Goal: Task Accomplishment & Management: Manage account settings

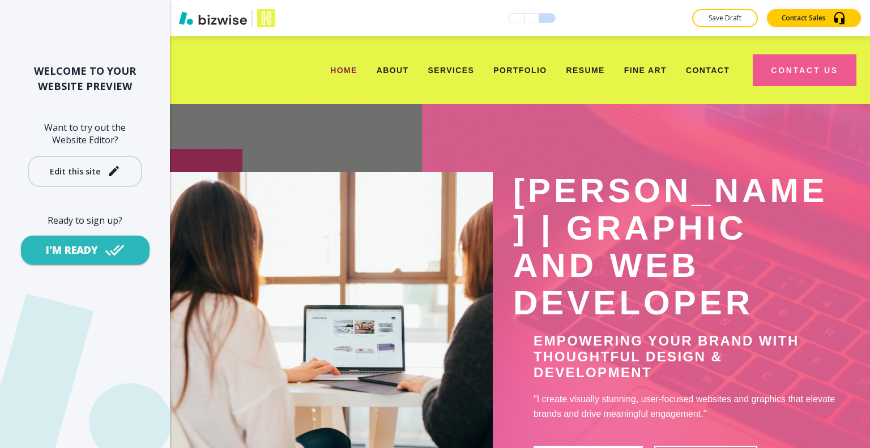
click at [70, 183] on button "Edit this site" at bounding box center [85, 171] width 114 height 31
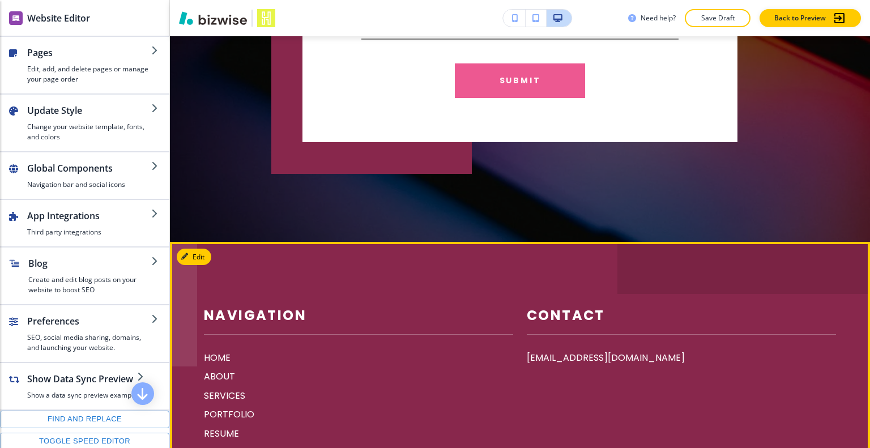
scroll to position [2762, 0]
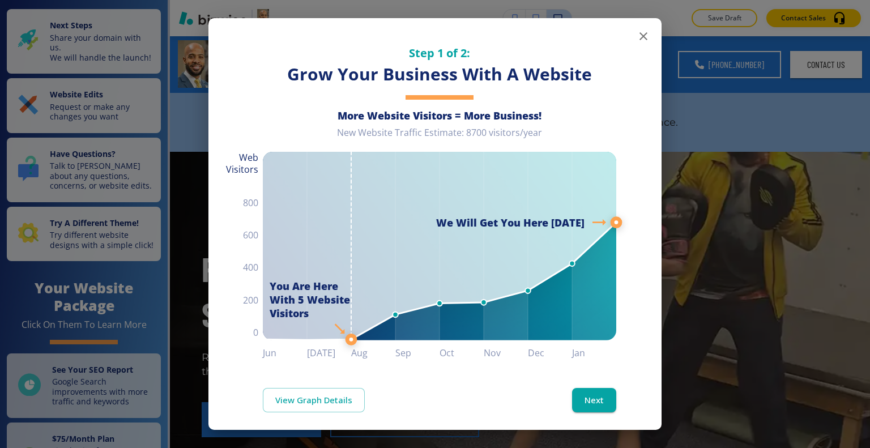
click at [640, 37] on icon "button" at bounding box center [644, 36] width 8 height 8
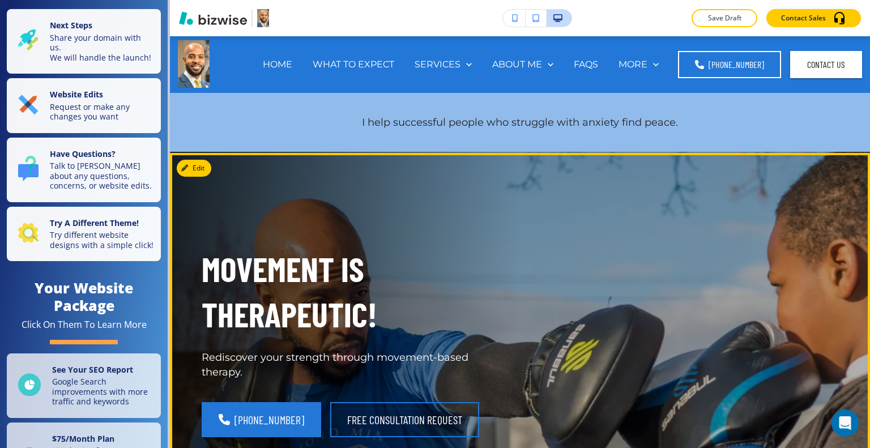
scroll to position [57, 0]
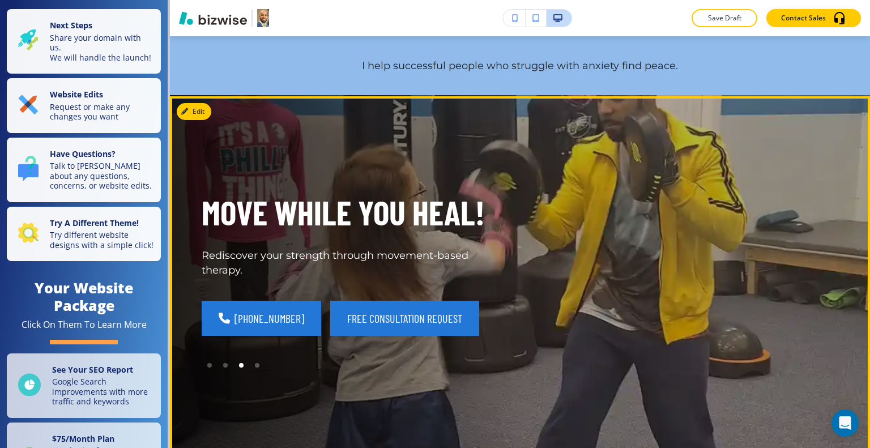
click at [422, 308] on button "FREE CONSULTATION REQUEST" at bounding box center [404, 318] width 149 height 35
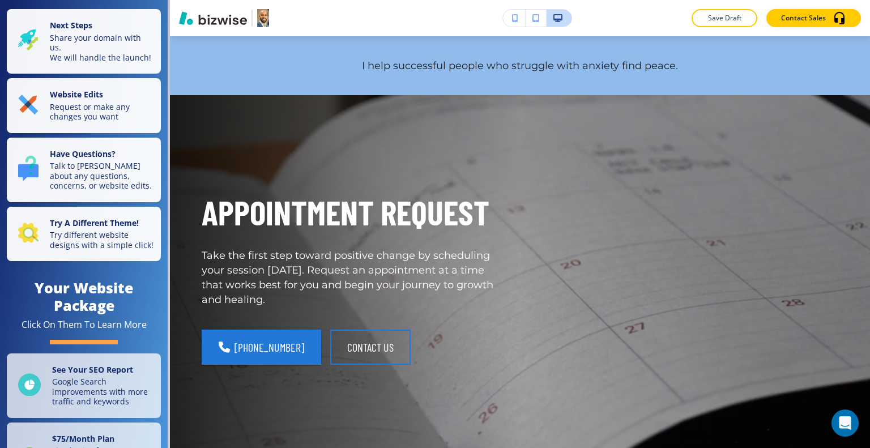
scroll to position [0, 0]
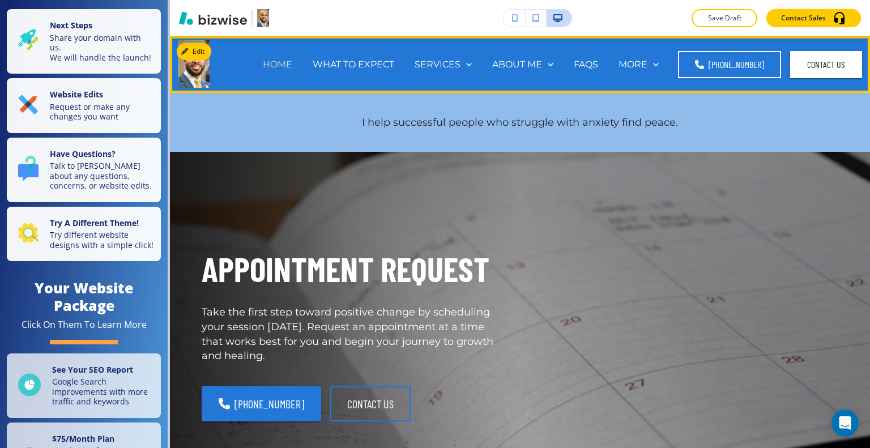
click at [282, 63] on p "HOME" at bounding box center [277, 64] width 29 height 13
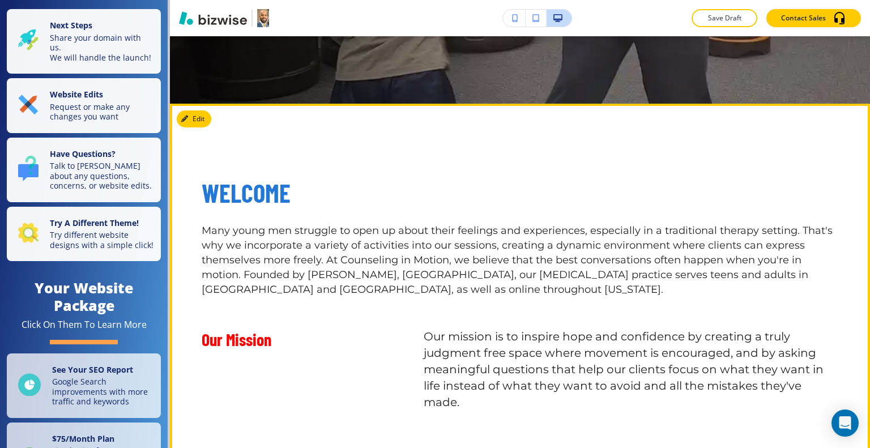
scroll to position [453, 0]
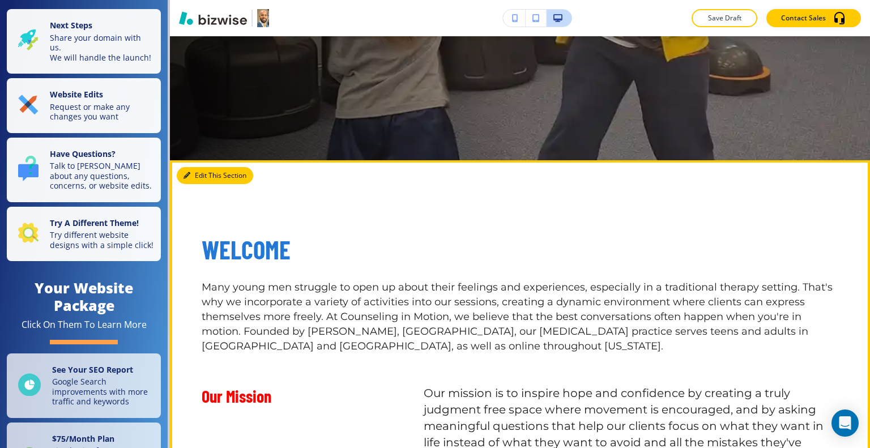
click at [202, 176] on button "Edit This Section" at bounding box center [215, 175] width 76 height 17
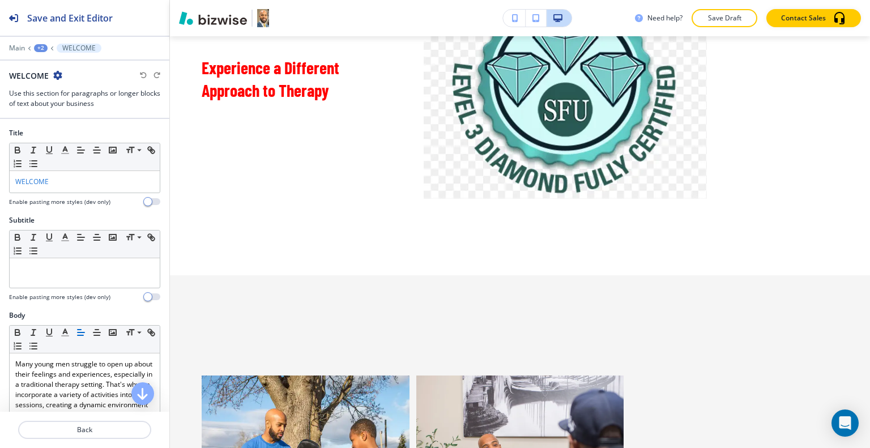
scroll to position [397, 0]
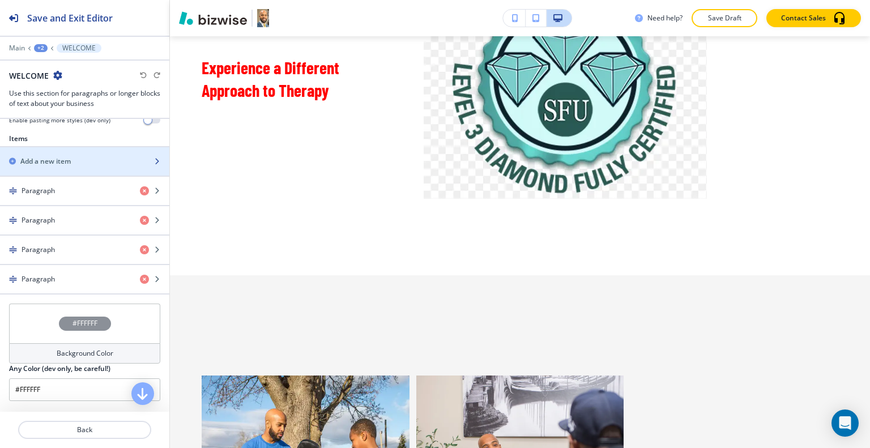
click at [61, 158] on h2 "Add a new item" at bounding box center [45, 161] width 50 height 10
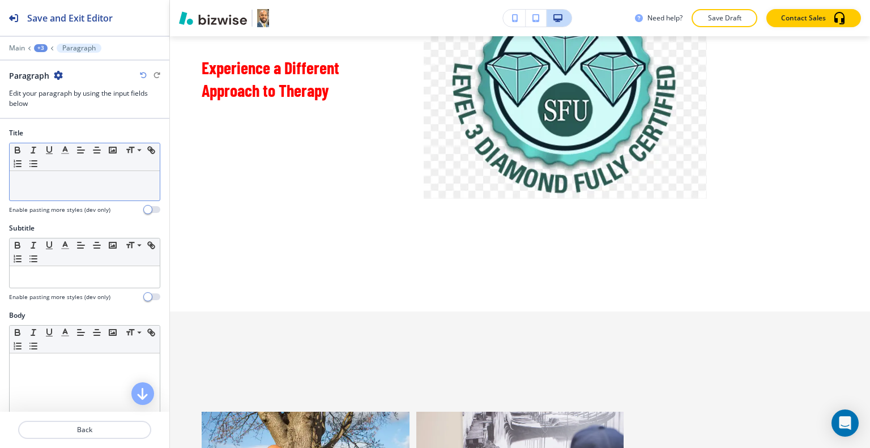
click at [78, 197] on div at bounding box center [85, 185] width 150 height 29
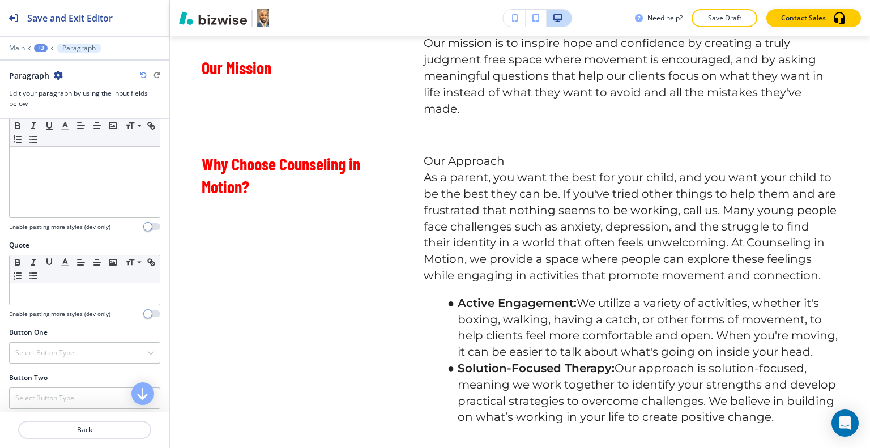
scroll to position [340, 0]
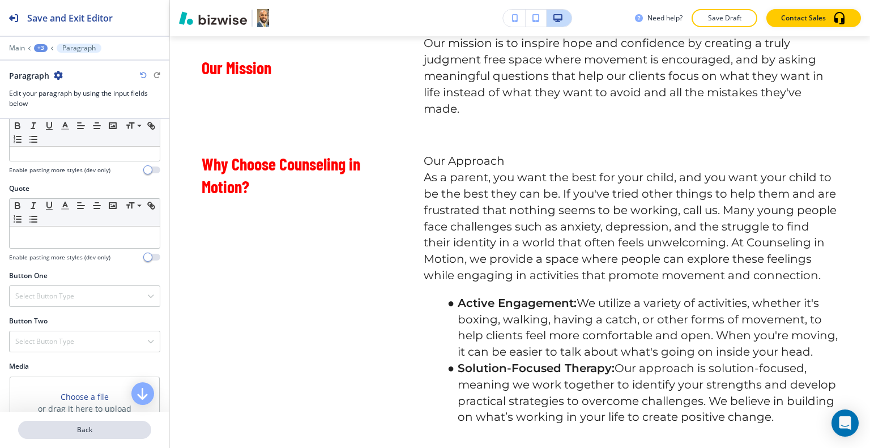
click at [96, 430] on p "Back" at bounding box center [84, 430] width 131 height 10
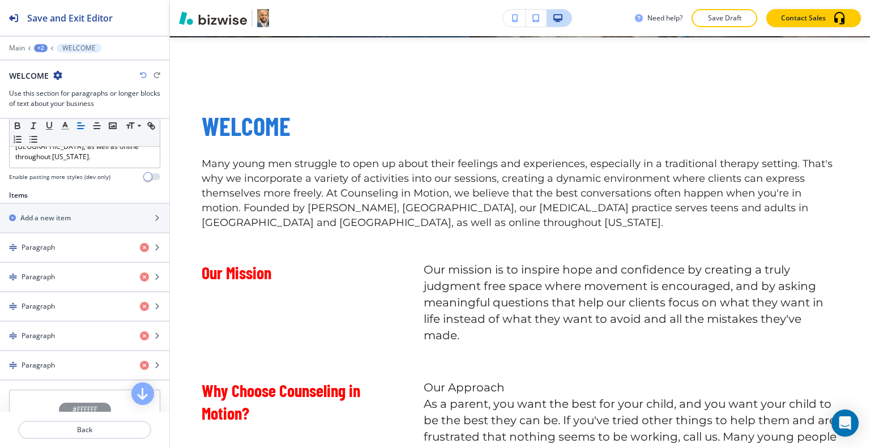
scroll to position [453, 0]
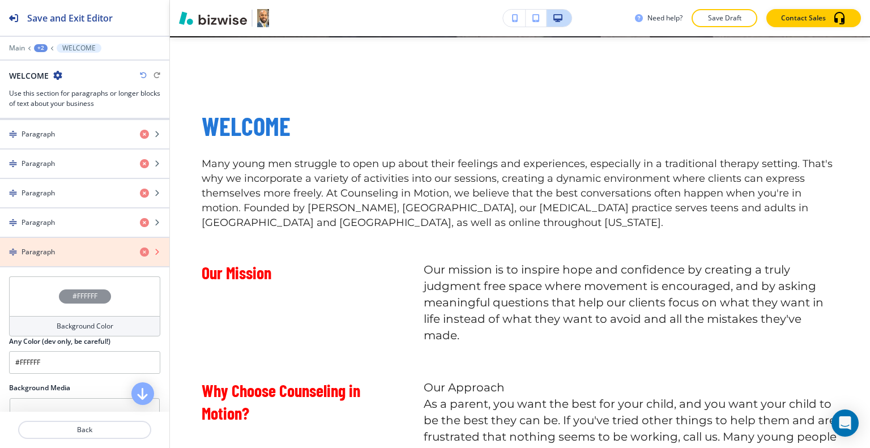
click at [140, 250] on icon "button" at bounding box center [144, 252] width 9 height 9
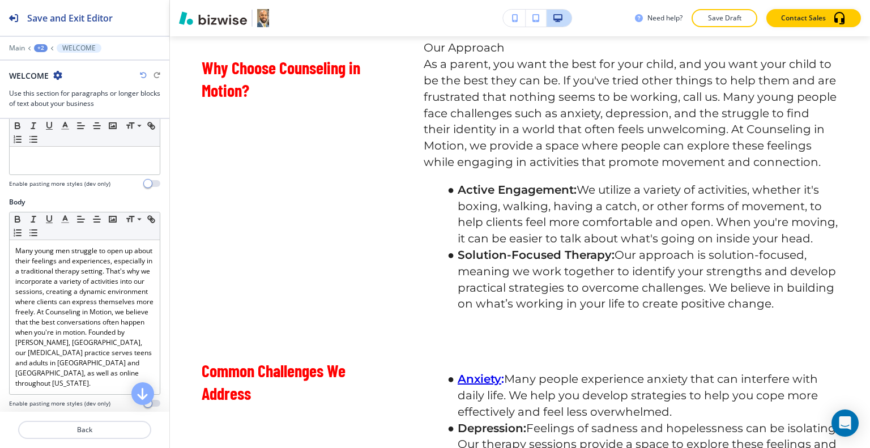
scroll to position [227, 0]
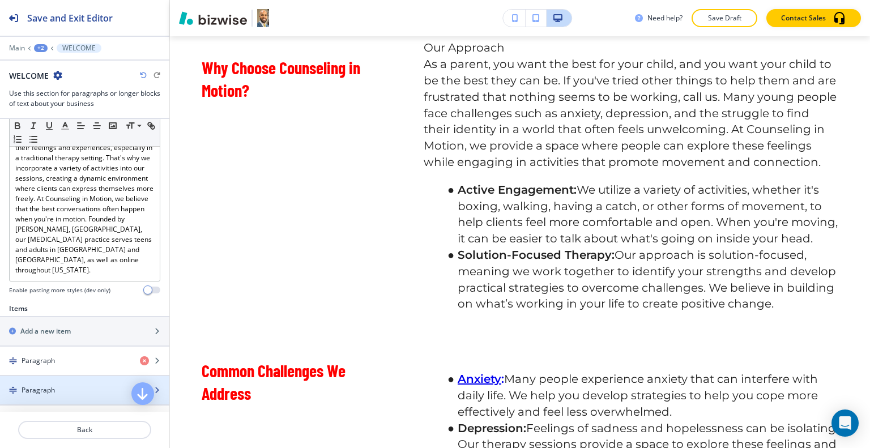
click at [78, 385] on div "Paragraph" at bounding box center [65, 390] width 131 height 10
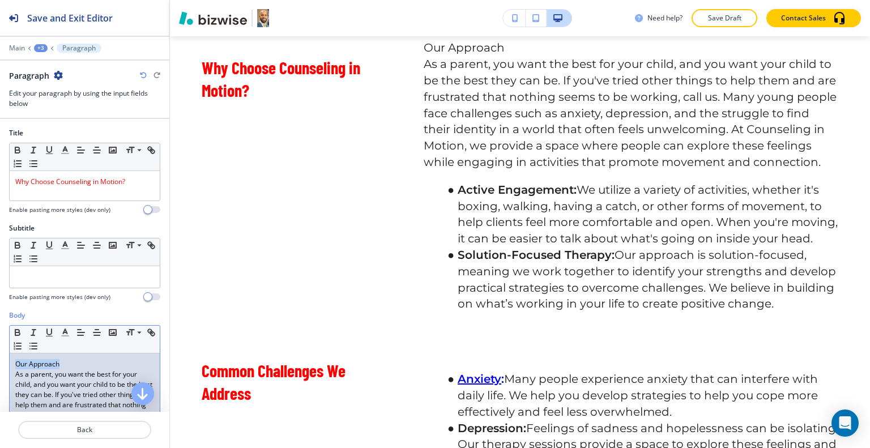
drag, startPoint x: 73, startPoint y: 358, endPoint x: 5, endPoint y: 349, distance: 68.5
click at [1, 353] on div "Body Small Normal Large Huge Our Approach As a parent, you want the best for yo…" at bounding box center [84, 426] width 169 height 230
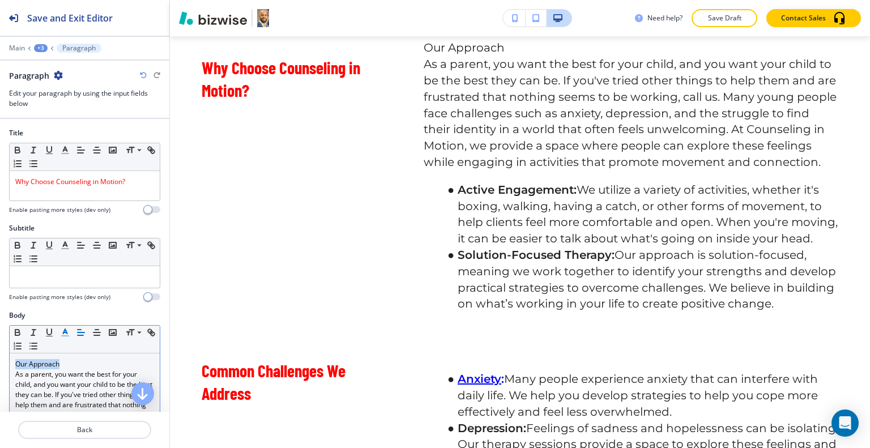
click at [63, 333] on icon "button" at bounding box center [65, 333] width 10 height 10
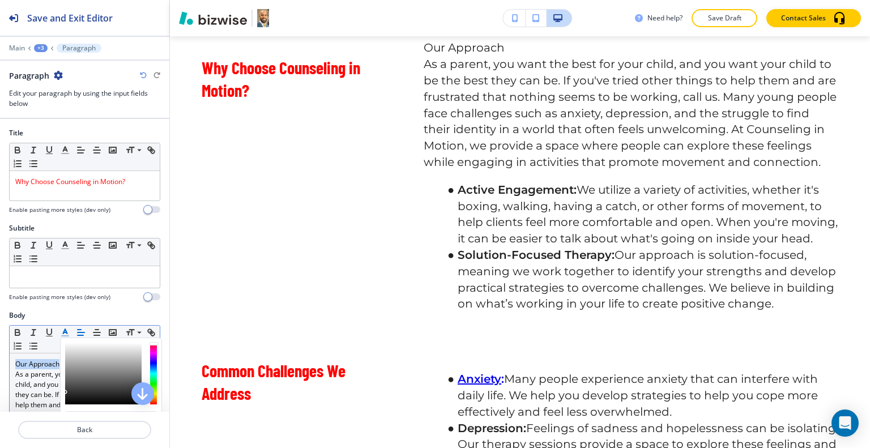
scroll to position [113, 0]
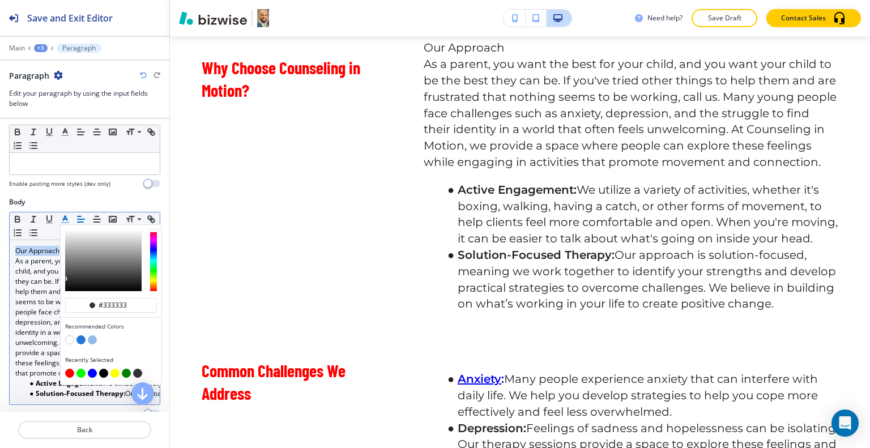
click at [70, 371] on button "button" at bounding box center [69, 373] width 9 height 9
type input "#ff0000"
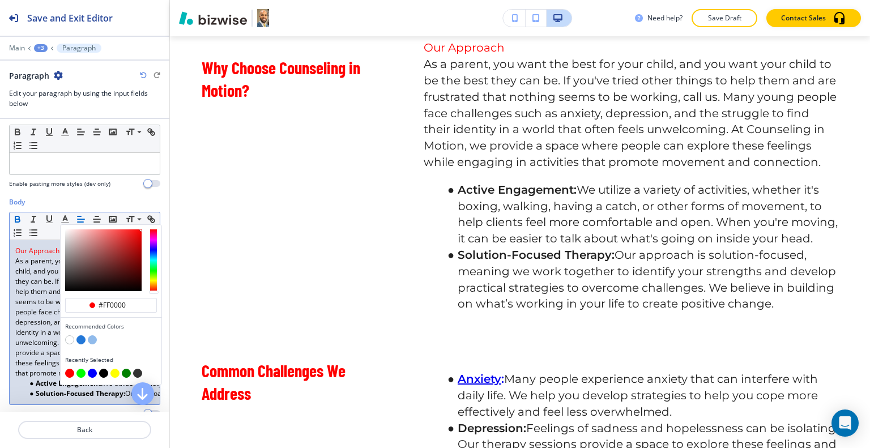
click at [16, 219] on icon "button" at bounding box center [17, 219] width 10 height 10
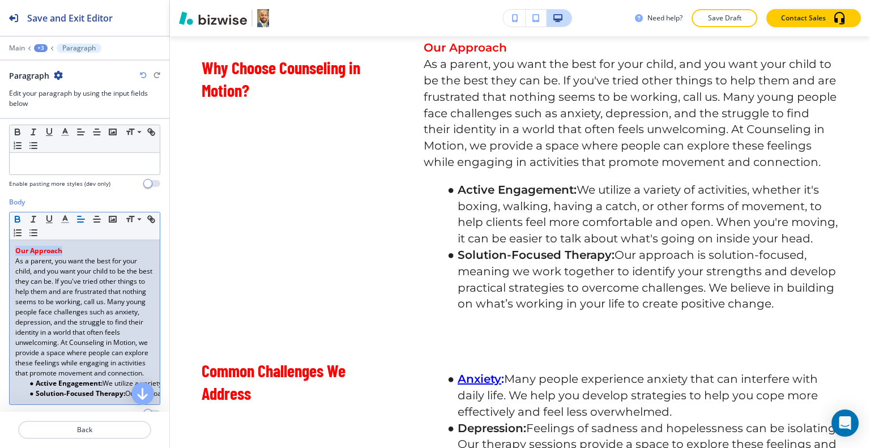
click at [60, 250] on strong "Our Approach" at bounding box center [38, 251] width 47 height 10
click at [73, 250] on p "Our Approach" at bounding box center [84, 251] width 139 height 10
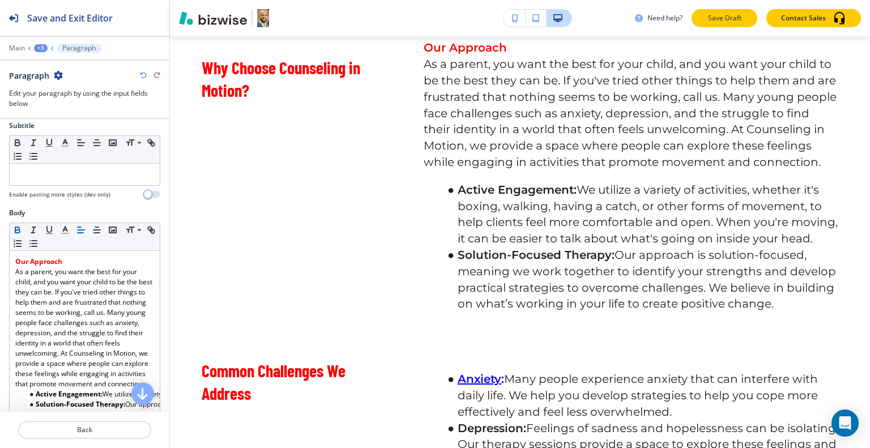
click at [742, 20] on p "Save Draft" at bounding box center [725, 18] width 36 height 10
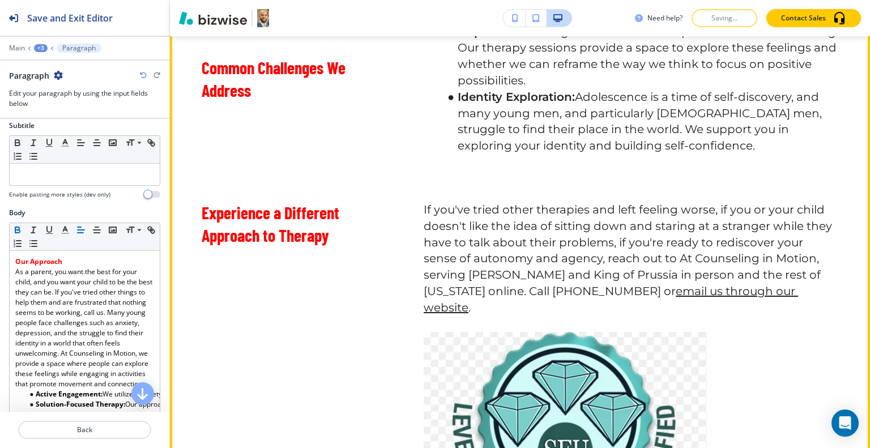
scroll to position [1540, 0]
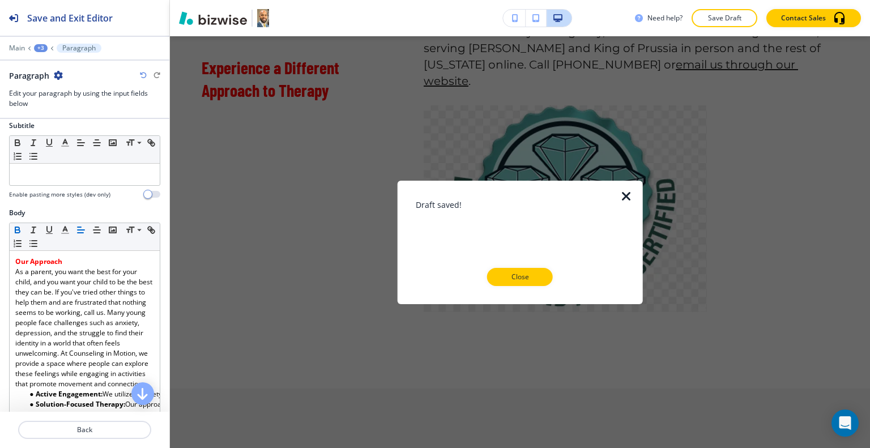
click at [620, 192] on icon "button" at bounding box center [627, 196] width 14 height 14
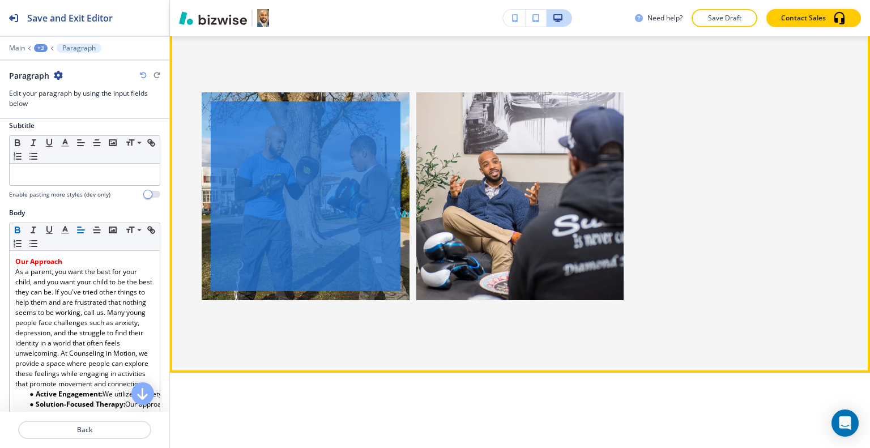
scroll to position [1880, 0]
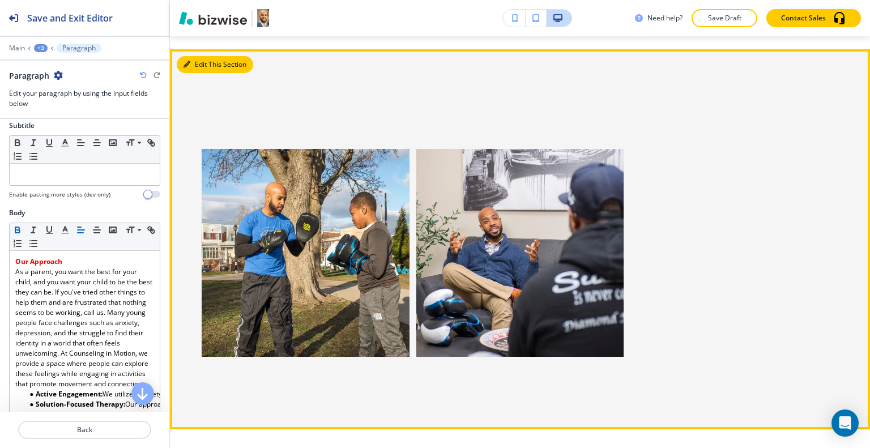
click at [199, 73] on button "Edit This Section" at bounding box center [215, 64] width 76 height 17
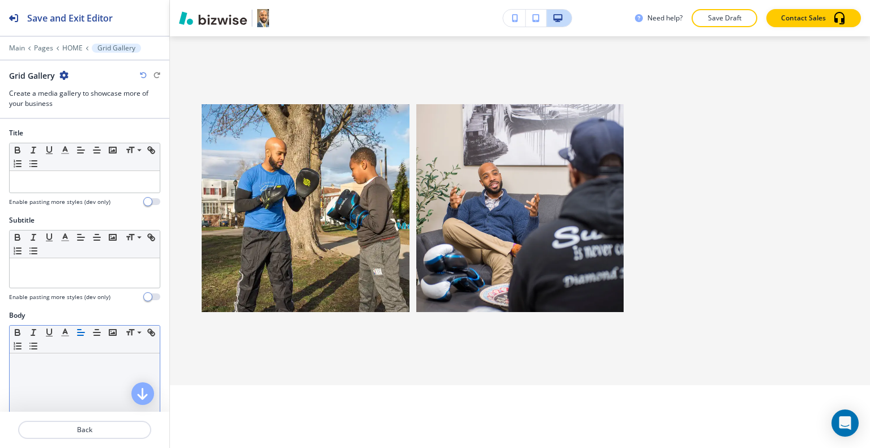
scroll to position [397, 0]
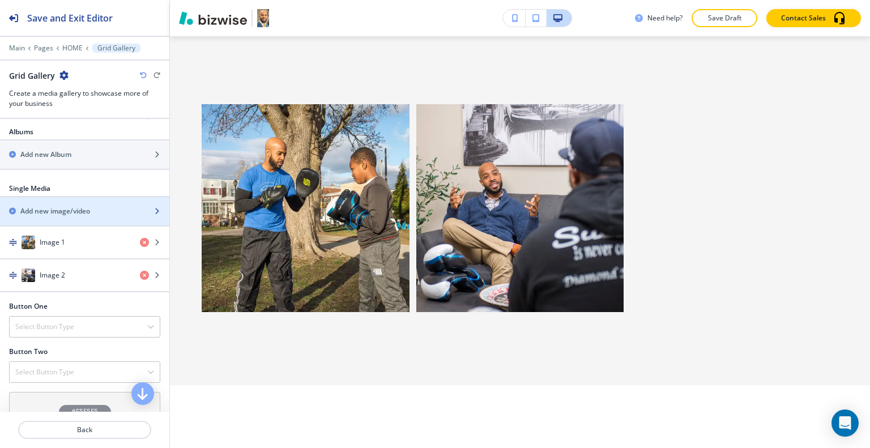
click at [50, 208] on h2 "Add new image/video" at bounding box center [55, 211] width 70 height 10
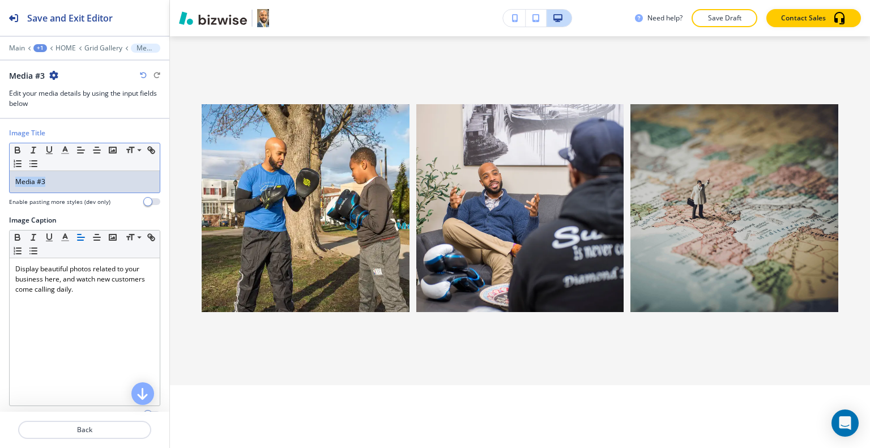
drag, startPoint x: 61, startPoint y: 176, endPoint x: 0, endPoint y: 173, distance: 61.3
click at [0, 173] on div "Image Title Small Normal Large Huge Media #3 Enable pasting more styles (dev on…" at bounding box center [84, 322] width 169 height 407
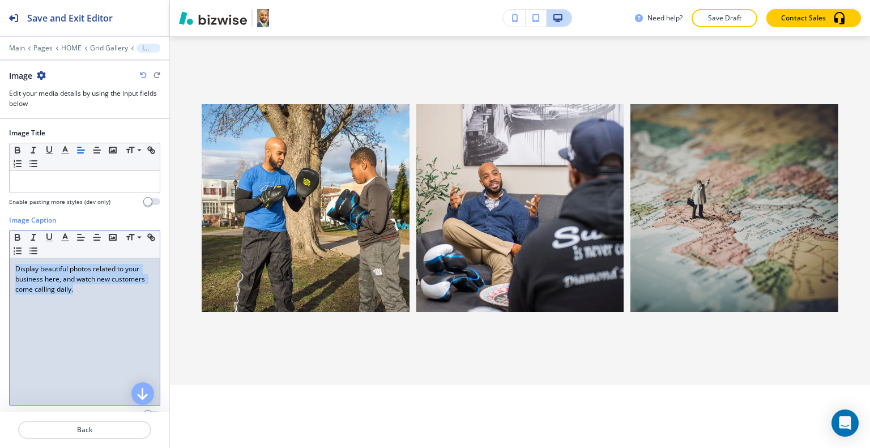
drag, startPoint x: 79, startPoint y: 297, endPoint x: 0, endPoint y: 226, distance: 106.7
click at [0, 226] on div "Image Title Small Normal Large Huge Enable pasting more styles (dev only) Image…" at bounding box center [84, 322] width 169 height 407
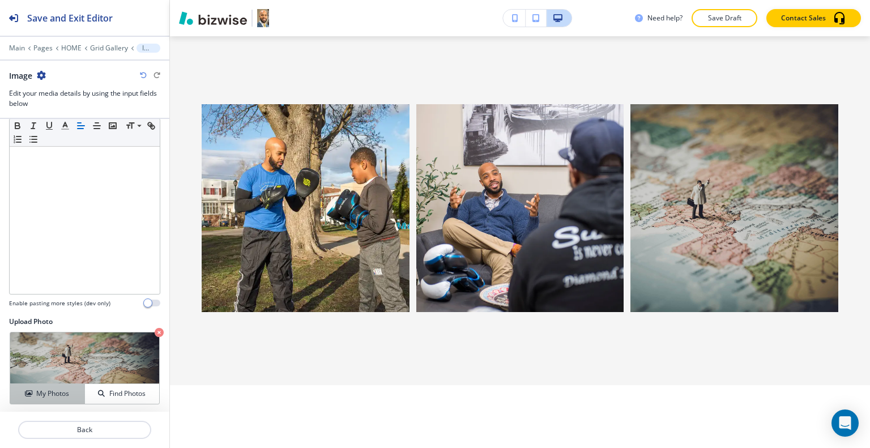
click at [54, 385] on button "My Photos" at bounding box center [47, 394] width 75 height 20
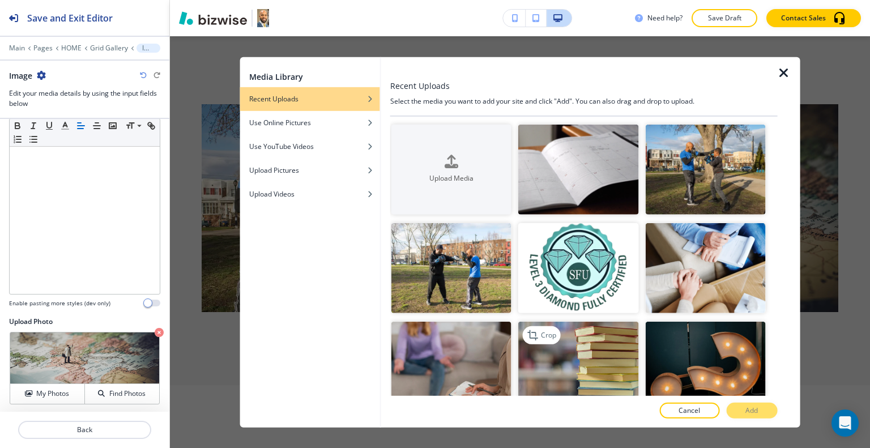
scroll to position [227, 0]
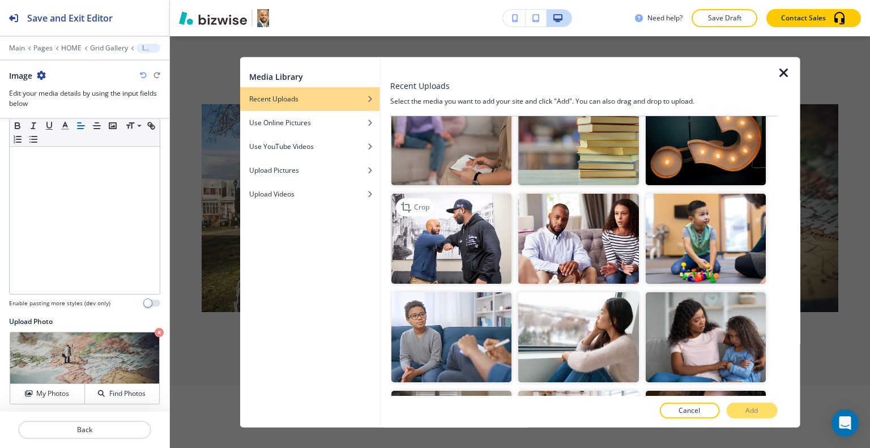
click at [446, 237] on img "button" at bounding box center [452, 239] width 120 height 90
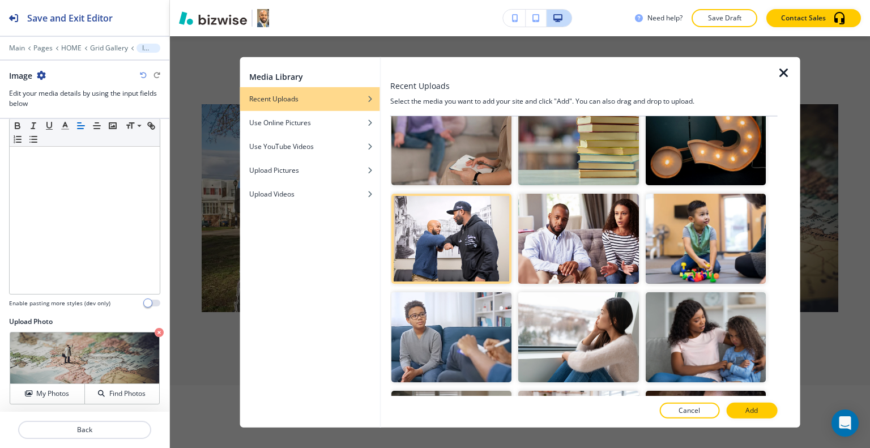
scroll to position [0, 0]
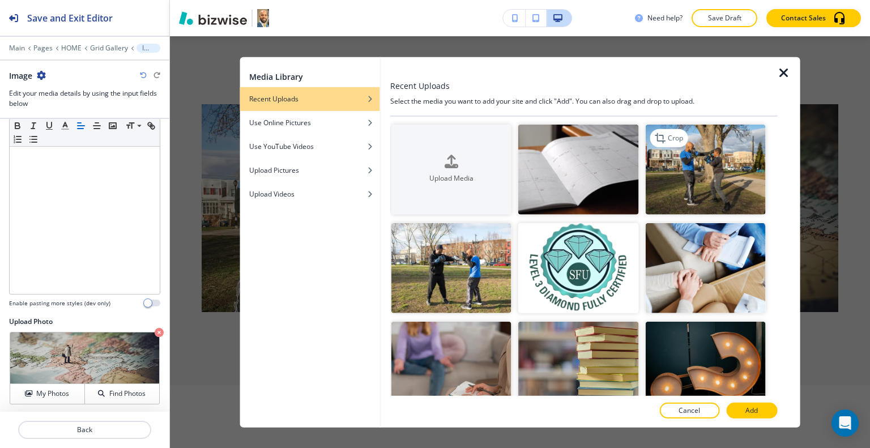
click at [680, 180] on img "button" at bounding box center [705, 169] width 120 height 90
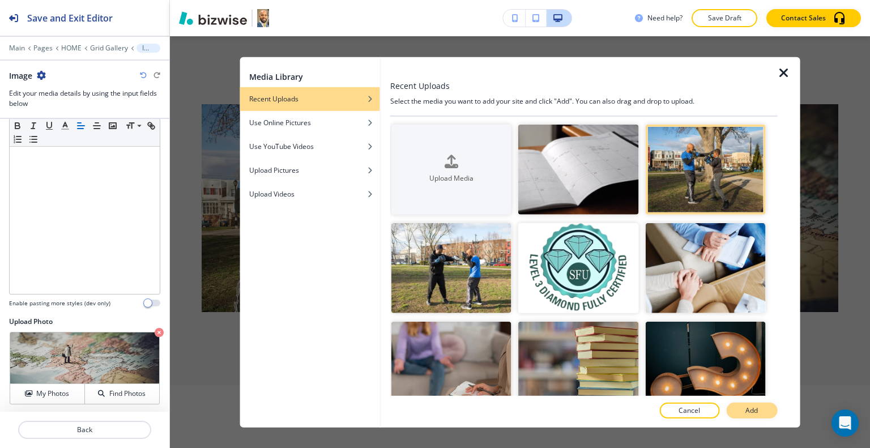
click at [748, 407] on p "Add" at bounding box center [752, 411] width 12 height 10
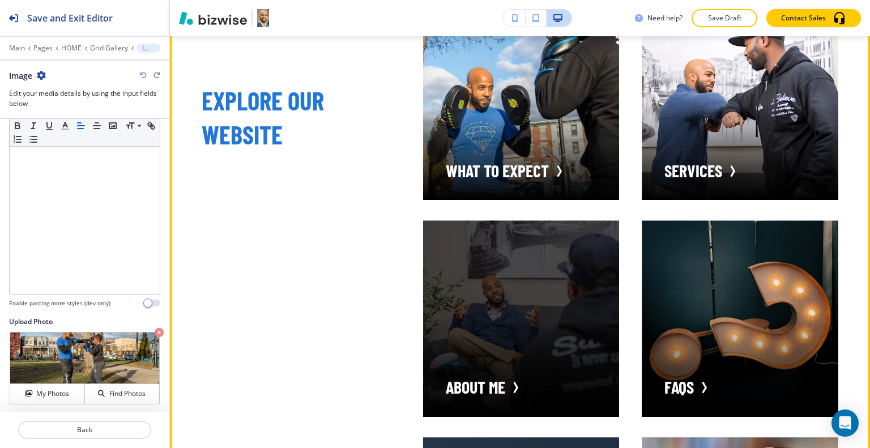
scroll to position [2265, 0]
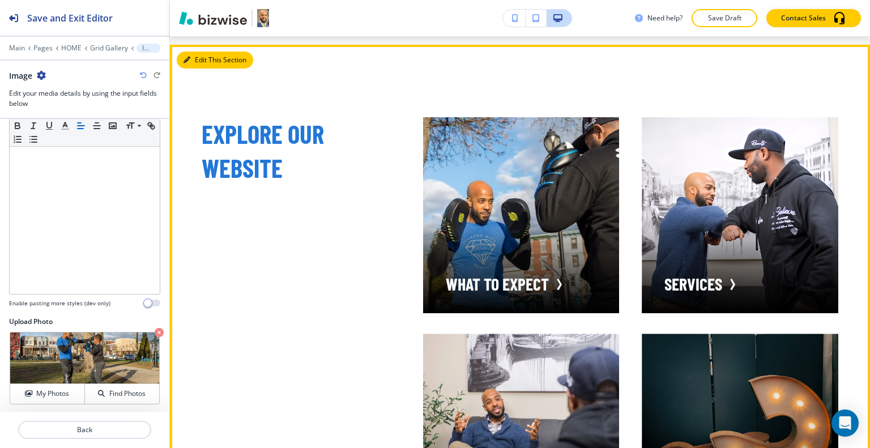
click at [187, 63] on icon "button" at bounding box center [187, 60] width 7 height 7
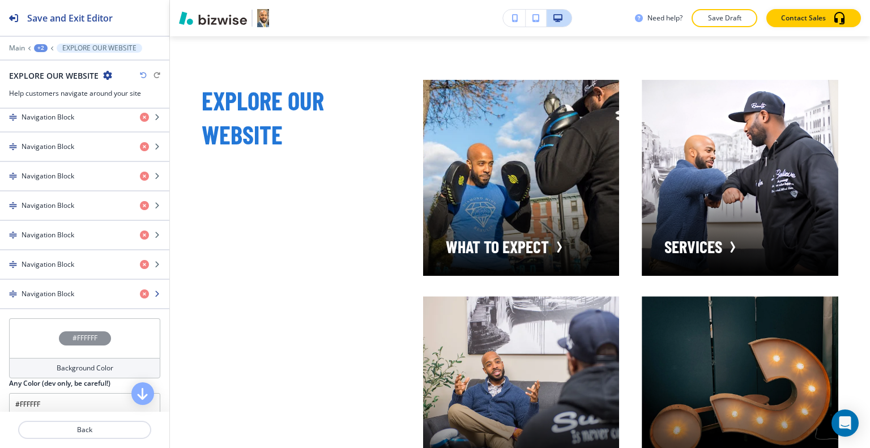
scroll to position [609, 0]
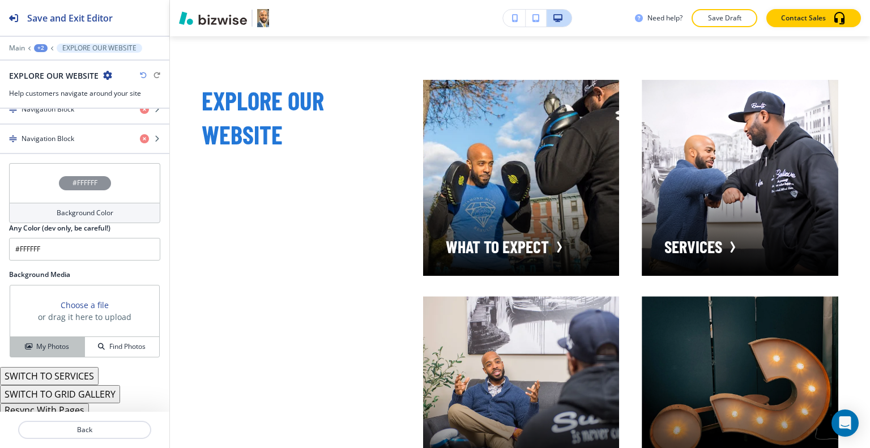
click at [50, 337] on button "My Photos" at bounding box center [47, 347] width 75 height 20
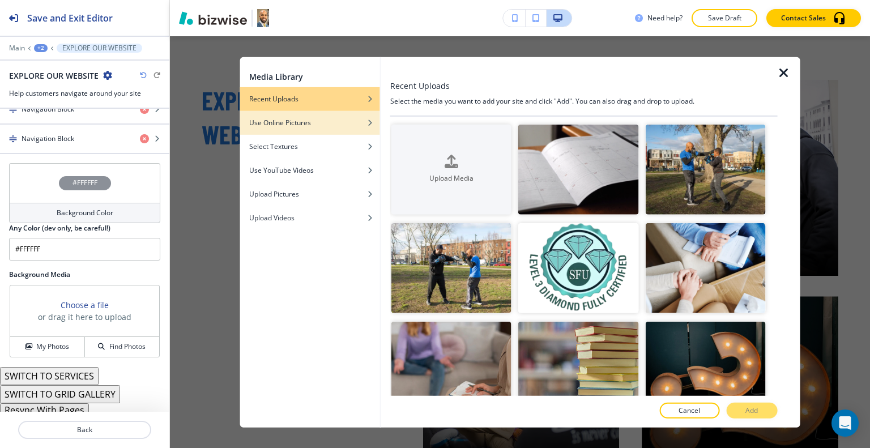
click at [313, 131] on div "button" at bounding box center [310, 130] width 140 height 7
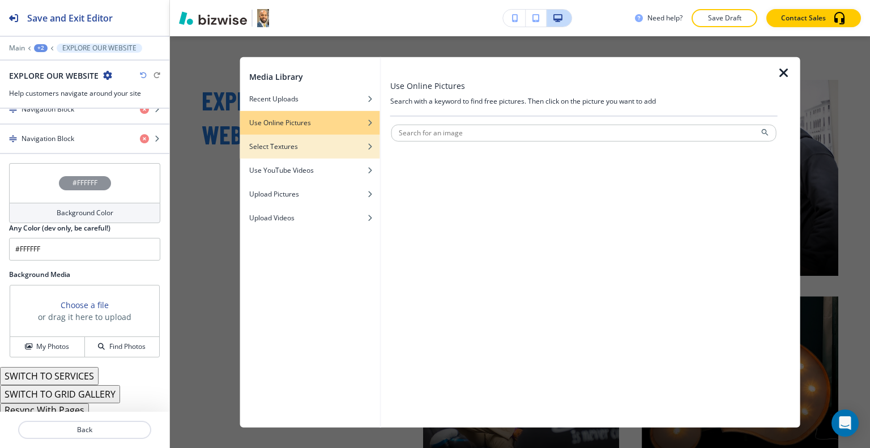
click at [314, 151] on div "button" at bounding box center [310, 154] width 140 height 7
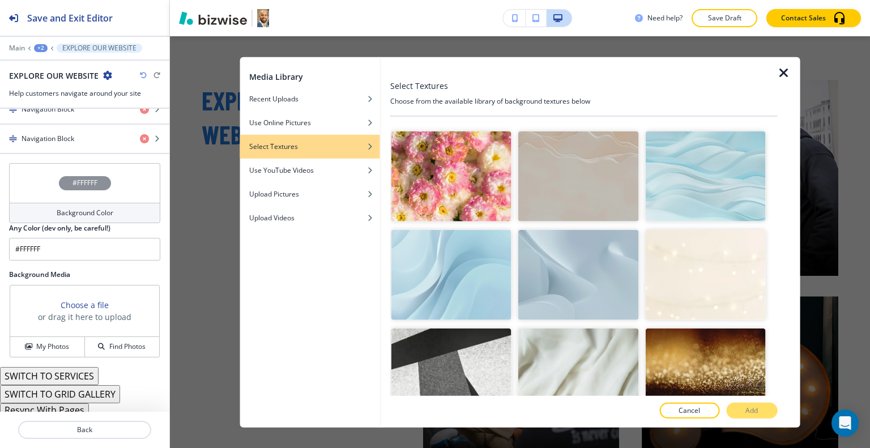
click at [605, 264] on img "button" at bounding box center [578, 275] width 120 height 90
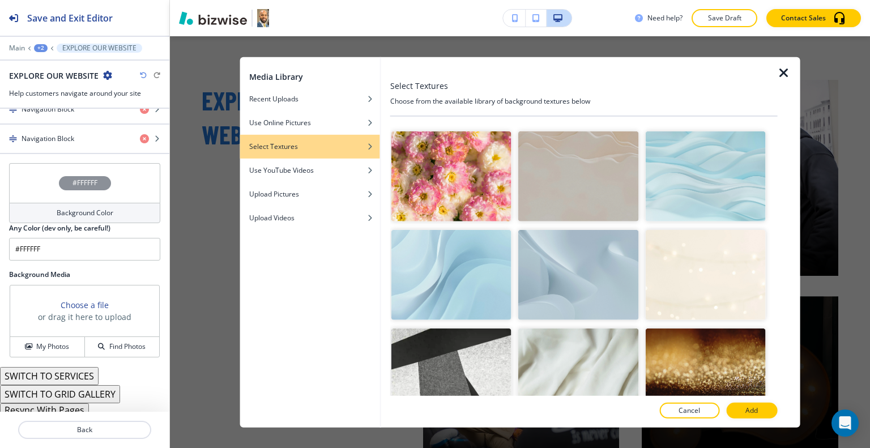
click at [754, 416] on button "Add" at bounding box center [751, 411] width 51 height 16
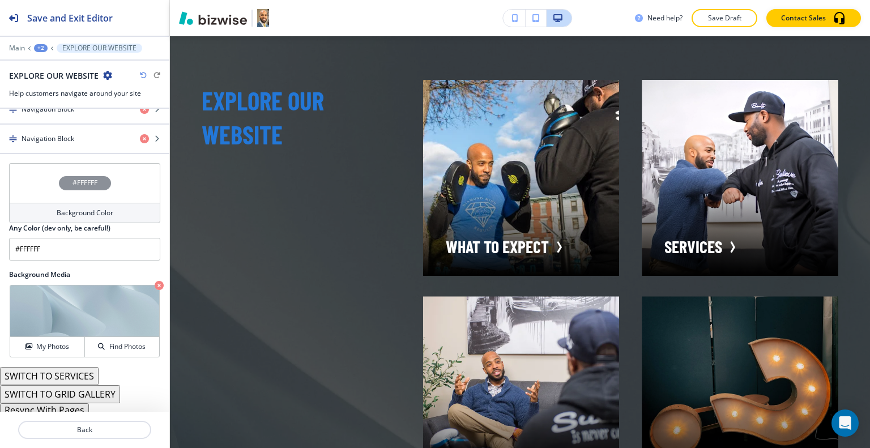
click at [28, 172] on div "#FFFFFF" at bounding box center [84, 183] width 151 height 40
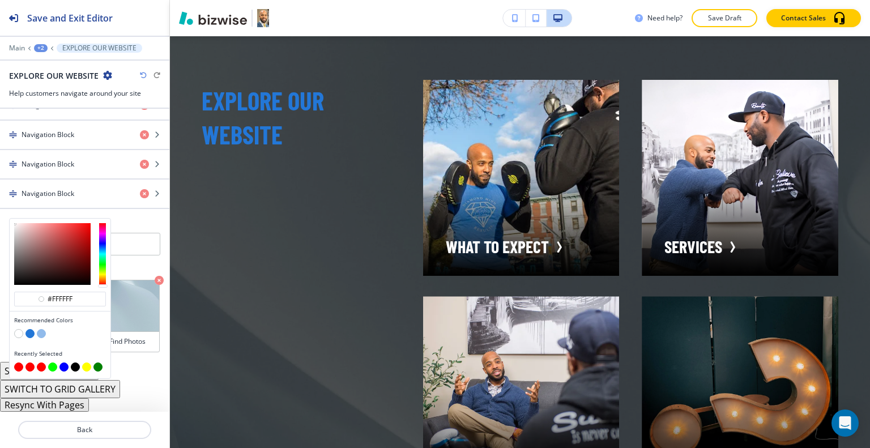
scroll to position [549, 0]
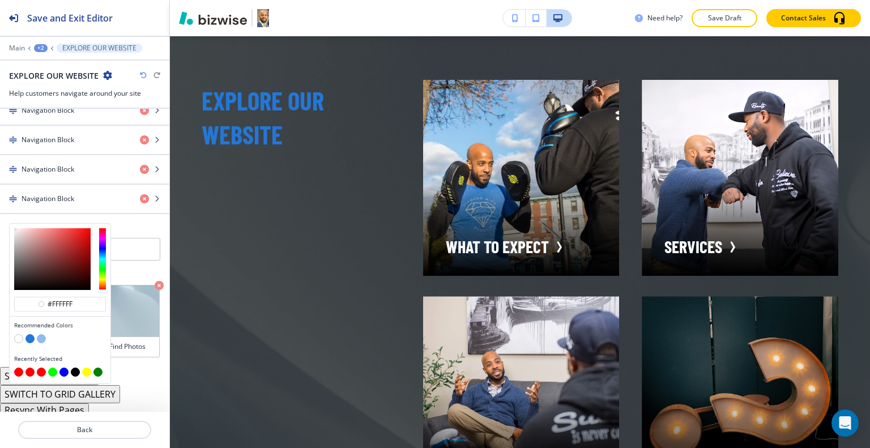
click at [40, 335] on button "button" at bounding box center [41, 338] width 9 height 9
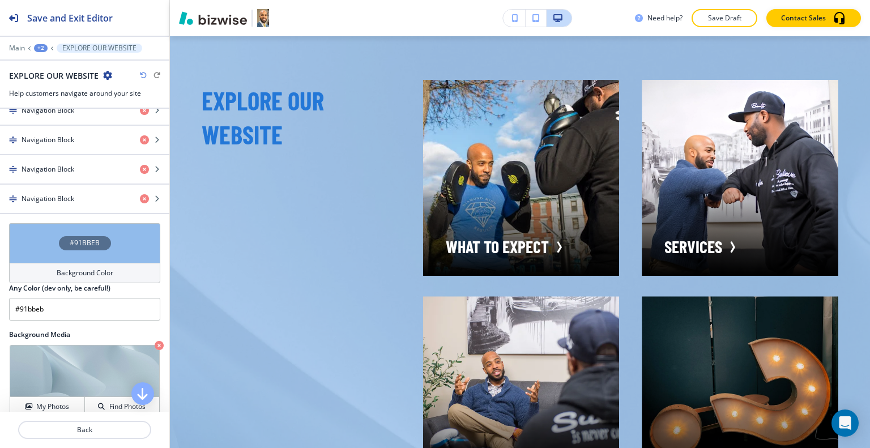
click at [37, 233] on div "#91BBEB" at bounding box center [84, 243] width 151 height 40
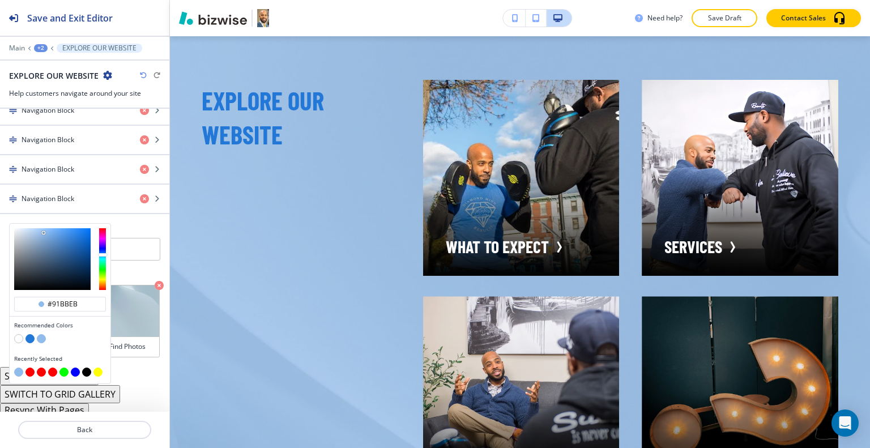
click at [28, 334] on button "button" at bounding box center [29, 338] width 9 height 9
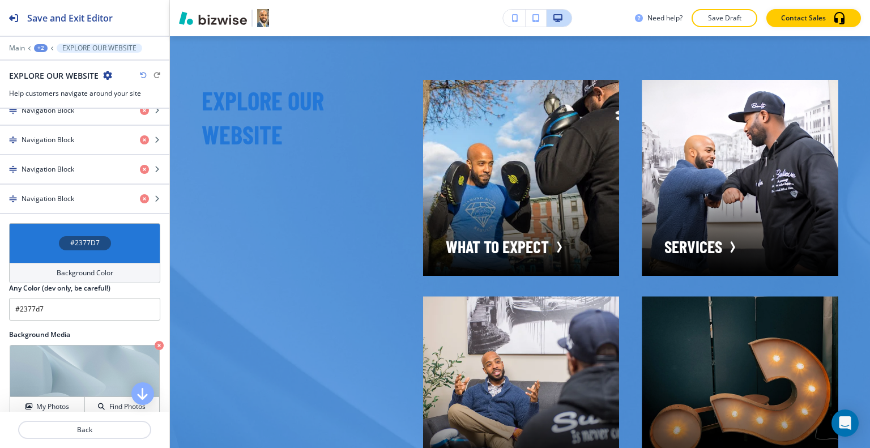
click at [45, 235] on div "#2377D7" at bounding box center [84, 243] width 151 height 40
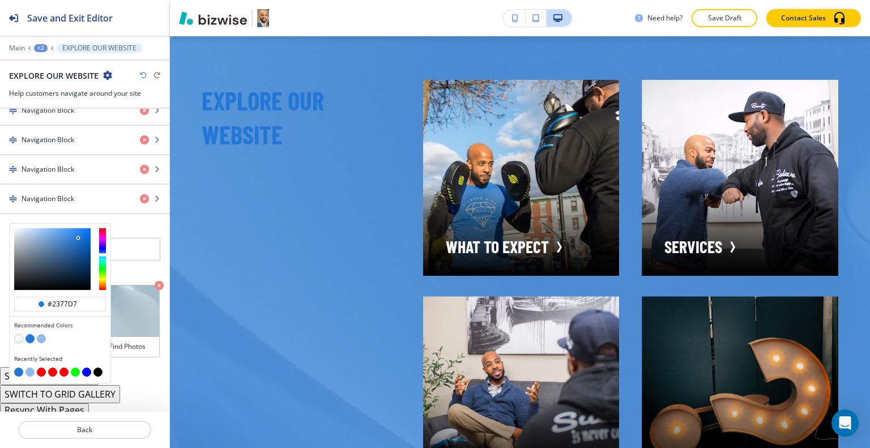
click at [41, 335] on button "button" at bounding box center [41, 338] width 9 height 9
type input "#91bbeb"
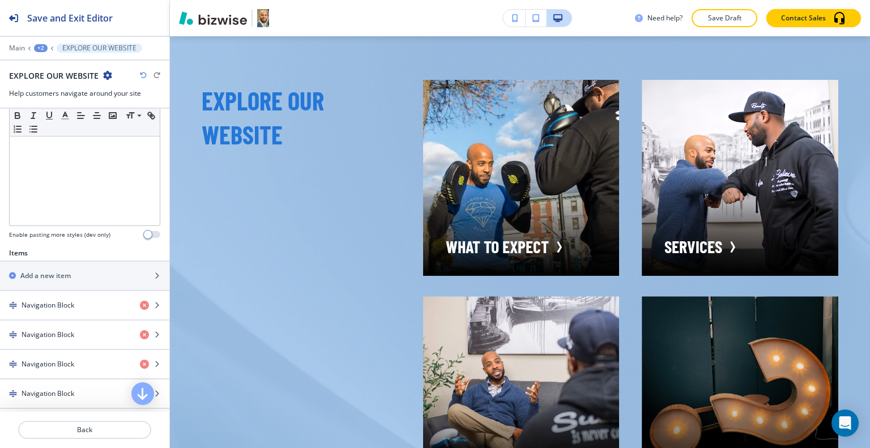
scroll to position [0, 0]
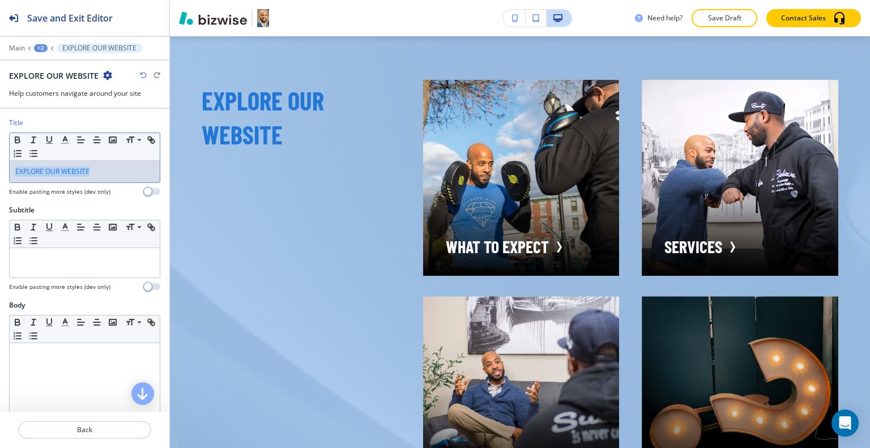
drag, startPoint x: 109, startPoint y: 168, endPoint x: 0, endPoint y: 155, distance: 110.1
click at [0, 156] on div "Title Small Normal Large Huge EXPLORE OUR WEBSITE Enable pasting more styles (d…" at bounding box center [84, 161] width 169 height 87
click at [69, 138] on icon "button" at bounding box center [65, 140] width 10 height 10
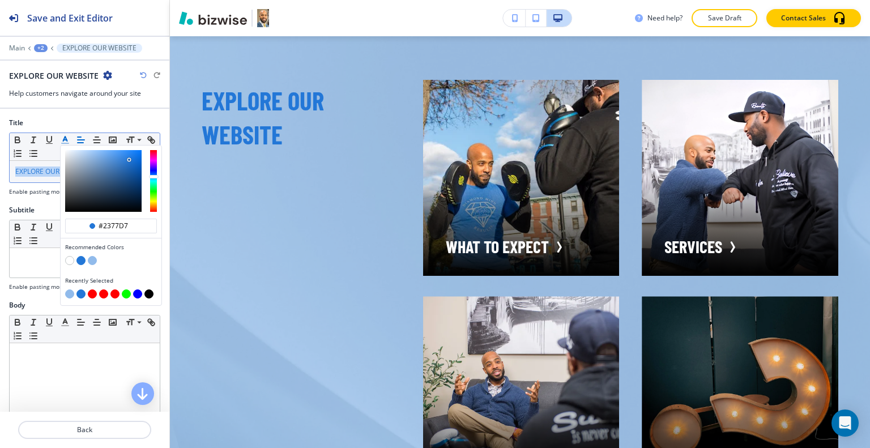
click at [150, 294] on button "button" at bounding box center [148, 294] width 9 height 9
type input "#000000"
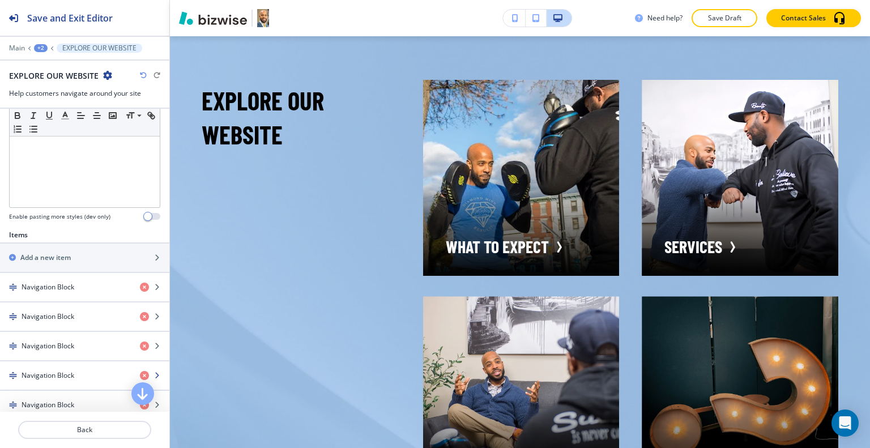
scroll to position [340, 0]
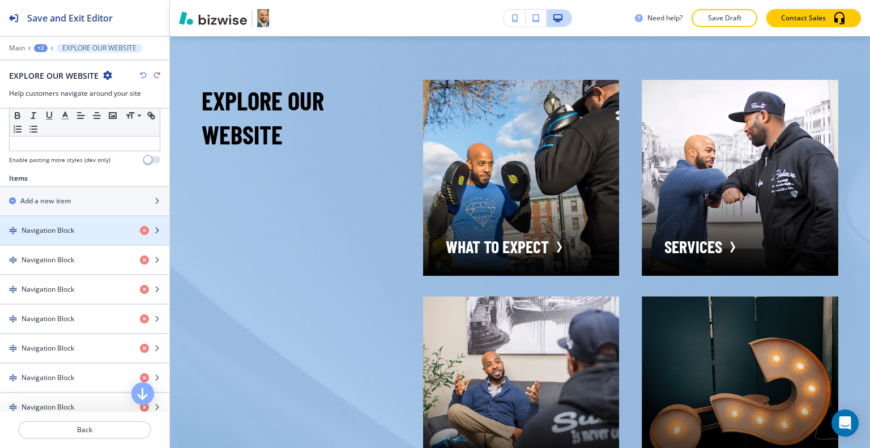
click at [69, 239] on div "button" at bounding box center [84, 240] width 169 height 9
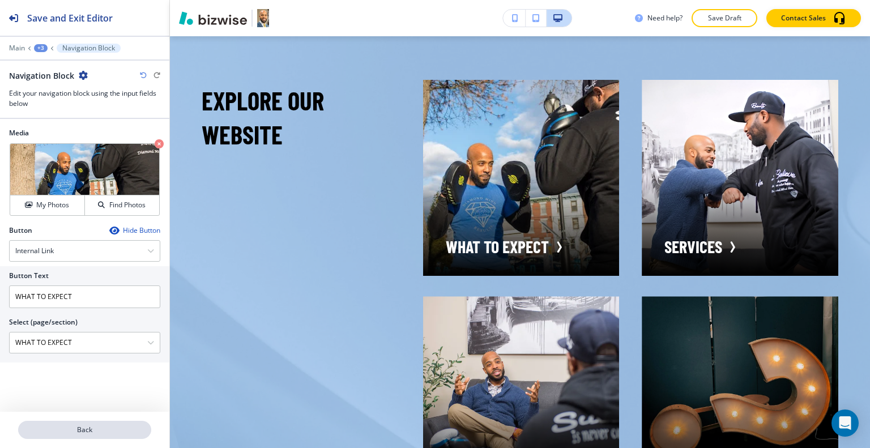
click at [85, 439] on button "Back" at bounding box center [84, 430] width 133 height 18
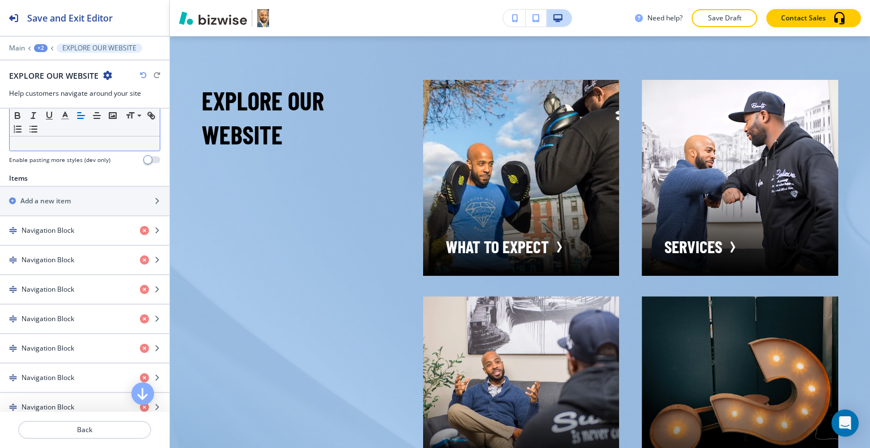
scroll to position [397, 0]
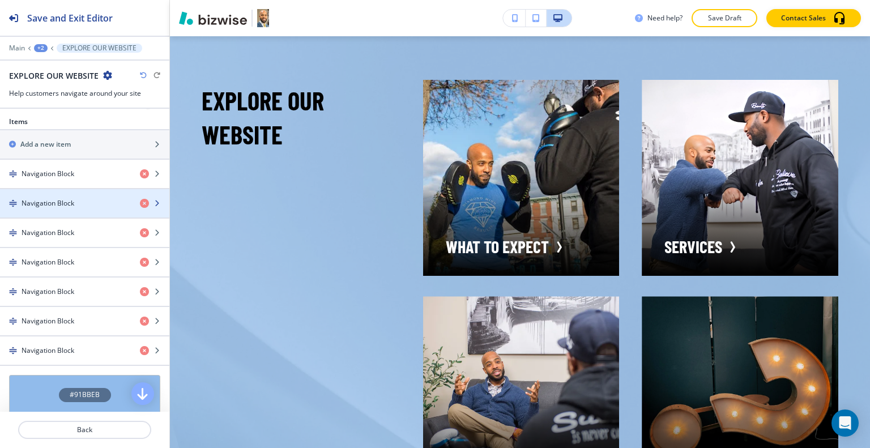
click at [73, 202] on h4 "Navigation Block" at bounding box center [48, 203] width 53 height 10
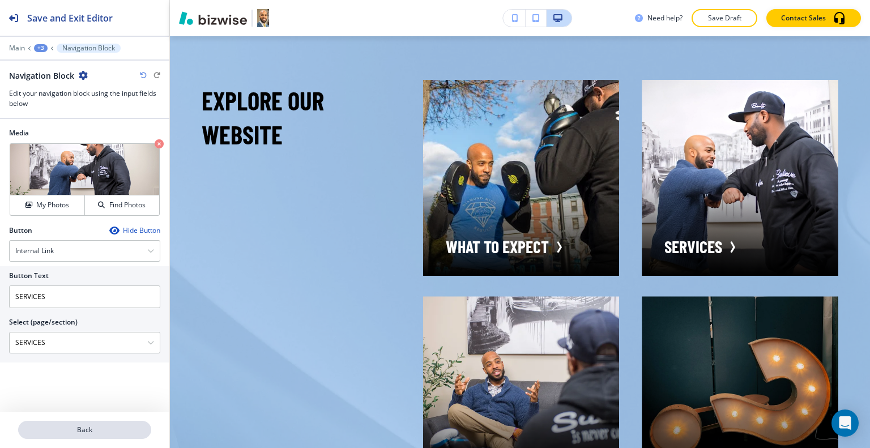
click at [84, 430] on p "Back" at bounding box center [84, 430] width 131 height 10
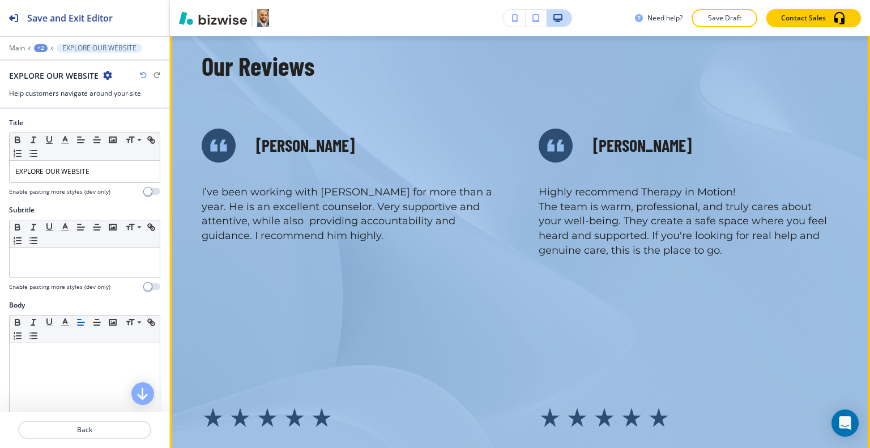
scroll to position [3266, 0]
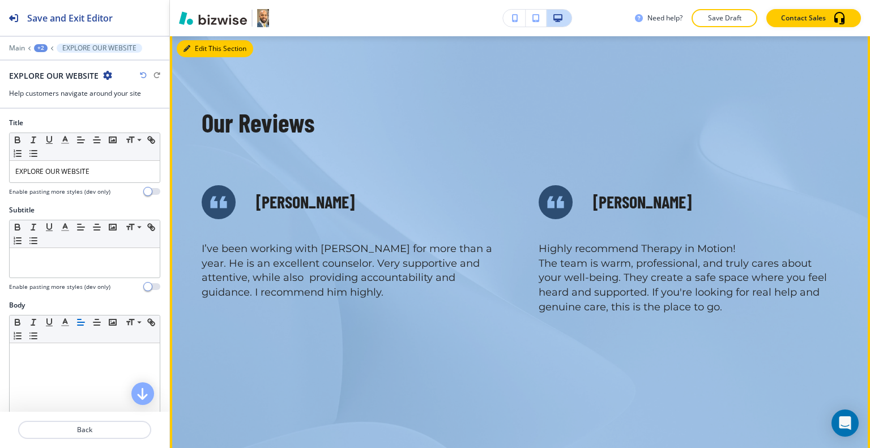
click at [202, 57] on button "Edit This Section" at bounding box center [215, 48] width 76 height 17
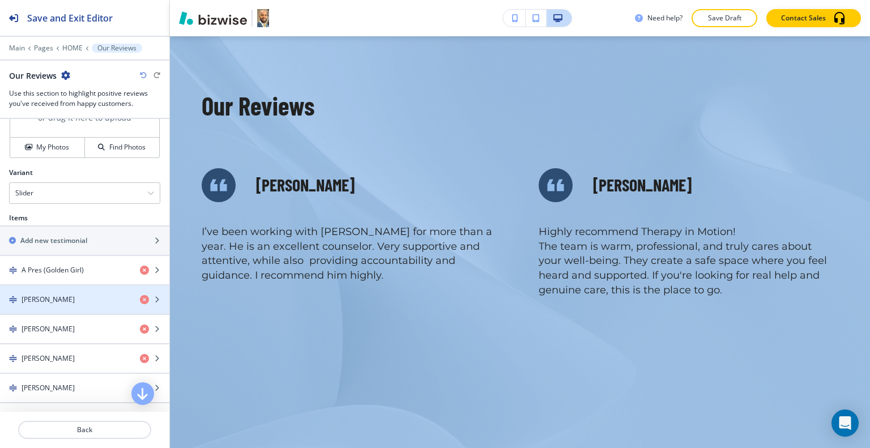
scroll to position [771, 0]
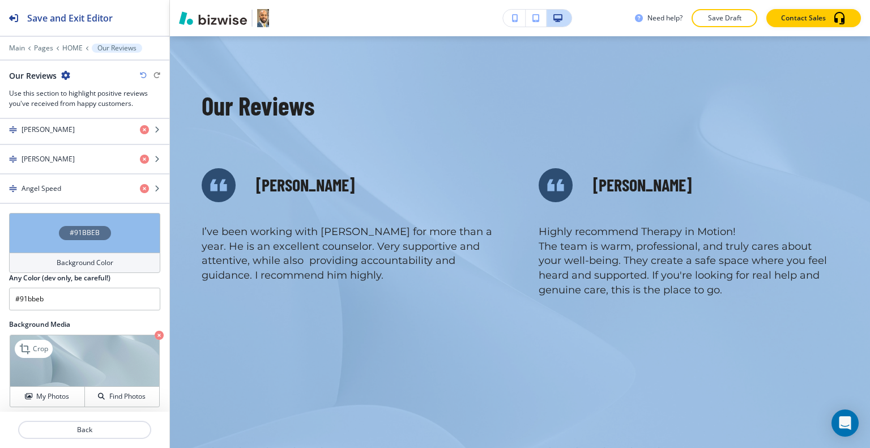
click at [155, 331] on icon "button" at bounding box center [159, 335] width 9 height 9
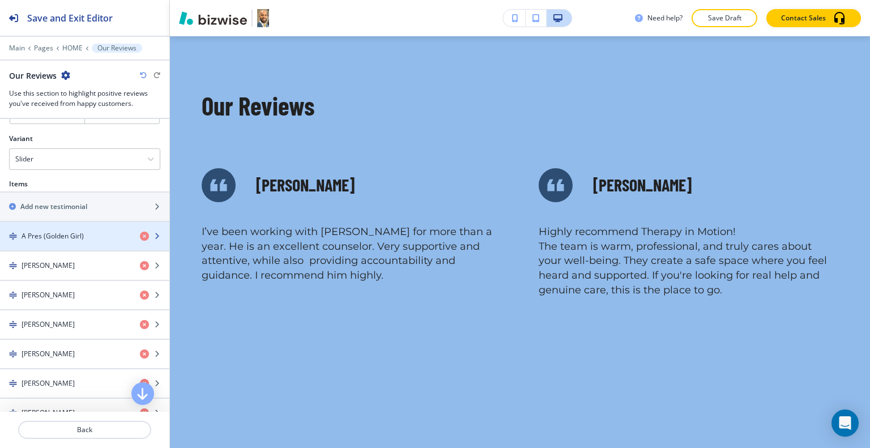
scroll to position [374, 0]
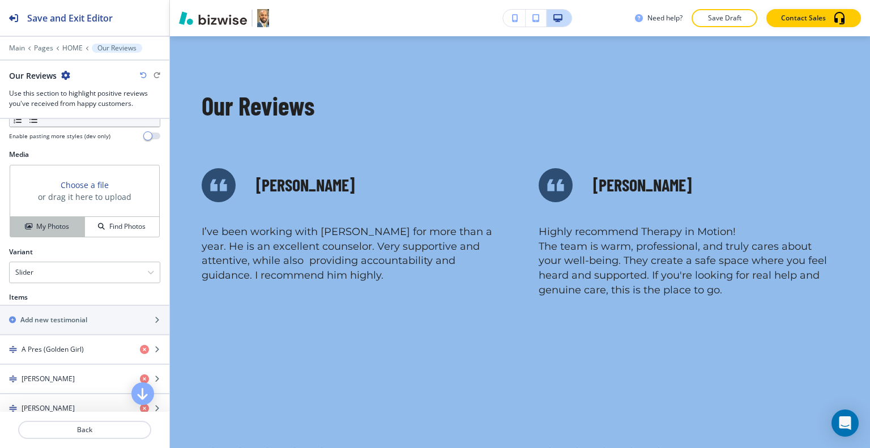
click at [61, 219] on button "My Photos" at bounding box center [47, 227] width 75 height 20
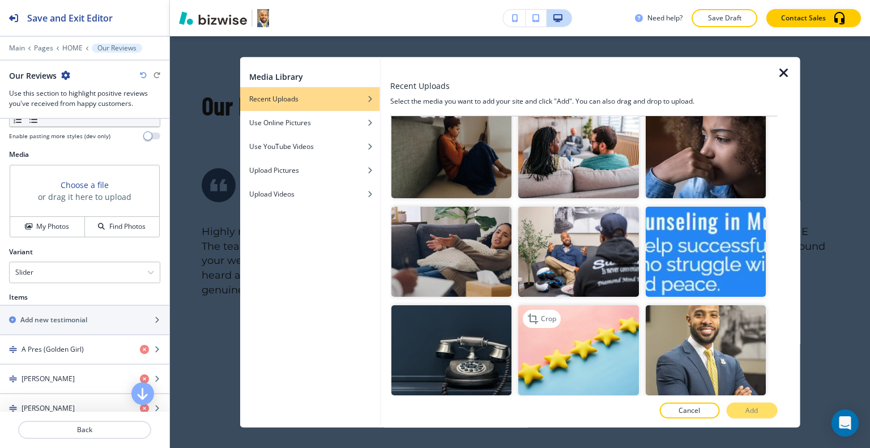
scroll to position [737, 0]
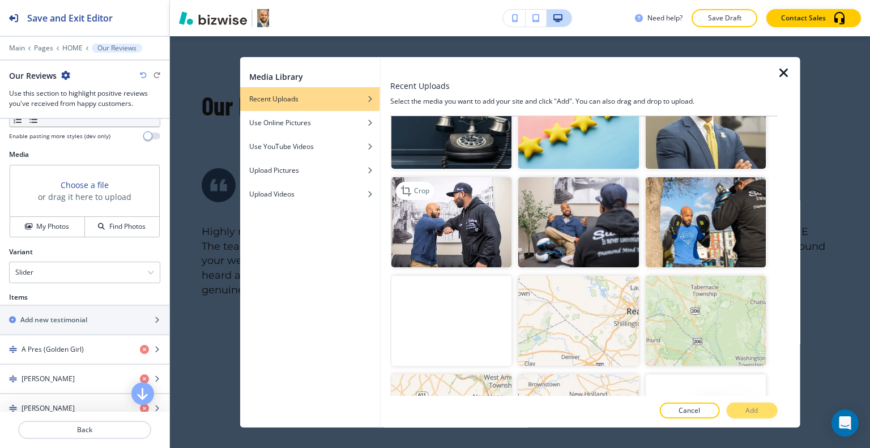
click at [477, 199] on img "button" at bounding box center [452, 222] width 120 height 90
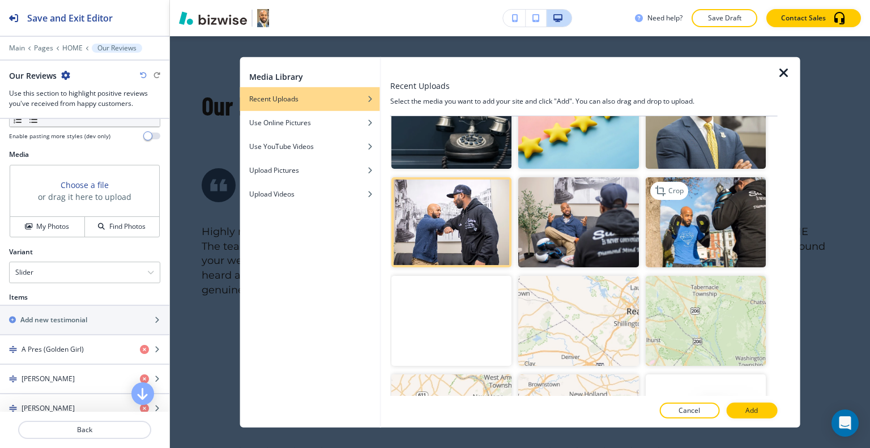
click at [684, 207] on img "button" at bounding box center [705, 222] width 120 height 90
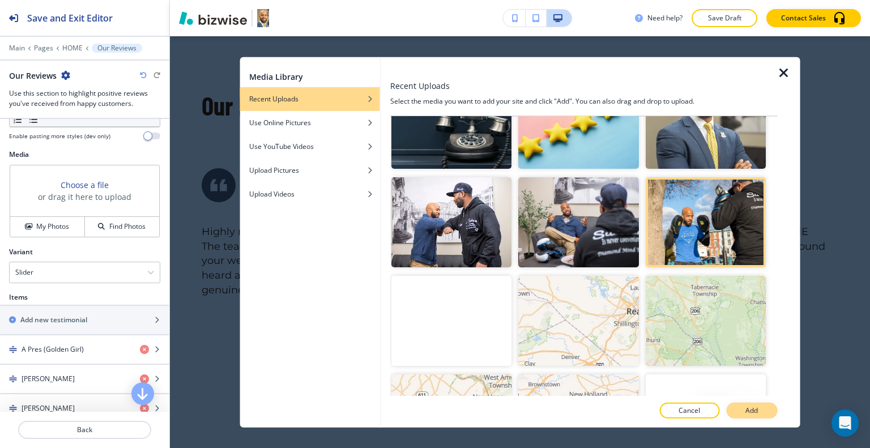
click at [762, 411] on button "Add" at bounding box center [751, 411] width 51 height 16
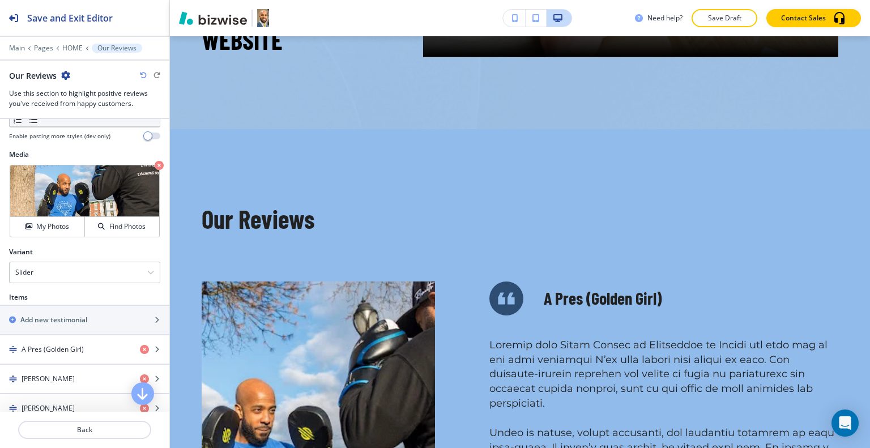
scroll to position [3113, 0]
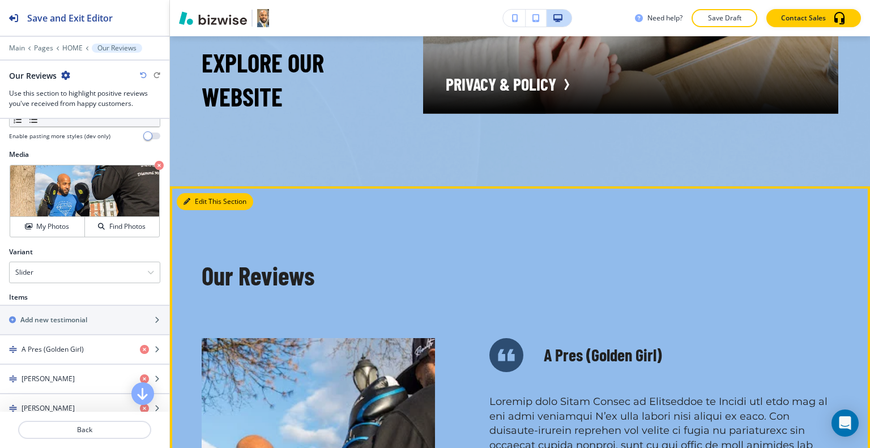
click at [202, 210] on button "Edit This Section" at bounding box center [215, 201] width 76 height 17
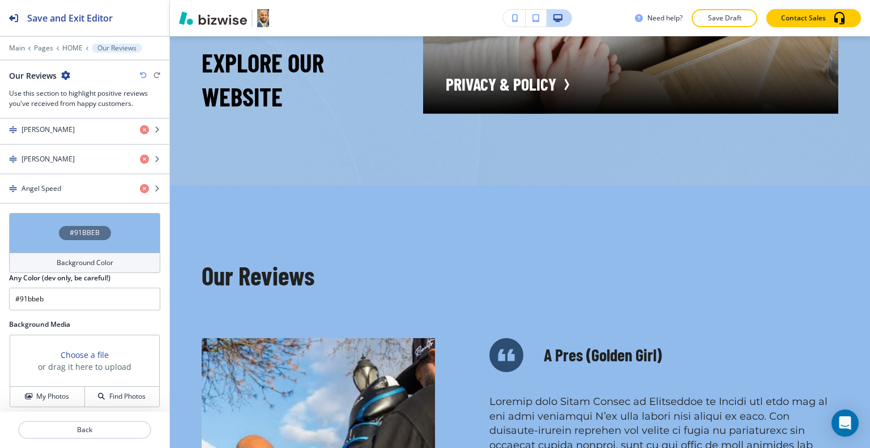
click at [18, 221] on div "#91BBEB" at bounding box center [84, 233] width 151 height 40
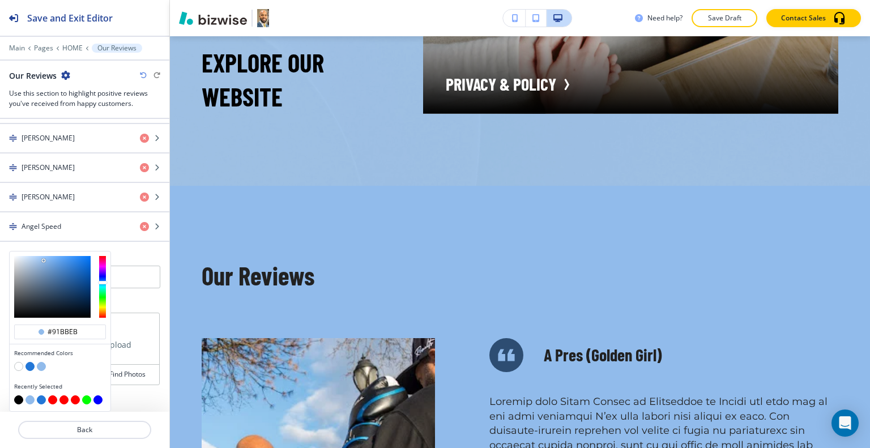
scroll to position [727, 0]
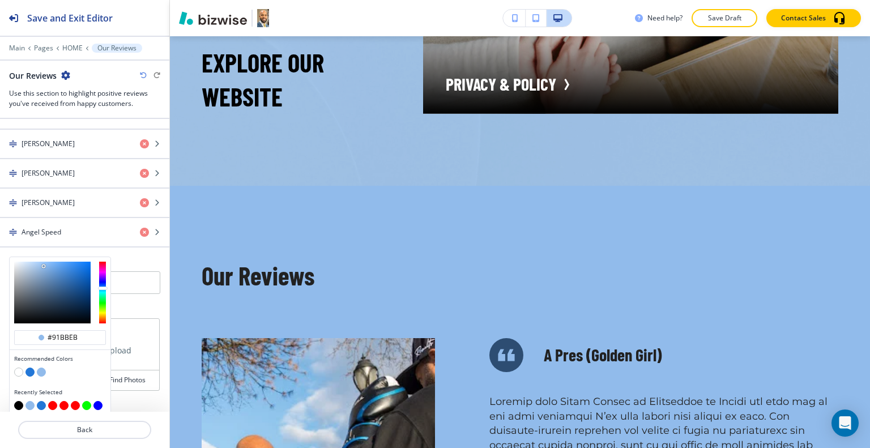
click at [26, 368] on button "button" at bounding box center [29, 372] width 9 height 9
type input "#2377d7"
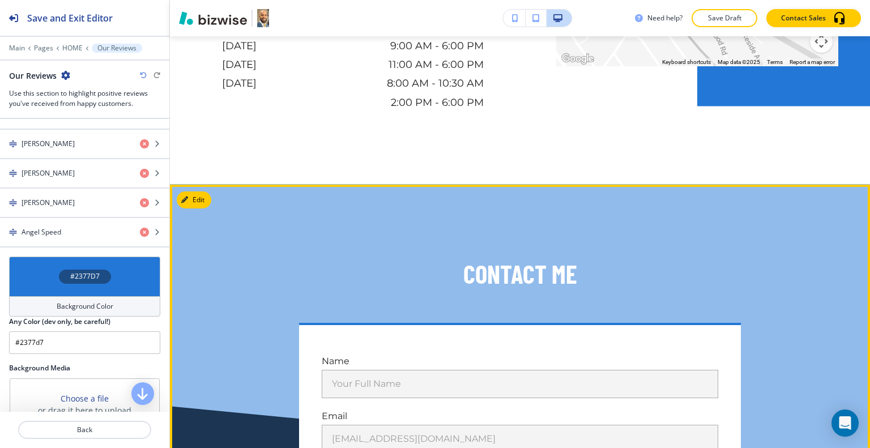
scroll to position [4586, 0]
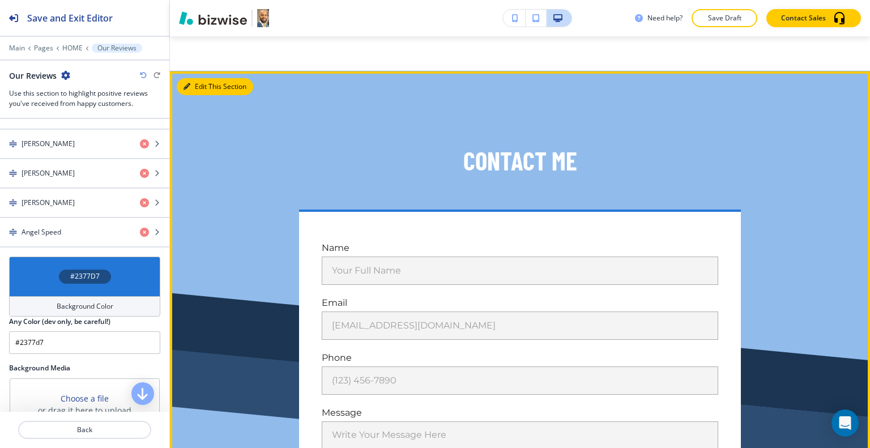
click at [195, 95] on button "Edit This Section" at bounding box center [215, 86] width 76 height 17
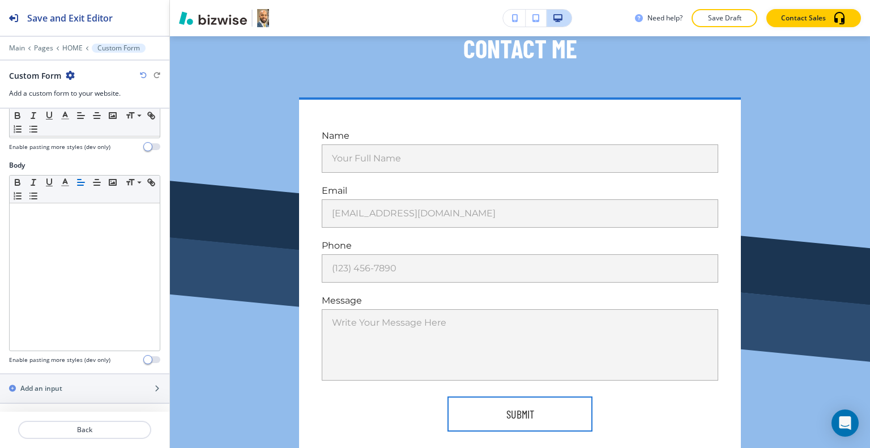
scroll to position [0, 0]
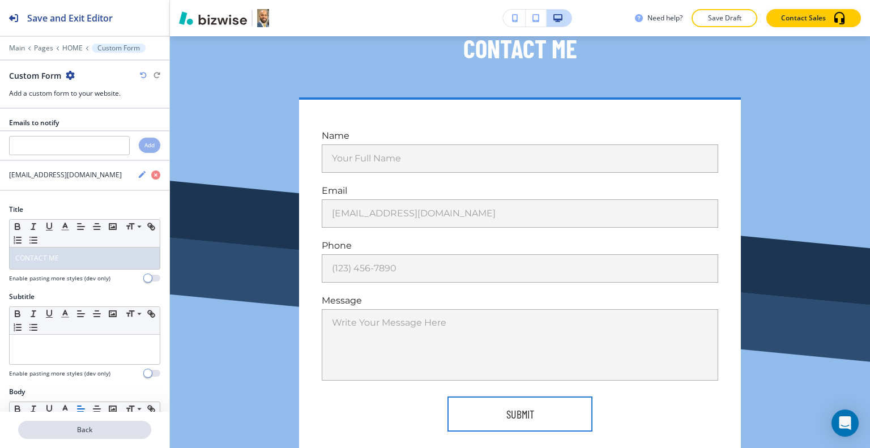
click at [78, 428] on p "Back" at bounding box center [84, 430] width 131 height 10
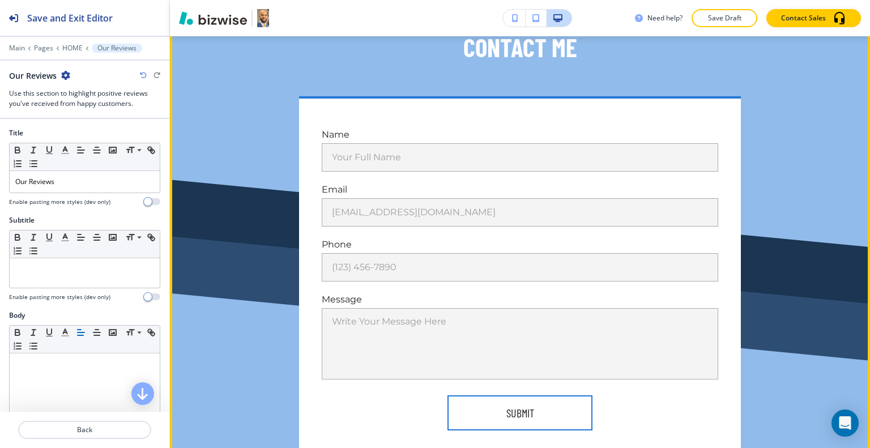
scroll to position [4529, 0]
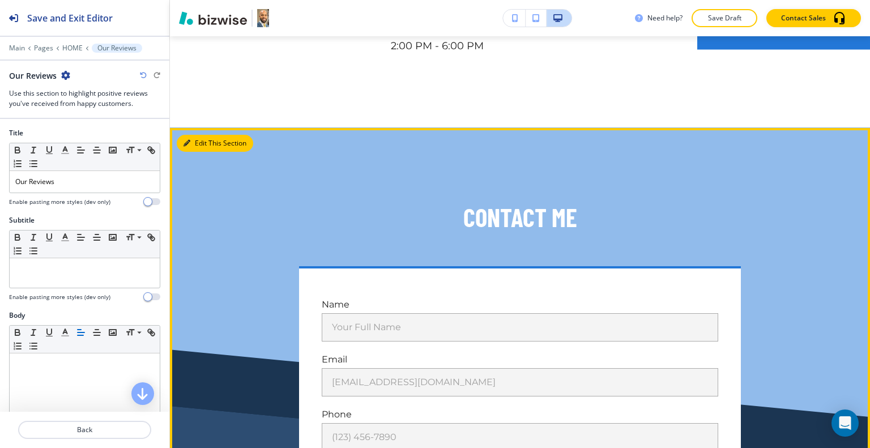
click at [205, 152] on button "Edit This Section" at bounding box center [215, 143] width 76 height 17
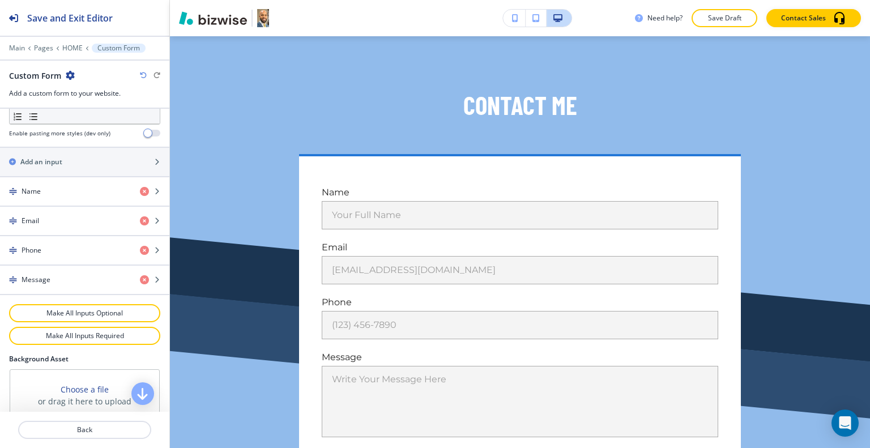
scroll to position [594, 0]
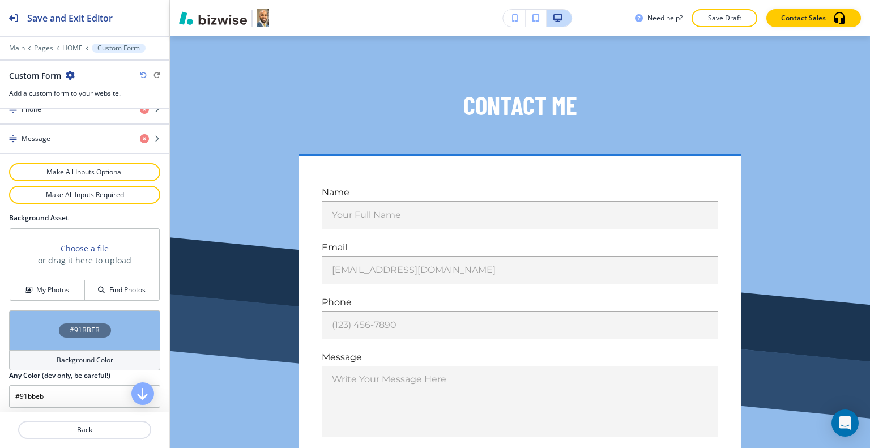
click at [104, 325] on div "#91BBEB" at bounding box center [85, 331] width 52 height 14
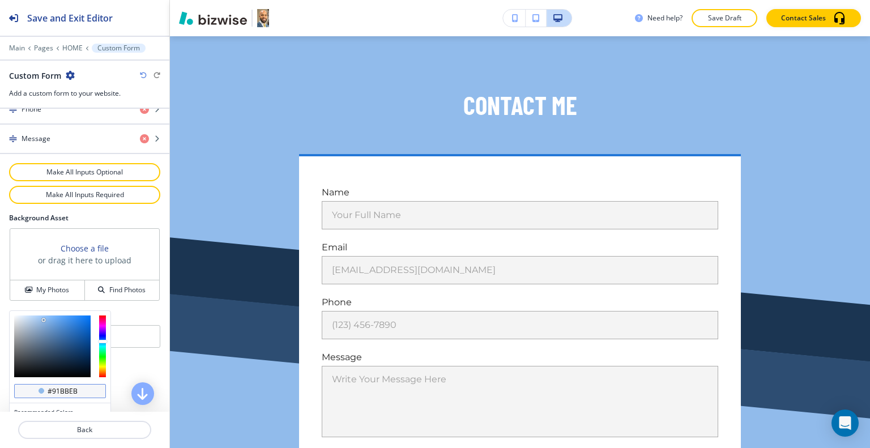
scroll to position [648, 0]
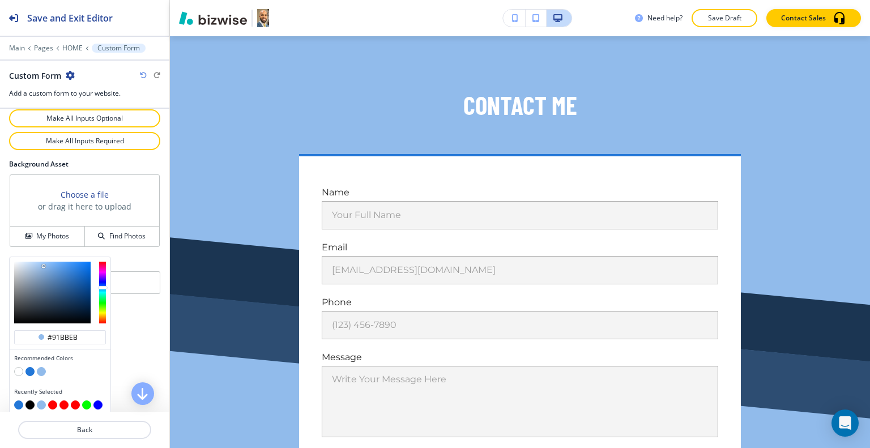
drag, startPoint x: 80, startPoint y: 329, endPoint x: 0, endPoint y: 333, distance: 80.5
click at [0, 333] on div "Emails to notify Add davidbarnestherapyinmotion@hushmail.com Title Small Normal…" at bounding box center [84, 260] width 169 height 303
paste input "Our Approach"
type input "#91bbeb"
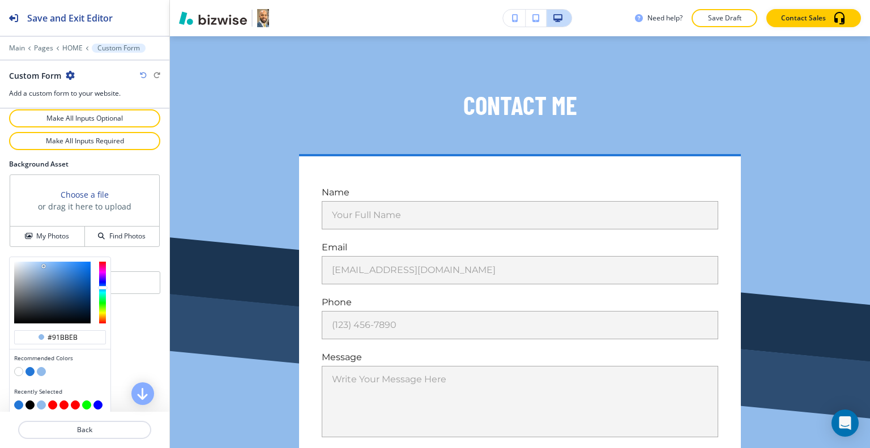
scroll to position [0, 0]
drag, startPoint x: 93, startPoint y: 330, endPoint x: 46, endPoint y: 336, distance: 46.8
click at [33, 339] on div "#91bbeb" at bounding box center [60, 337] width 92 height 15
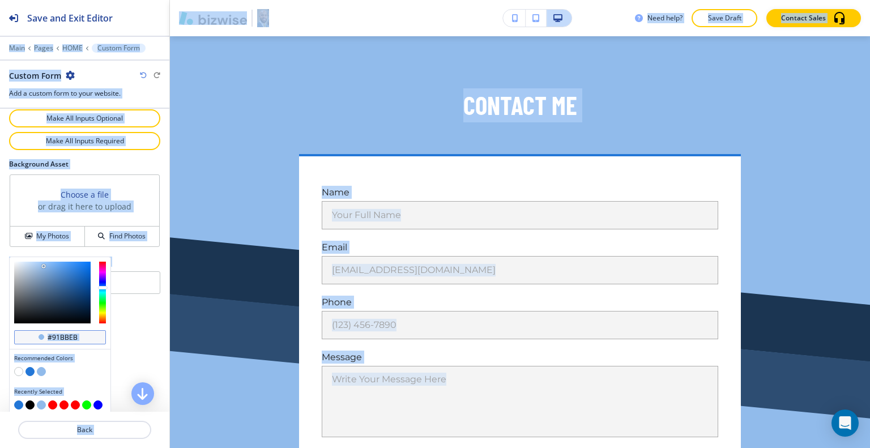
click at [91, 330] on div "#91bbeb" at bounding box center [60, 337] width 92 height 15
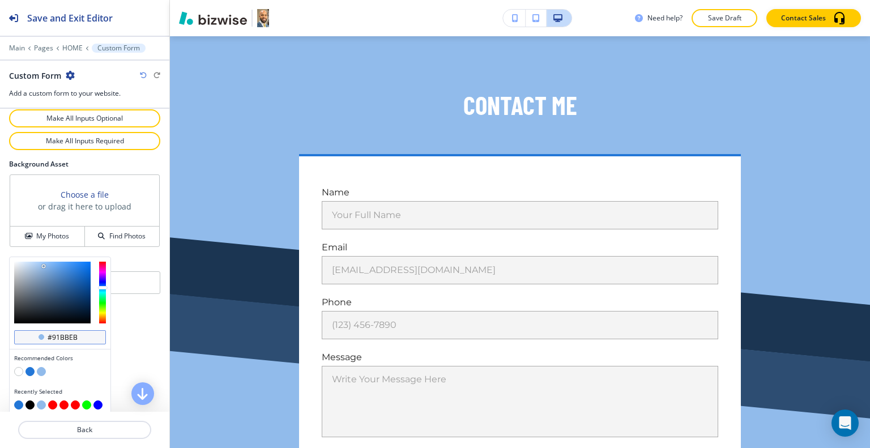
click at [82, 335] on div "#91bbeb" at bounding box center [60, 337] width 92 height 15
drag, startPoint x: 80, startPoint y: 333, endPoint x: 54, endPoint y: 333, distance: 25.5
click at [49, 333] on input "#91bbeb" at bounding box center [66, 337] width 40 height 9
paste input "0854AC"
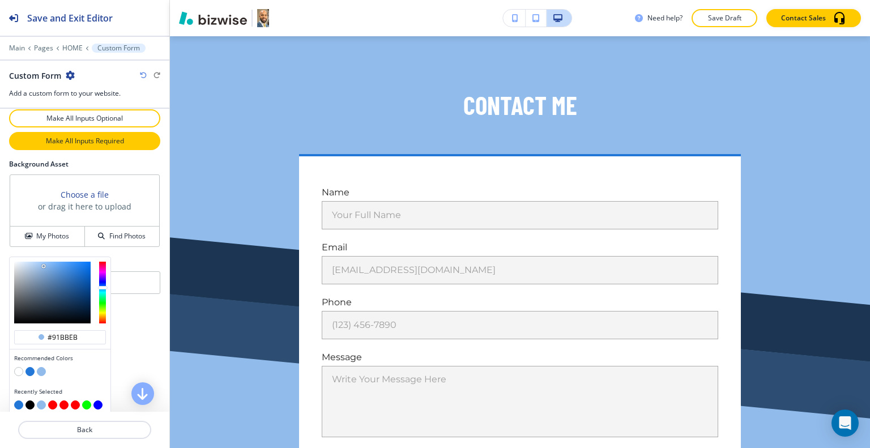
type input "#0854AC"
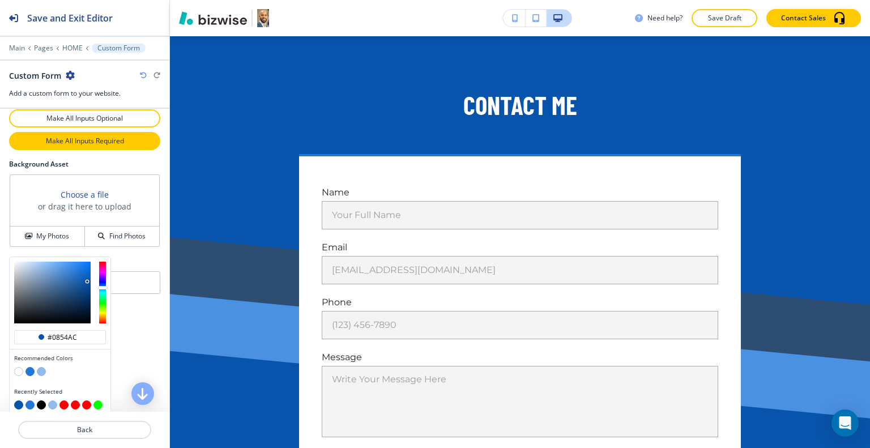
type input "#0854ac"
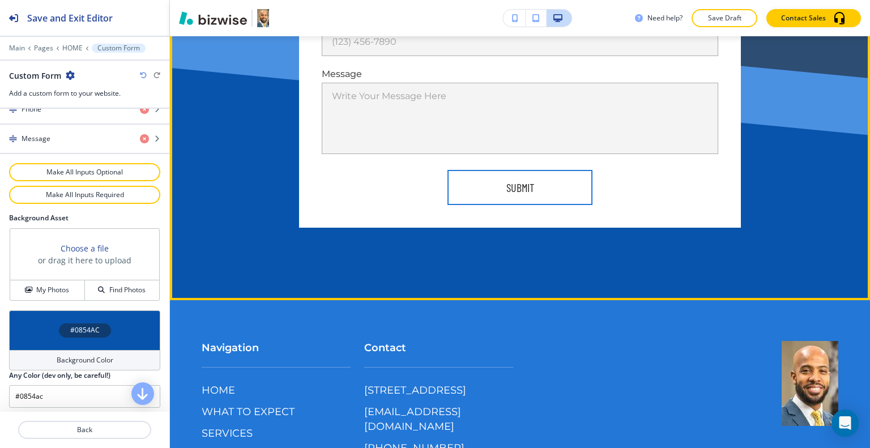
scroll to position [4981, 0]
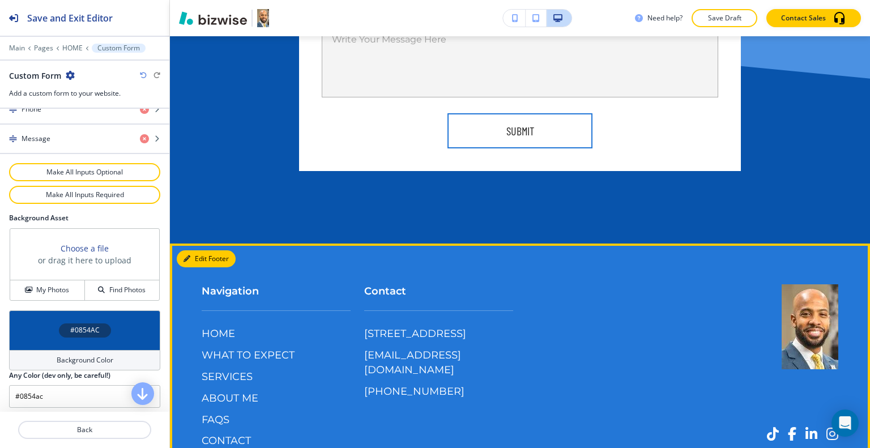
click at [202, 267] on button "Edit Footer" at bounding box center [206, 258] width 59 height 17
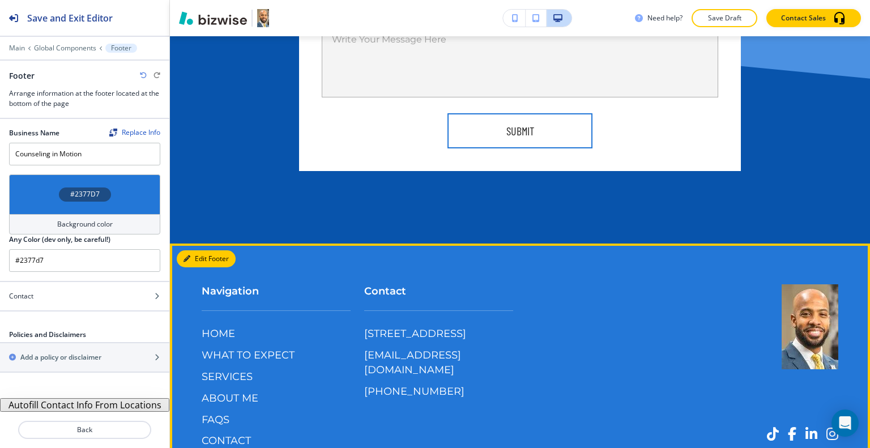
scroll to position [5086, 0]
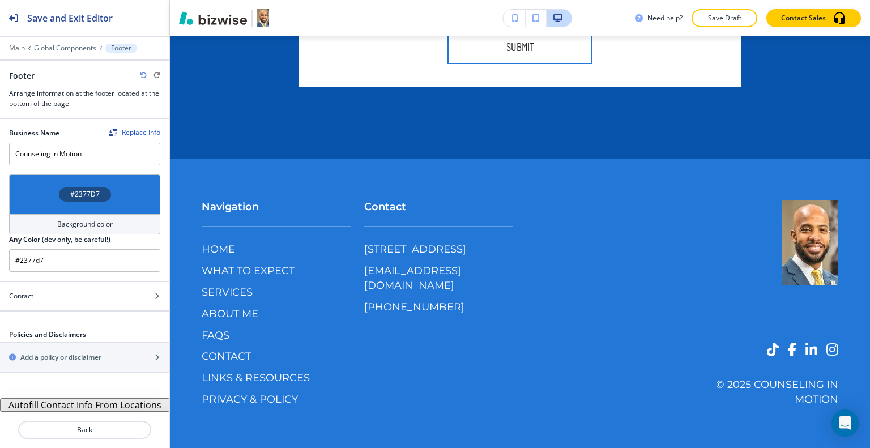
click at [35, 188] on div "#2377D7" at bounding box center [84, 195] width 151 height 40
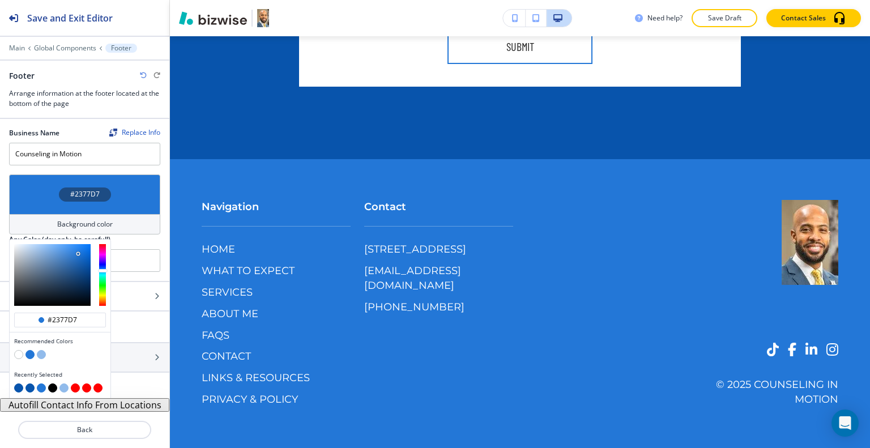
click at [53, 386] on button "button" at bounding box center [52, 388] width 9 height 9
type input "#000000"
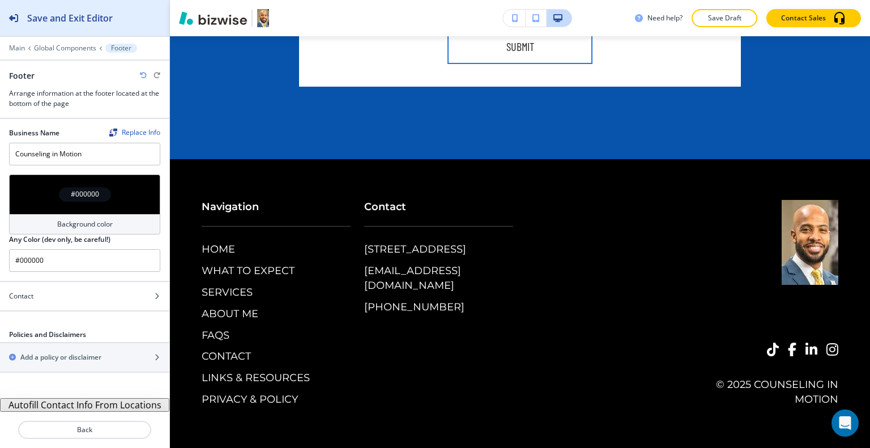
click at [89, 20] on h2 "Save and Exit Editor" at bounding box center [70, 18] width 86 height 14
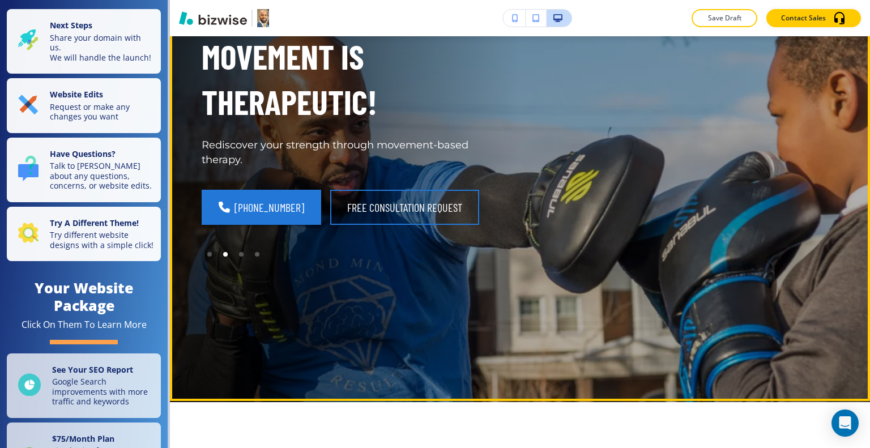
scroll to position [0, 0]
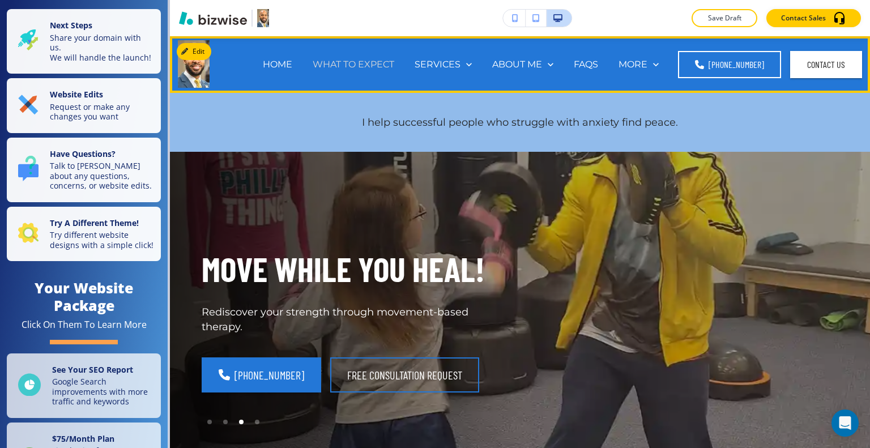
click at [351, 64] on p "WHAT TO EXPECT" at bounding box center [354, 64] width 82 height 13
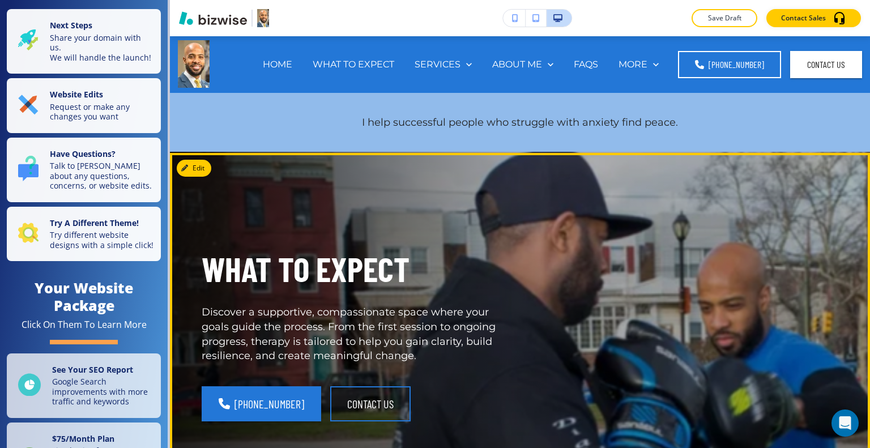
scroll to position [57, 0]
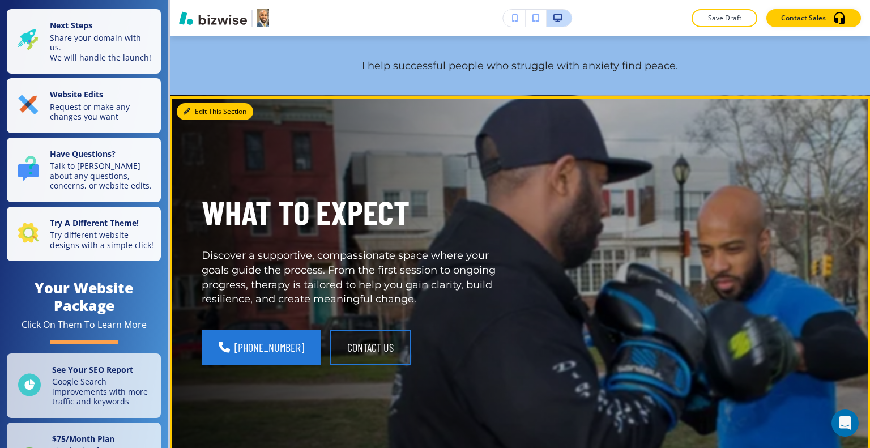
click at [202, 112] on button "Edit This Section" at bounding box center [215, 111] width 76 height 17
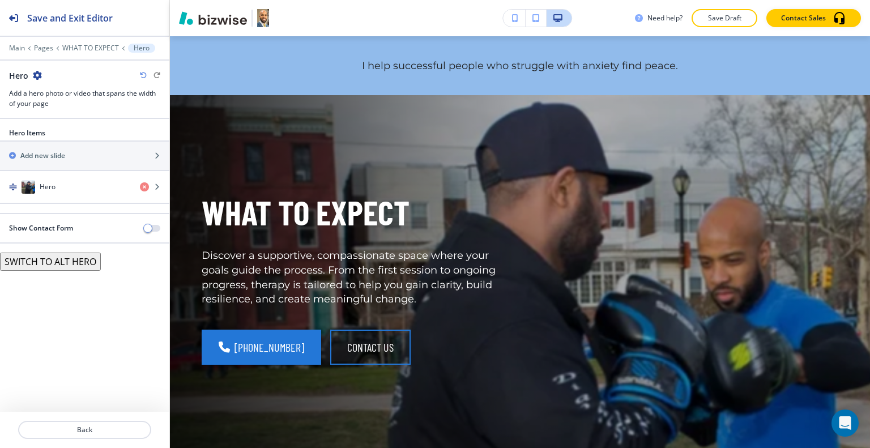
scroll to position [116, 0]
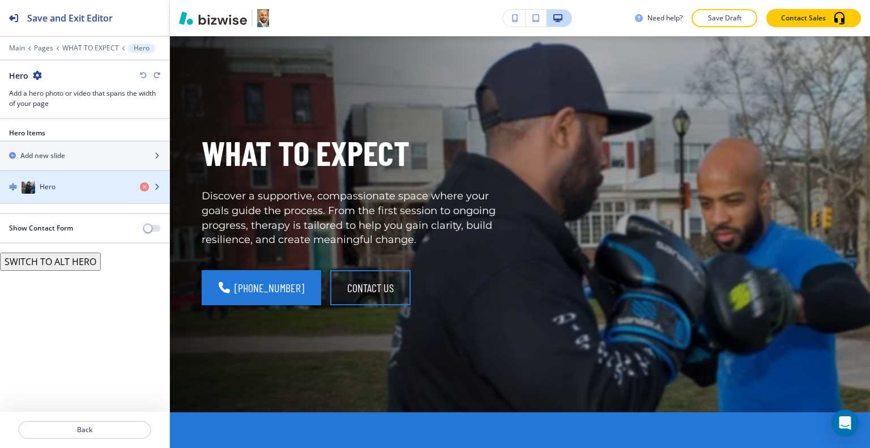
click at [61, 189] on div "Hero" at bounding box center [65, 187] width 131 height 14
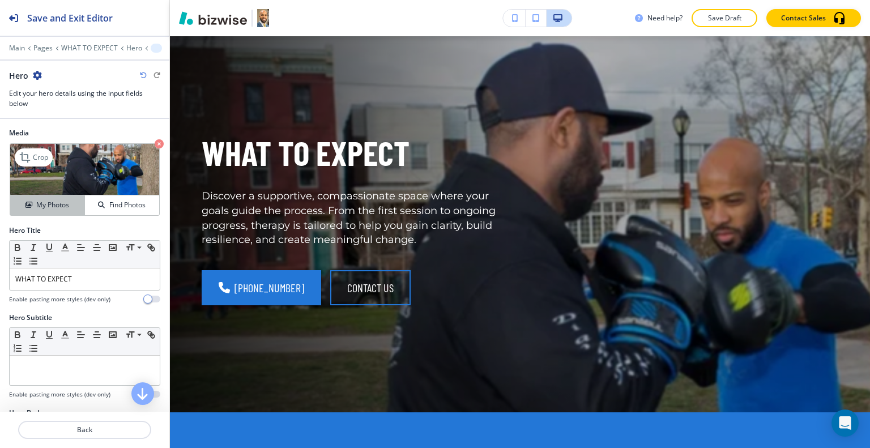
click at [49, 210] on button "My Photos" at bounding box center [47, 205] width 75 height 20
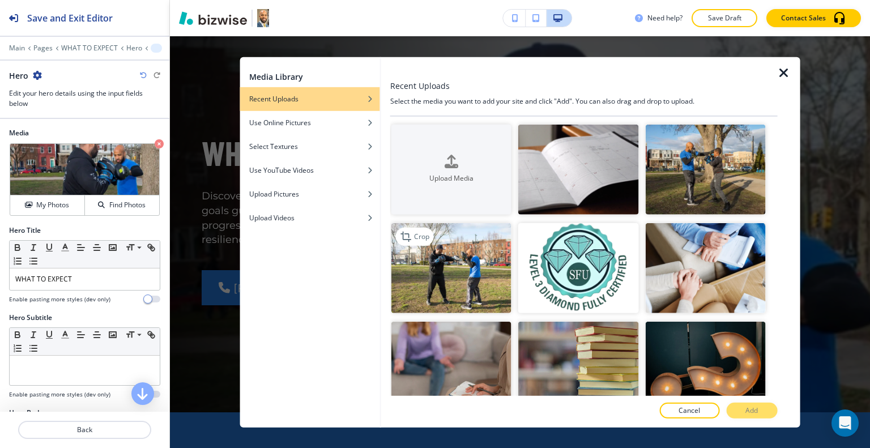
click at [488, 283] on img "button" at bounding box center [452, 268] width 120 height 90
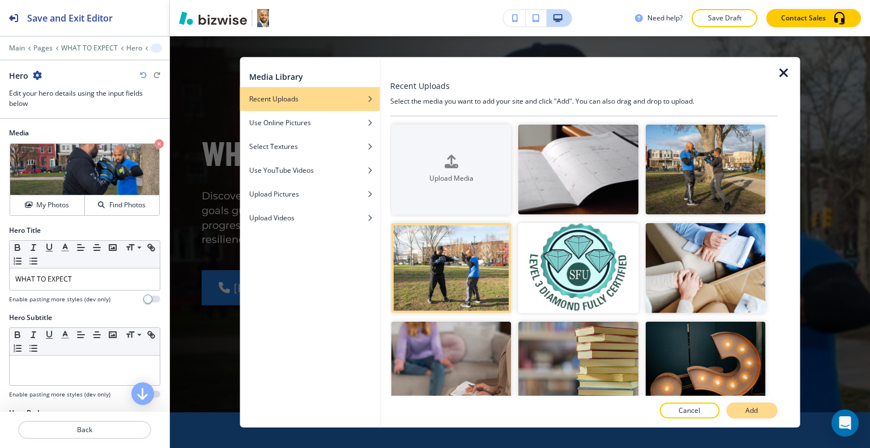
click at [757, 410] on p "Add" at bounding box center [752, 411] width 12 height 10
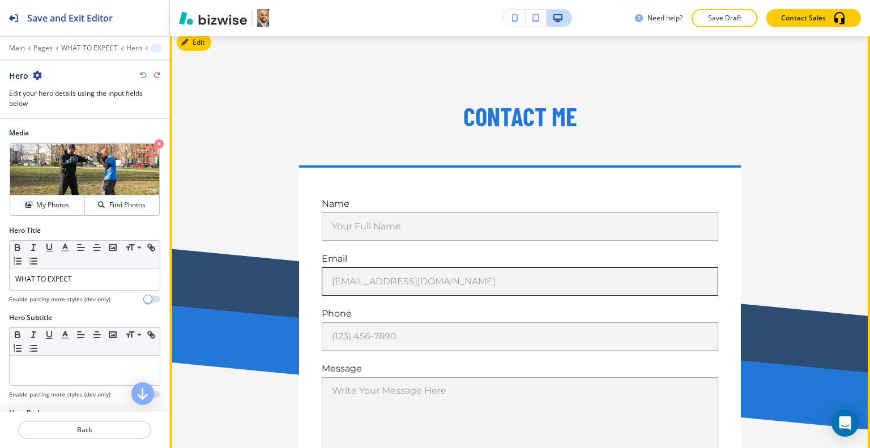
scroll to position [1703, 0]
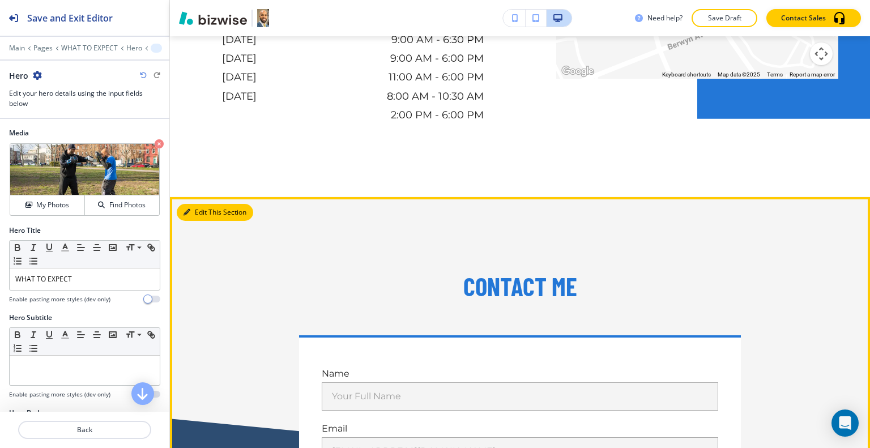
click at [194, 213] on button "Edit This Section" at bounding box center [215, 212] width 76 height 17
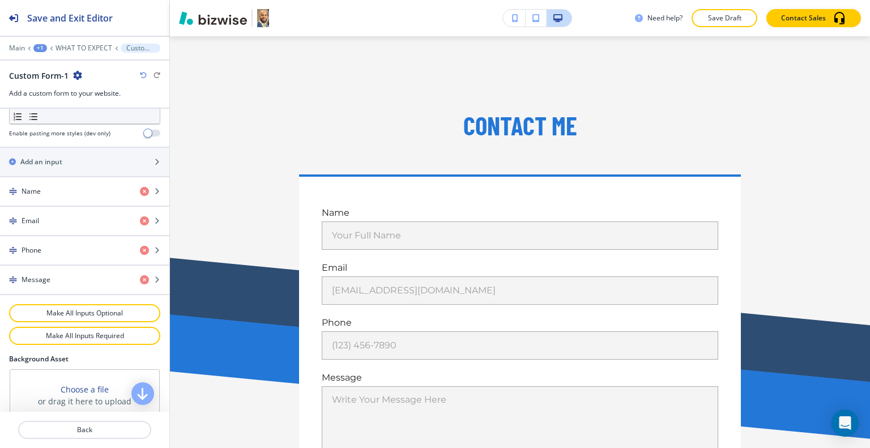
scroll to position [594, 0]
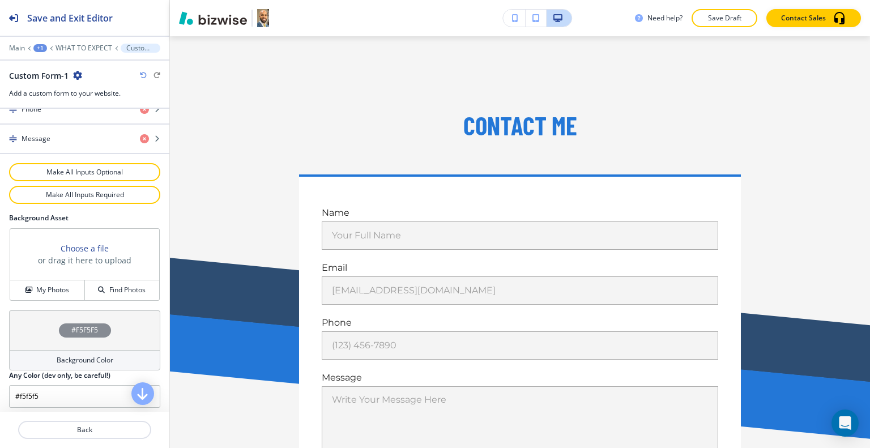
click at [33, 328] on div "#F5F5F5" at bounding box center [84, 331] width 151 height 40
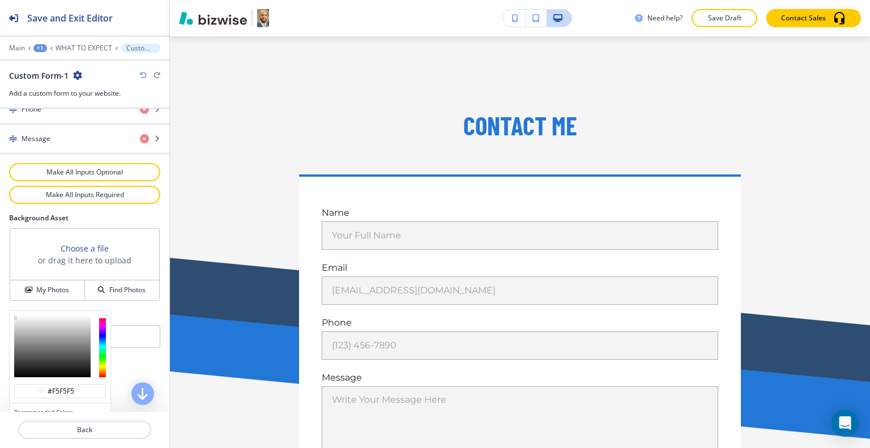
scroll to position [648, 0]
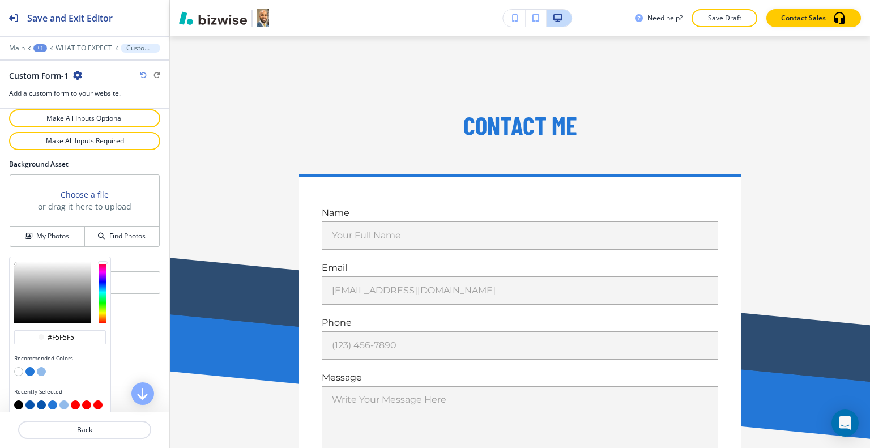
click at [27, 401] on button "button" at bounding box center [29, 405] width 9 height 9
type input "#0854ac"
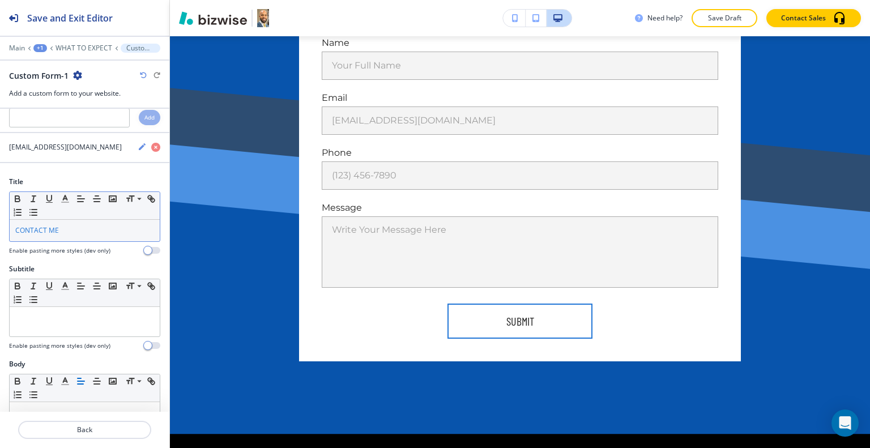
scroll to position [0, 0]
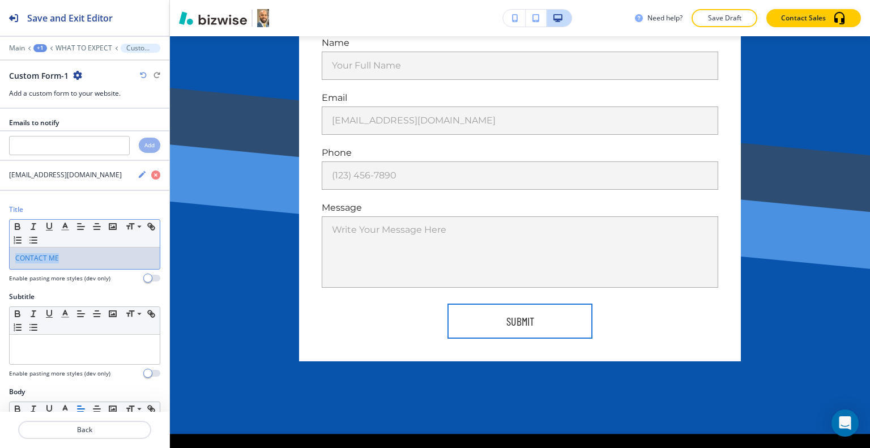
drag, startPoint x: 42, startPoint y: 262, endPoint x: 0, endPoint y: 257, distance: 42.8
click at [0, 257] on div "Title Small Normal Large Huge CONTACT ME Enable pasting more styles (dev only)" at bounding box center [84, 248] width 169 height 87
click at [66, 224] on polyline "button" at bounding box center [65, 225] width 4 height 5
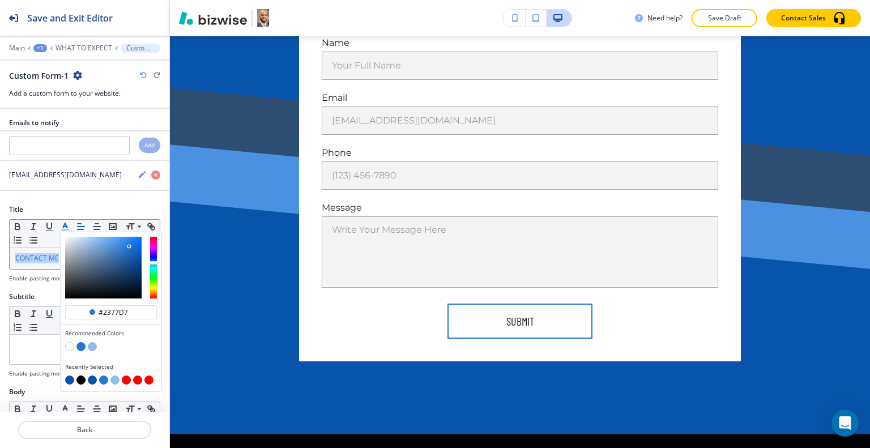
click at [71, 347] on button "button" at bounding box center [69, 346] width 9 height 9
type input "#ffffff"
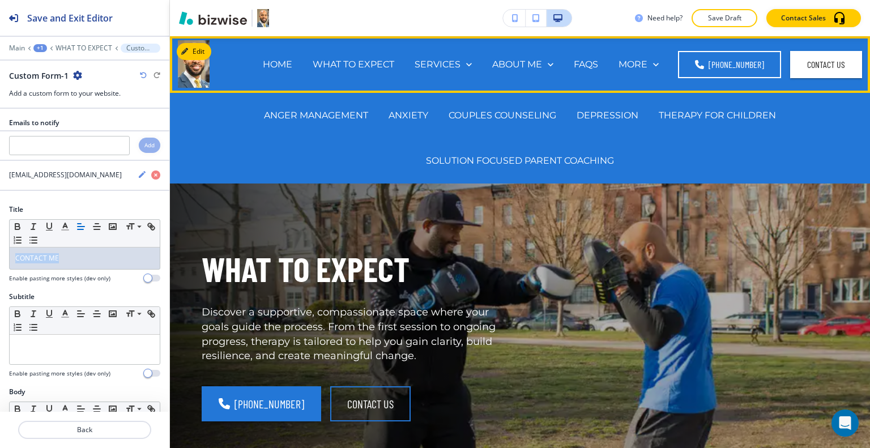
click at [454, 56] on div "SERVICES ANGER MANAGEMENT ANXIETY COUPLES COUNSELING DEPRESSION THERAPY FOR CHI…" at bounding box center [444, 64] width 78 height 45
click at [301, 108] on div "ANGER MANAGEMENT" at bounding box center [316, 115] width 125 height 45
click at [308, 117] on p "ANGER MANAGEMENT" at bounding box center [316, 115] width 104 height 13
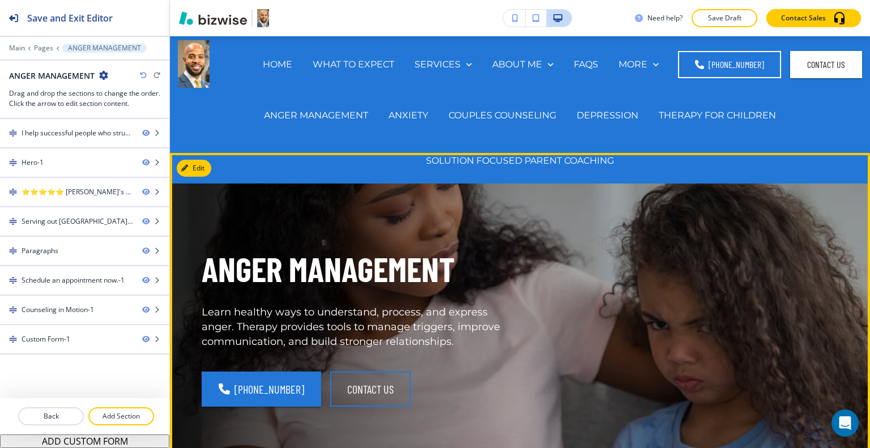
click at [511, 263] on div "ANGER MANAGEMENT Learn healthy ways to understand, process, and express anger. …" at bounding box center [507, 327] width 664 height 306
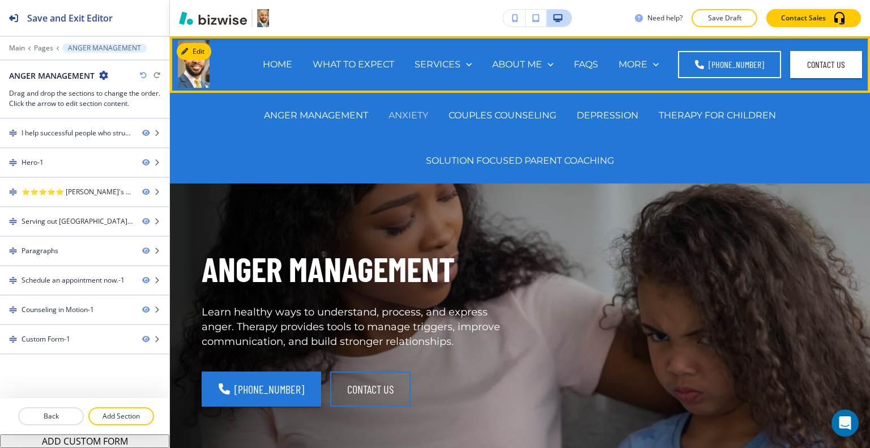
click at [406, 111] on p "ANXIETY" at bounding box center [409, 115] width 40 height 13
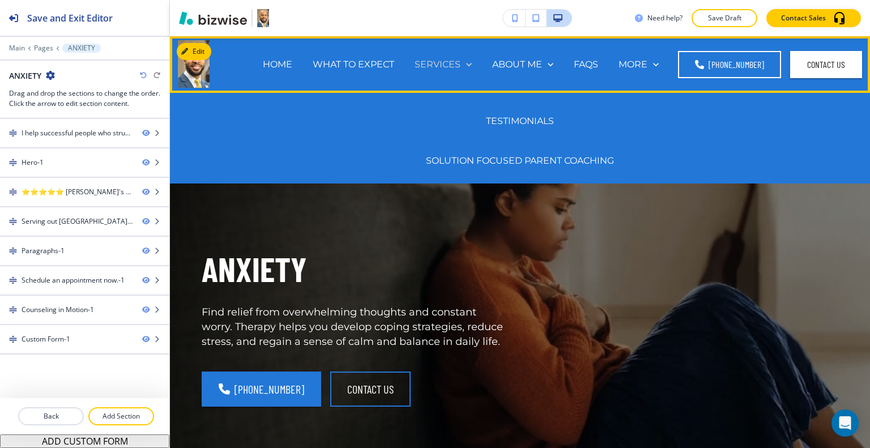
click at [465, 64] on link "SERVICES" at bounding box center [443, 64] width 57 height 13
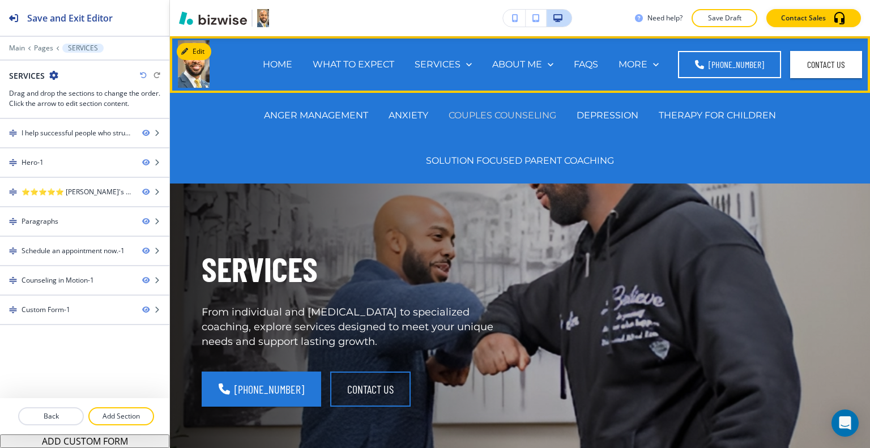
click at [518, 112] on p "COUPLES COUNSELING" at bounding box center [503, 115] width 108 height 13
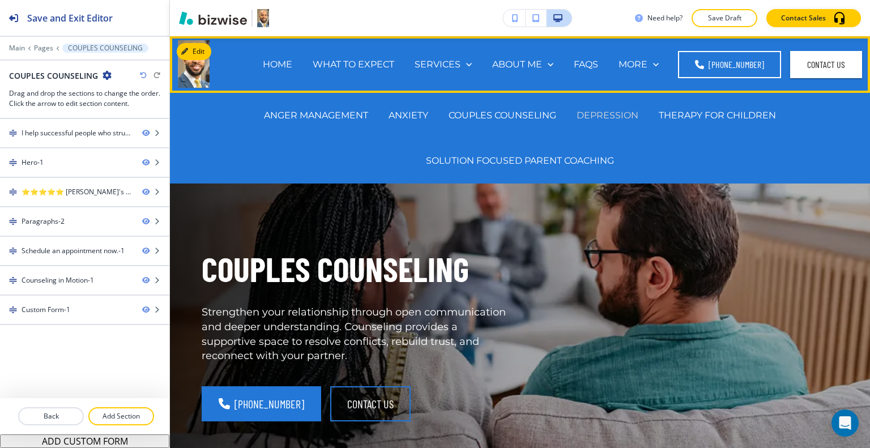
click at [606, 114] on p "DEPRESSION" at bounding box center [608, 115] width 62 height 13
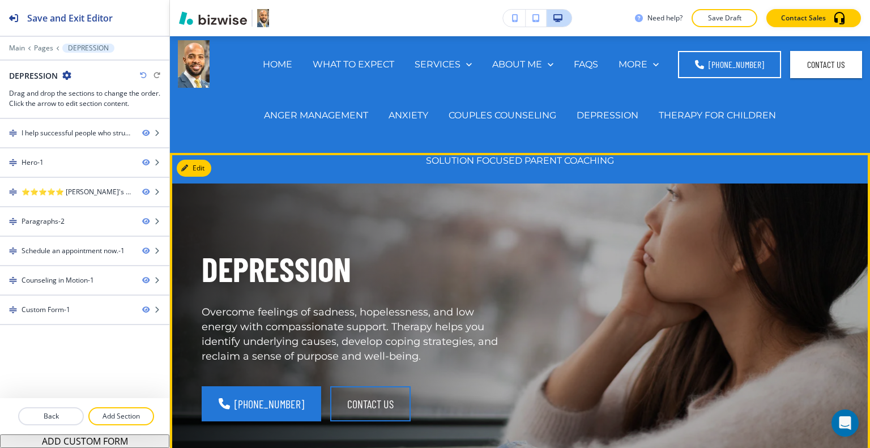
click at [613, 328] on div "DEPRESSION Overcome feelings of sadness, hopelessness, and low energy with comp…" at bounding box center [507, 327] width 664 height 306
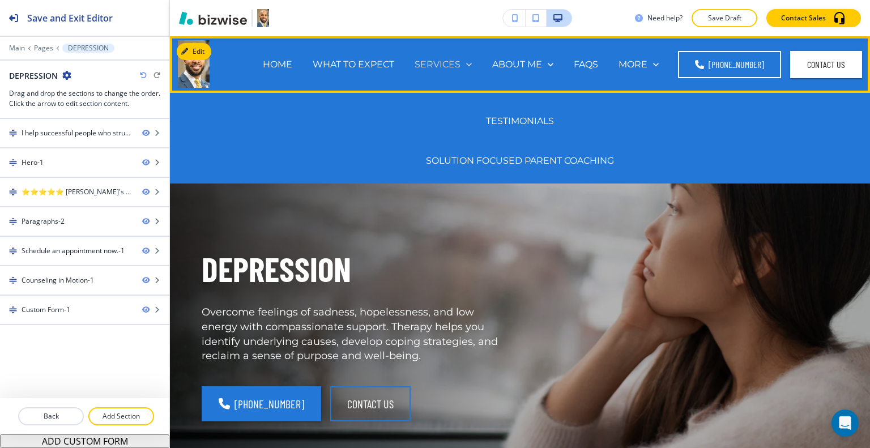
click at [447, 64] on p "SERVICES" at bounding box center [438, 64] width 46 height 13
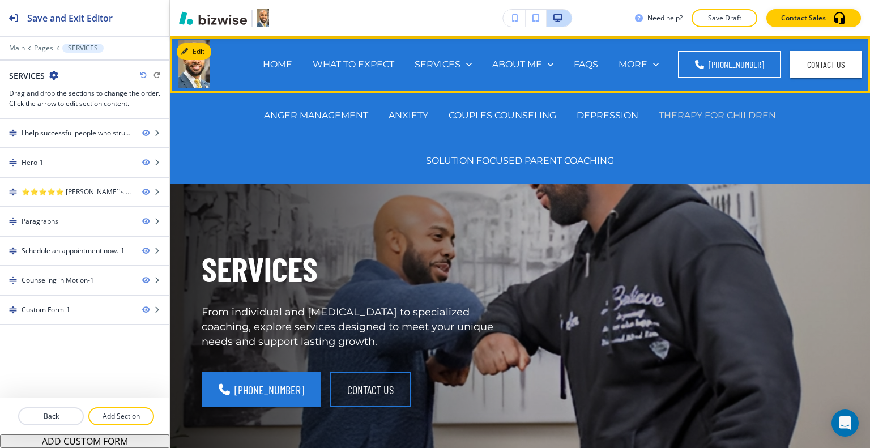
click at [698, 117] on p "THERAPY FOR CHILDREN" at bounding box center [717, 115] width 117 height 13
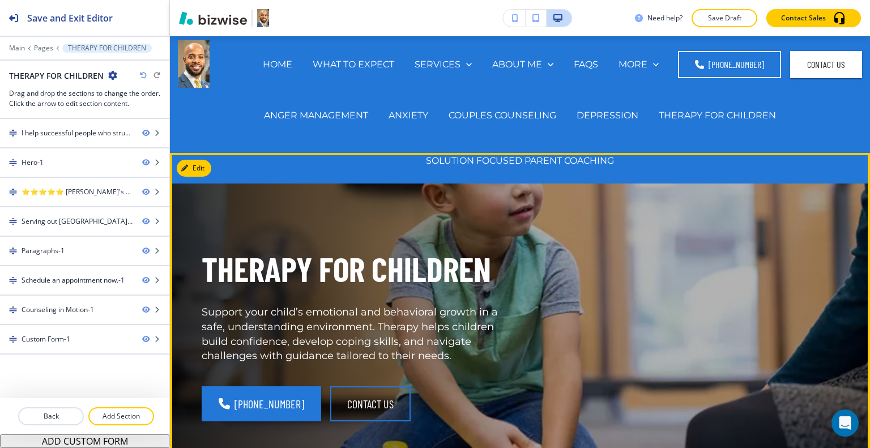
click at [661, 330] on div "THERAPY FOR CHILDREN Support your child’s emotional and behavioral growth in a …" at bounding box center [507, 327] width 664 height 306
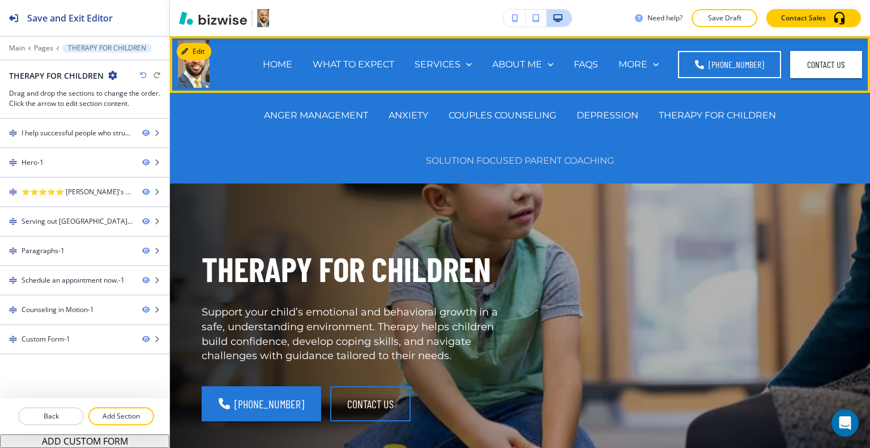
click at [551, 166] on p "SOLUTION FOCUSED PARENT COACHING" at bounding box center [520, 160] width 188 height 13
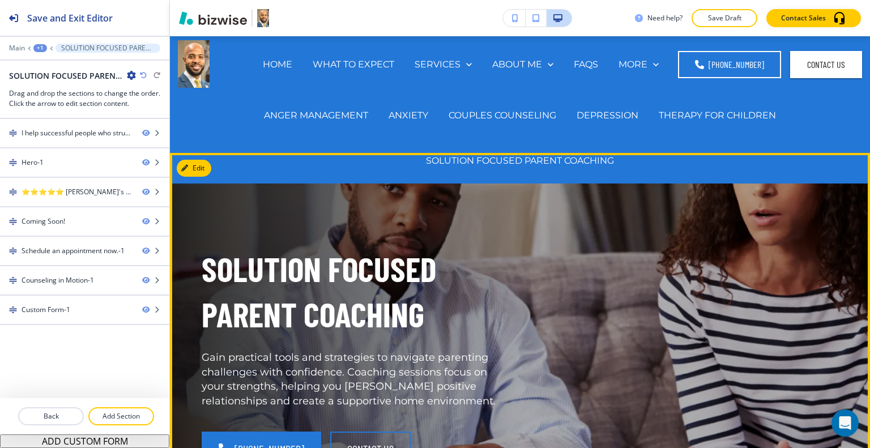
click at [554, 284] on div "SOLUTION FOCUSED PARENT COACHING Gain practical tools and strategies to navigat…" at bounding box center [507, 343] width 664 height 338
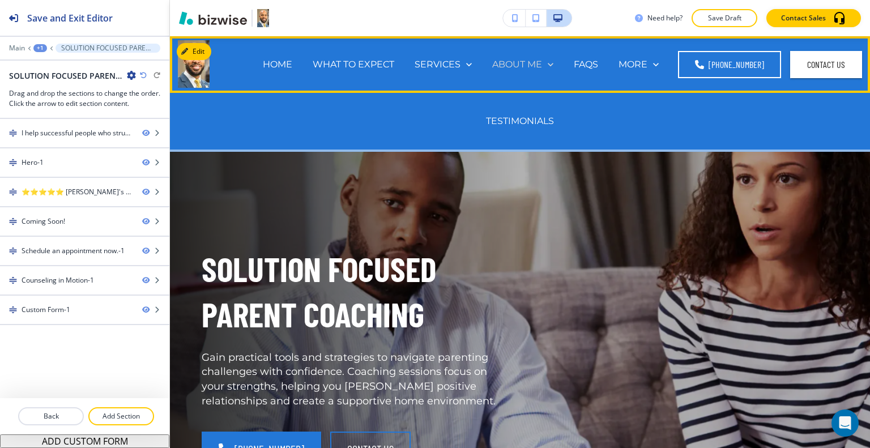
click at [525, 61] on p "ABOUT ME" at bounding box center [517, 64] width 50 height 13
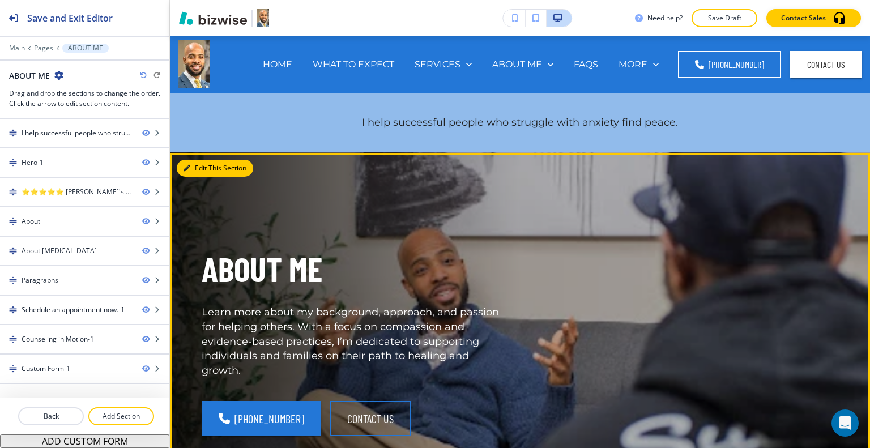
click at [203, 176] on button "Edit This Section" at bounding box center [215, 168] width 76 height 17
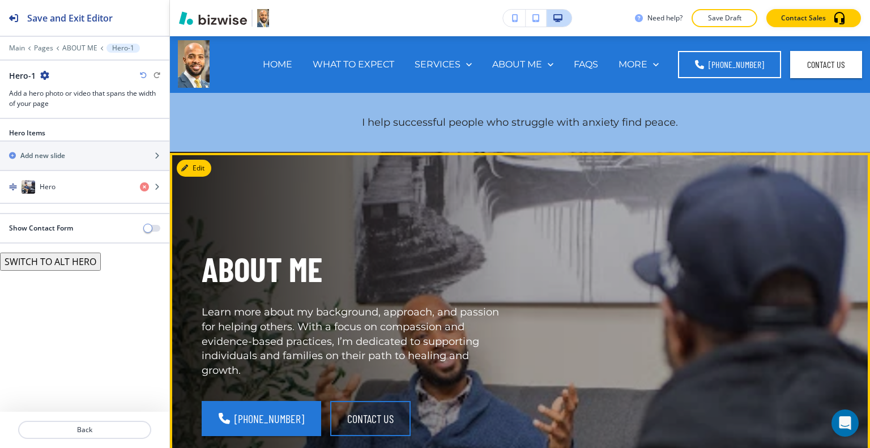
scroll to position [116, 0]
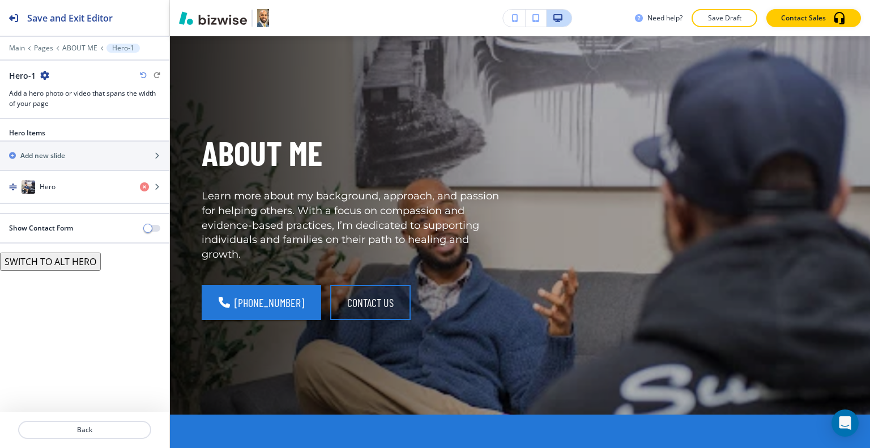
click at [40, 202] on div "Hero Items Add new slide Hero" at bounding box center [84, 170] width 169 height 85
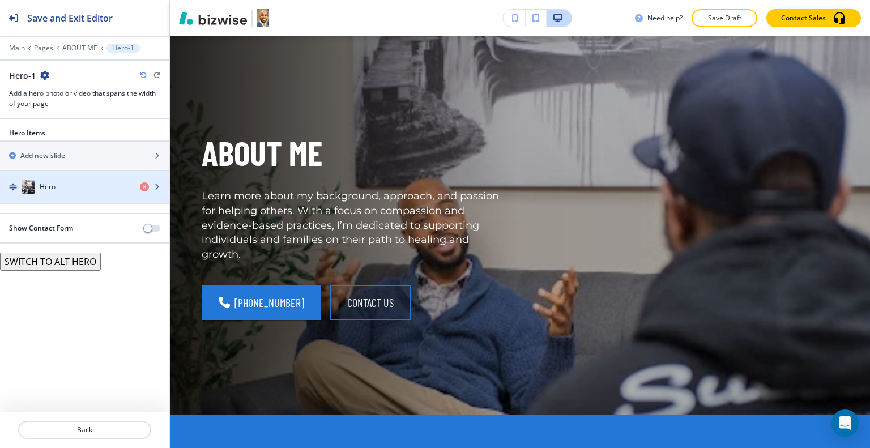
click at [45, 194] on div "button" at bounding box center [84, 198] width 169 height 9
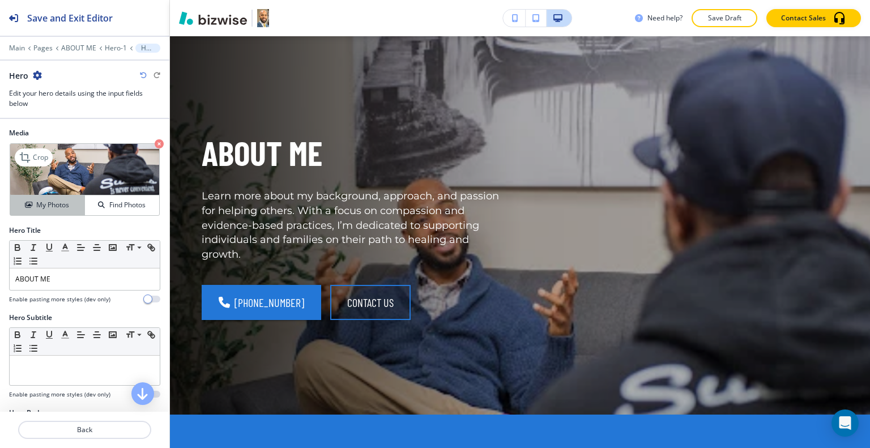
click at [54, 200] on h4 "My Photos" at bounding box center [52, 205] width 33 height 10
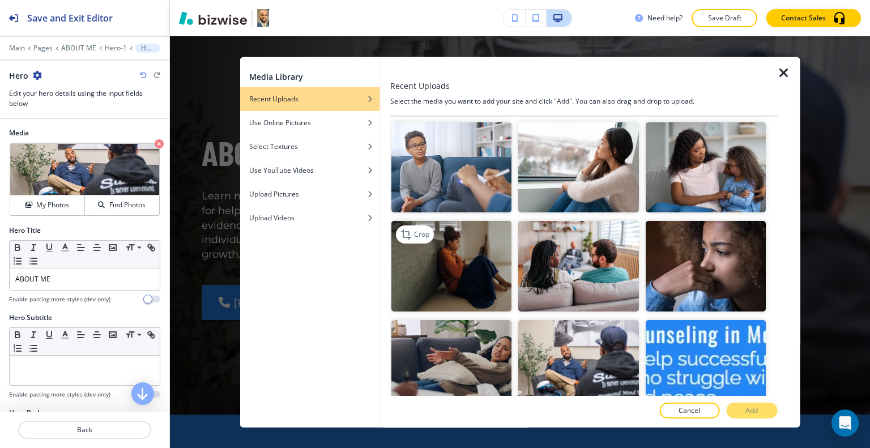
scroll to position [510, 0]
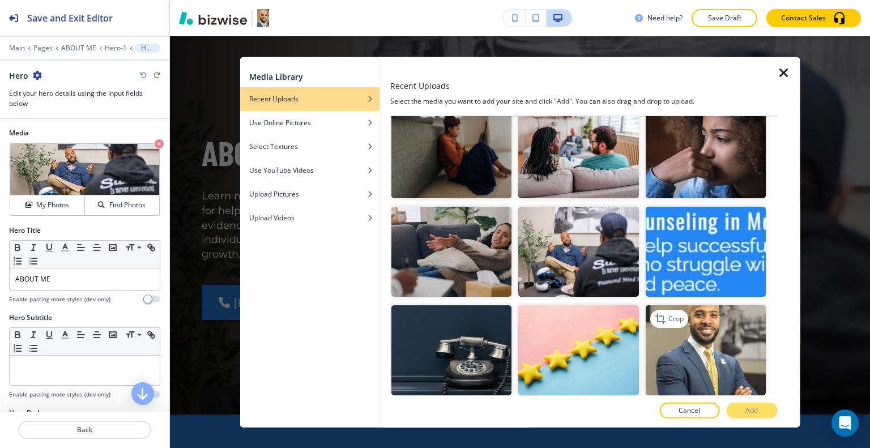
click at [734, 334] on img "button" at bounding box center [705, 350] width 120 height 90
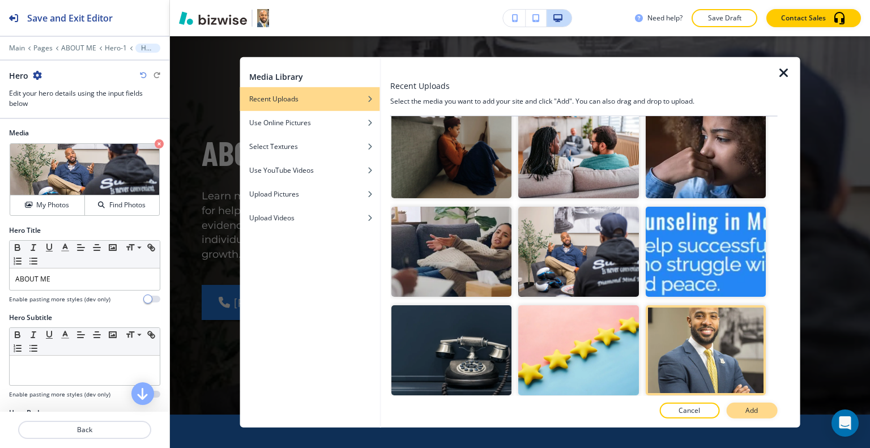
click at [759, 410] on button "Add" at bounding box center [751, 411] width 51 height 16
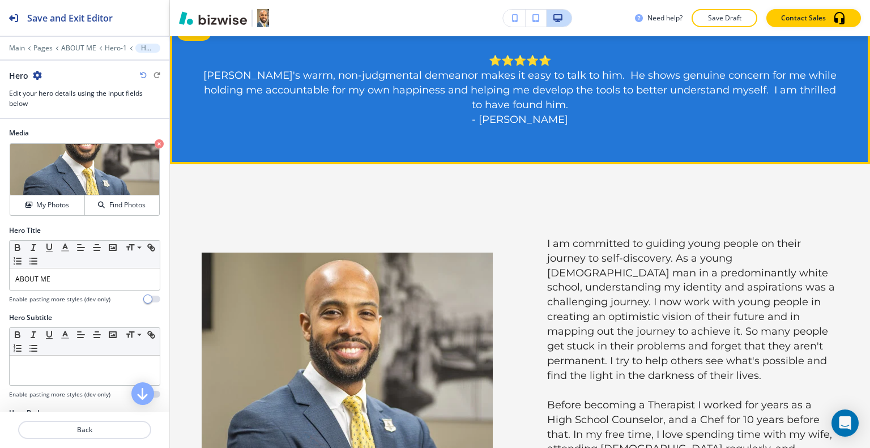
scroll to position [173, 0]
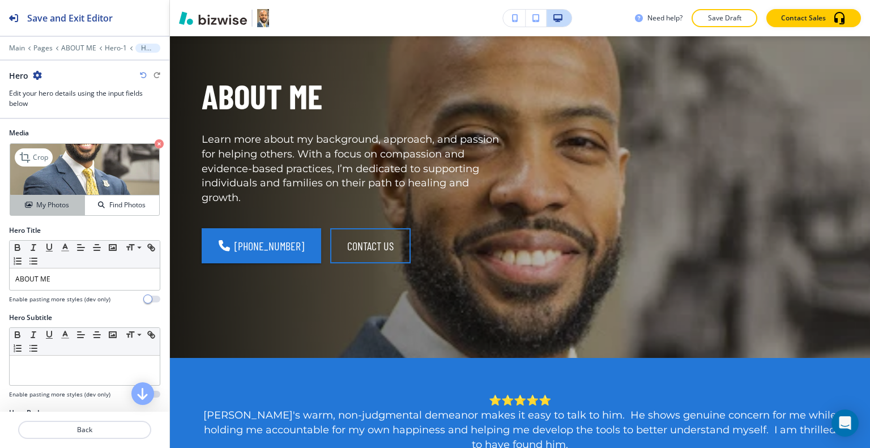
click at [69, 205] on div "My Photos" at bounding box center [47, 205] width 74 height 10
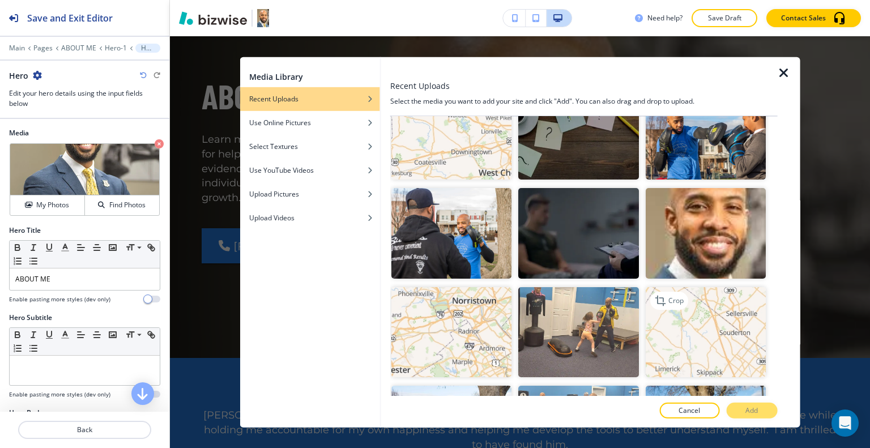
scroll to position [1247, 0]
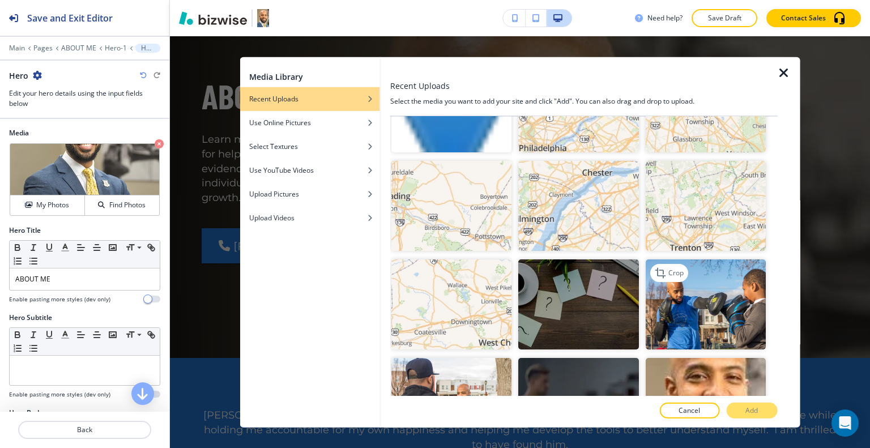
click at [716, 295] on img "button" at bounding box center [705, 305] width 120 height 90
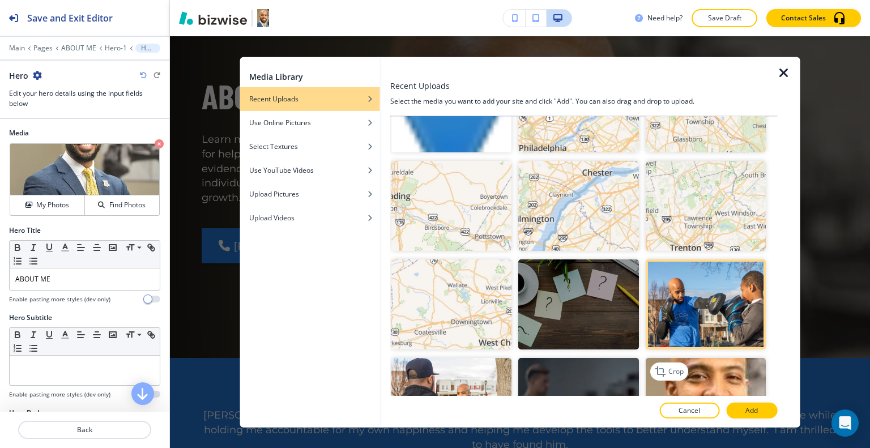
scroll to position [1303, 0]
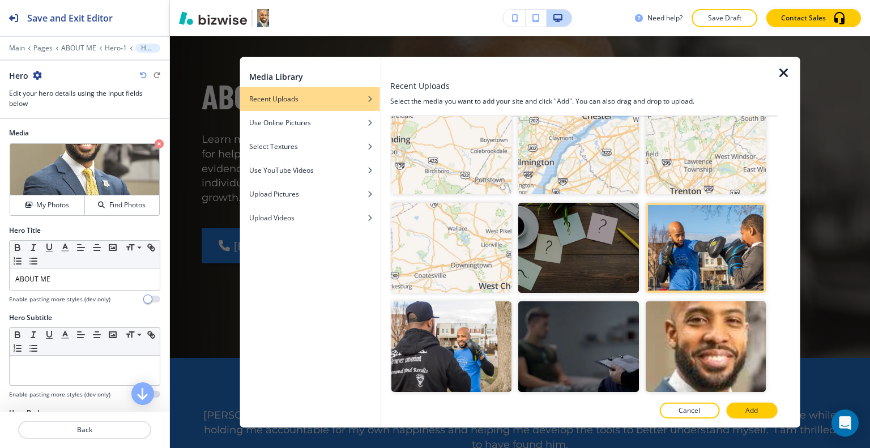
click at [758, 403] on button "Add" at bounding box center [751, 411] width 51 height 16
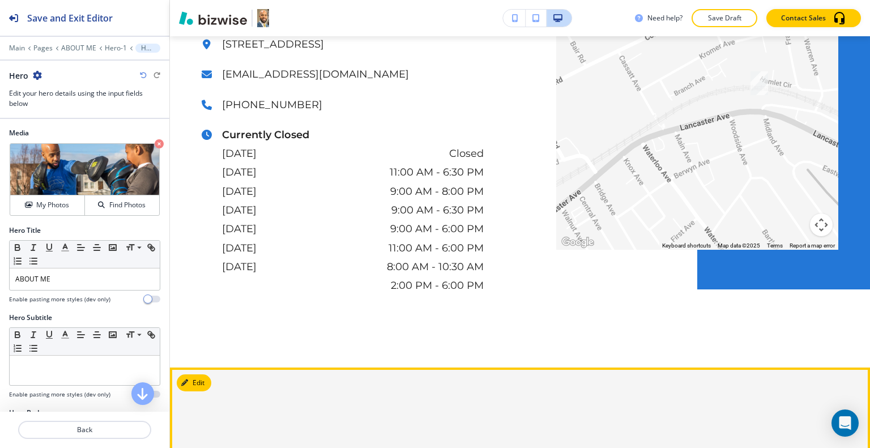
scroll to position [3255, 0]
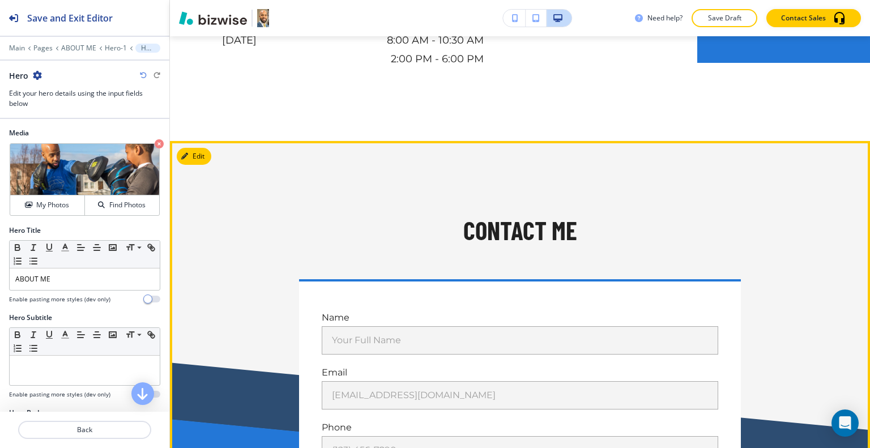
click at [212, 141] on div "CONTACT ME Name Your Full Name Your Full Name Email email@example.com email@exa…" at bounding box center [520, 425] width 700 height 568
click at [201, 148] on button "Edit This Section" at bounding box center [215, 156] width 76 height 17
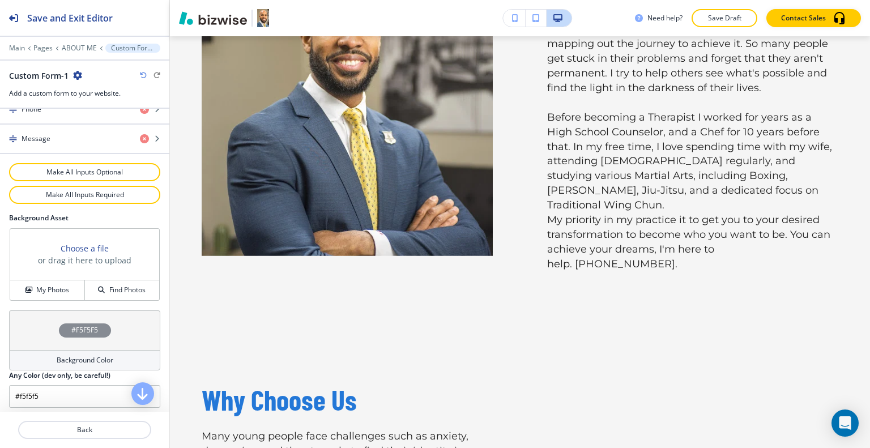
scroll to position [0, 0]
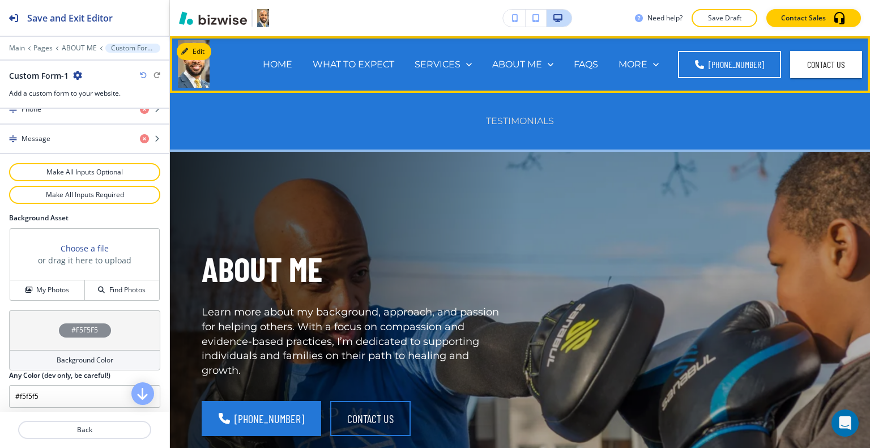
click at [542, 122] on p "TESTIMONIALS" at bounding box center [520, 120] width 68 height 13
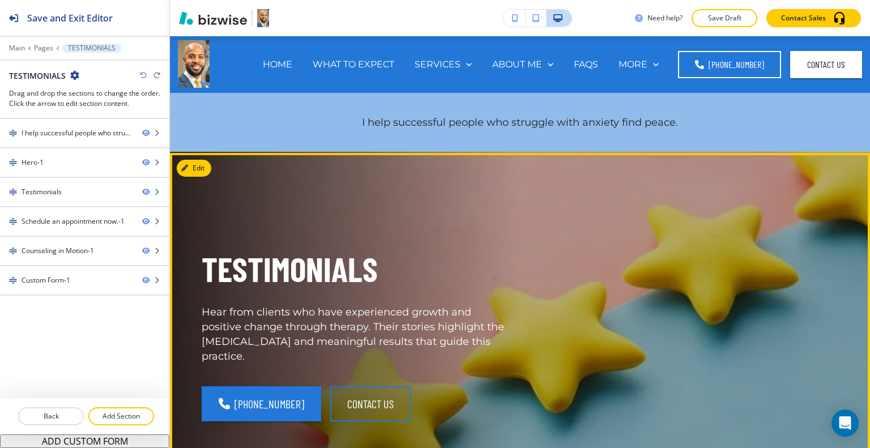
click at [598, 266] on div "TESTIMONIALS Hear from clients who have experienced growth and positive change …" at bounding box center [507, 327] width 664 height 306
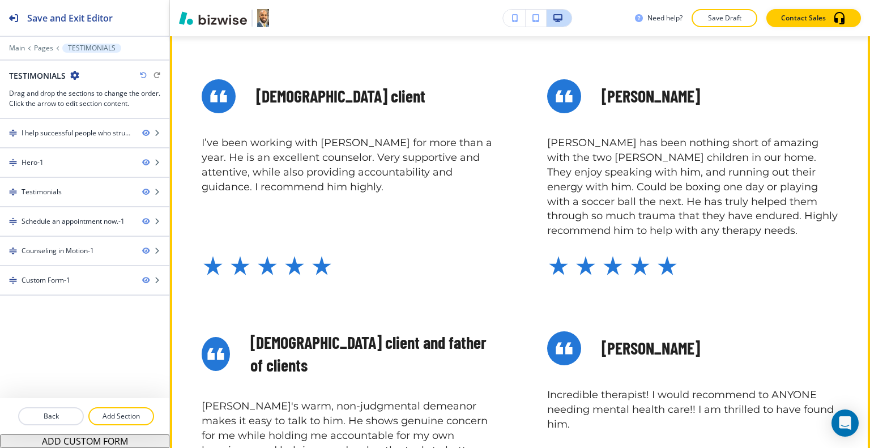
scroll to position [397, 0]
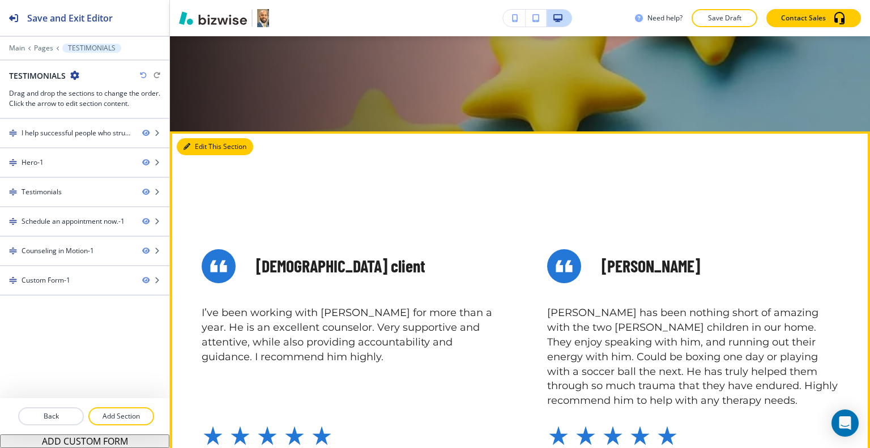
click at [208, 147] on button "Edit This Section" at bounding box center [215, 146] width 76 height 17
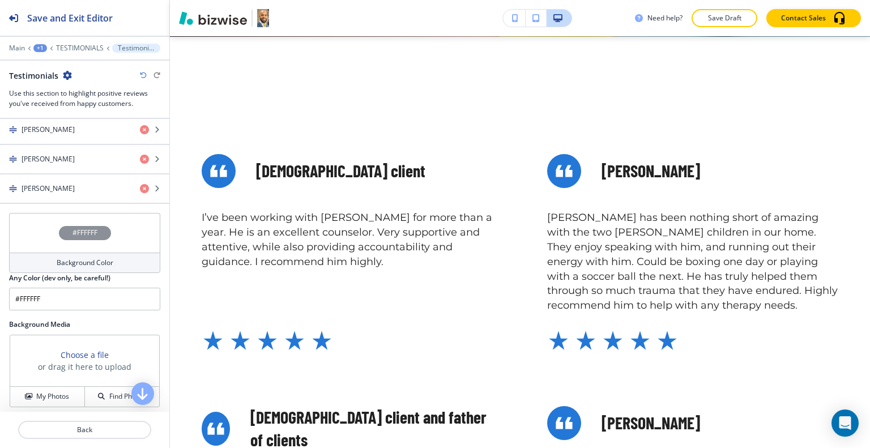
scroll to position [399, 0]
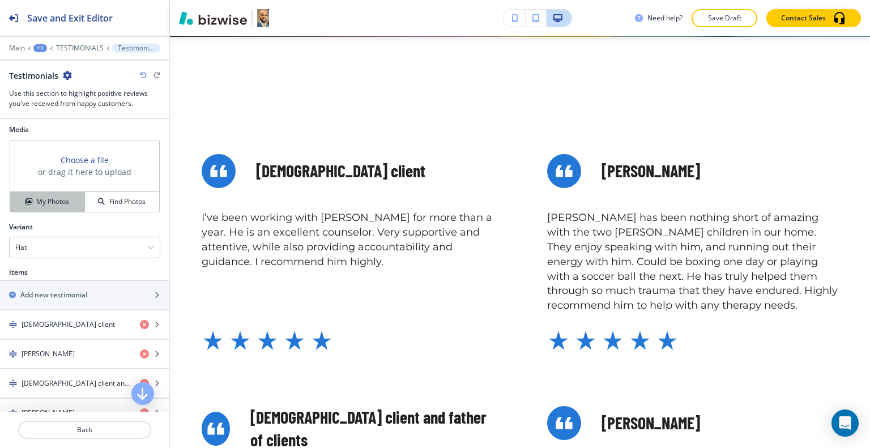
click at [41, 208] on button "My Photos" at bounding box center [47, 202] width 75 height 20
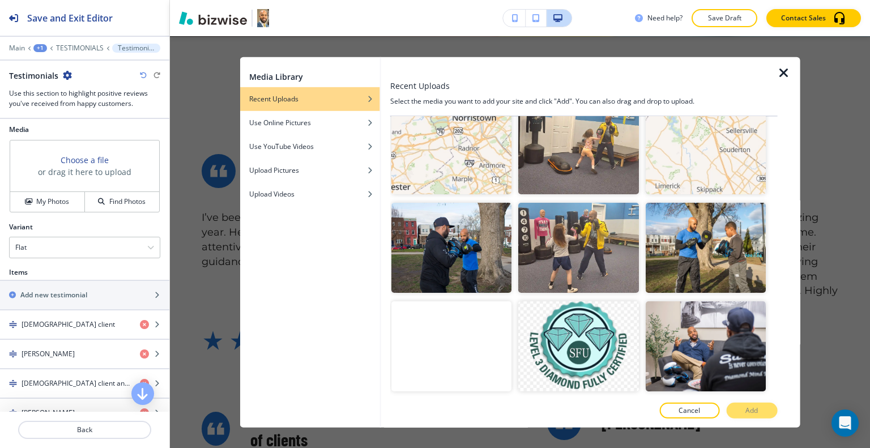
scroll to position [1430, 0]
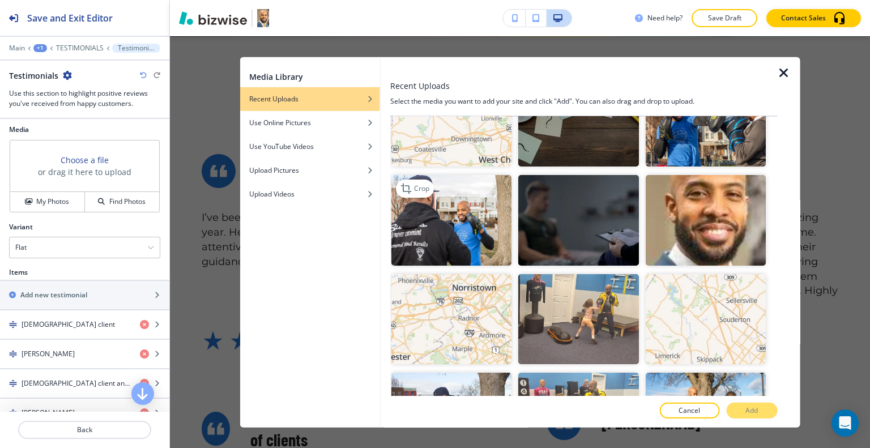
click at [487, 175] on img "button" at bounding box center [452, 220] width 120 height 90
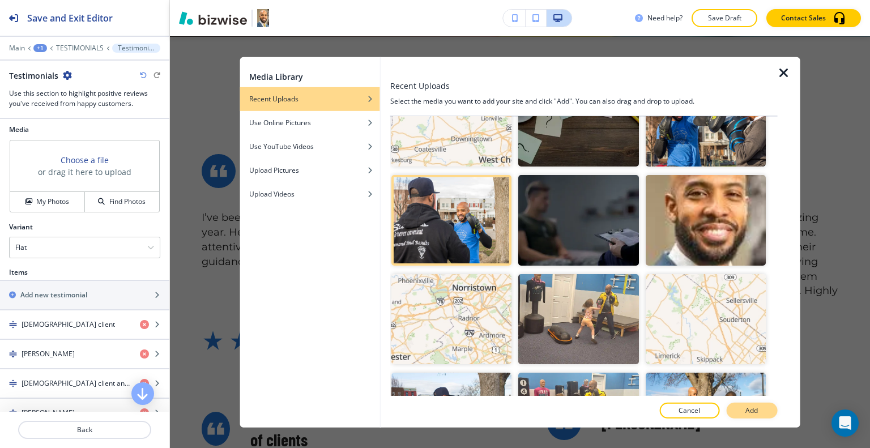
click at [752, 411] on p "Add" at bounding box center [752, 411] width 12 height 10
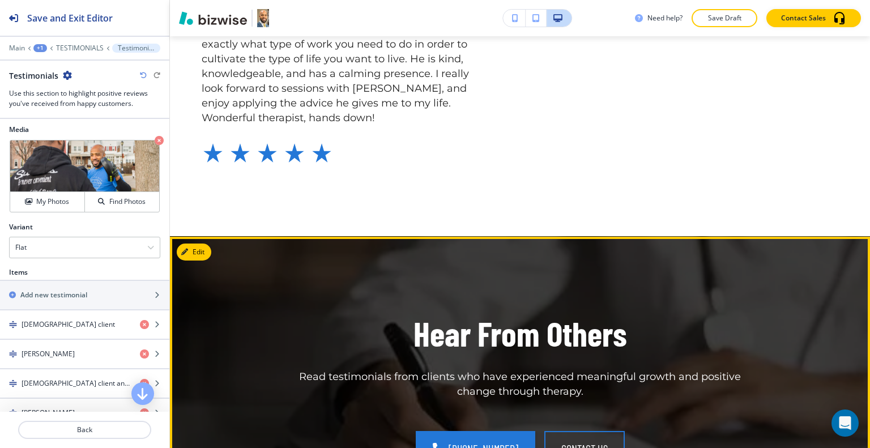
scroll to position [1625, 0]
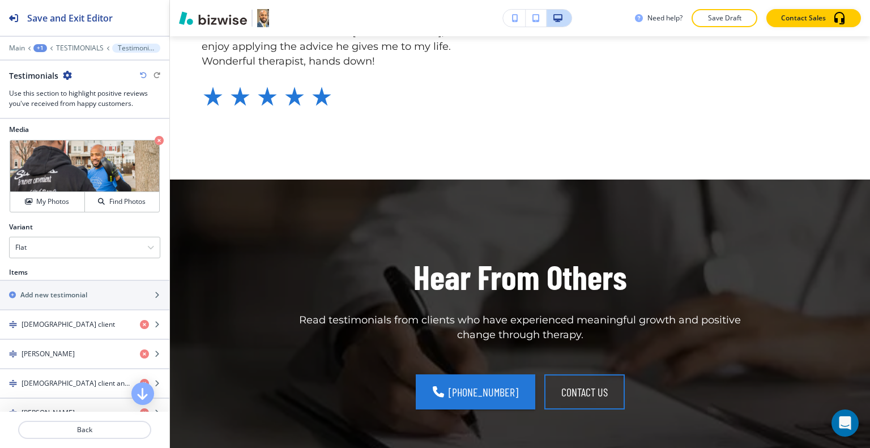
drag, startPoint x: 856, startPoint y: 262, endPoint x: 862, endPoint y: 296, distance: 34.6
click at [862, 296] on div "Edit HOME WHAT TO EXPECT SERVICES ANGER MANAGEMENT ANXIETY COUPLES COUNSELING D…" at bounding box center [520, 242] width 700 height 412
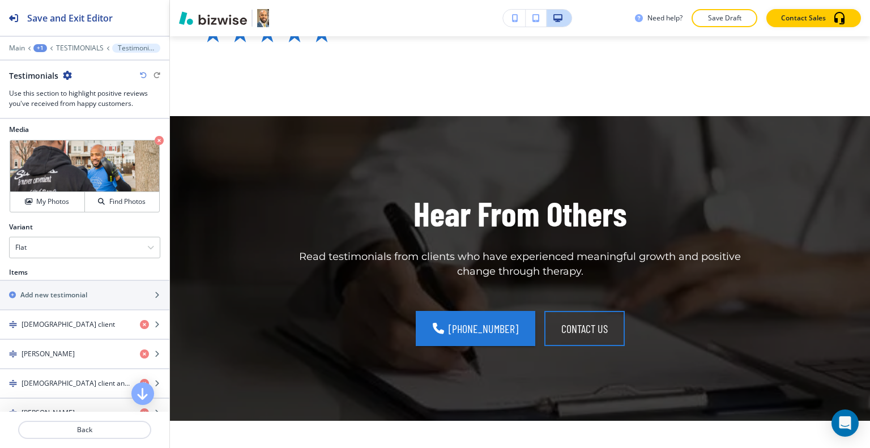
scroll to position [0, 0]
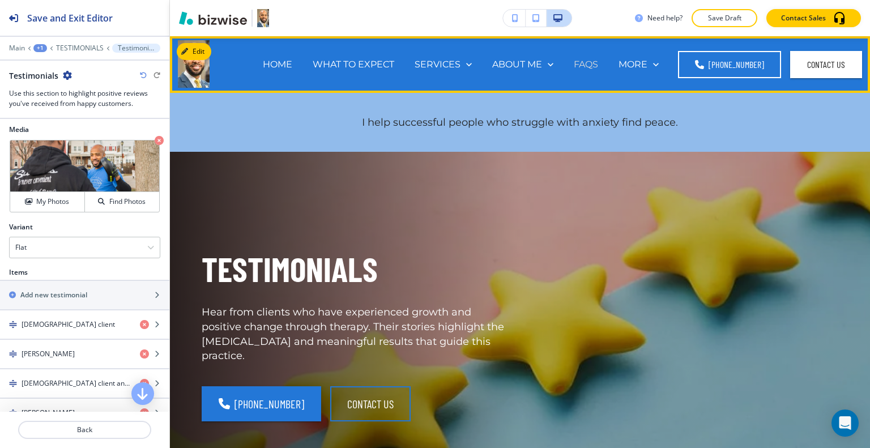
click at [589, 65] on p "FAQS" at bounding box center [586, 64] width 24 height 13
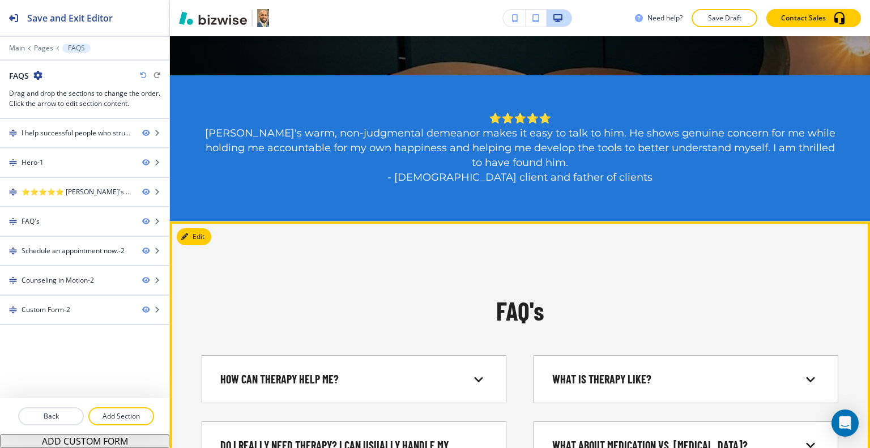
scroll to position [680, 0]
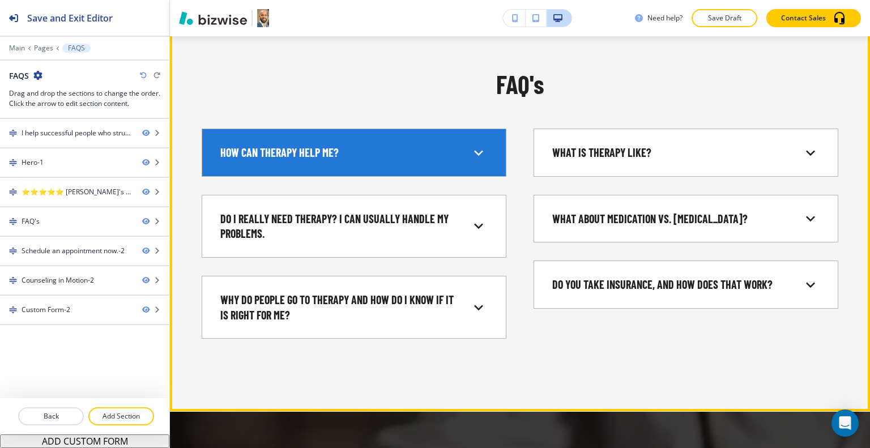
click at [457, 162] on div "How can Therapy Help me?" at bounding box center [354, 152] width 286 height 29
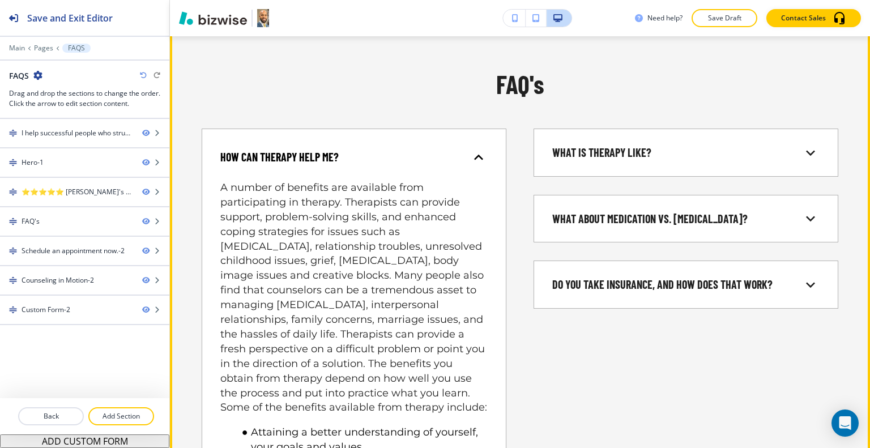
click at [457, 162] on div "How can Therapy Help me?" at bounding box center [344, 157] width 249 height 15
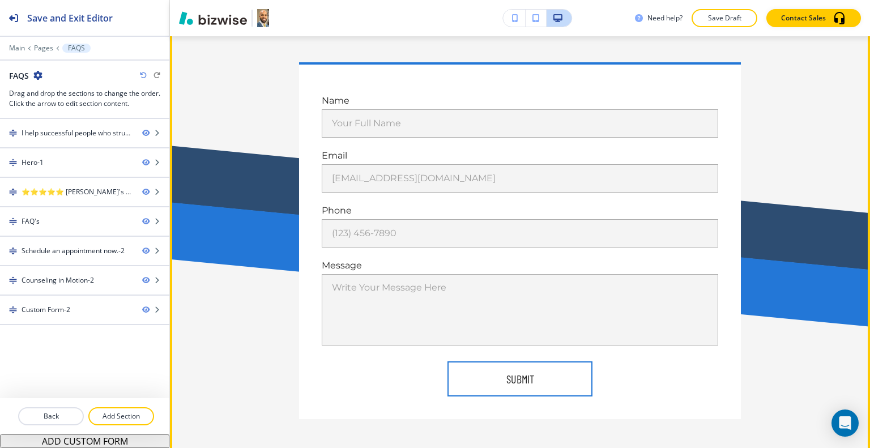
scroll to position [1643, 0]
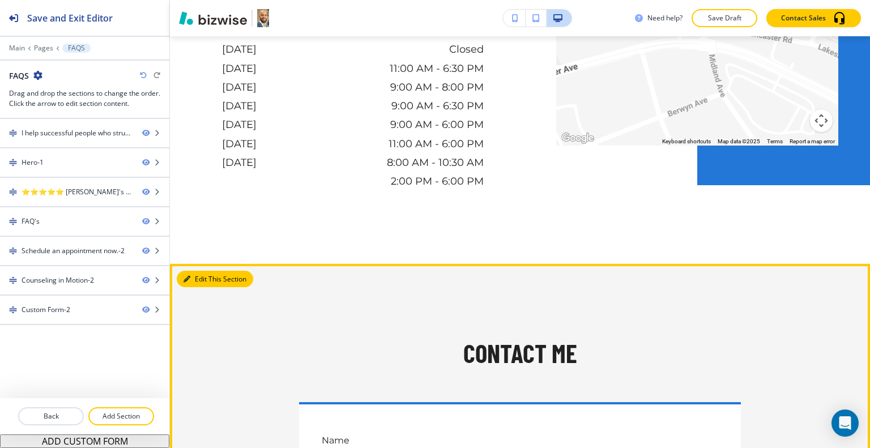
click at [198, 276] on button "Edit This Section" at bounding box center [215, 279] width 76 height 17
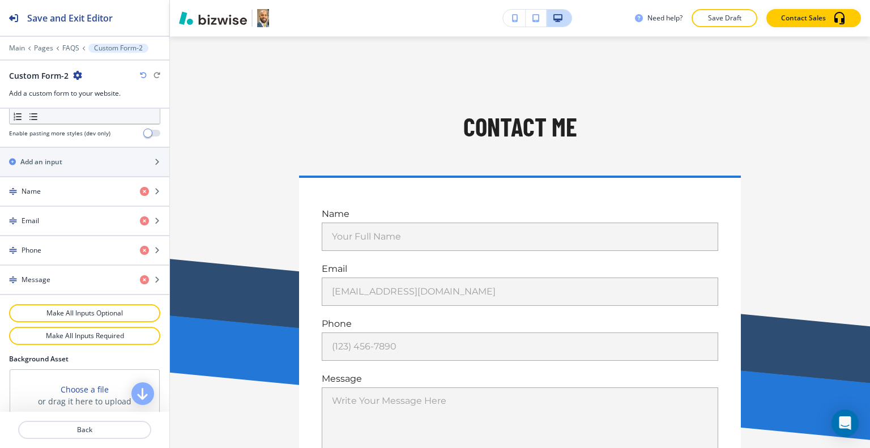
scroll to position [594, 0]
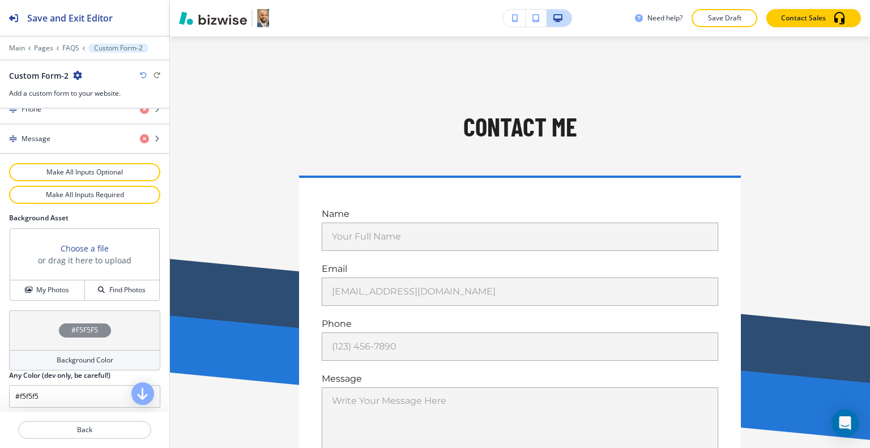
click at [45, 326] on div "#F5F5F5" at bounding box center [84, 331] width 151 height 40
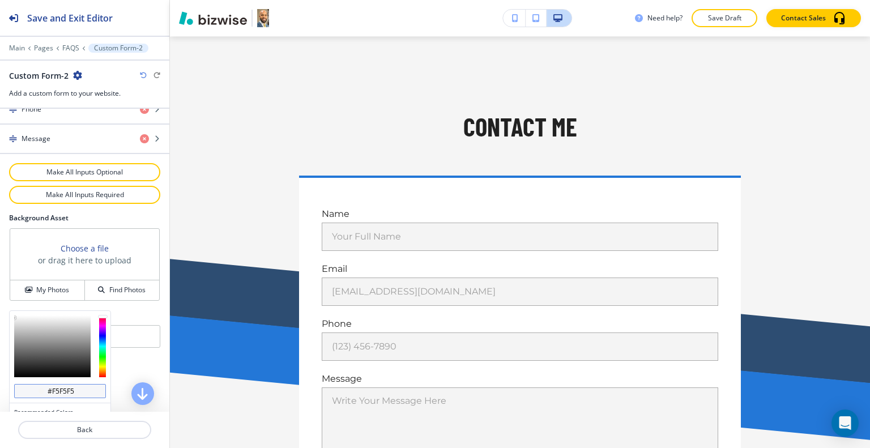
scroll to position [648, 0]
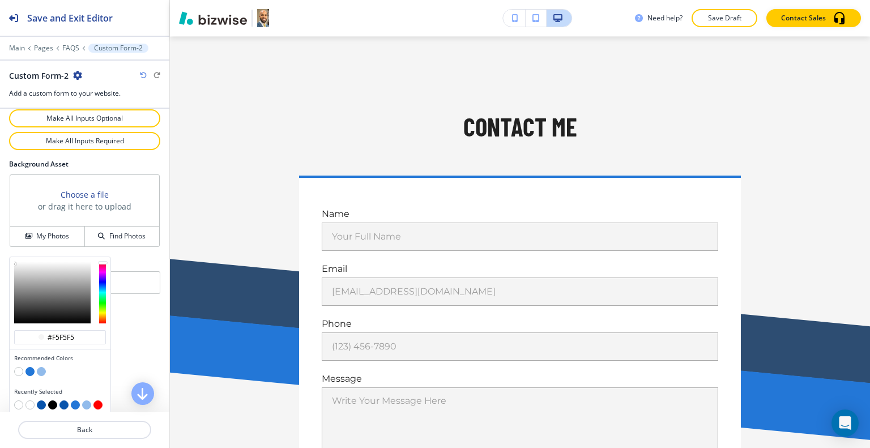
click at [32, 367] on button "button" at bounding box center [29, 371] width 9 height 9
type input "#2377d7"
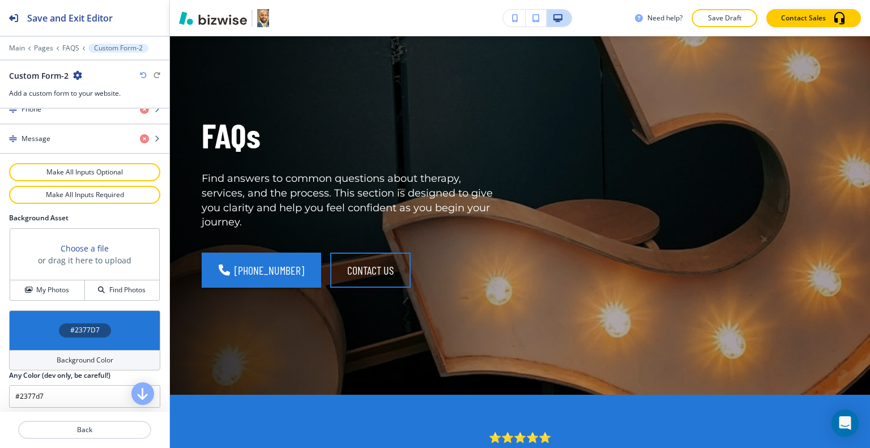
scroll to position [0, 0]
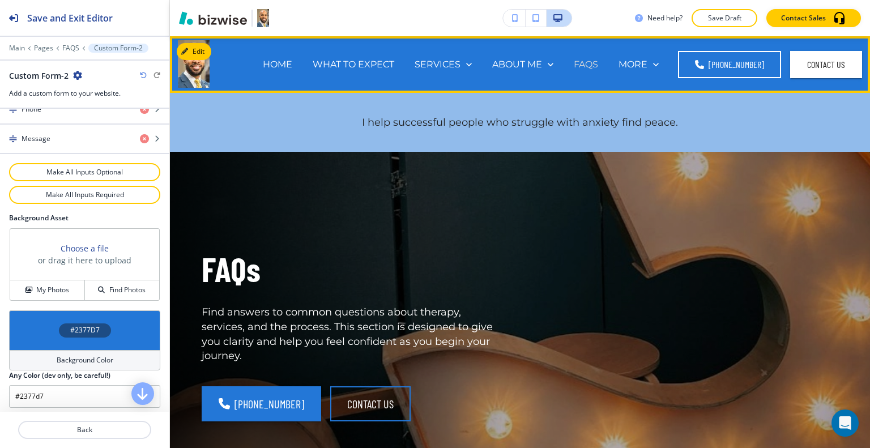
click at [587, 62] on p "FAQS" at bounding box center [586, 64] width 24 height 13
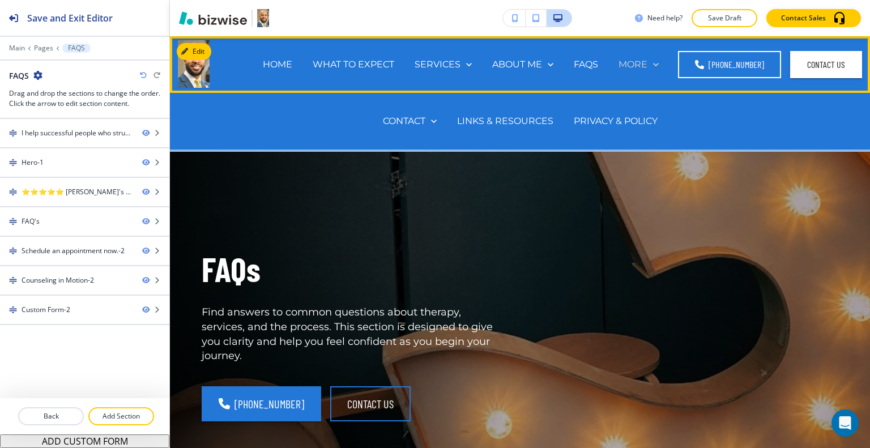
click at [632, 66] on p "MORE" at bounding box center [633, 64] width 29 height 13
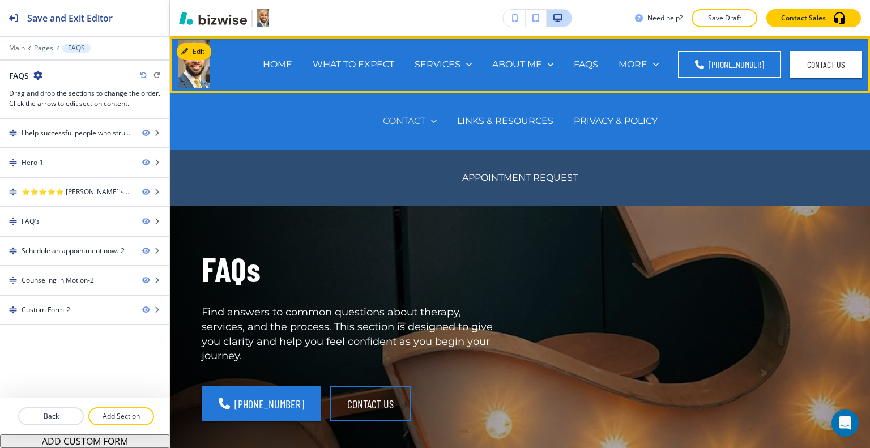
click at [411, 121] on p "CONTACT" at bounding box center [404, 120] width 42 height 13
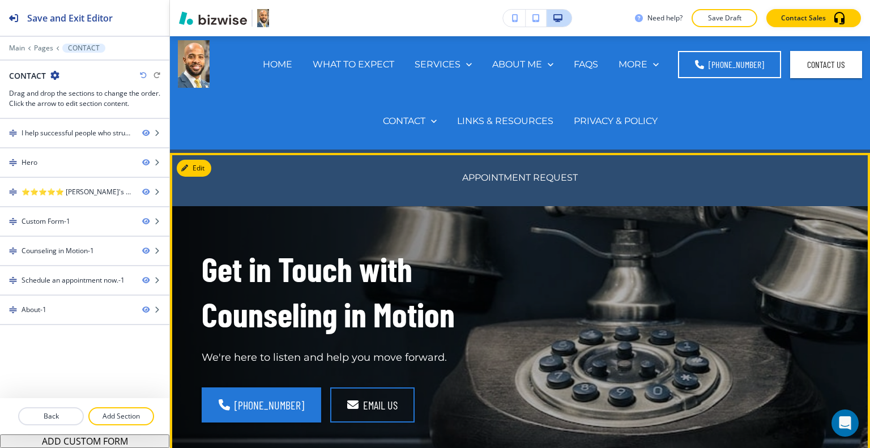
click at [558, 296] on div "Get in Touch with Counseling in Motion We're here to listen and help you move f…" at bounding box center [507, 327] width 664 height 306
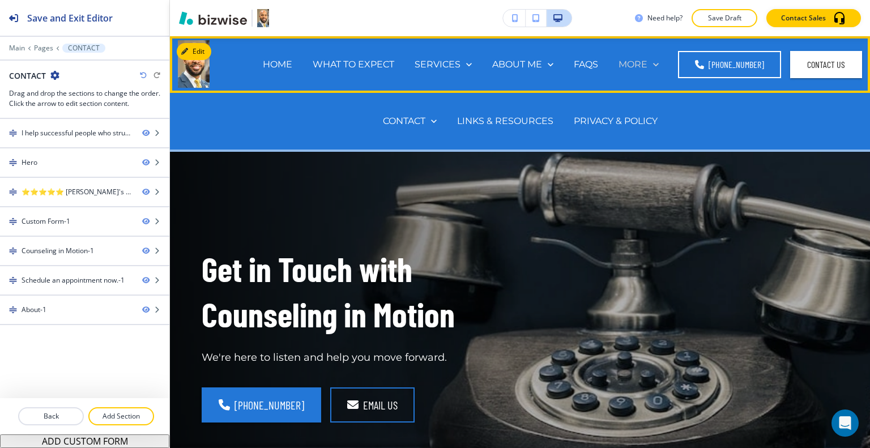
click at [637, 62] on p "MORE" at bounding box center [633, 64] width 29 height 13
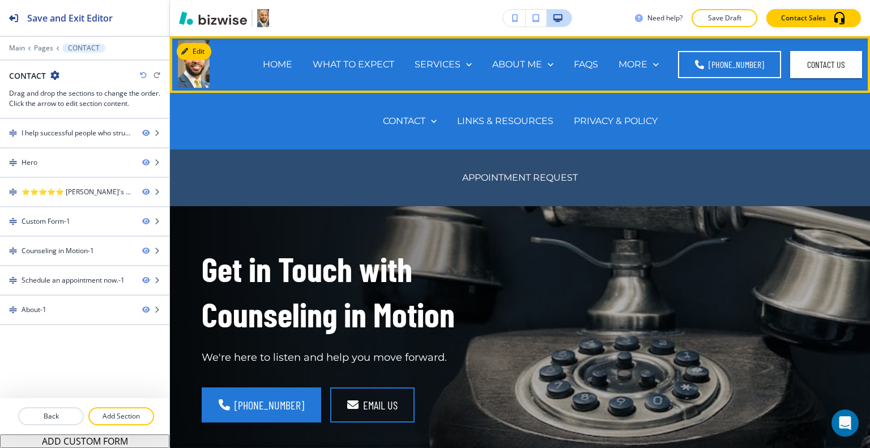
click at [488, 186] on div "APPOINTMENT REQUEST" at bounding box center [520, 177] width 136 height 45
click at [485, 180] on p "APPOINTMENT REQUEST" at bounding box center [520, 177] width 116 height 13
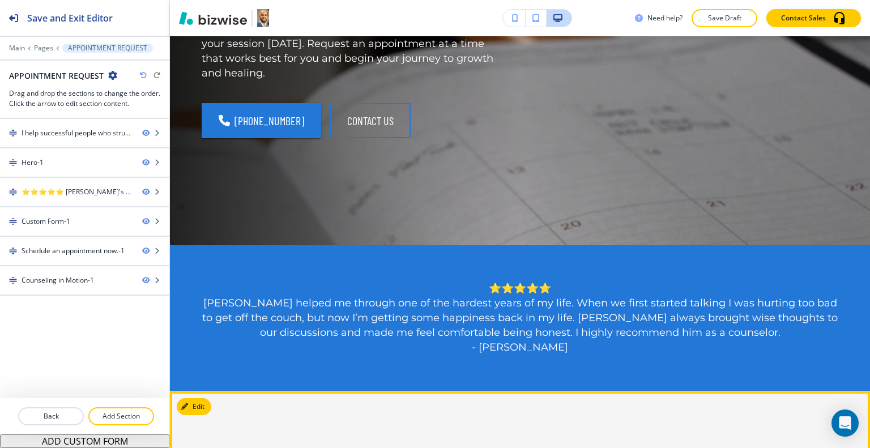
scroll to position [567, 0]
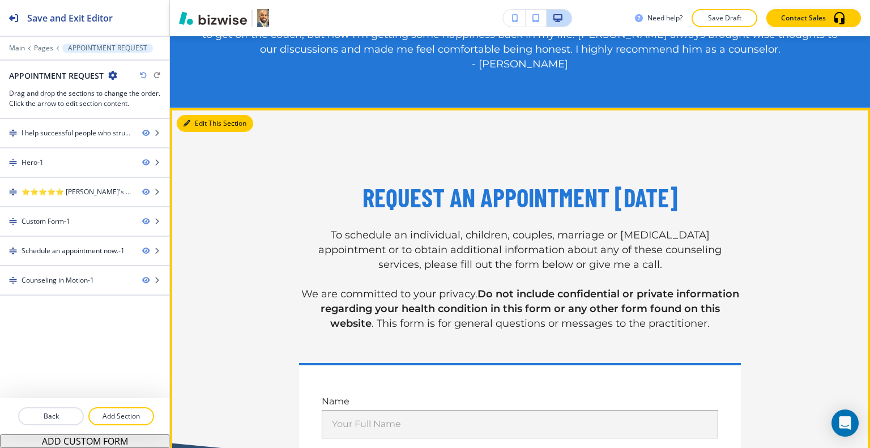
click at [195, 127] on button "Edit This Section" at bounding box center [215, 123] width 76 height 17
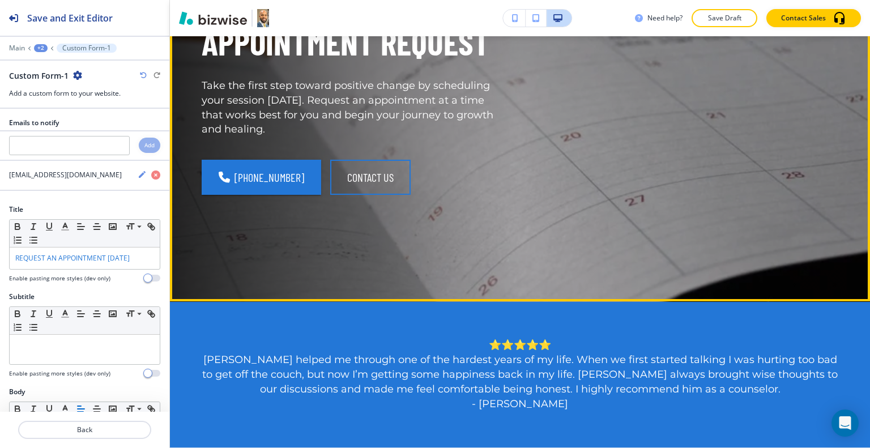
scroll to position [0, 0]
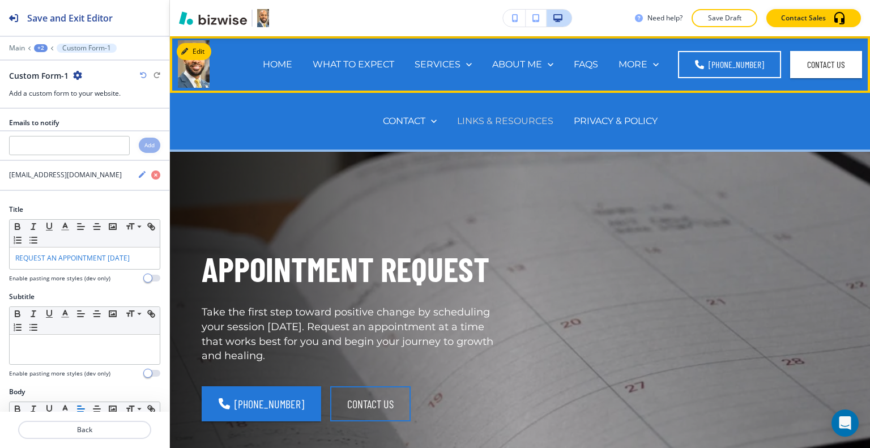
click at [508, 123] on p "LINKS & RESOURCES" at bounding box center [505, 120] width 96 height 13
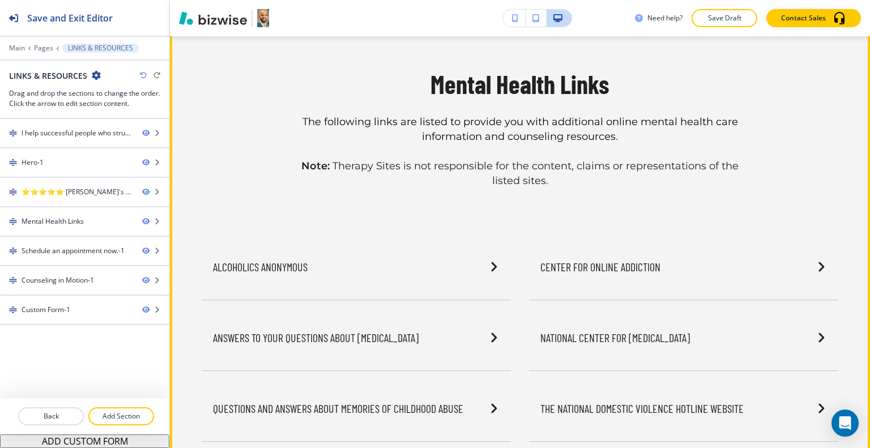
scroll to position [850, 0]
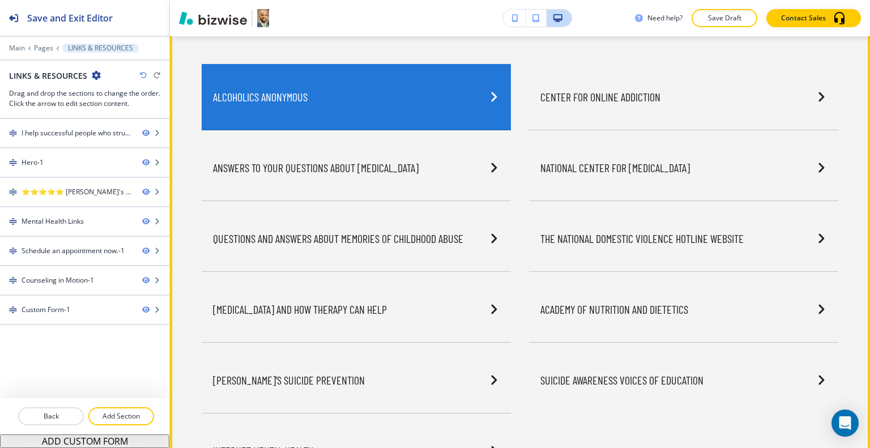
click at [414, 94] on link "Alcoholics Anonymous" at bounding box center [356, 97] width 309 height 66
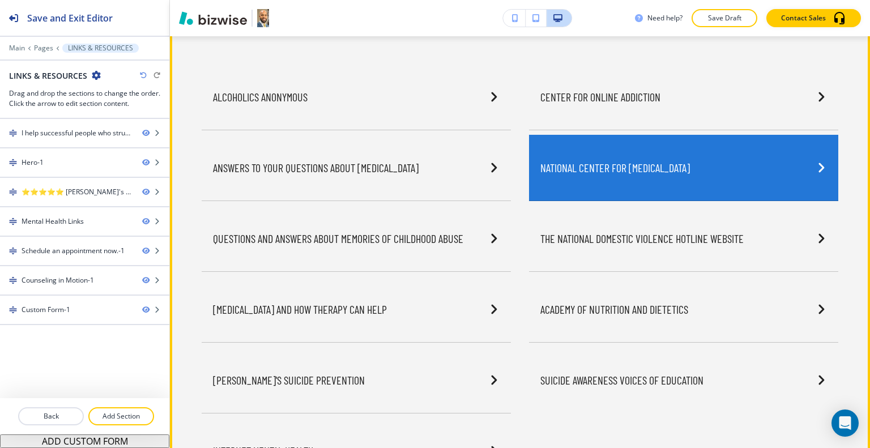
click at [609, 158] on link "National Center for PTSD" at bounding box center [683, 168] width 309 height 66
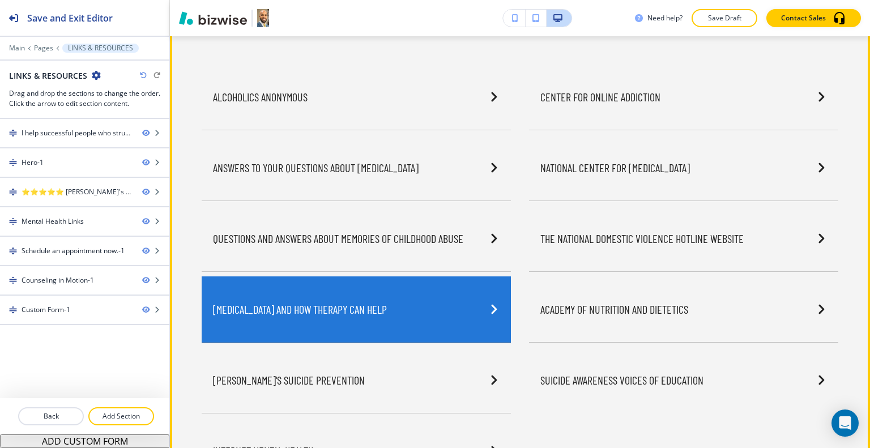
click at [356, 321] on link "Depression and How Therapy Can Help" at bounding box center [356, 310] width 309 height 66
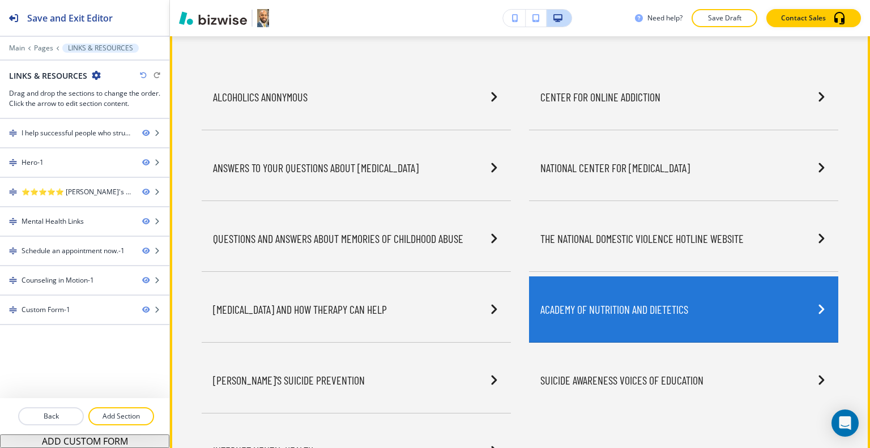
click at [563, 310] on link "Academy of Nutrition and Dietetics" at bounding box center [683, 310] width 309 height 66
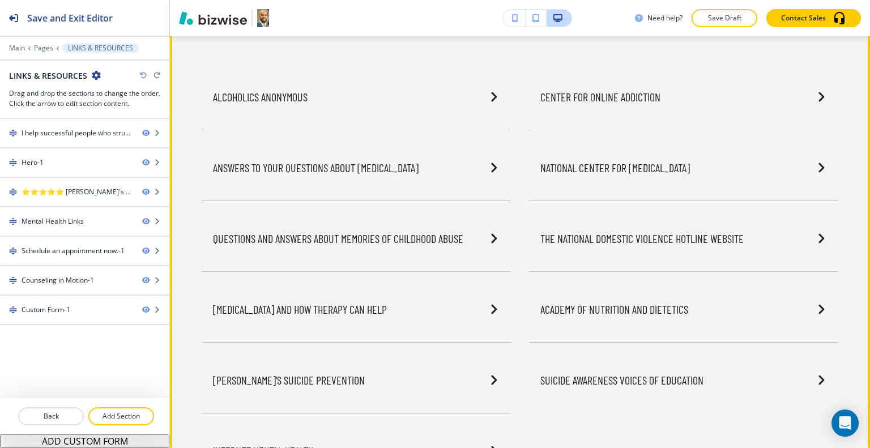
scroll to position [1133, 0]
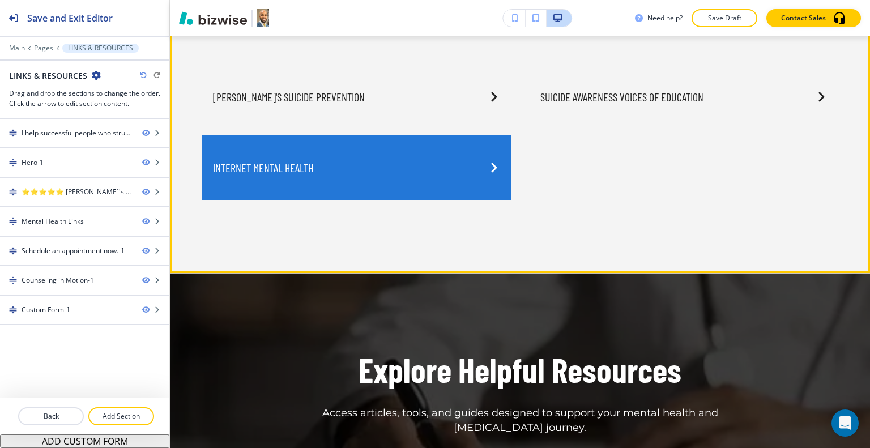
click at [410, 159] on link "Internet Mental Health" at bounding box center [356, 168] width 309 height 66
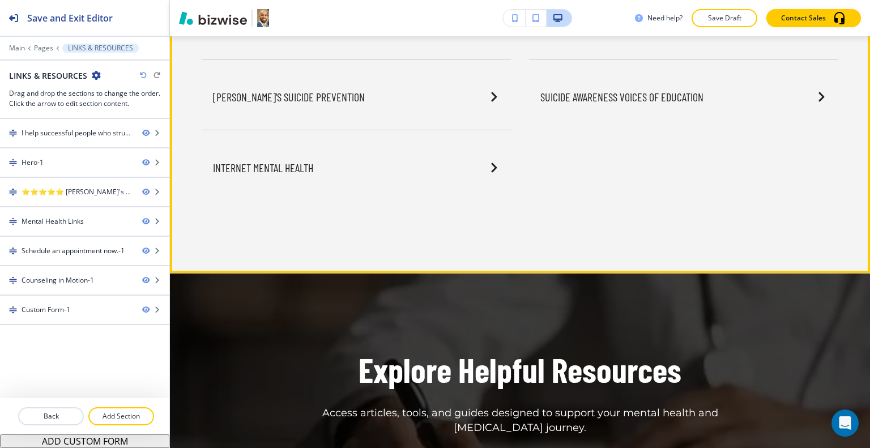
scroll to position [850, 0]
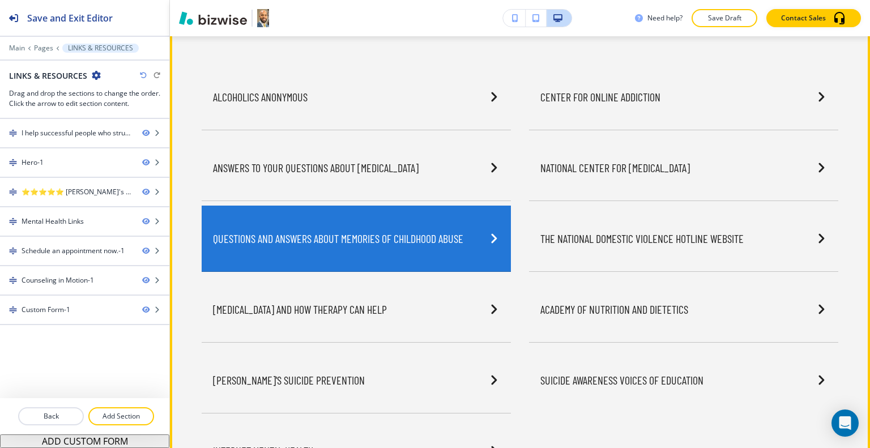
click at [390, 253] on link "Questions and Answers about Memories of Childhood Abuse" at bounding box center [356, 239] width 309 height 66
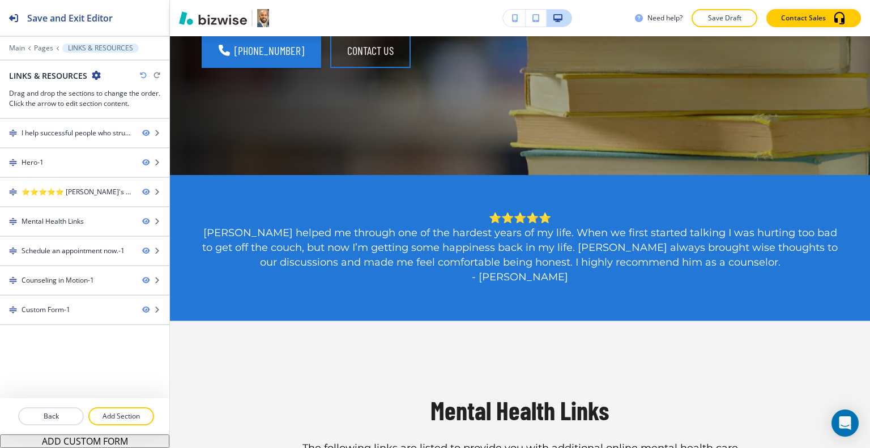
scroll to position [0, 0]
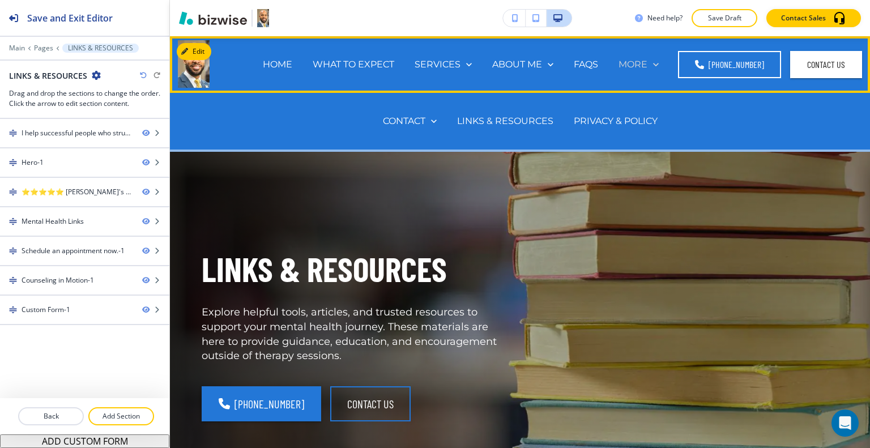
click at [648, 64] on p "MORE" at bounding box center [633, 64] width 29 height 13
click at [619, 122] on p "PRIVACY & POLICY" at bounding box center [616, 120] width 84 height 13
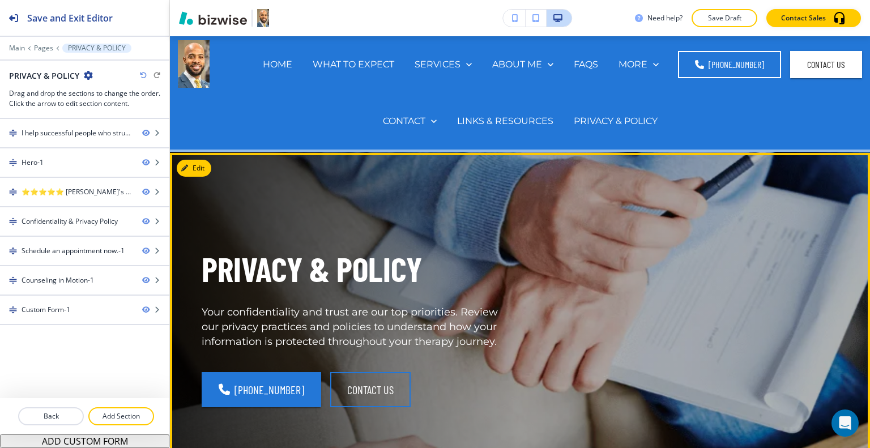
click at [651, 271] on div "PRIVACY & POLICY Your confidentiality and trust are our top priorities. Review …" at bounding box center [507, 327] width 664 height 306
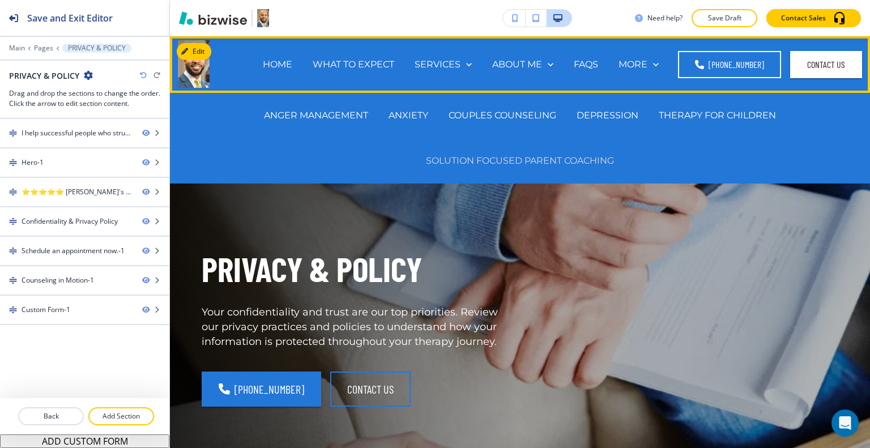
click at [518, 158] on p "SOLUTION FOCUSED PARENT COACHING" at bounding box center [520, 160] width 188 height 13
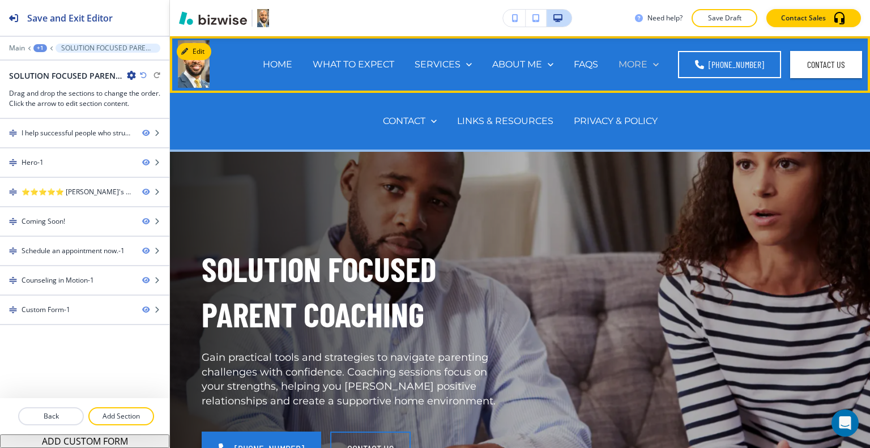
click at [648, 62] on p "MORE" at bounding box center [633, 64] width 29 height 13
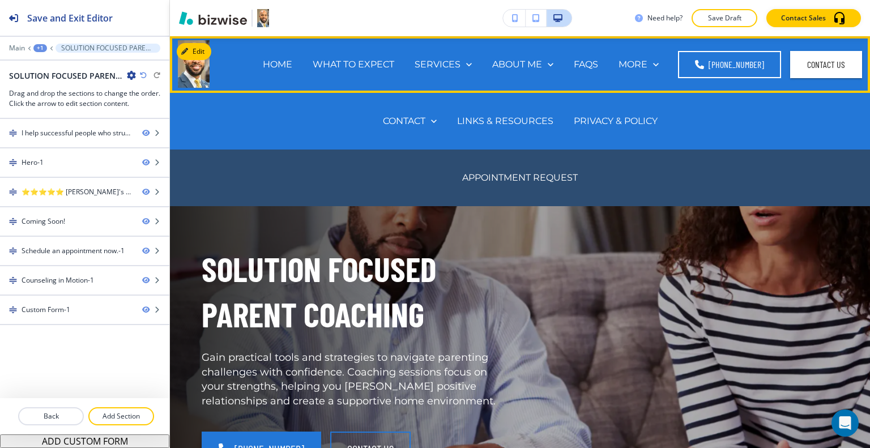
drag, startPoint x: 435, startPoint y: 119, endPoint x: 485, endPoint y: 170, distance: 71.3
click at [435, 120] on icon at bounding box center [433, 121] width 11 height 11
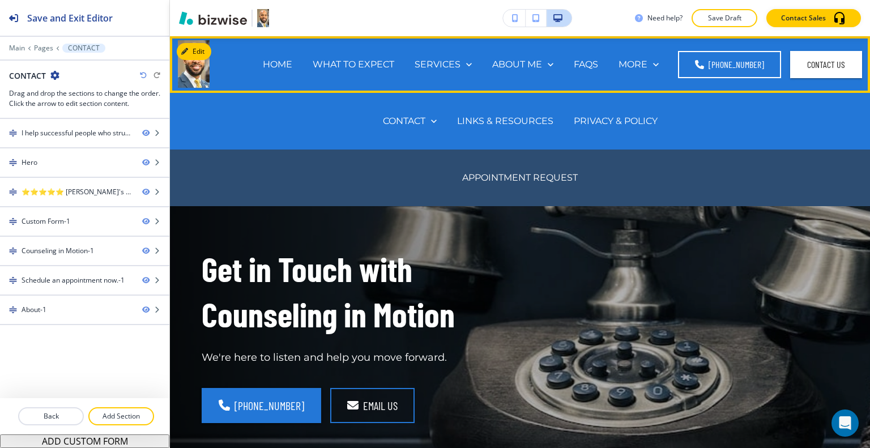
click at [485, 170] on div "APPOINTMENT REQUEST" at bounding box center [520, 177] width 136 height 45
click at [489, 174] on p "APPOINTMENT REQUEST" at bounding box center [520, 177] width 116 height 13
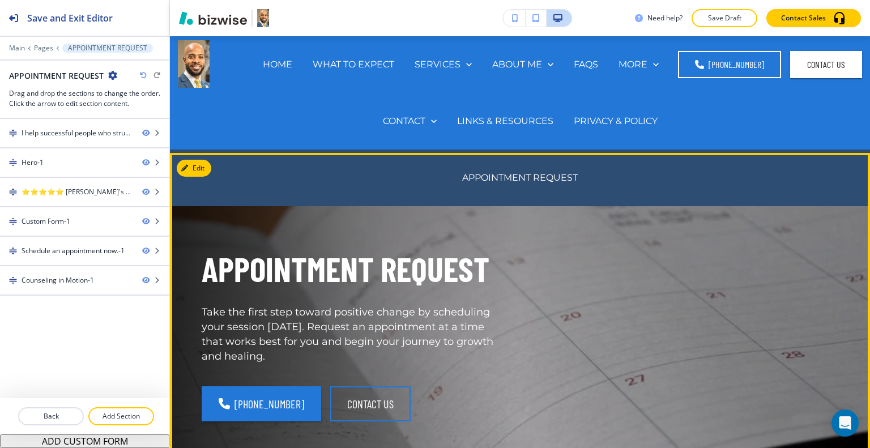
click at [567, 289] on div "APPOINTMENT REQUEST Take the first step toward positive change by scheduling yo…" at bounding box center [507, 327] width 664 height 306
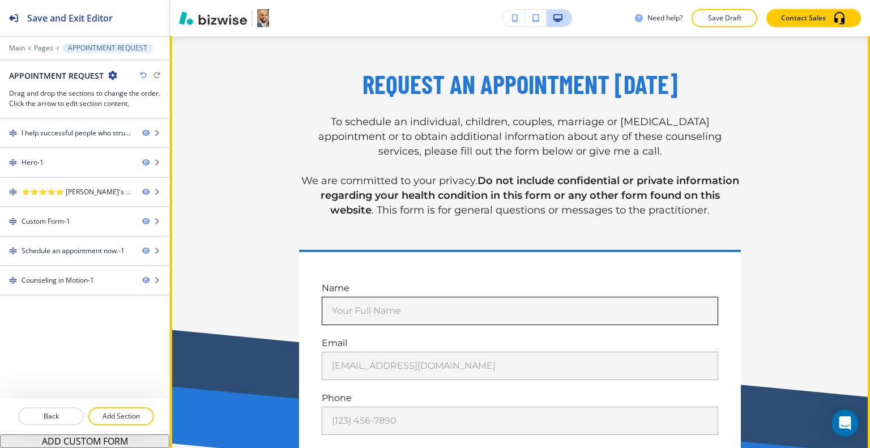
scroll to position [567, 0]
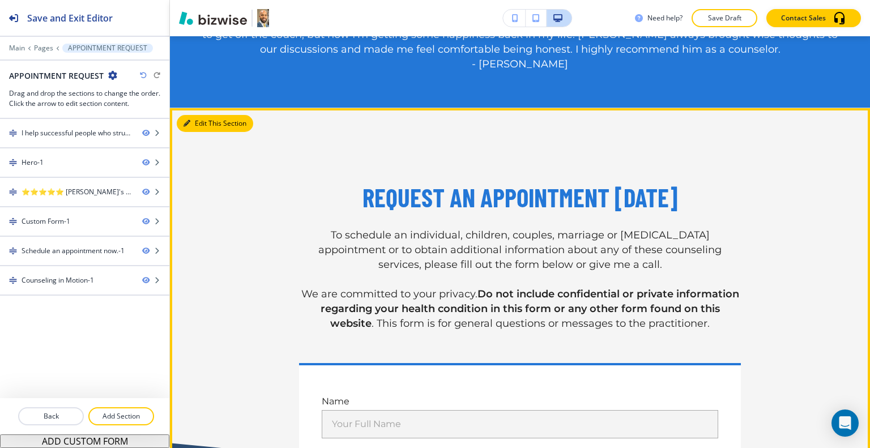
click at [195, 122] on button "Edit This Section" at bounding box center [215, 123] width 76 height 17
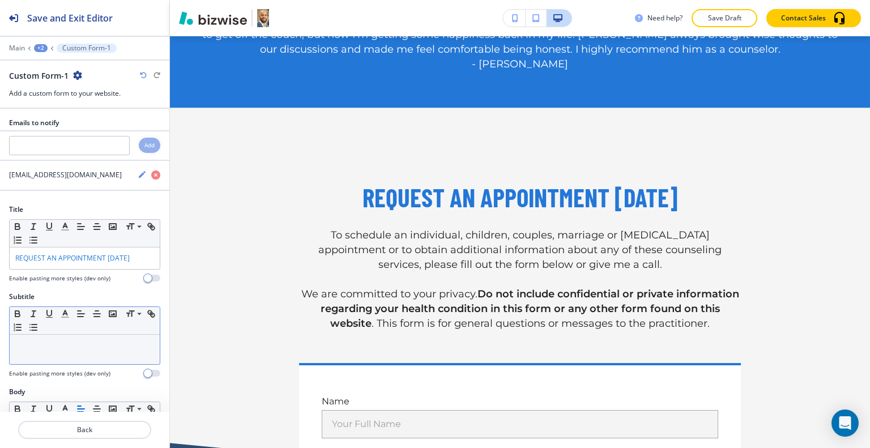
scroll to position [639, 0]
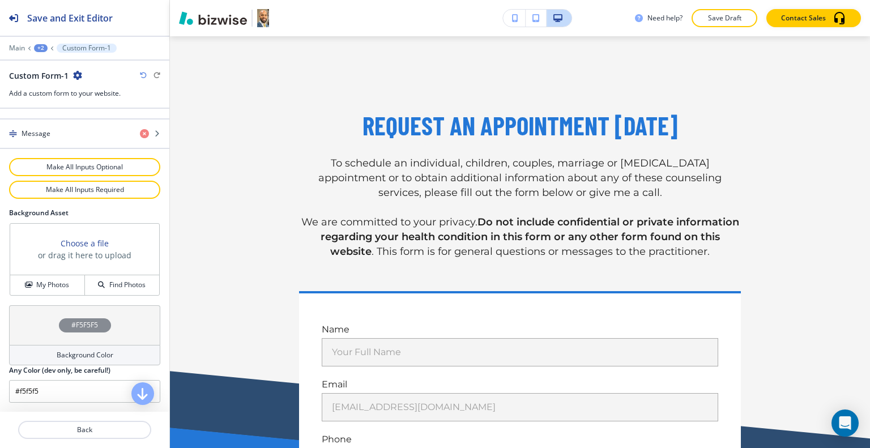
click at [35, 339] on div "#F5F5F5" at bounding box center [84, 325] width 151 height 40
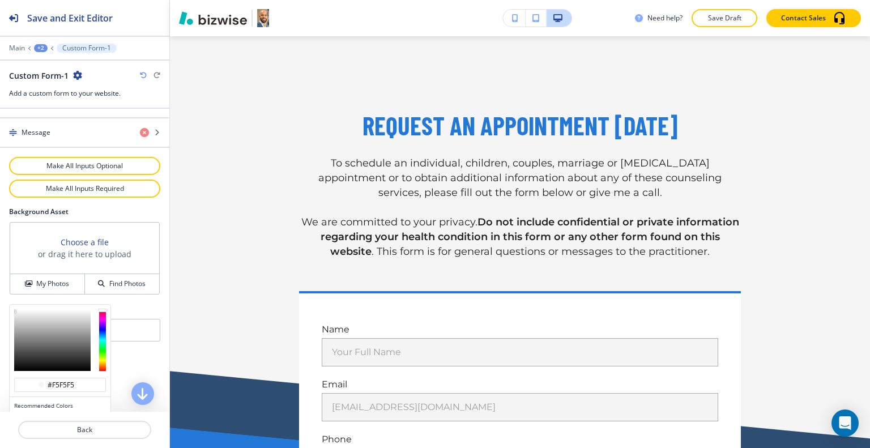
scroll to position [714, 0]
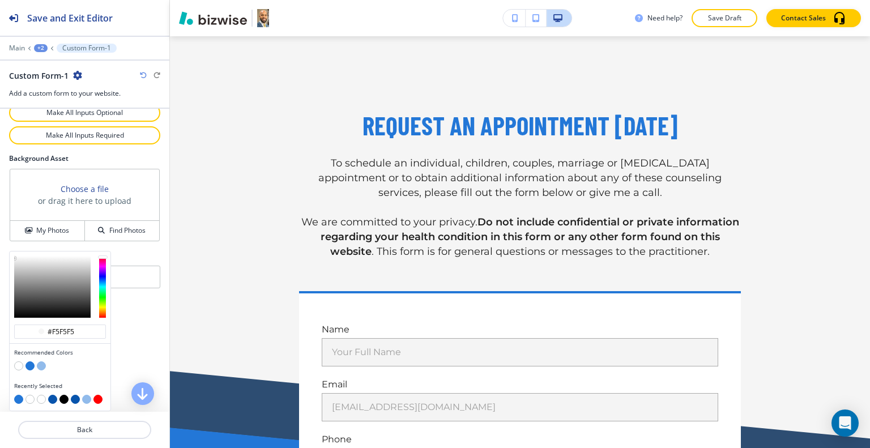
click at [42, 367] on button "button" at bounding box center [41, 366] width 9 height 9
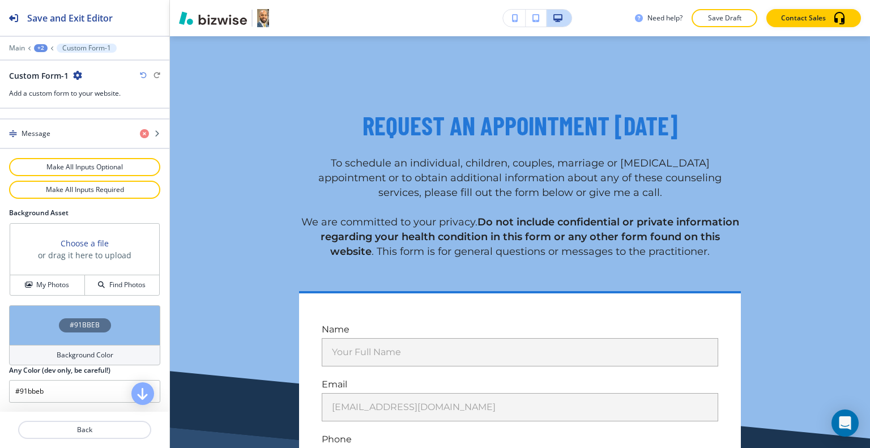
scroll to position [660, 0]
click at [39, 325] on div "#91BBEB" at bounding box center [84, 325] width 151 height 40
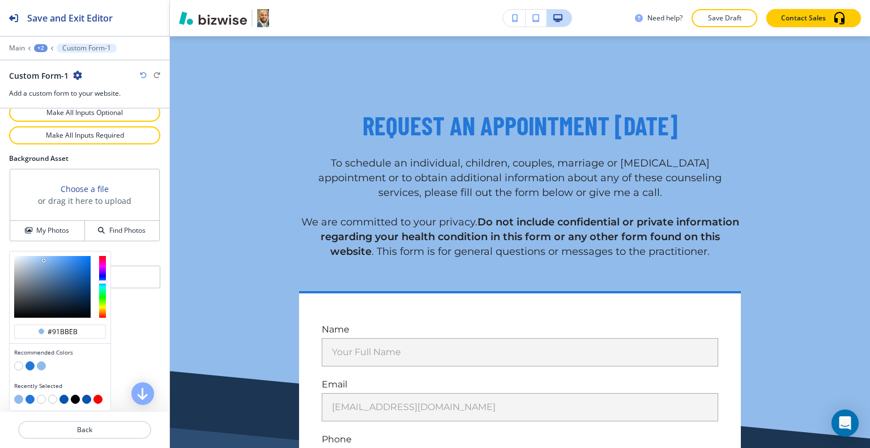
click at [32, 365] on button "button" at bounding box center [29, 366] width 9 height 9
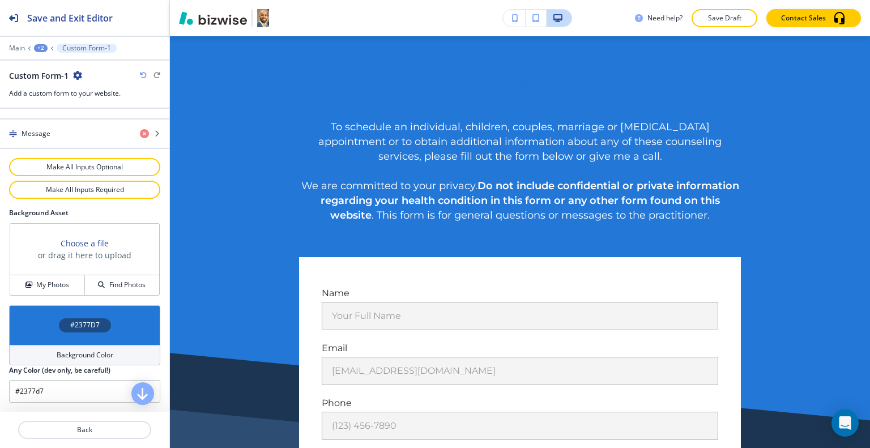
click at [143, 75] on icon "button" at bounding box center [143, 75] width 7 height 7
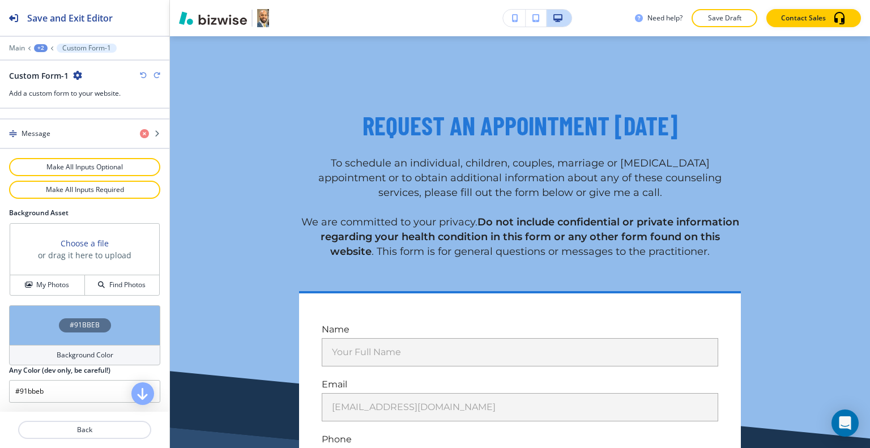
click at [143, 75] on icon "button" at bounding box center [143, 75] width 7 height 7
type input "#f5f5f5"
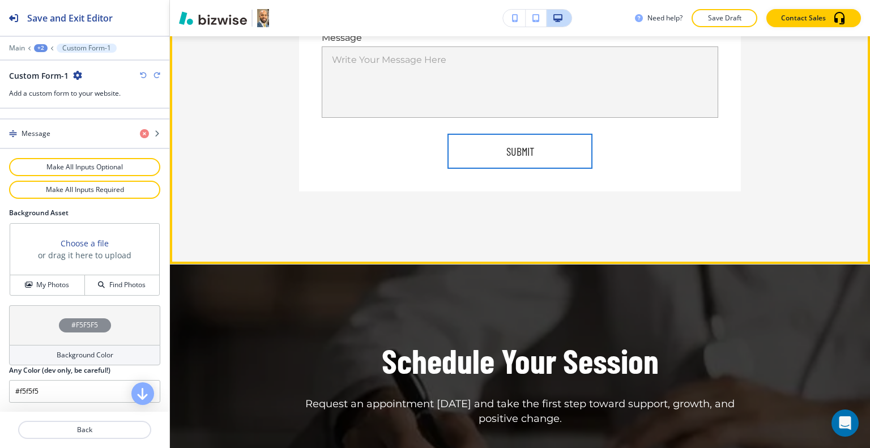
scroll to position [979, 0]
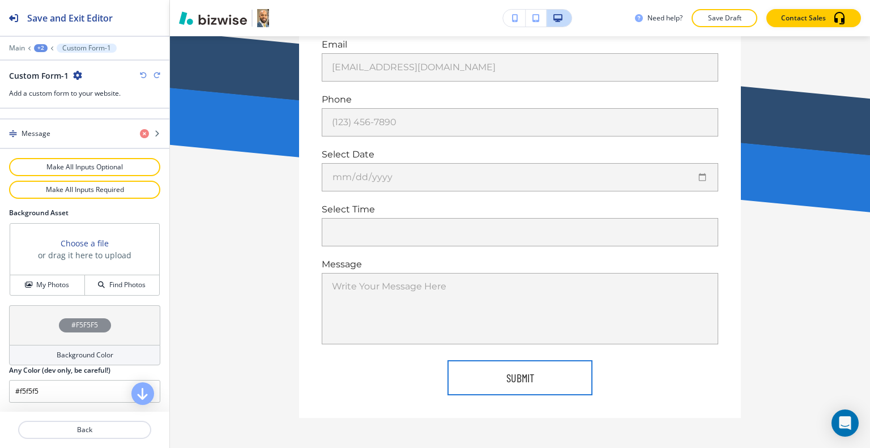
click at [39, 323] on div "#F5F5F5" at bounding box center [84, 325] width 151 height 40
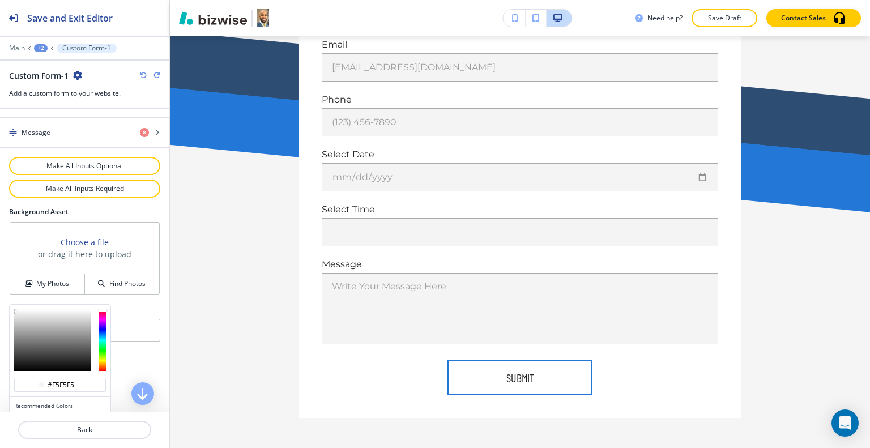
type input "#b8b8b8"
click at [20, 324] on div at bounding box center [52, 340] width 76 height 62
type input "#b8b8b8"
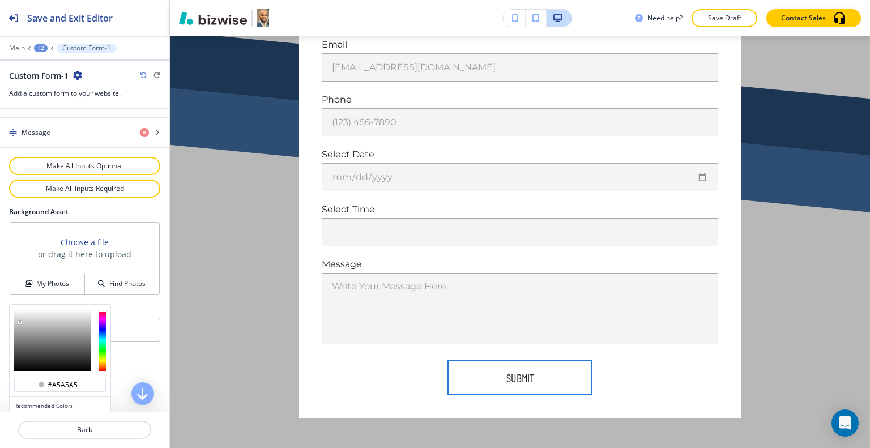
type input "#a3a3a3"
click at [27, 325] on div at bounding box center [52, 340] width 76 height 62
type input "#a3a3a3"
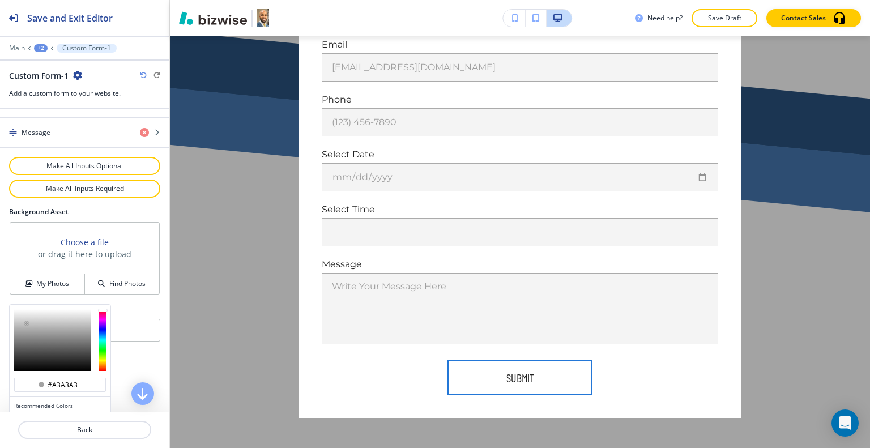
type input "#bfbfbf"
click at [25, 318] on div at bounding box center [52, 340] width 76 height 62
type input "#bfbfbf"
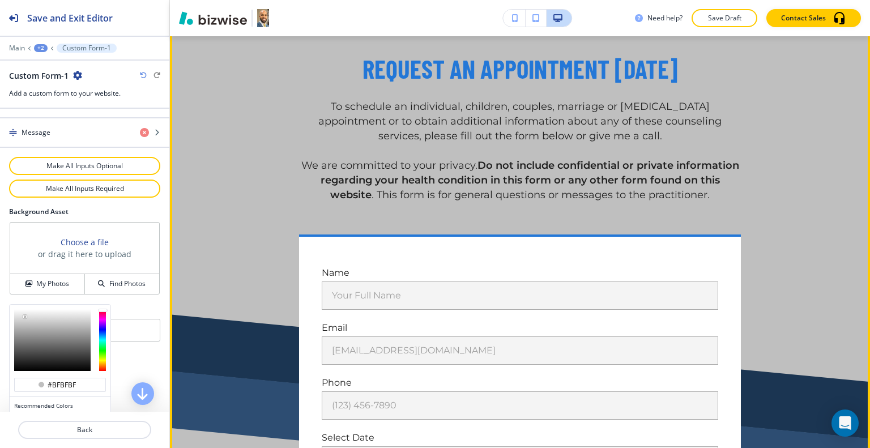
scroll to position [525, 0]
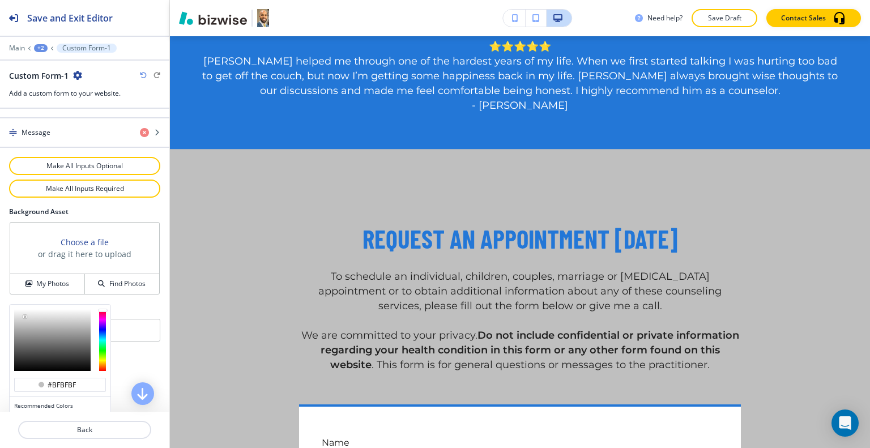
type input "#9f9f9f"
click at [34, 320] on div at bounding box center [52, 340] width 76 height 62
type input "#9f9f9f"
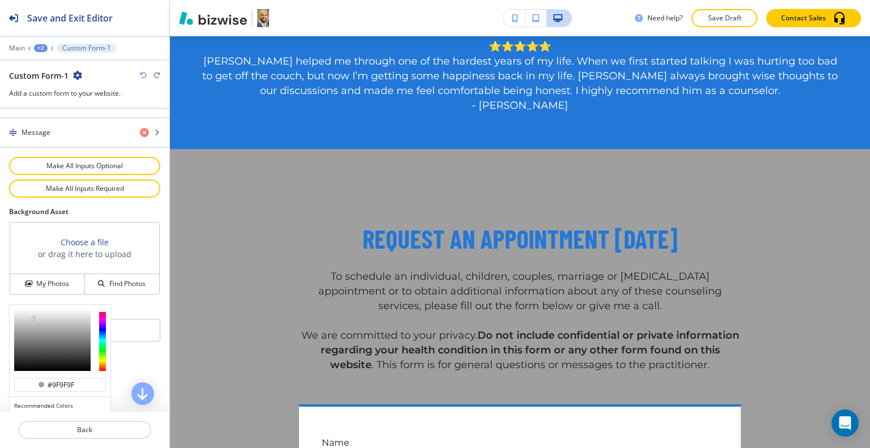
type input "#9c9c9c"
click at [19, 332] on div at bounding box center [52, 340] width 76 height 62
type input "#9c9c9c"
type input "#0c0c0c"
click at [86, 321] on div at bounding box center [52, 340] width 76 height 62
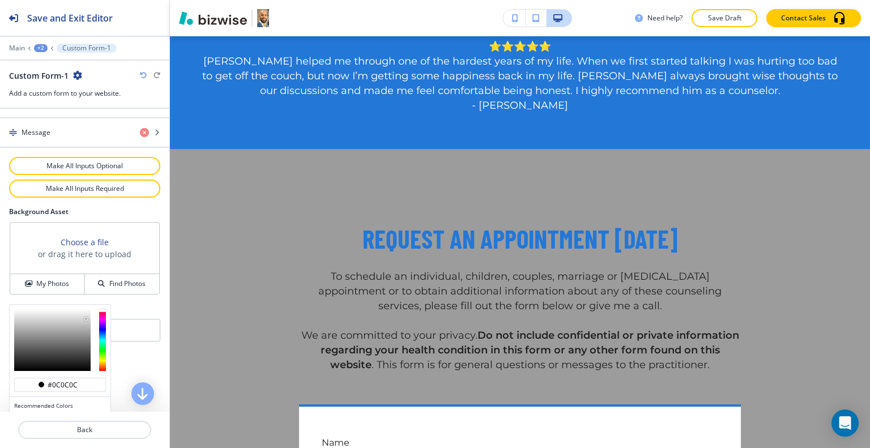
type input "#0c0c0c"
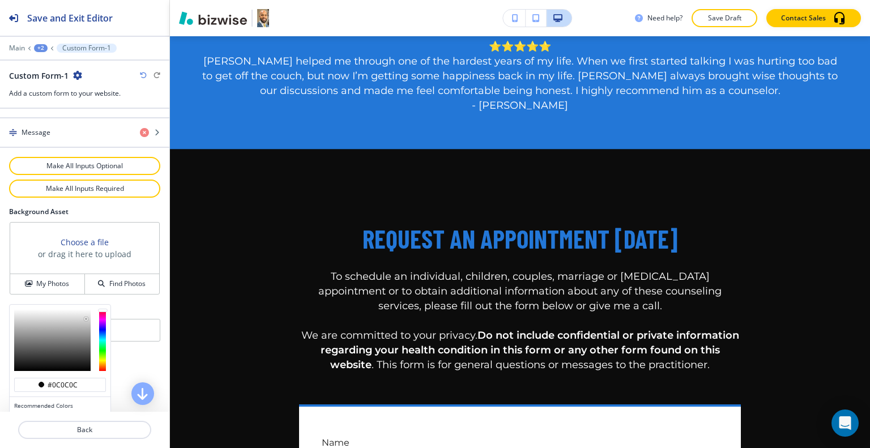
type input "#2b2b2b"
click at [62, 344] on div at bounding box center [52, 340] width 76 height 62
type input "#2b2b2b"
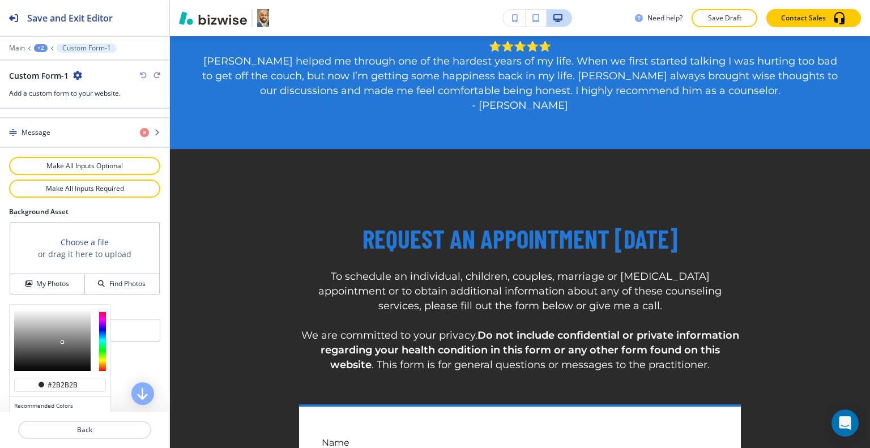
type input "#272727"
click at [49, 355] on div at bounding box center [52, 340] width 76 height 62
type input "#272727"
type input "#575757"
click at [16, 351] on div at bounding box center [52, 340] width 76 height 62
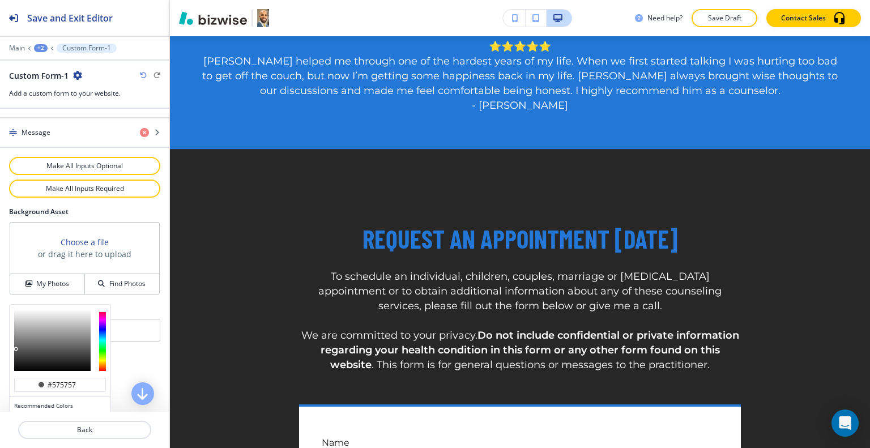
type input "#575757"
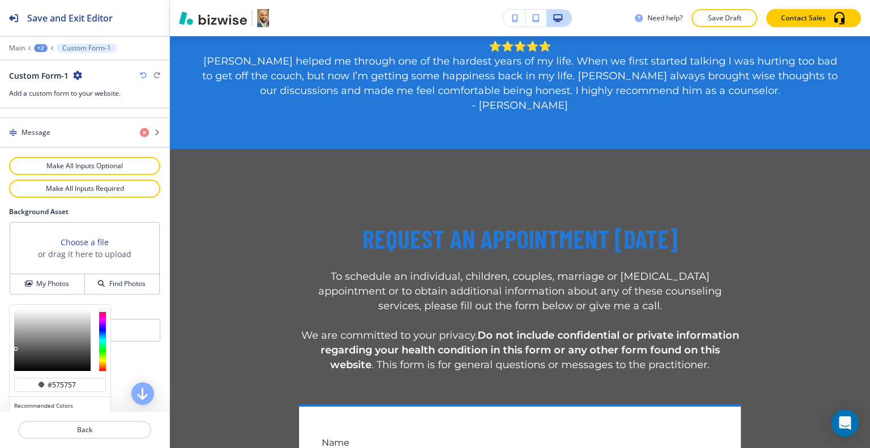
type input "#d9d9d9"
click at [18, 317] on div at bounding box center [52, 340] width 76 height 62
type input "#d9d9d9"
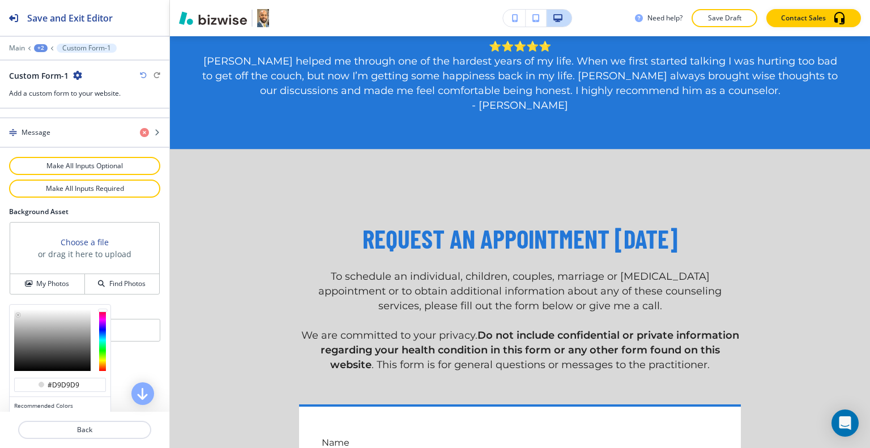
type input "#e9e9e9"
click at [19, 312] on div at bounding box center [52, 340] width 76 height 62
type input "#e9e9e9"
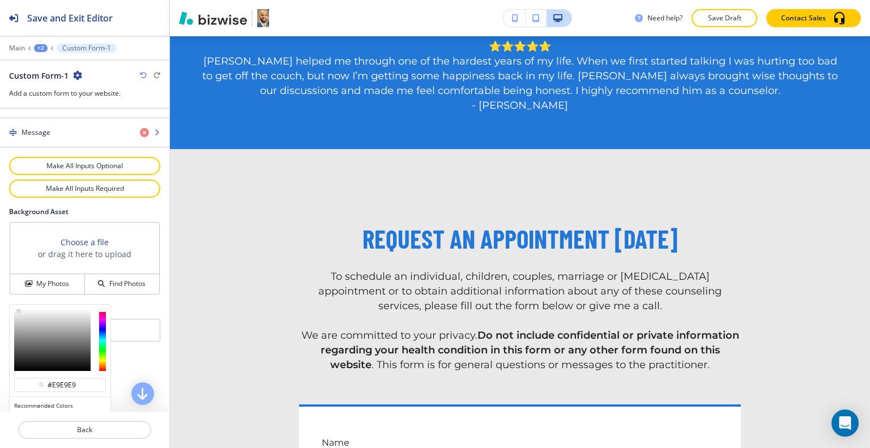
type input "#eeeeee"
click at [19, 311] on div at bounding box center [52, 340] width 76 height 62
type input "#eeeeee"
type input "#ececec"
click at [19, 311] on div at bounding box center [19, 309] width 2 height 2
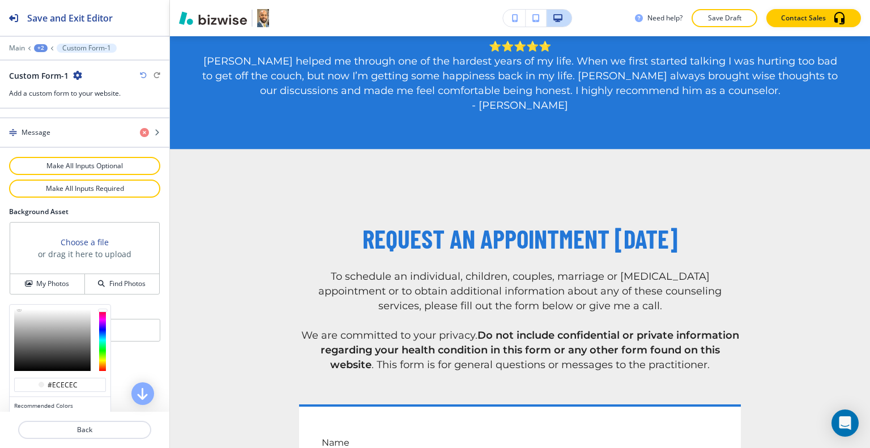
type input "#ececec"
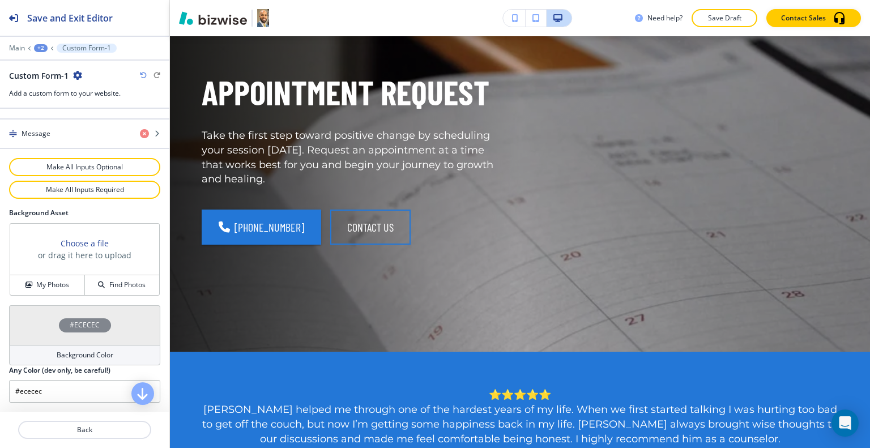
scroll to position [0, 0]
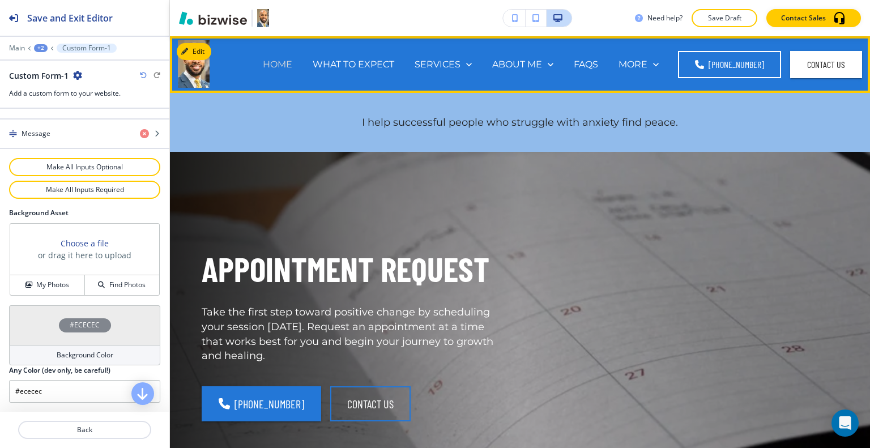
click at [282, 61] on p "HOME" at bounding box center [277, 64] width 29 height 13
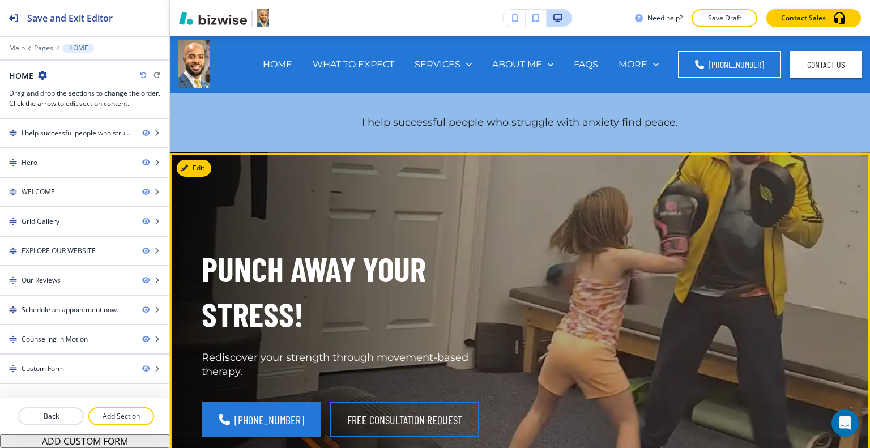
click at [500, 215] on div "PUNCH AWAY YOUR STRESS! Rediscover your strength through movement-based therapy…" at bounding box center [507, 370] width 664 height 392
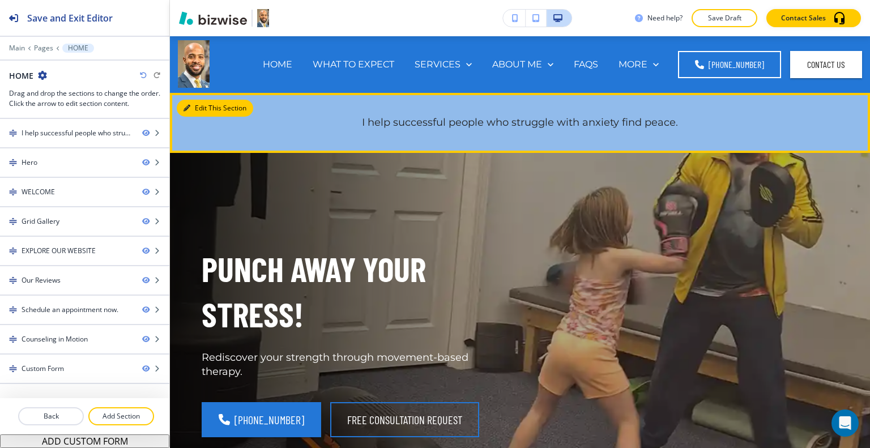
click at [211, 113] on button "Edit This Section" at bounding box center [215, 108] width 76 height 17
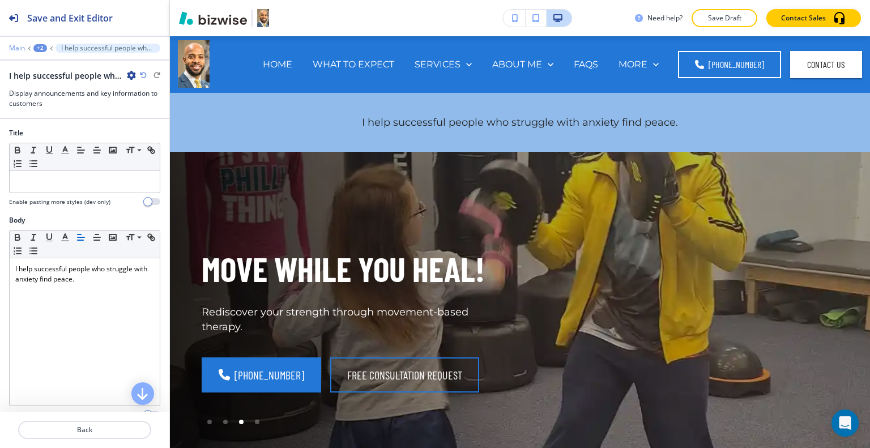
click at [18, 47] on p "Main" at bounding box center [17, 48] width 16 height 8
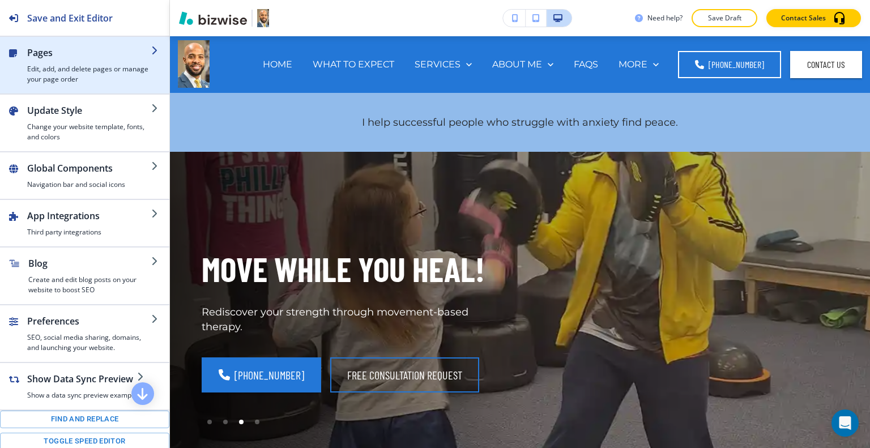
click at [43, 65] on h4 "Edit, add, and delete pages or manage your page order" at bounding box center [89, 74] width 124 height 20
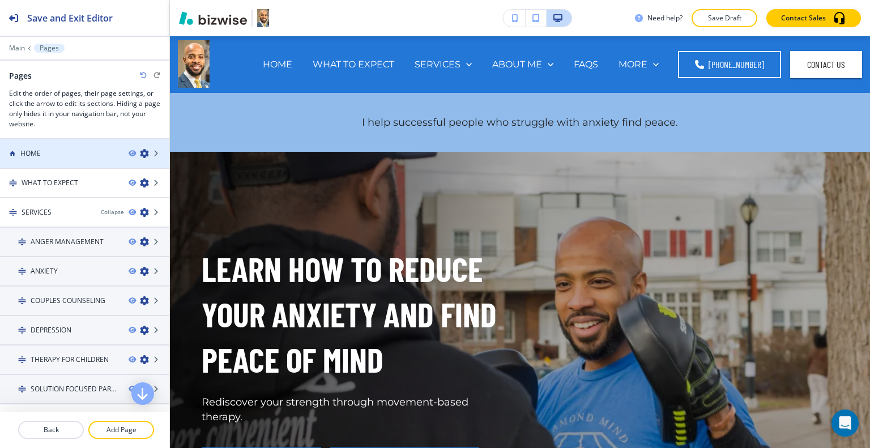
click at [50, 159] on div at bounding box center [84, 163] width 169 height 9
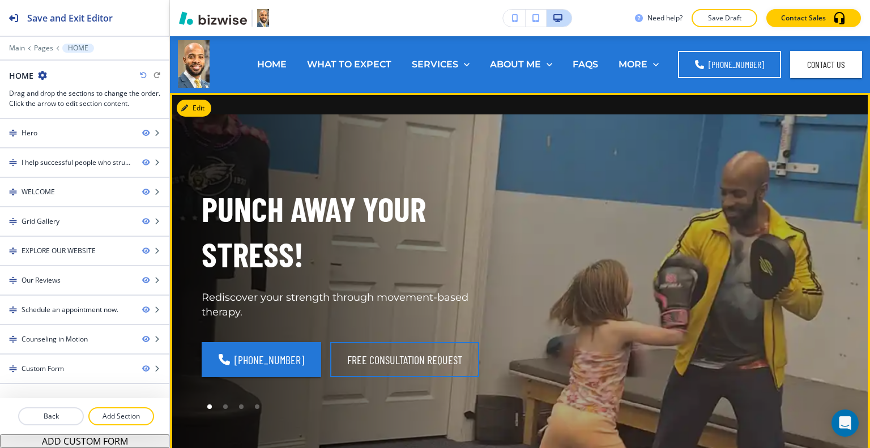
scroll to position [397, 0]
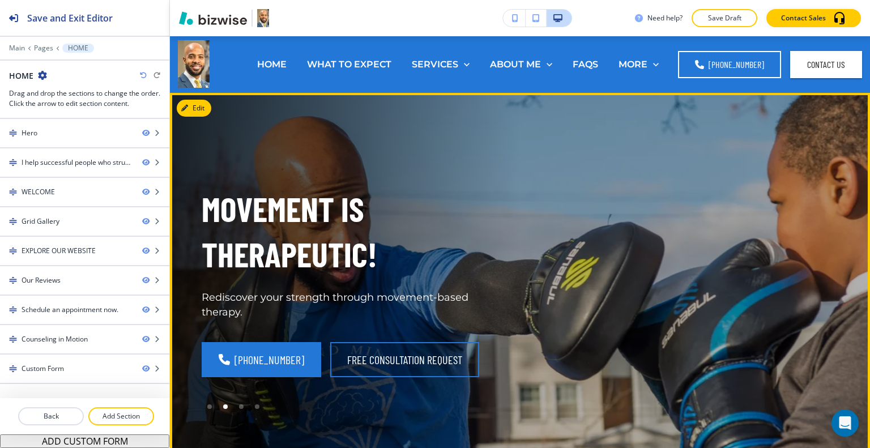
scroll to position [340, 0]
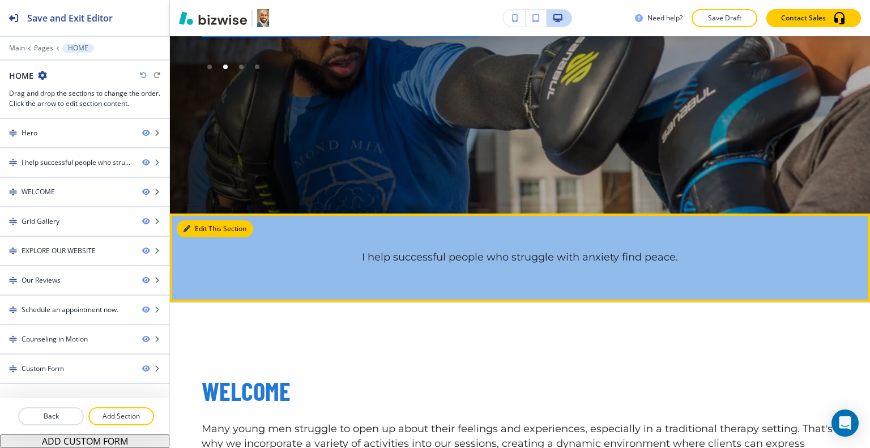
click at [186, 222] on button "Edit This Section" at bounding box center [215, 228] width 76 height 17
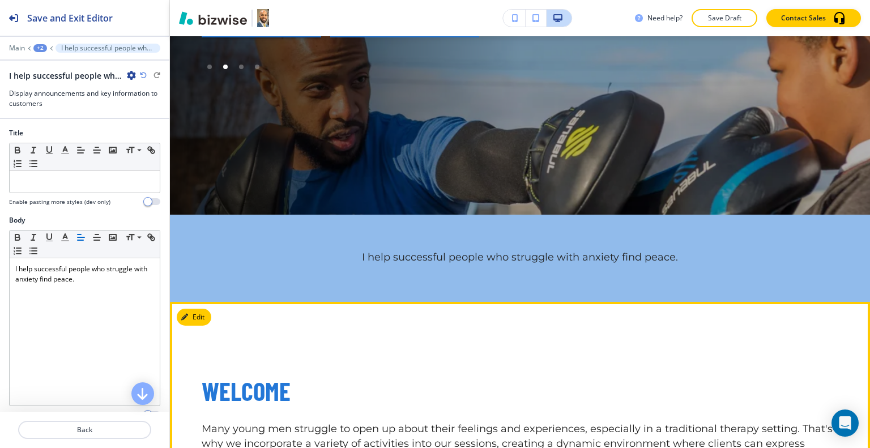
scroll to position [517, 0]
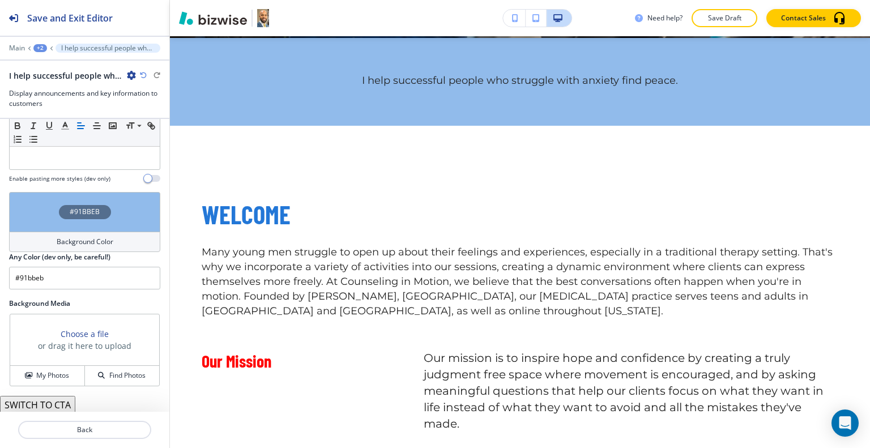
click at [31, 206] on div "#91BBEB" at bounding box center [84, 212] width 151 height 40
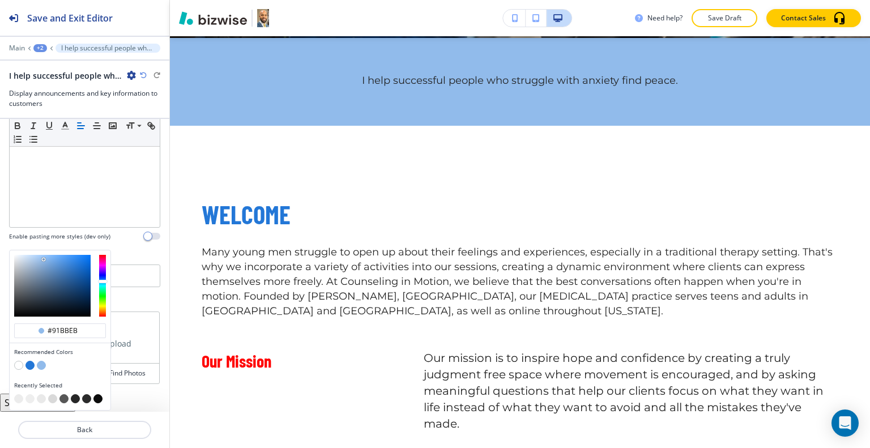
scroll to position [177, 0]
click at [29, 365] on button "button" at bounding box center [29, 367] width 9 height 9
type input "#2377d7"
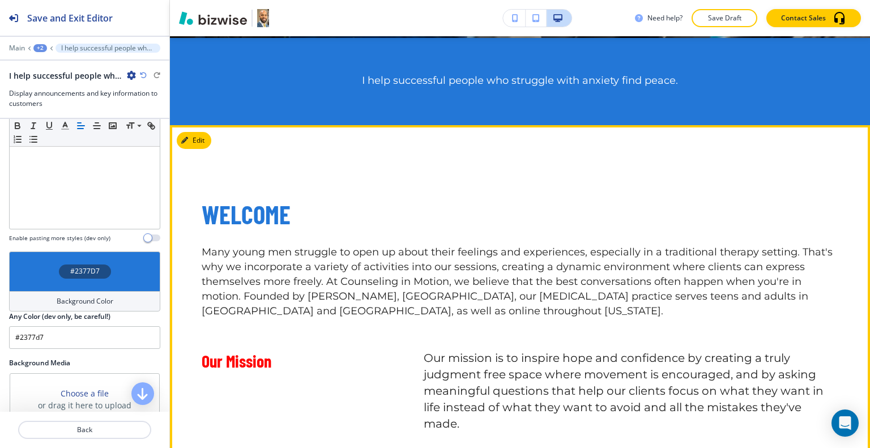
click at [356, 224] on p "WELCOME" at bounding box center [520, 215] width 637 height 34
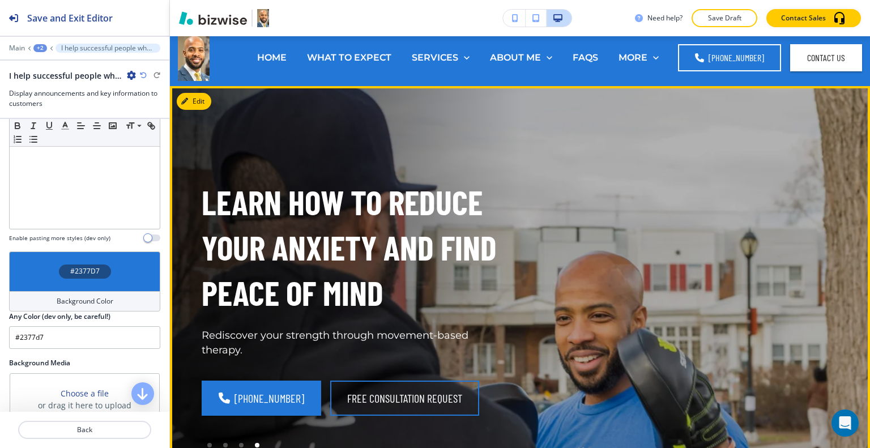
scroll to position [0, 0]
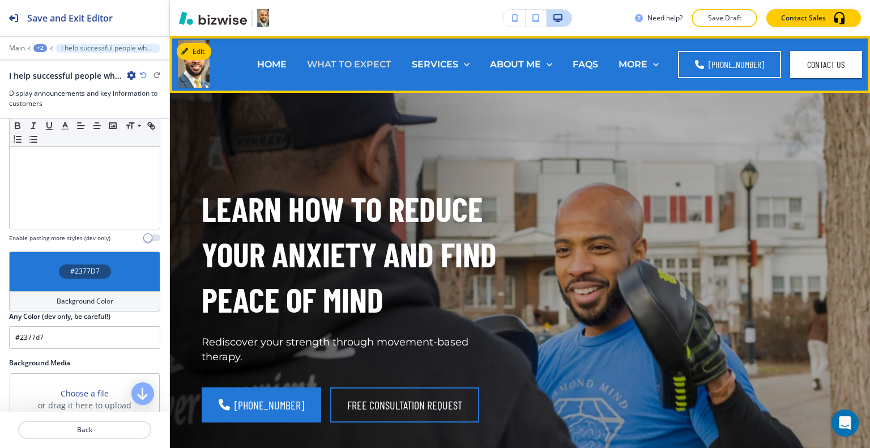
click at [355, 66] on p "WHAT TO EXPECT" at bounding box center [349, 64] width 84 height 13
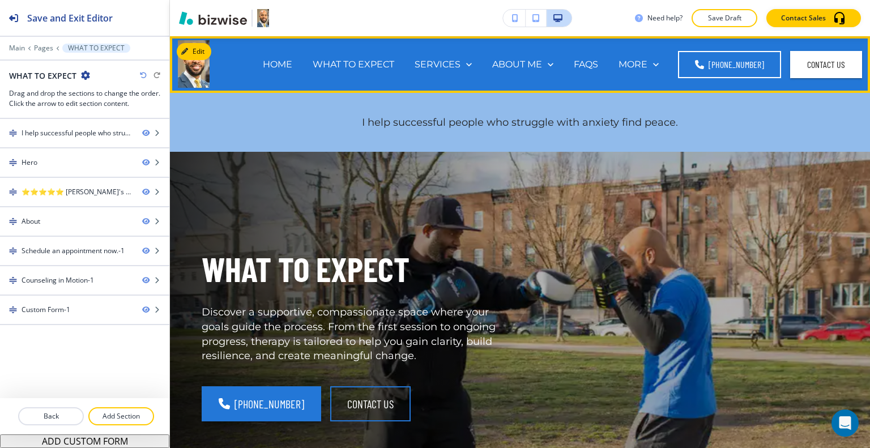
drag, startPoint x: 275, startPoint y: 60, endPoint x: 311, endPoint y: 61, distance: 35.1
click at [275, 61] on p "HOME" at bounding box center [277, 64] width 29 height 13
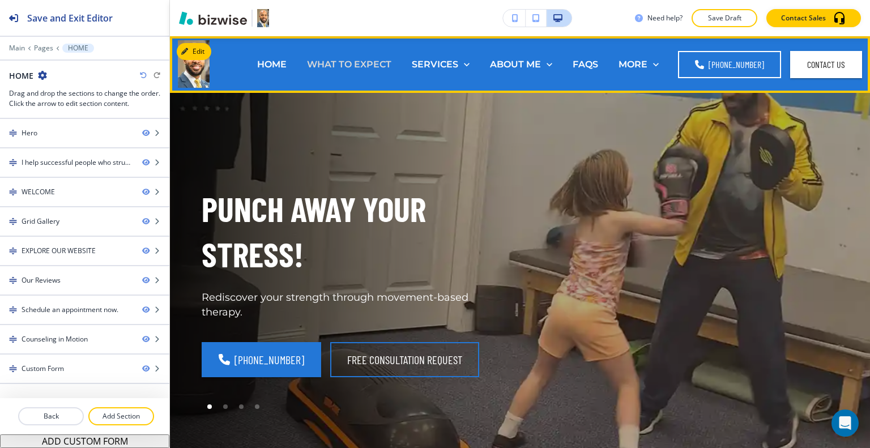
click at [338, 59] on p "WHAT TO EXPECT" at bounding box center [349, 64] width 84 height 13
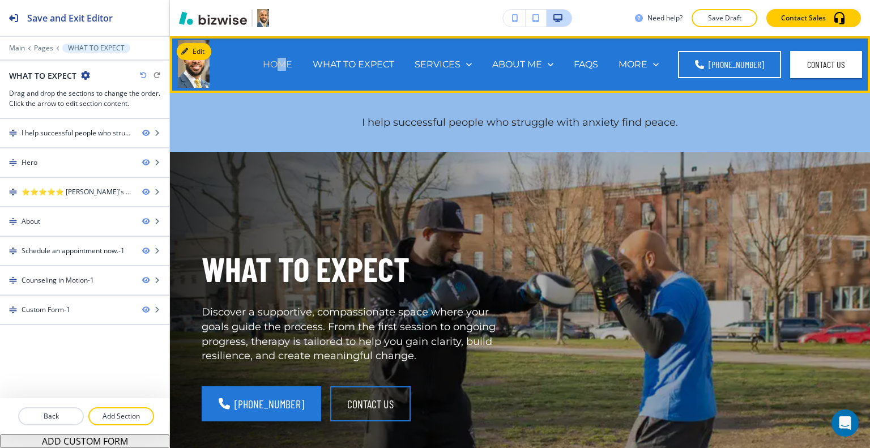
click at [286, 59] on div "HOME" at bounding box center [278, 64] width 50 height 45
click at [286, 59] on p "HOME" at bounding box center [277, 64] width 29 height 13
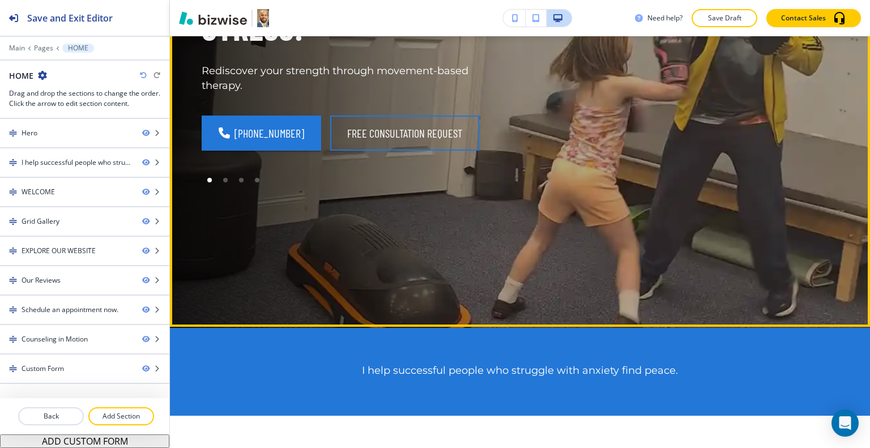
scroll to position [113, 0]
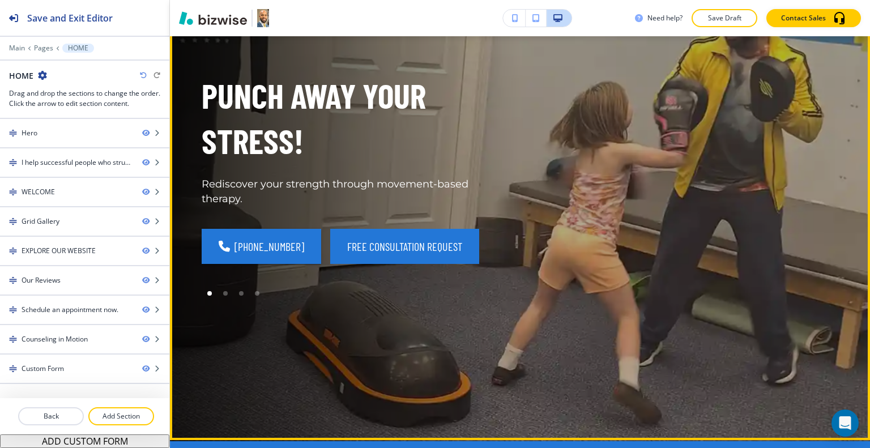
click at [411, 245] on button "FREE CONSULTATION REQUEST" at bounding box center [404, 246] width 149 height 35
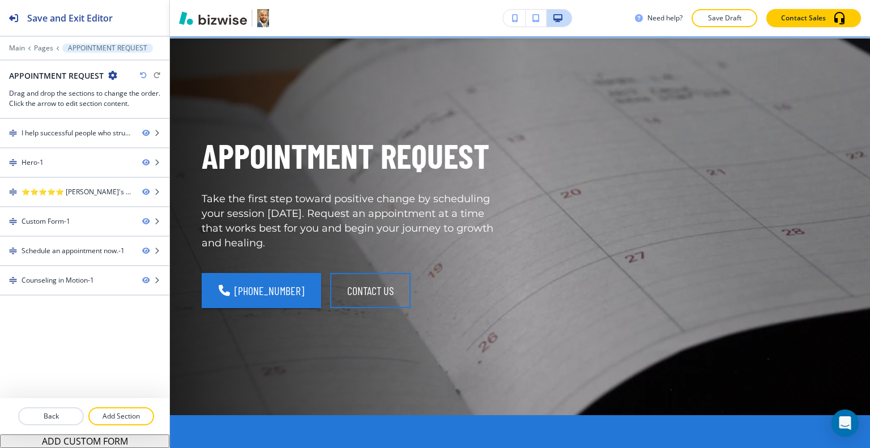
scroll to position [0, 0]
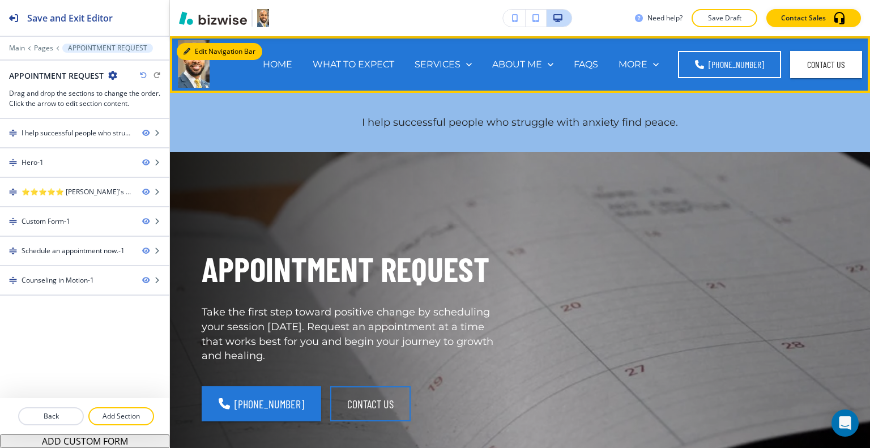
click at [190, 50] on button "Edit Navigation Bar" at bounding box center [220, 51] width 86 height 17
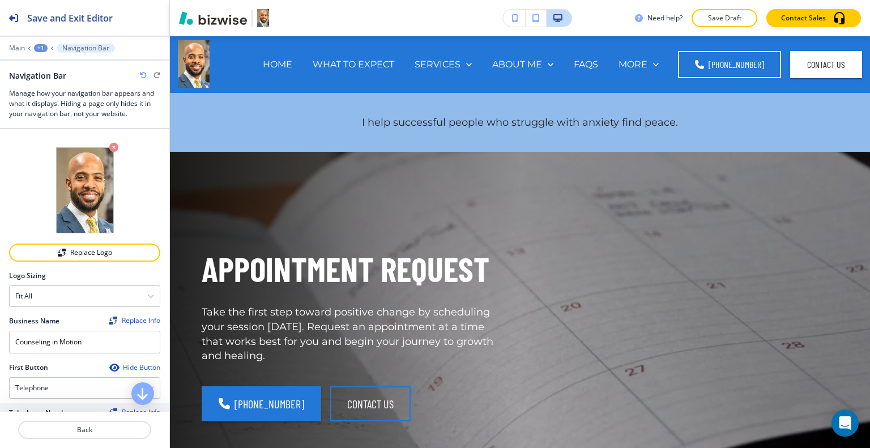
scroll to position [283, 0]
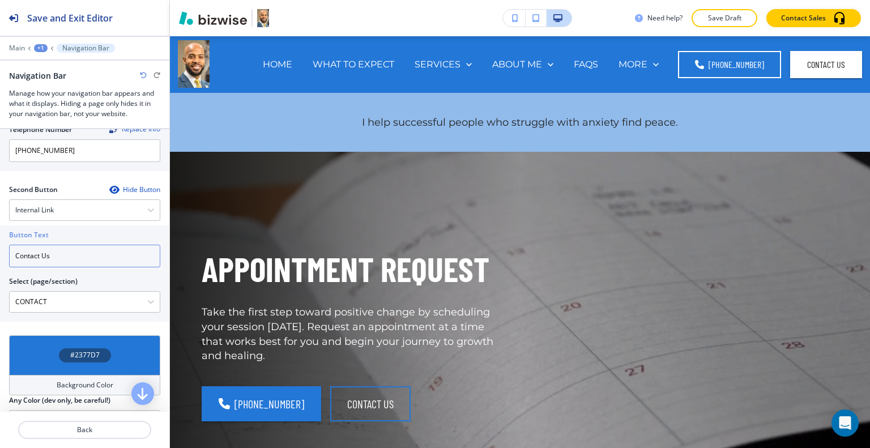
drag, startPoint x: 75, startPoint y: 251, endPoint x: 0, endPoint y: 253, distance: 74.8
click at [0, 253] on div "Button Text Contact Us Select (page/section) CONTACT HOME HOME | I help success…" at bounding box center [84, 274] width 169 height 96
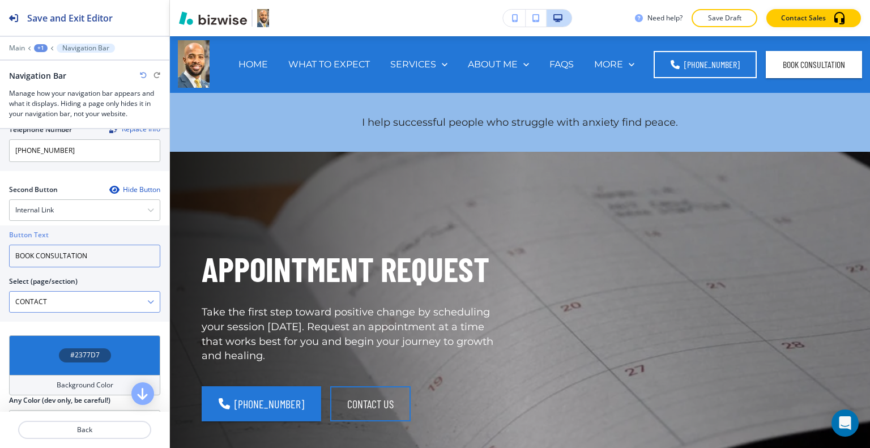
type input "BOOK CONSULTATION"
drag, startPoint x: 36, startPoint y: 297, endPoint x: 45, endPoint y: 296, distance: 9.1
click at [36, 297] on \(page\/section\) "CONTACT" at bounding box center [79, 301] width 138 height 19
click at [146, 304] on div "CONTACT" at bounding box center [85, 302] width 150 height 20
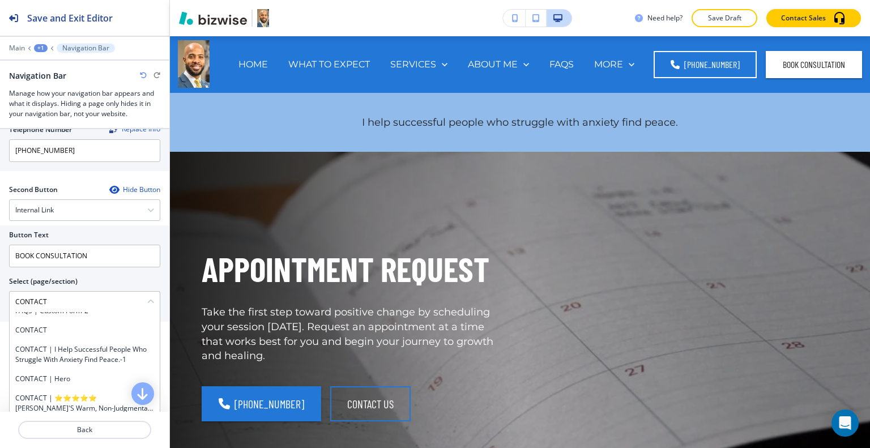
drag, startPoint x: 92, startPoint y: 307, endPoint x: 0, endPoint y: 304, distance: 92.4
click at [0, 304] on div "Button Text BOOK CONSULTATION Select (page/section) CONTACT HOME HOME | I help …" at bounding box center [84, 274] width 169 height 96
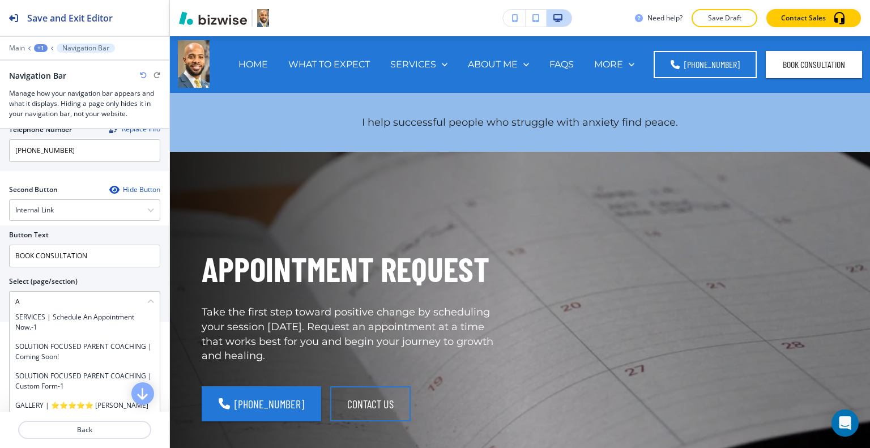
scroll to position [0, 0]
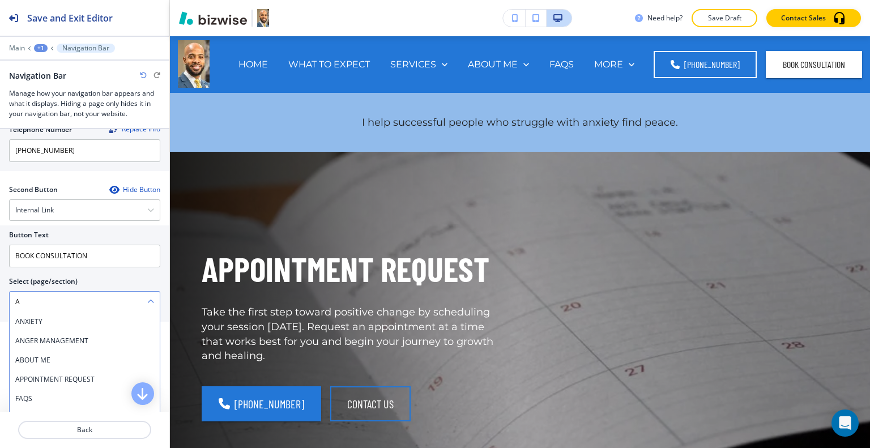
click at [35, 297] on \(page\/section\) "A" at bounding box center [79, 301] width 138 height 19
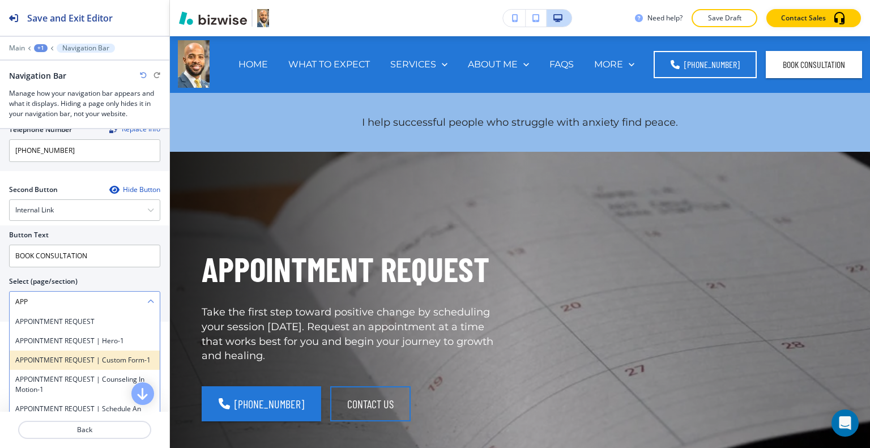
click at [85, 364] on h4 "APPOINTMENT REQUEST | Custom Form-1" at bounding box center [84, 360] width 139 height 10
type \(page\/section\) "APPOINTMENT REQUEST | Custom Form-1"
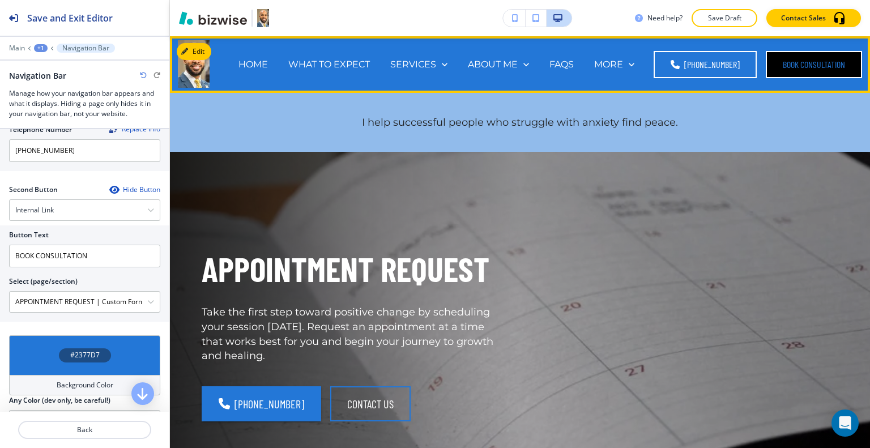
click at [809, 64] on button "BOOK CONSULTATION" at bounding box center [814, 64] width 96 height 27
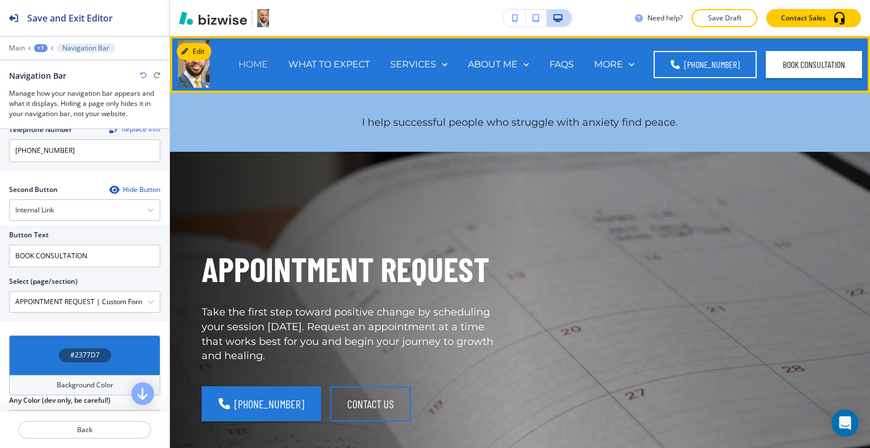
click at [253, 60] on p "HOME" at bounding box center [253, 64] width 29 height 13
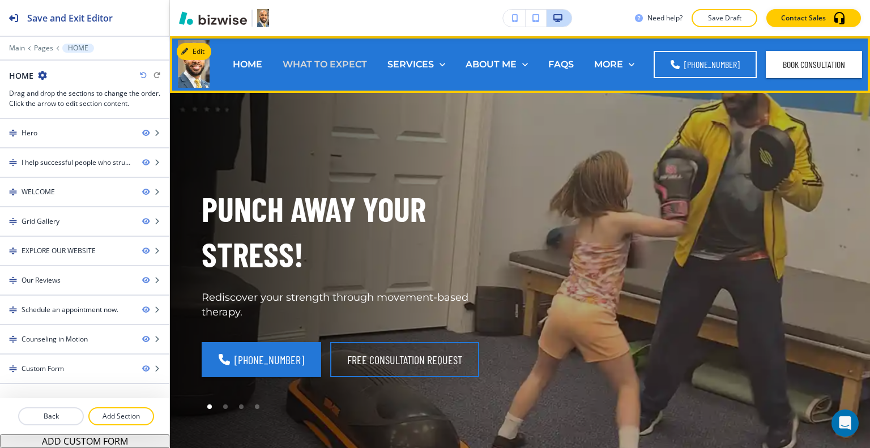
click at [318, 67] on p "WHAT TO EXPECT" at bounding box center [325, 64] width 84 height 13
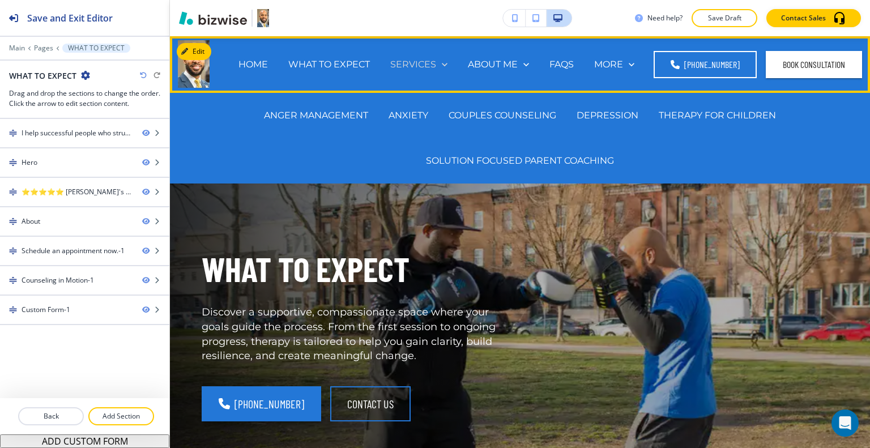
click at [410, 63] on p "SERVICES" at bounding box center [413, 64] width 46 height 13
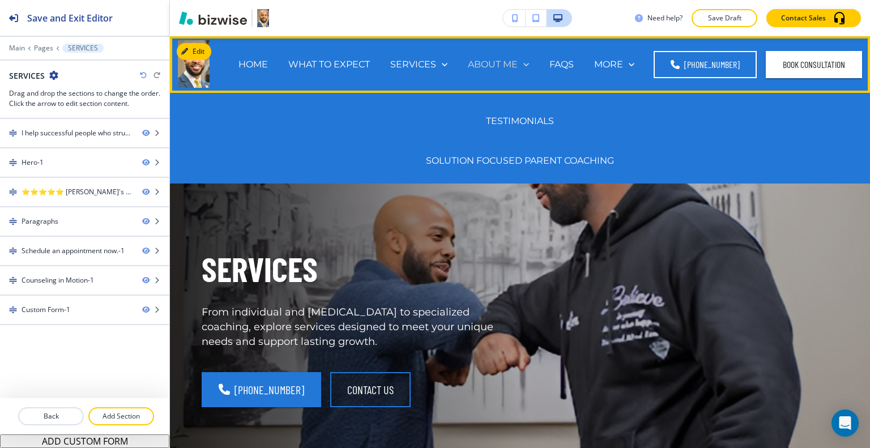
click at [495, 62] on p "ABOUT ME" at bounding box center [493, 64] width 50 height 13
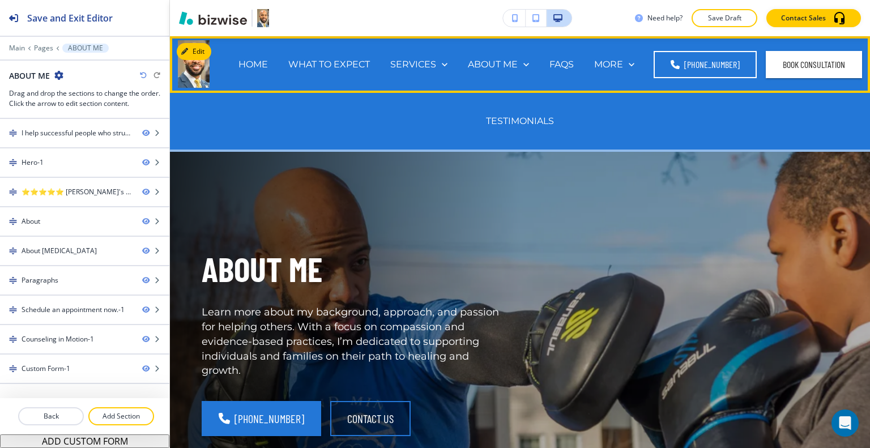
click at [513, 133] on div "TESTIMONIALS" at bounding box center [520, 121] width 88 height 45
click at [512, 123] on p "TESTIMONIALS" at bounding box center [520, 120] width 68 height 13
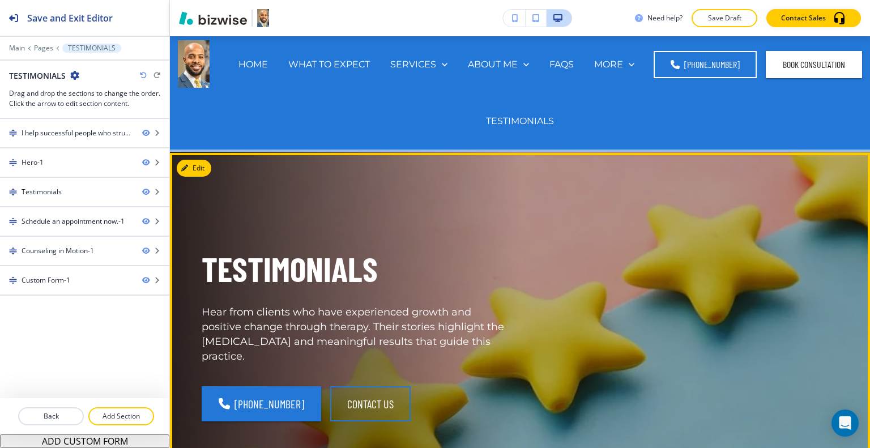
click at [609, 271] on div "TESTIMONIALS Hear from clients who have experienced growth and positive change …" at bounding box center [507, 327] width 664 height 306
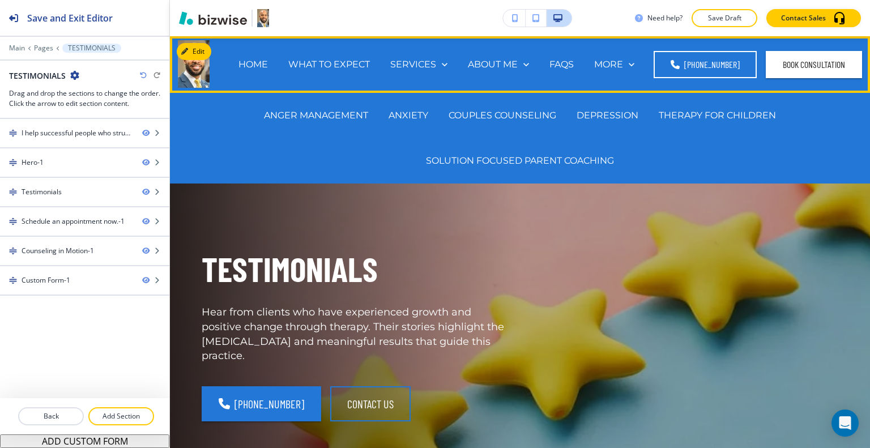
click at [317, 122] on div "ANGER MANAGEMENT" at bounding box center [316, 115] width 125 height 45
click at [317, 120] on p "ANGER MANAGEMENT" at bounding box center [316, 115] width 104 height 13
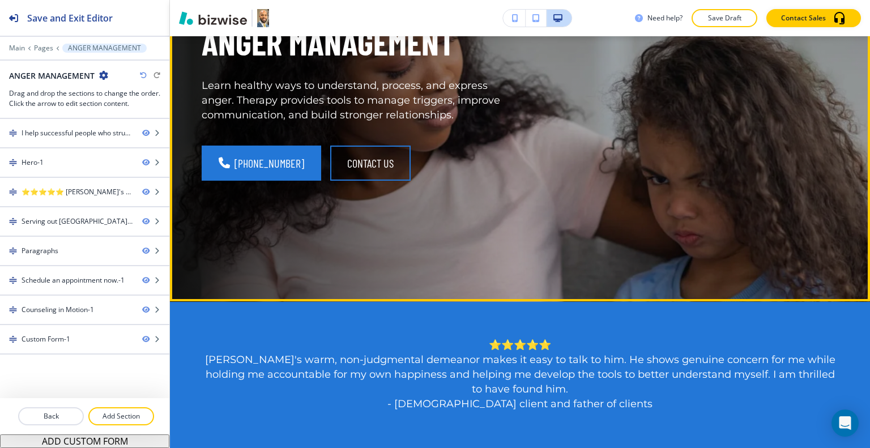
scroll to position [113, 0]
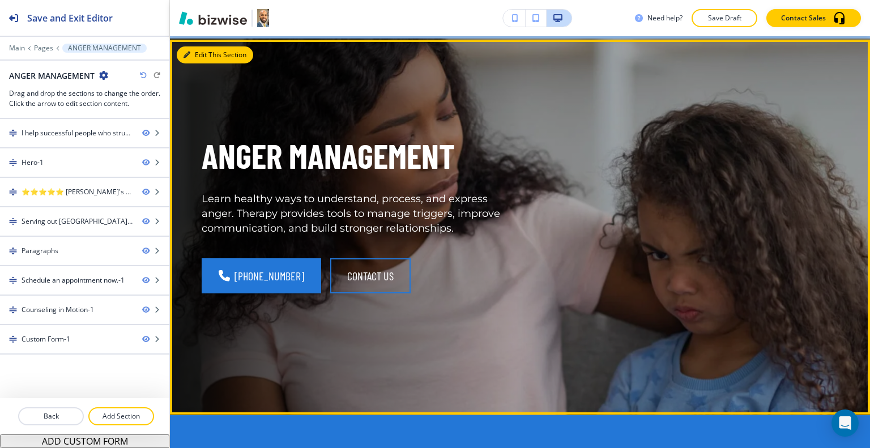
click at [197, 54] on button "Edit This Section" at bounding box center [215, 54] width 76 height 17
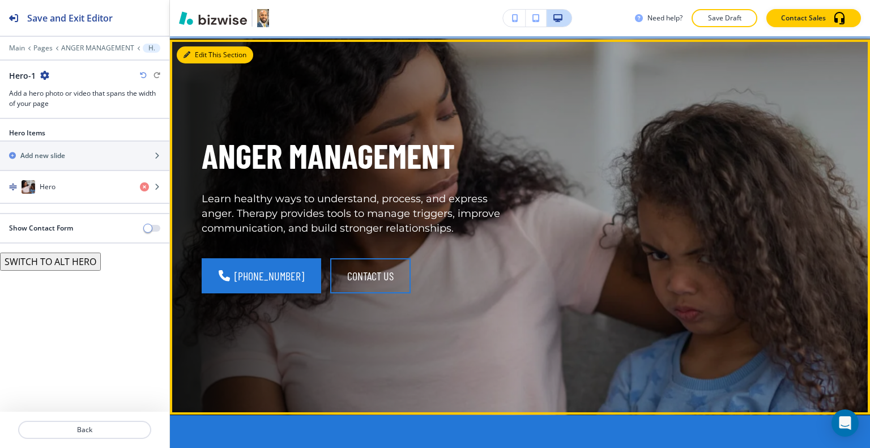
scroll to position [116, 0]
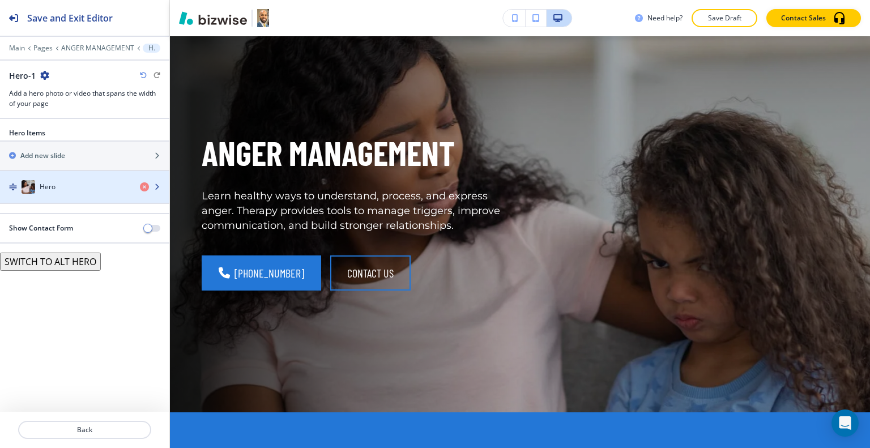
click at [79, 194] on div "button" at bounding box center [84, 198] width 169 height 9
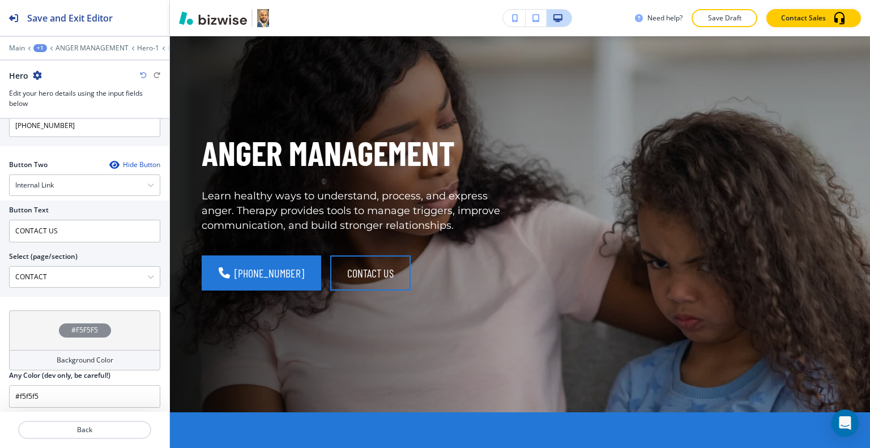
scroll to position [568, 0]
drag, startPoint x: 86, startPoint y: 243, endPoint x: 2, endPoint y: 233, distance: 83.9
click at [1, 233] on div "Button Text CONTACT US Select (page/section) CONTACT HOME HOME | I help success…" at bounding box center [84, 247] width 169 height 96
click at [92, 226] on input "CONTACT US" at bounding box center [84, 229] width 151 height 23
drag, startPoint x: 92, startPoint y: 226, endPoint x: 0, endPoint y: 224, distance: 92.4
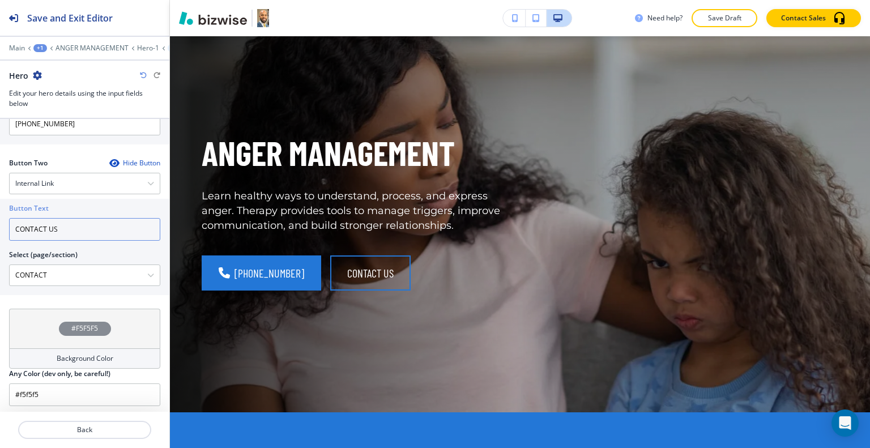
click at [0, 224] on div "Button Text CONTACT US Select (page/section) CONTACT HOME HOME | I help success…" at bounding box center [84, 247] width 169 height 96
type input "BOOK CONSULTATION"
click at [63, 266] on \(page\/section\) "CONTACT" at bounding box center [79, 275] width 138 height 19
drag, startPoint x: 0, startPoint y: 271, endPoint x: 0, endPoint y: 259, distance: 12.5
click at [0, 259] on div "Button Text BOOK CONSULTATION Select (page/section) CONTACT HOME HOME | I help …" at bounding box center [84, 247] width 169 height 96
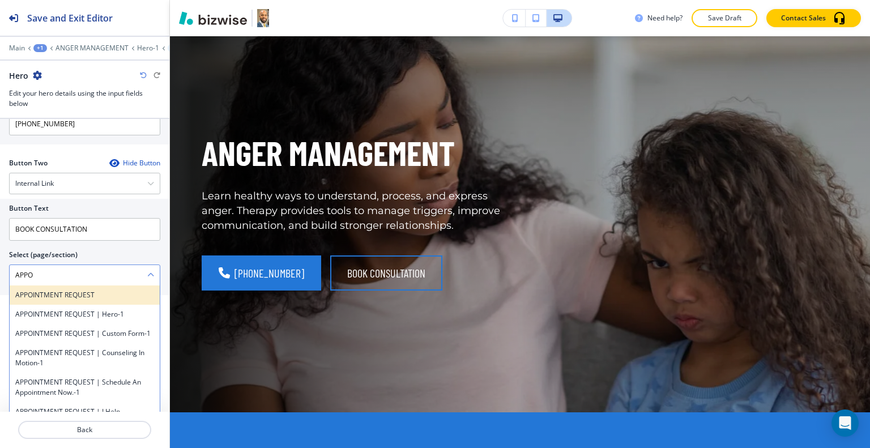
click at [61, 291] on h4 "APPOINTMENT REQUEST" at bounding box center [84, 295] width 139 height 10
type \(page\/section\) "APPOINTMENT REQUEST"
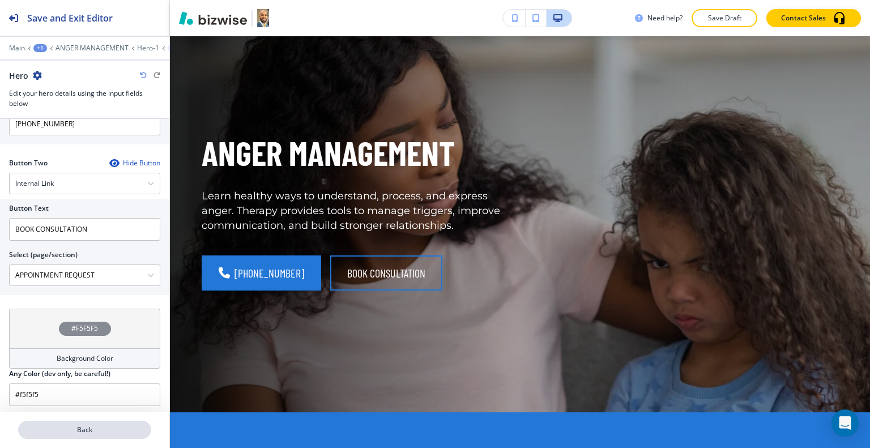
click at [79, 431] on p "Back" at bounding box center [84, 430] width 131 height 10
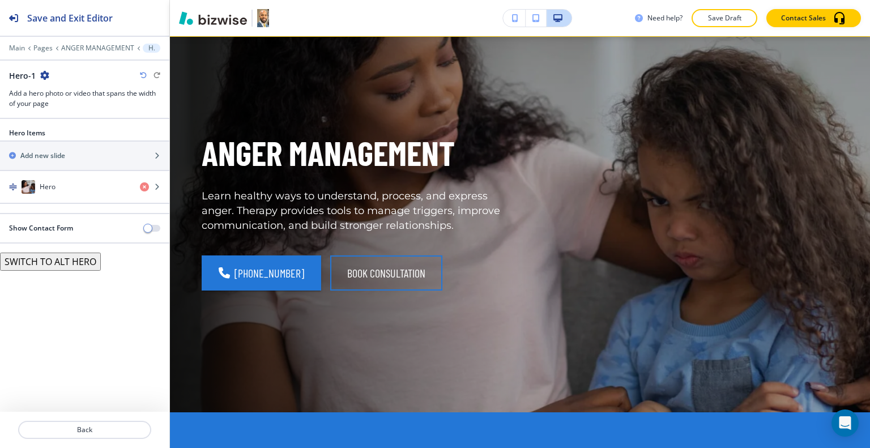
scroll to position [0, 0]
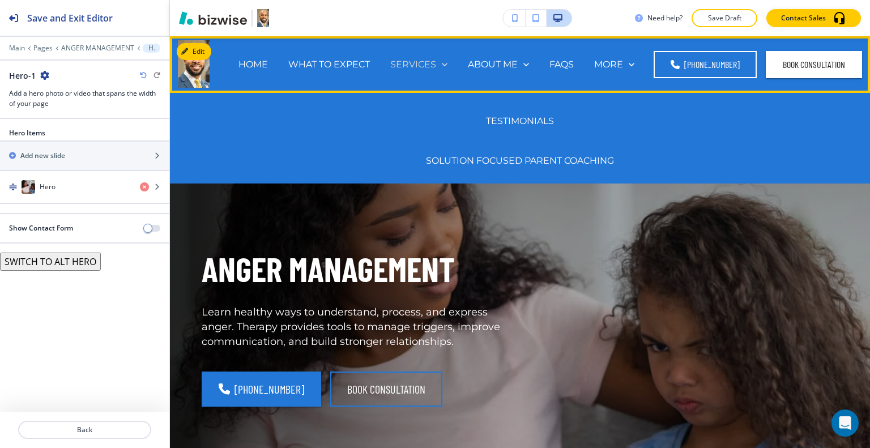
click at [434, 65] on p "SERVICES" at bounding box center [413, 64] width 46 height 13
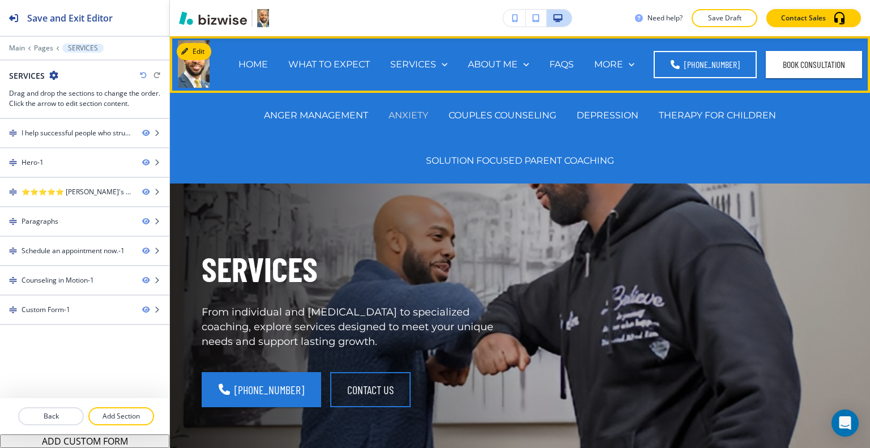
click at [408, 118] on p "ANXIETY" at bounding box center [409, 115] width 40 height 13
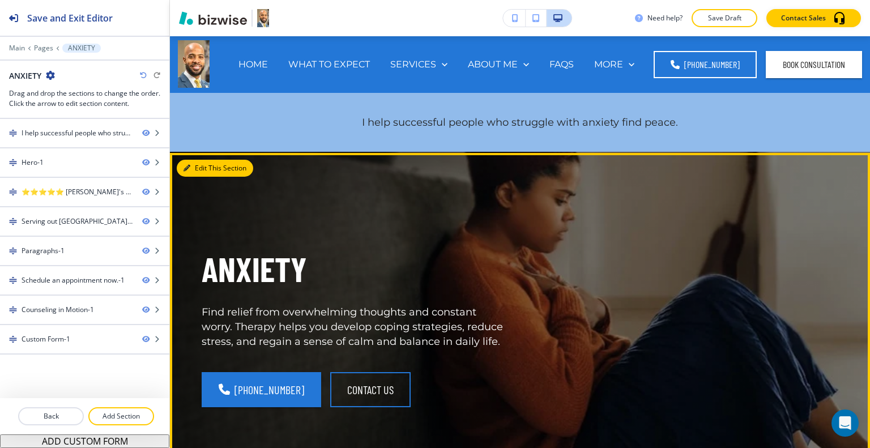
click at [205, 170] on button "Edit This Section" at bounding box center [215, 168] width 76 height 17
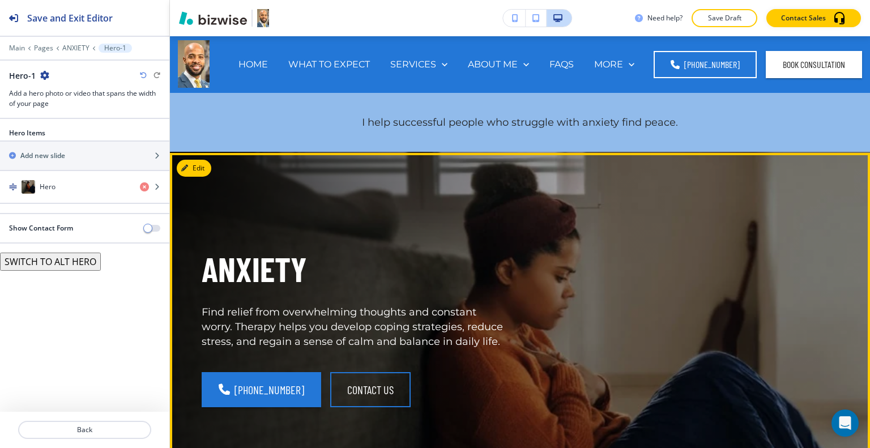
scroll to position [116, 0]
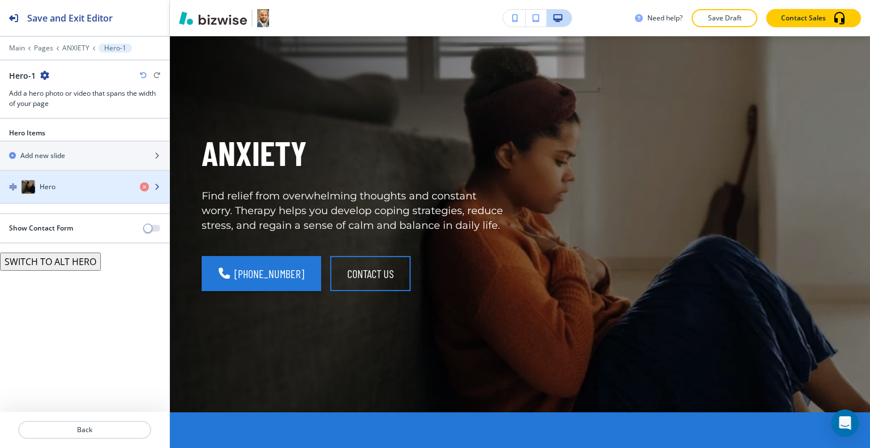
click at [75, 192] on div "Hero" at bounding box center [65, 187] width 131 height 14
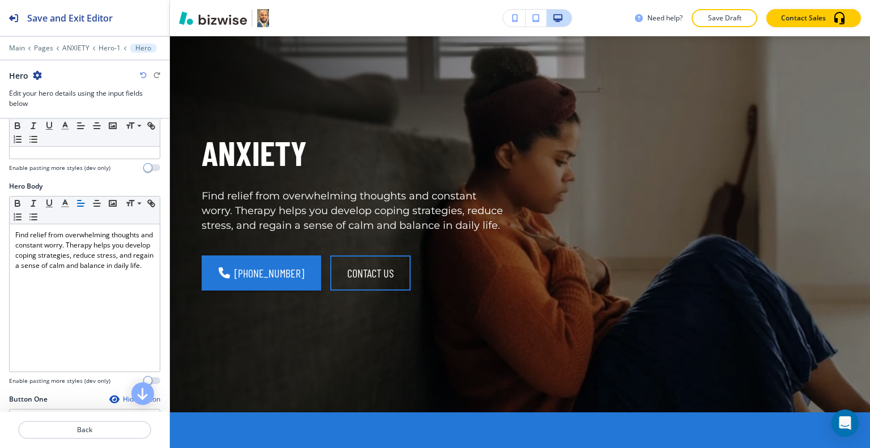
scroll to position [510, 0]
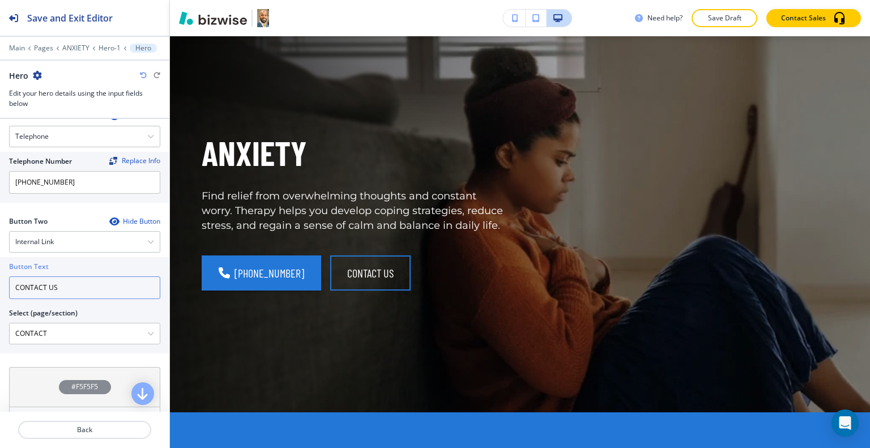
drag, startPoint x: 73, startPoint y: 279, endPoint x: 0, endPoint y: 292, distance: 73.6
click at [0, 292] on div "Button Text CONTACT US Select (page/section) CONTACT HOME HOME | I help success…" at bounding box center [84, 305] width 169 height 96
type input "BOOK CONSULTATION"
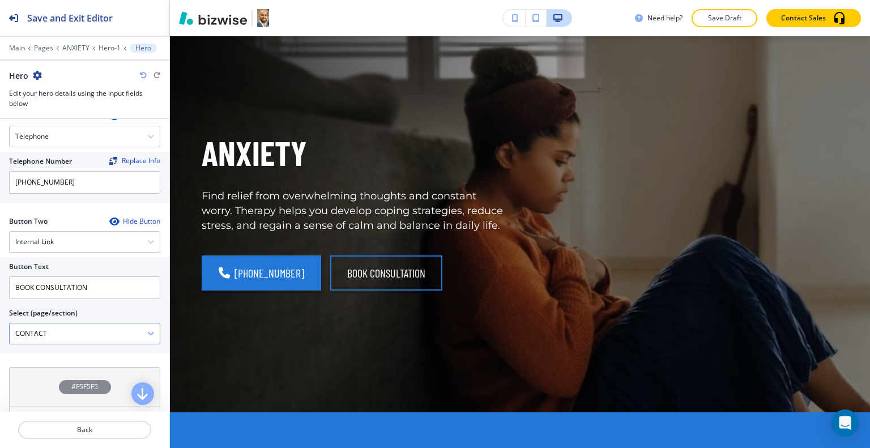
click at [59, 338] on \(page\/section\) "CONTACT" at bounding box center [79, 333] width 138 height 19
drag, startPoint x: 44, startPoint y: 331, endPoint x: 0, endPoint y: 323, distance: 45.0
click at [0, 323] on div "Button Text BOOK CONSULTATION Select (page/section) CONTACT HOME HOME | I help …" at bounding box center [84, 305] width 169 height 96
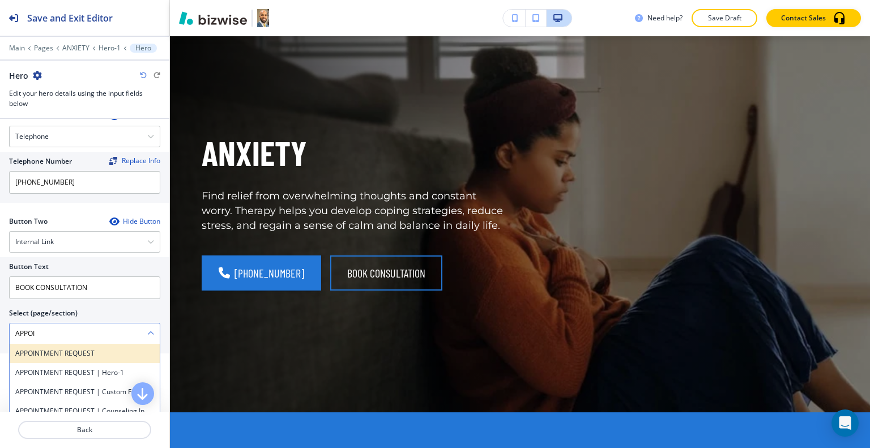
click at [39, 348] on h4 "APPOINTMENT REQUEST" at bounding box center [84, 353] width 139 height 10
type \(page\/section\) "APPOINTMENT REQUEST"
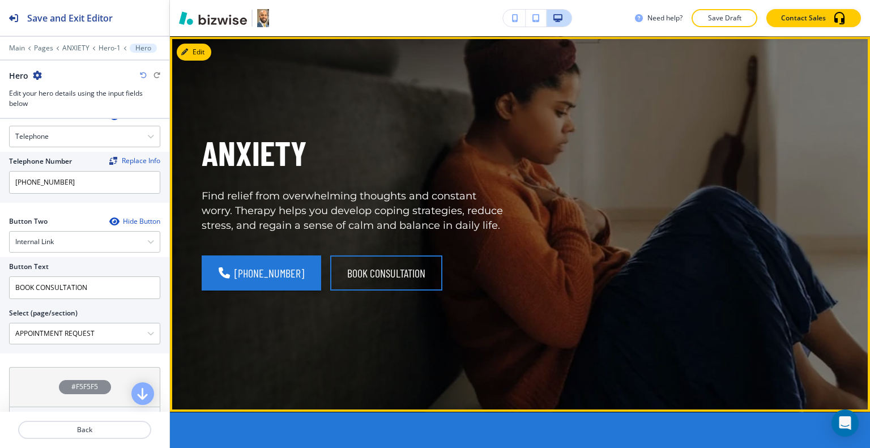
scroll to position [0, 0]
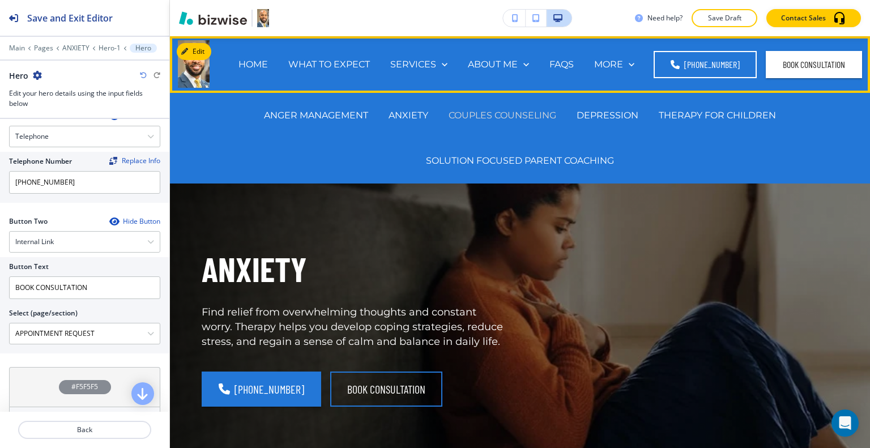
click at [490, 116] on p "COUPLES COUNSELING" at bounding box center [503, 115] width 108 height 13
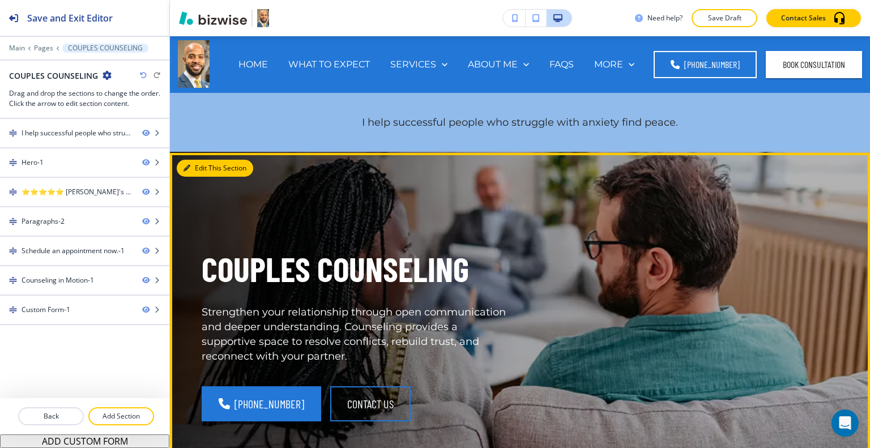
click at [199, 171] on button "Edit This Section" at bounding box center [215, 168] width 76 height 17
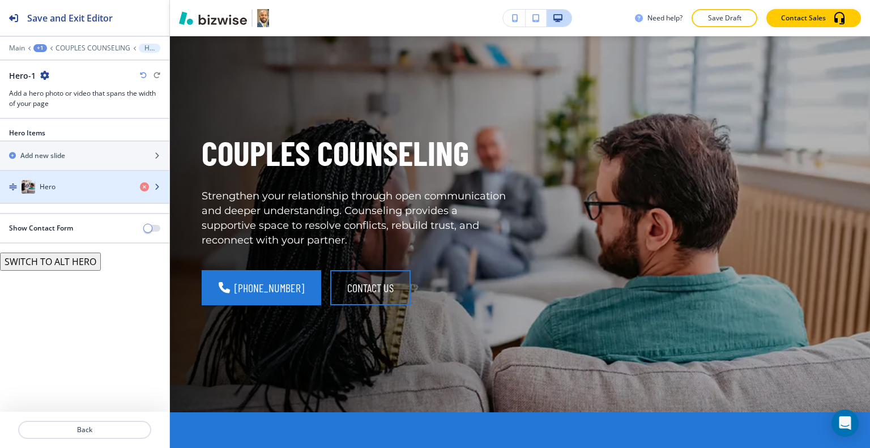
click at [82, 197] on div "button" at bounding box center [84, 198] width 169 height 9
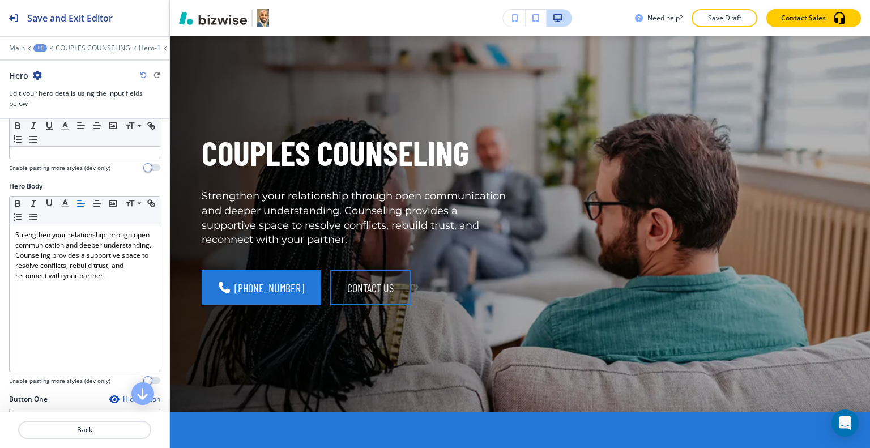
scroll to position [453, 0]
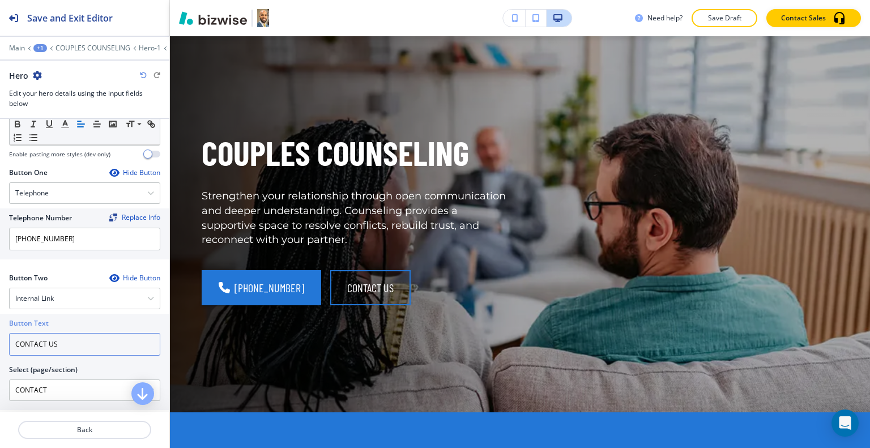
drag, startPoint x: 36, startPoint y: 351, endPoint x: 0, endPoint y: 355, distance: 36.5
click at [0, 355] on div "Button Text CONTACT US Select (page/section) CONTACT HOME HOME | I help success…" at bounding box center [84, 362] width 169 height 96
type input "BOOK CONSULTATION"
click at [57, 388] on \(page\/section\) "CONTACT" at bounding box center [79, 390] width 138 height 19
drag, startPoint x: 57, startPoint y: 388, endPoint x: 0, endPoint y: 392, distance: 56.8
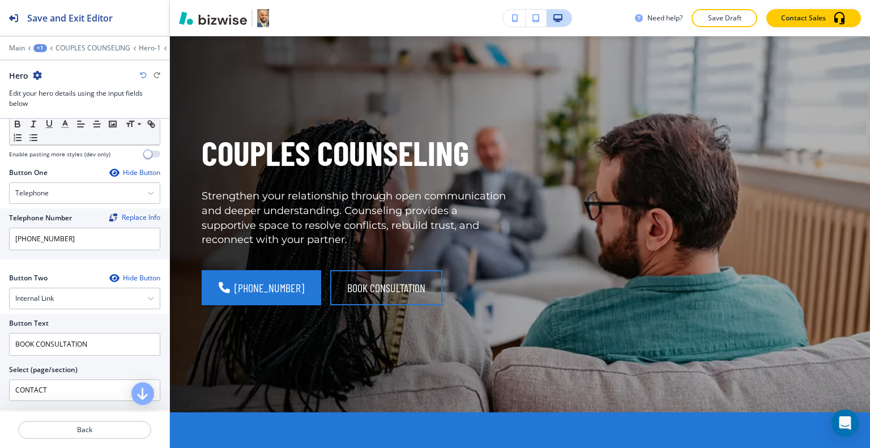
click at [0, 392] on div "Button Text BOOK CONSULTATION Select (page/section) CONTACT HOME HOME | I help …" at bounding box center [84, 362] width 169 height 96
click at [19, 405] on h4 "APPOINTMENT REQUEST" at bounding box center [84, 410] width 139 height 10
type \(page\/section\) "APPOINTMENT REQUEST"
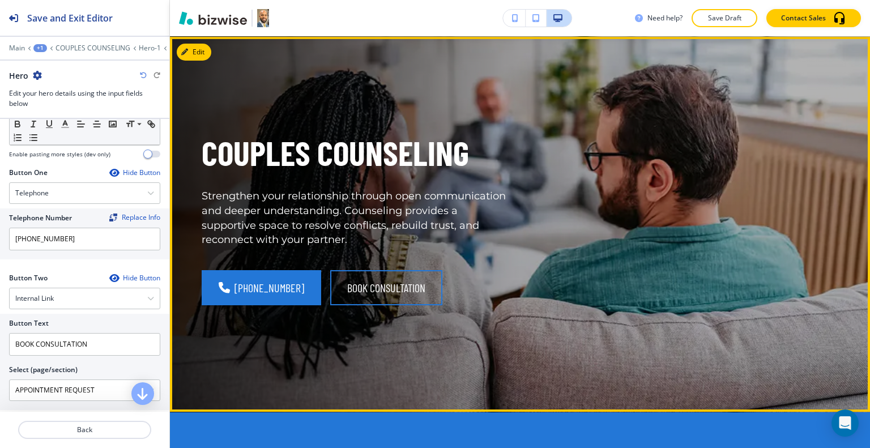
scroll to position [0, 0]
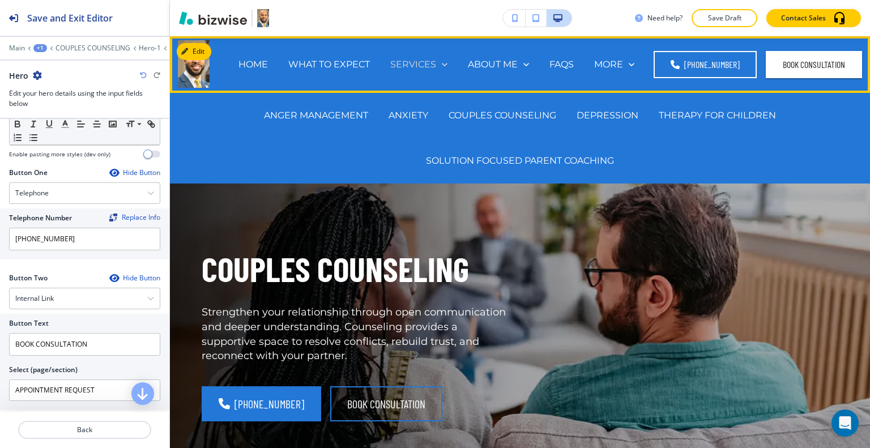
click at [442, 64] on icon at bounding box center [444, 64] width 11 height 11
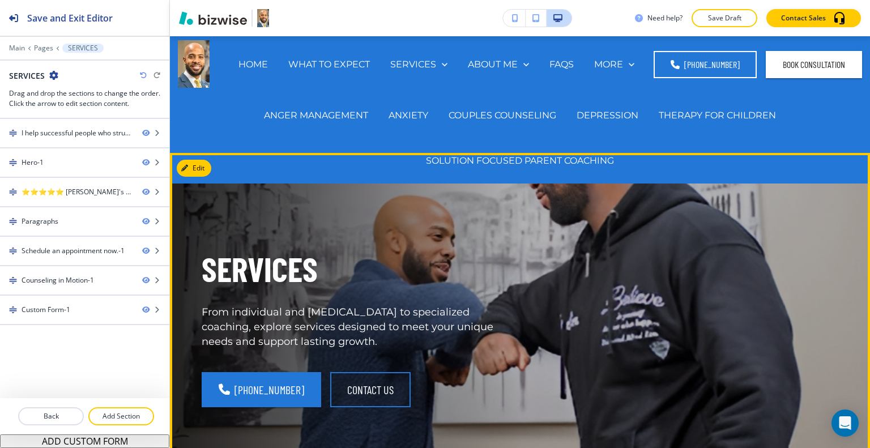
click at [472, 335] on p "From individual and family therapy to specialized coaching, explore services de…" at bounding box center [354, 327] width 305 height 44
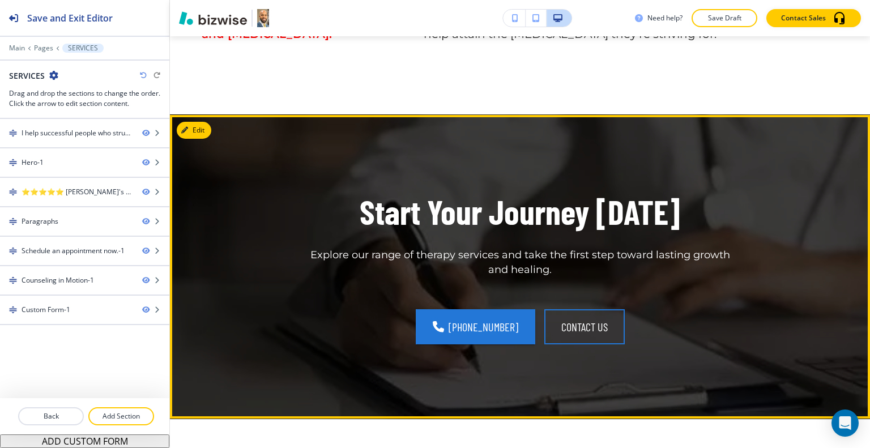
scroll to position [623, 0]
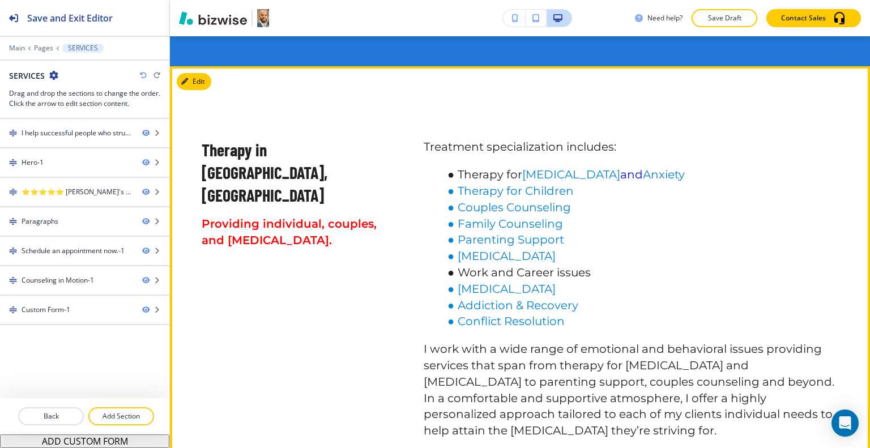
click at [521, 217] on link "Family Counseling" at bounding box center [510, 224] width 105 height 14
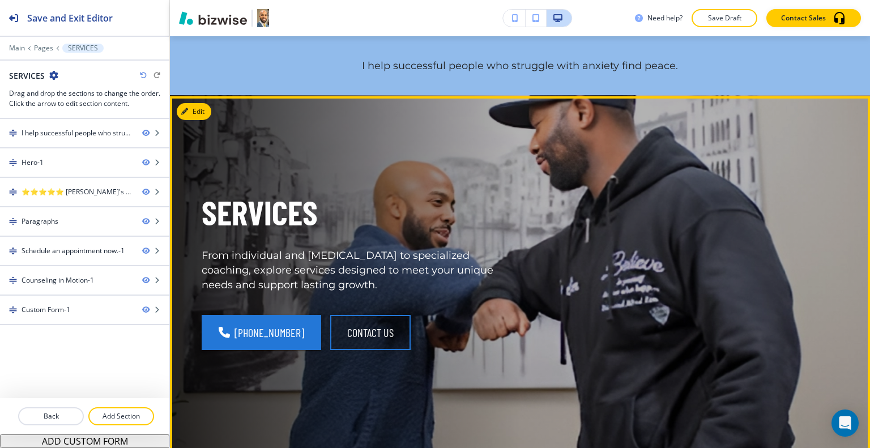
scroll to position [0, 0]
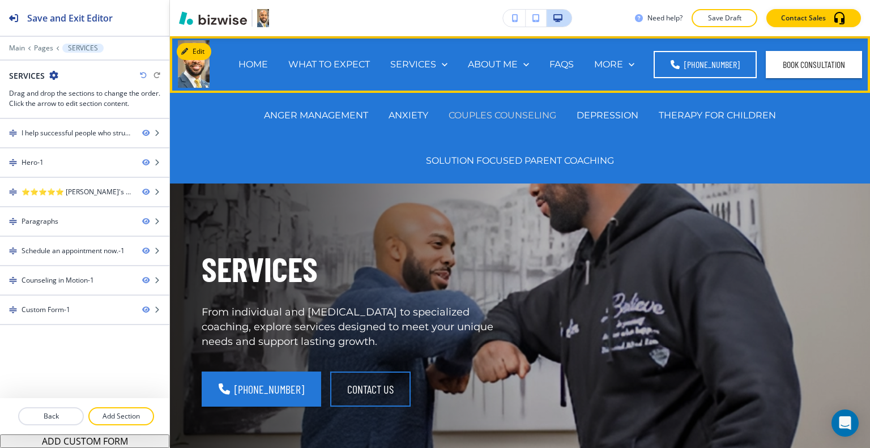
click at [532, 115] on p "COUPLES COUNSELING" at bounding box center [503, 115] width 108 height 13
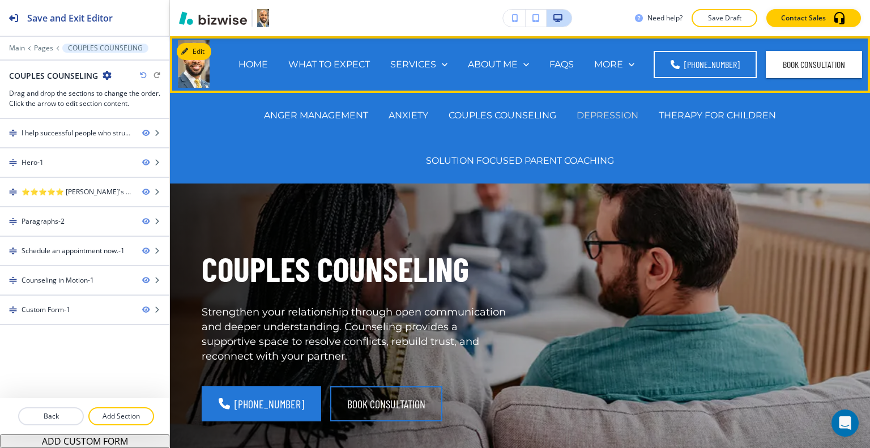
click at [612, 110] on p "DEPRESSION" at bounding box center [608, 115] width 62 height 13
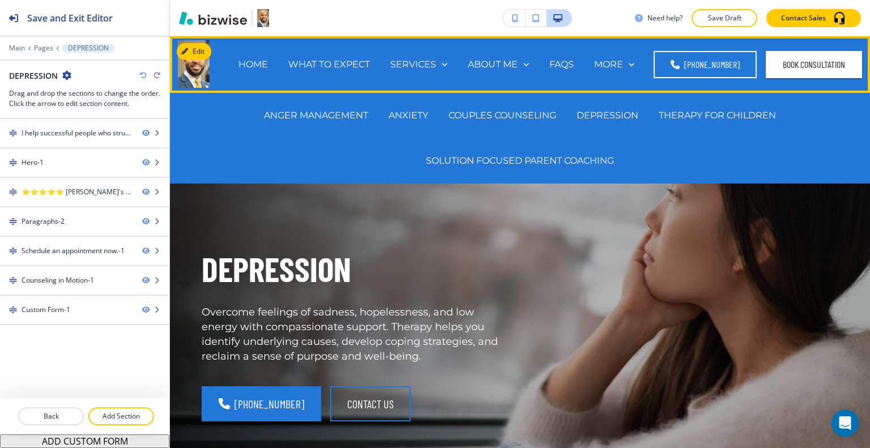
click at [200, 167] on div "ANGER MANAGEMENT ANXIETY COUPLES COUNSELING DEPRESSION THERAPY FOR CHILDREN SOL…" at bounding box center [520, 138] width 700 height 91
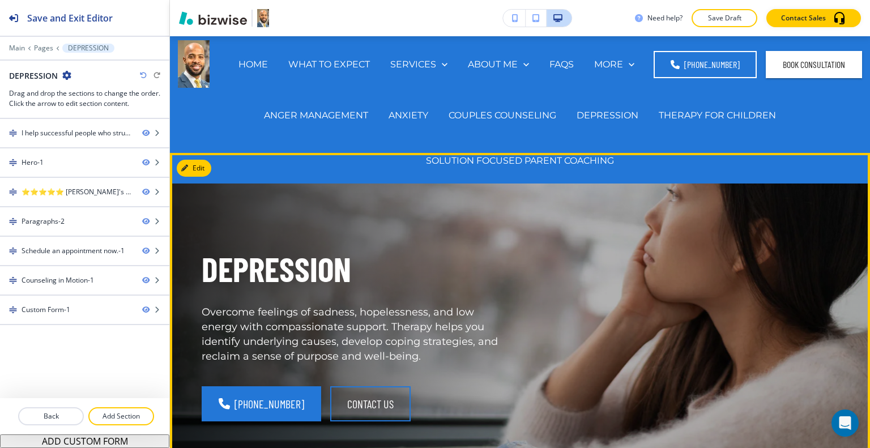
click at [217, 223] on div "DEPRESSION Overcome feelings of sadness, hopelessness, and low energy with comp…" at bounding box center [341, 326] width 332 height 215
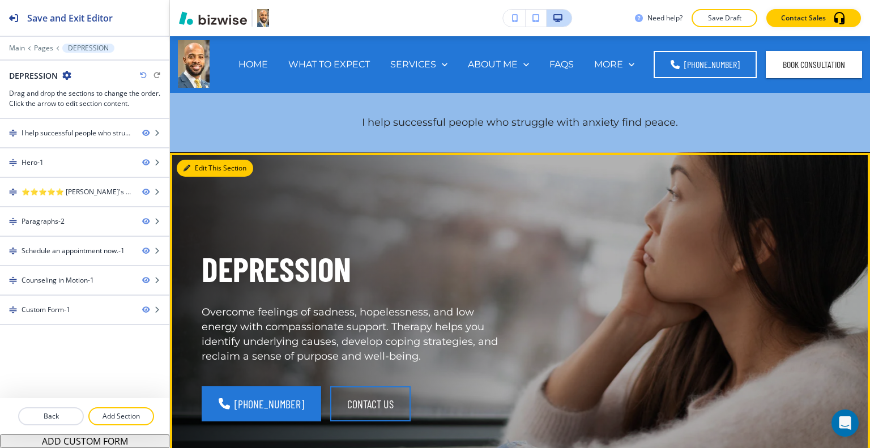
click at [202, 165] on button "Edit This Section" at bounding box center [215, 168] width 76 height 17
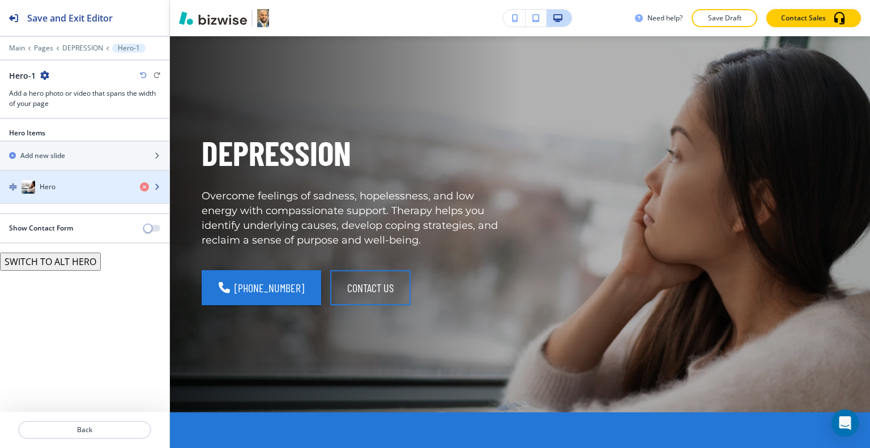
click at [61, 197] on div "button" at bounding box center [84, 198] width 169 height 9
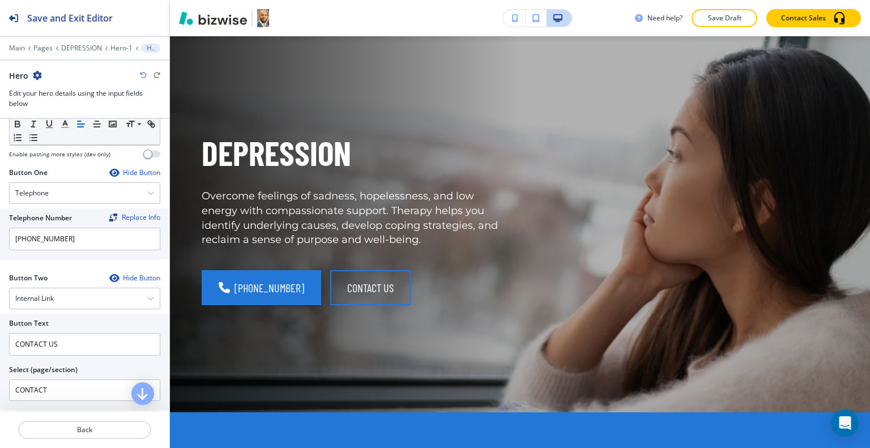
scroll to position [567, 0]
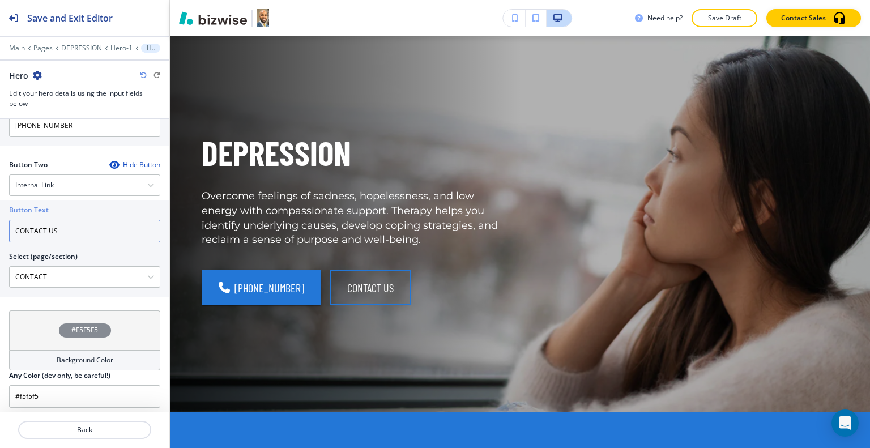
drag, startPoint x: 77, startPoint y: 231, endPoint x: 0, endPoint y: 223, distance: 77.5
click at [0, 223] on div "Button Text CONTACT US Select (page/section) CONTACT HOME HOME | I help success…" at bounding box center [84, 249] width 169 height 96
type input "BOOK CONSULTATION"
drag, startPoint x: 58, startPoint y: 263, endPoint x: 0, endPoint y: 278, distance: 60.3
click at [0, 278] on div "Button Text BOOK CONSULTATION Select (page/section) CONTACT HOME HOME | I help …" at bounding box center [84, 249] width 169 height 96
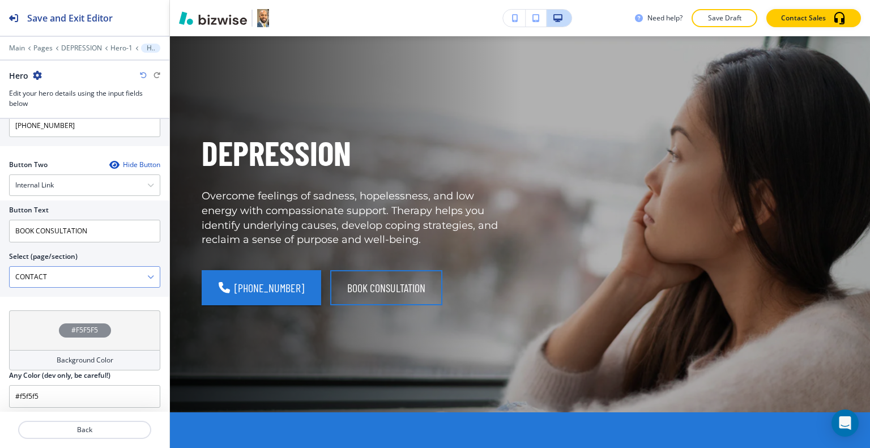
click at [66, 267] on \(page\/section\) "CONTACT" at bounding box center [79, 276] width 138 height 19
drag, startPoint x: 68, startPoint y: 275, endPoint x: 0, endPoint y: 282, distance: 68.4
click at [0, 282] on div "Button Text BOOK CONSULTATION Select (page/section) CONTACT HOME HOME | I help …" at bounding box center [84, 249] width 169 height 96
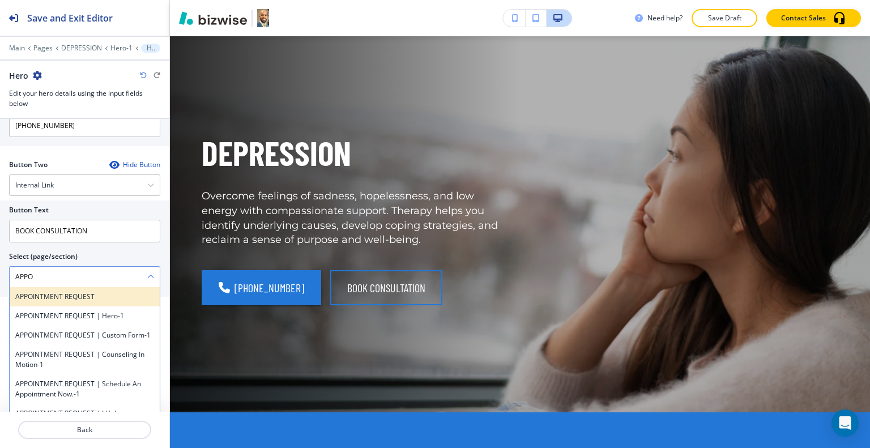
click at [29, 302] on div "APPOINTMENT REQUEST" at bounding box center [85, 296] width 150 height 19
type \(page\/section\) "APPOINTMENT REQUEST"
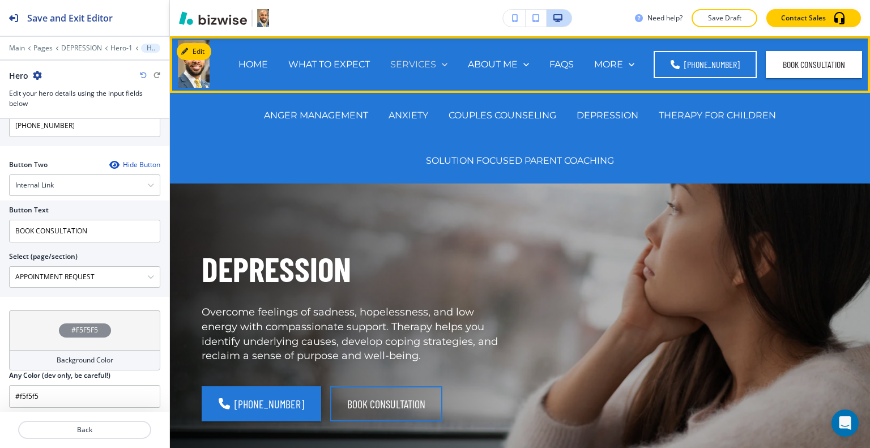
click at [443, 69] on icon at bounding box center [444, 64] width 11 height 11
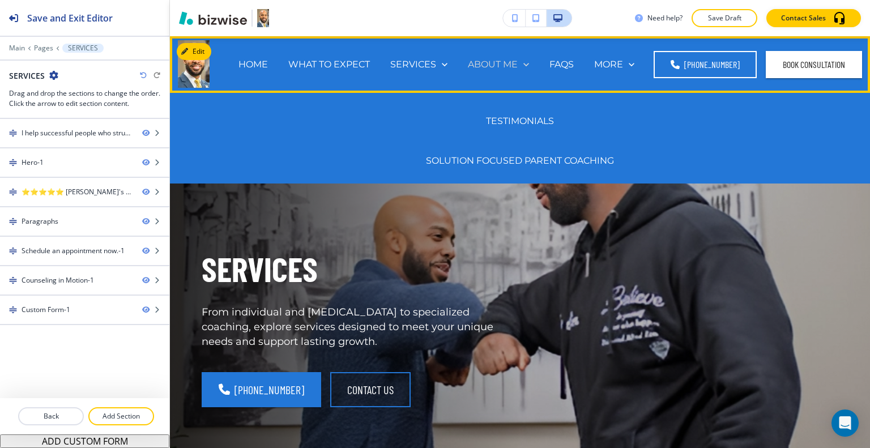
click at [520, 63] on link "ABOUT ME" at bounding box center [498, 64] width 61 height 13
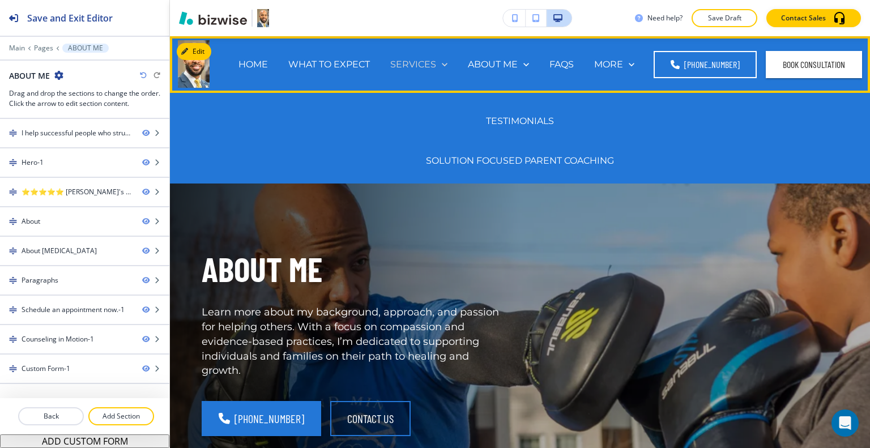
click at [445, 63] on icon at bounding box center [445, 64] width 6 height 3
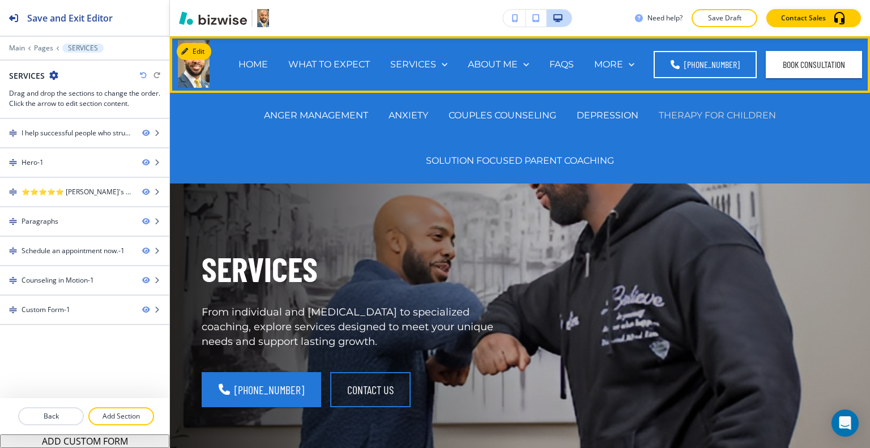
click at [669, 114] on p "THERAPY FOR CHILDREN" at bounding box center [717, 115] width 117 height 13
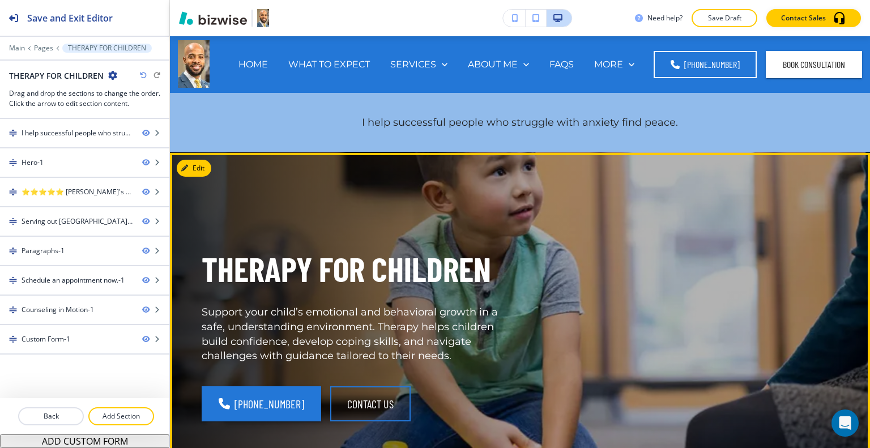
click at [306, 209] on div "THERAPY FOR CHILDREN Support your child’s emotional and behavioral growth in a …" at bounding box center [507, 327] width 664 height 306
click at [201, 167] on button "Edit This Section" at bounding box center [215, 168] width 76 height 17
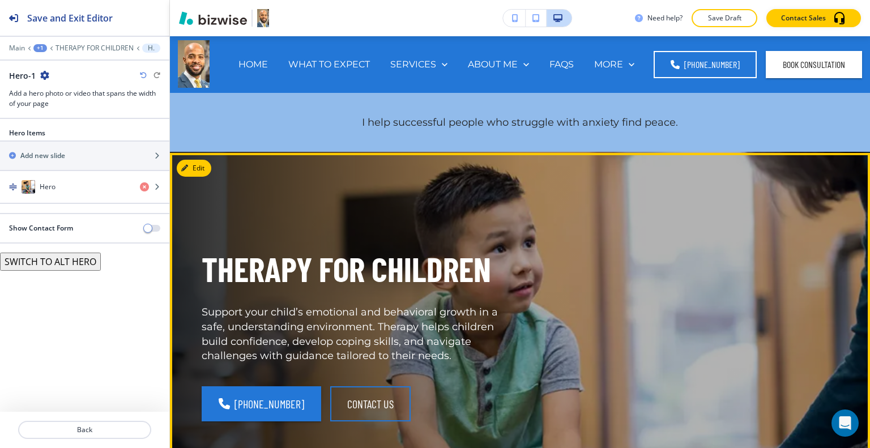
scroll to position [116, 0]
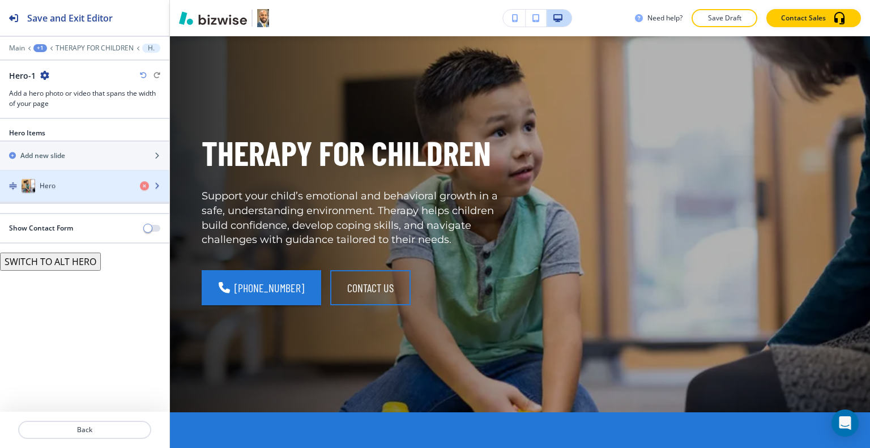
click at [100, 185] on div "Hero" at bounding box center [65, 187] width 131 height 14
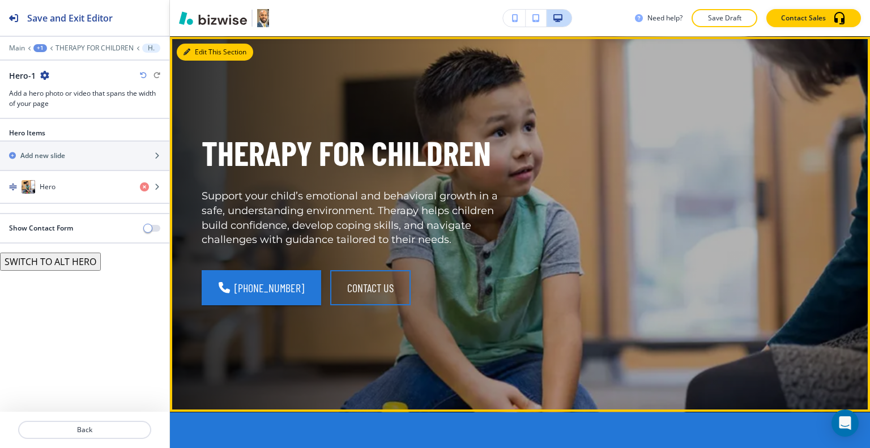
click at [199, 51] on button "Edit This Section" at bounding box center [215, 52] width 76 height 17
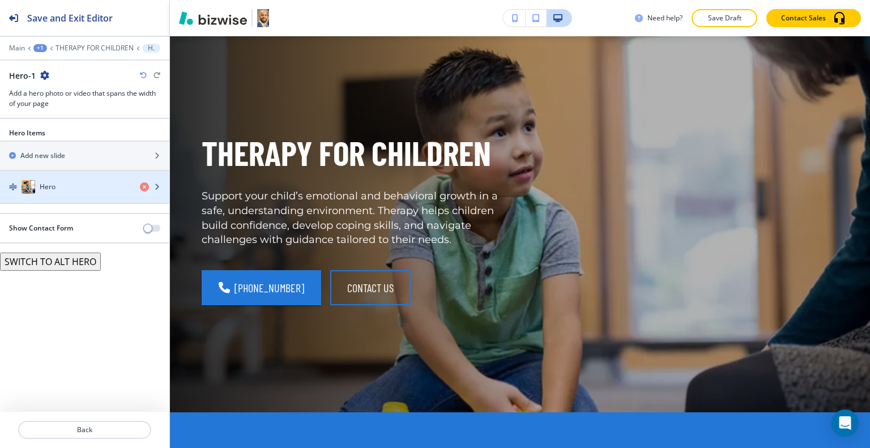
click at [65, 190] on div "Hero" at bounding box center [65, 187] width 131 height 14
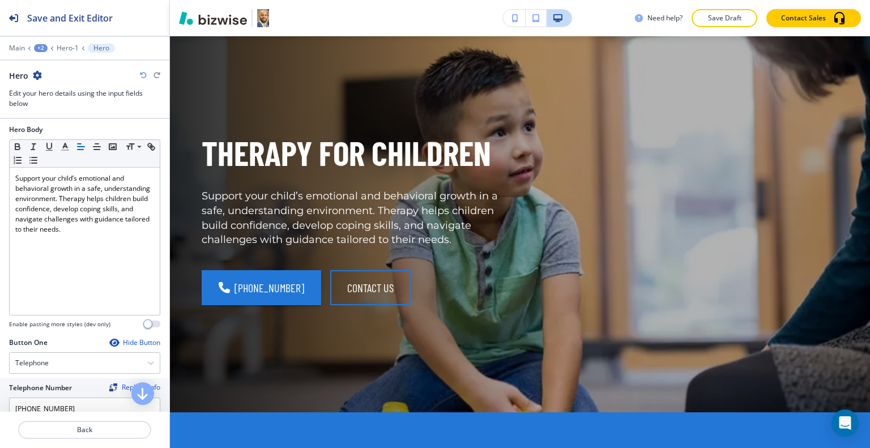
scroll to position [510, 0]
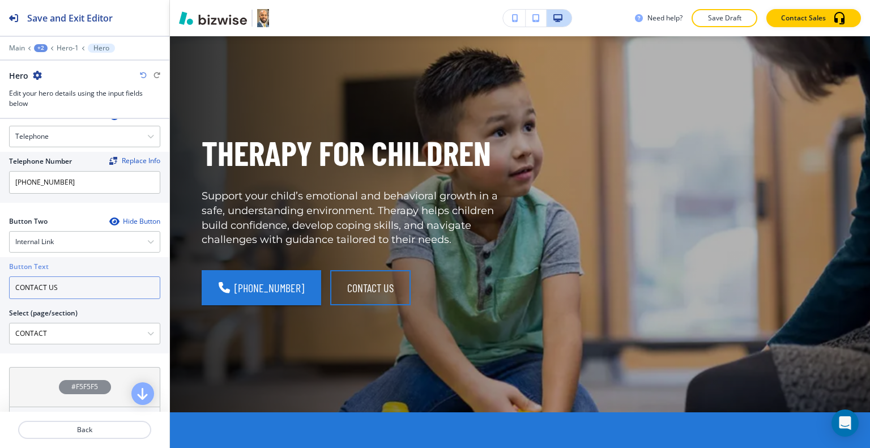
drag, startPoint x: 84, startPoint y: 288, endPoint x: 3, endPoint y: 270, distance: 83.0
click at [0, 270] on div "Button Text CONTACT US Select (page/section) CONTACT HOME HOME | I help success…" at bounding box center [84, 305] width 169 height 96
type input "book consultation"
drag, startPoint x: 86, startPoint y: 337, endPoint x: 0, endPoint y: 321, distance: 87.5
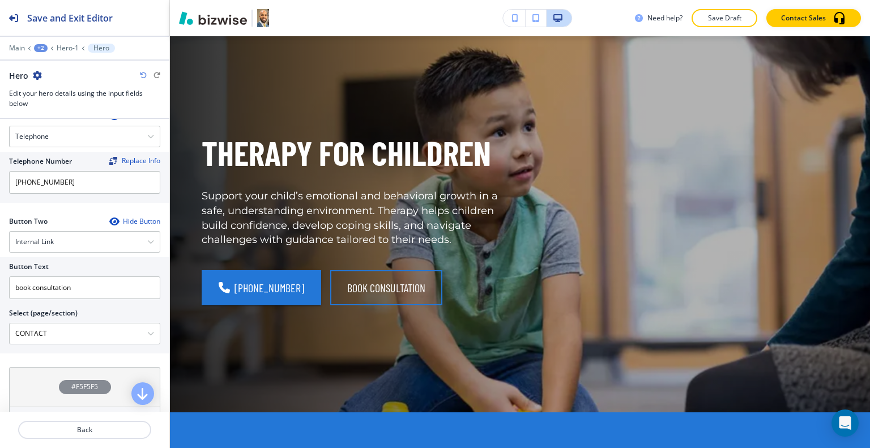
click at [0, 321] on div "Button Text book consultation Select (page/section) CONTACT HOME HOME | I help …" at bounding box center [84, 305] width 169 height 96
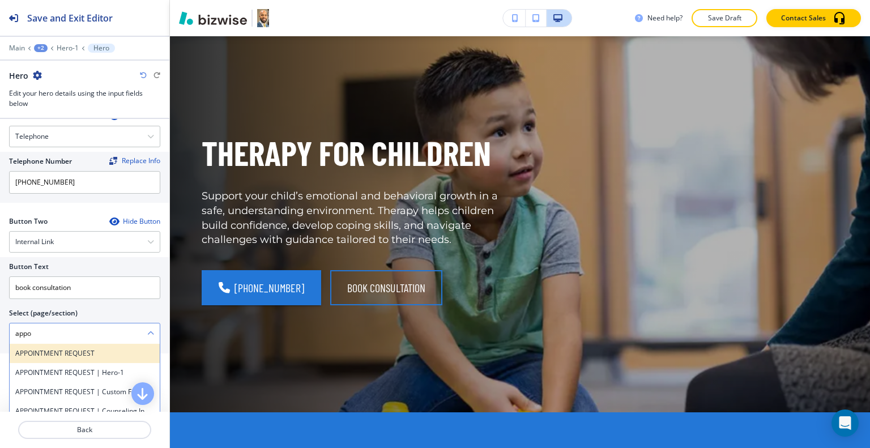
click at [32, 344] on div "APPOINTMENT REQUEST" at bounding box center [85, 353] width 150 height 19
type \(page\/section\) "APPOINTMENT REQUEST"
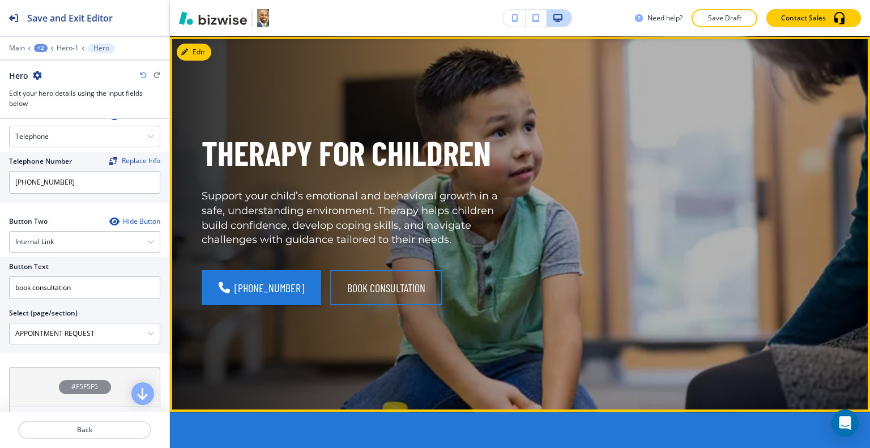
click at [504, 273] on div "THERAPY FOR CHILDREN Support your child’s emotional and behavioral growth in a …" at bounding box center [507, 211] width 664 height 306
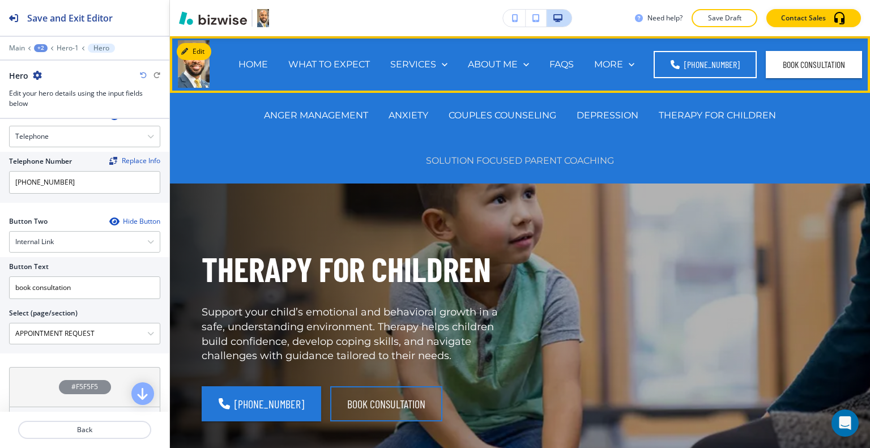
click at [551, 155] on p "SOLUTION FOCUSED PARENT COACHING" at bounding box center [520, 160] width 188 height 13
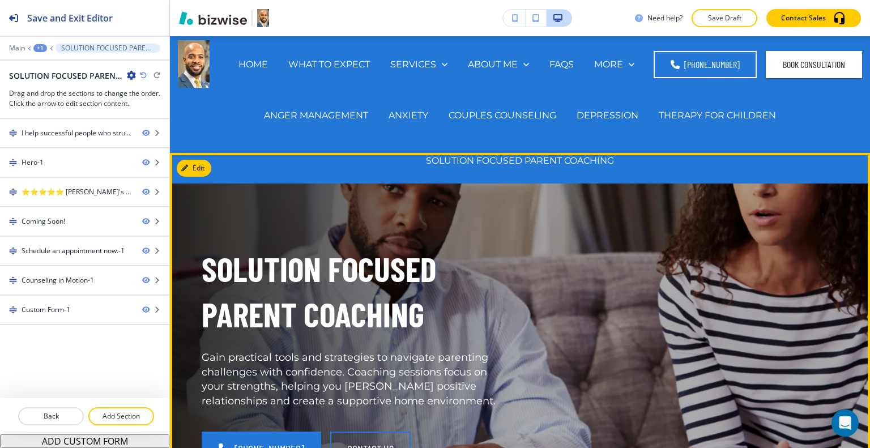
click at [577, 279] on div "SOLUTION FOCUSED PARENT COACHING Gain practical tools and strategies to navigat…" at bounding box center [507, 343] width 664 height 338
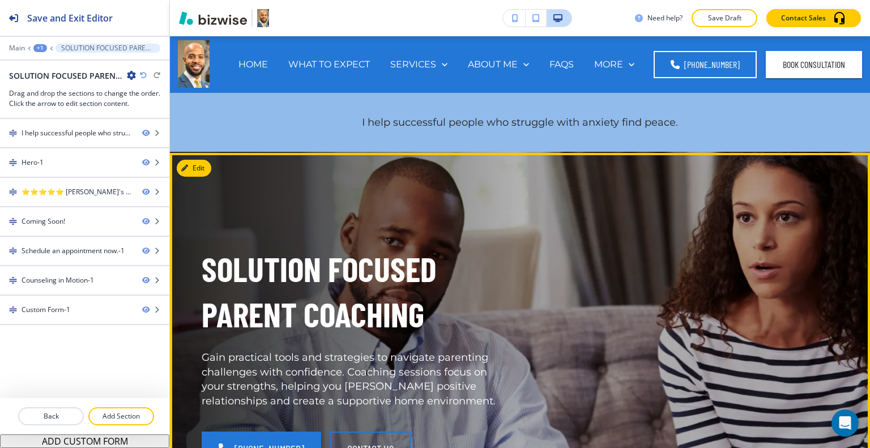
scroll to position [113, 0]
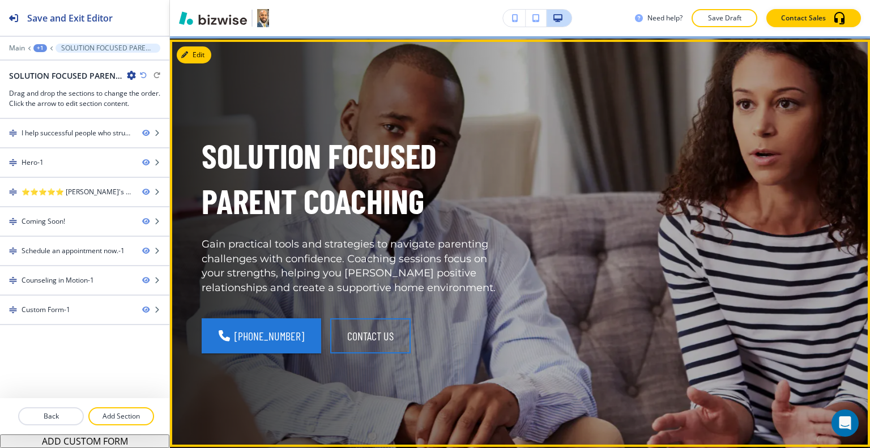
click at [211, 57] on div "SOLUTION FOCUSED PARENT COACHING Gain practical tools and strategies to navigat…" at bounding box center [520, 243] width 700 height 407
click at [205, 54] on button "Edit" at bounding box center [194, 54] width 35 height 17
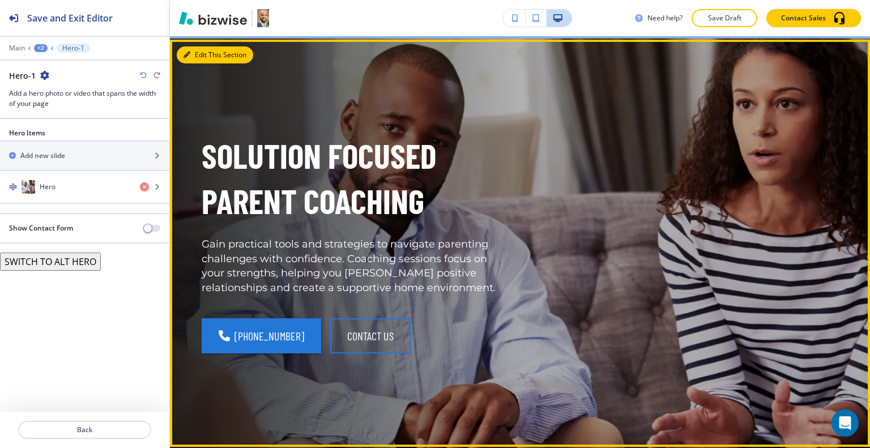
scroll to position [116, 0]
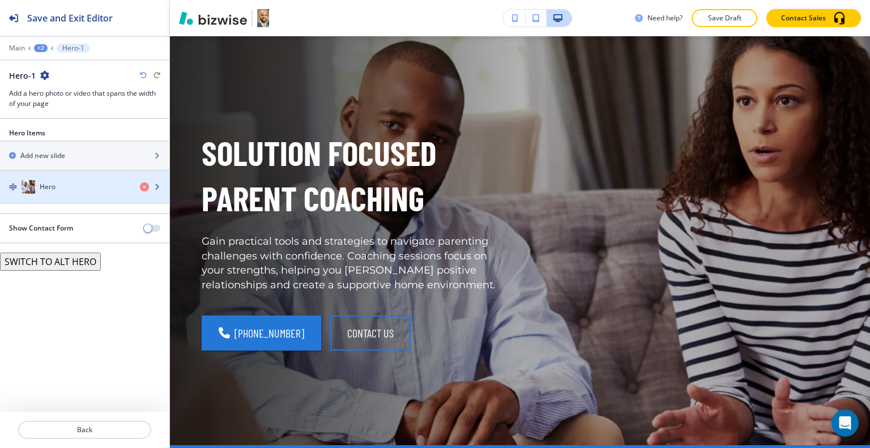
click at [69, 176] on div "button" at bounding box center [84, 175] width 169 height 9
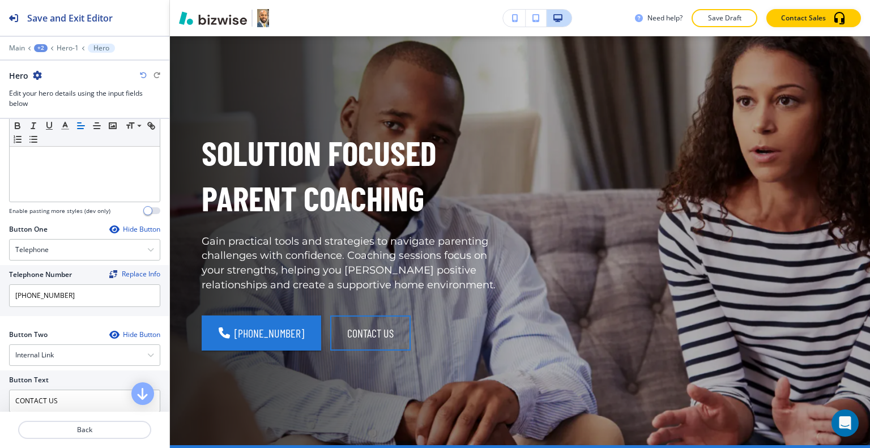
scroll to position [567, 0]
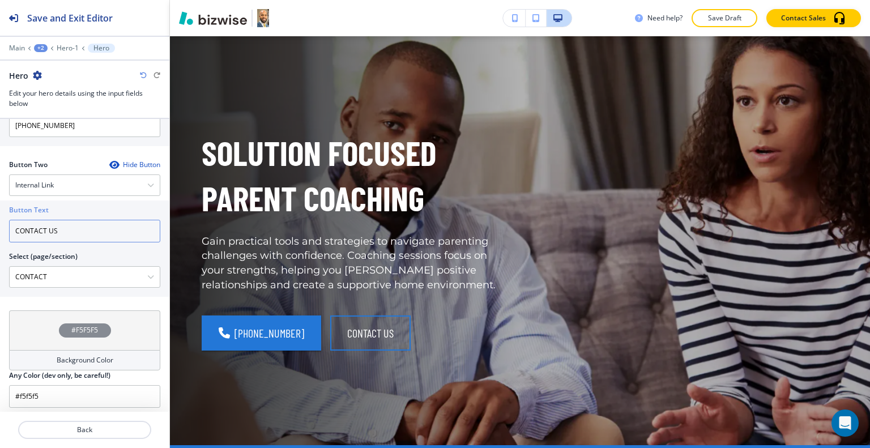
drag, startPoint x: 84, startPoint y: 228, endPoint x: 0, endPoint y: 220, distance: 84.3
click at [0, 220] on div "Button Text CONTACT US Select (page/section) CONTACT HOME HOME | I help success…" at bounding box center [84, 249] width 169 height 96
type input "b"
type input "BOOK CONSULTATION"
drag, startPoint x: 66, startPoint y: 276, endPoint x: 0, endPoint y: 285, distance: 66.4
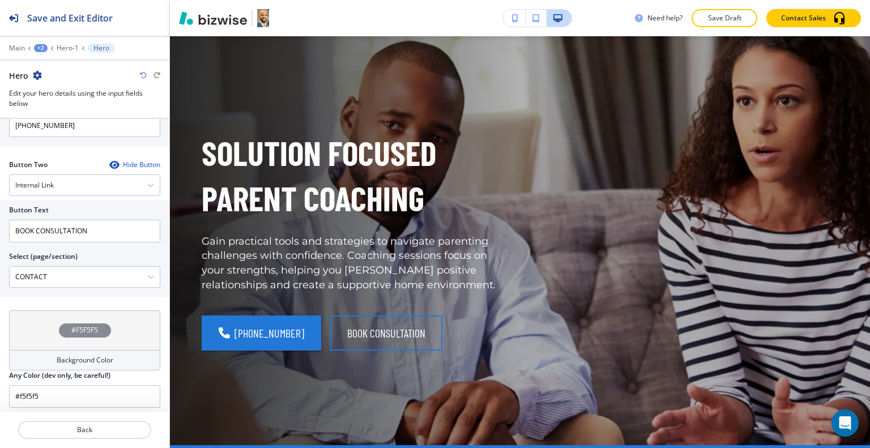
click at [0, 285] on div "Button Text BOOK CONSULTATION Select (page/section) CONTACT HOME HOME | I help …" at bounding box center [84, 249] width 169 height 96
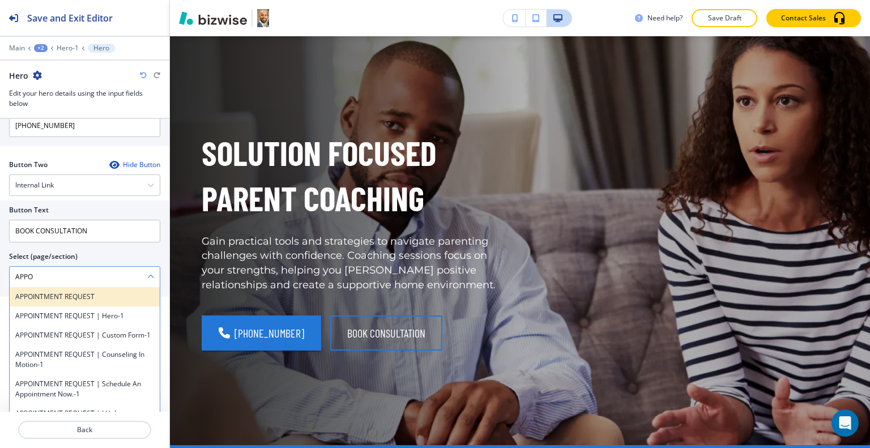
click at [42, 287] on div "APPOINTMENT REQUEST" at bounding box center [85, 296] width 150 height 19
type \(page\/section\) "APPOINTMENT REQUEST"
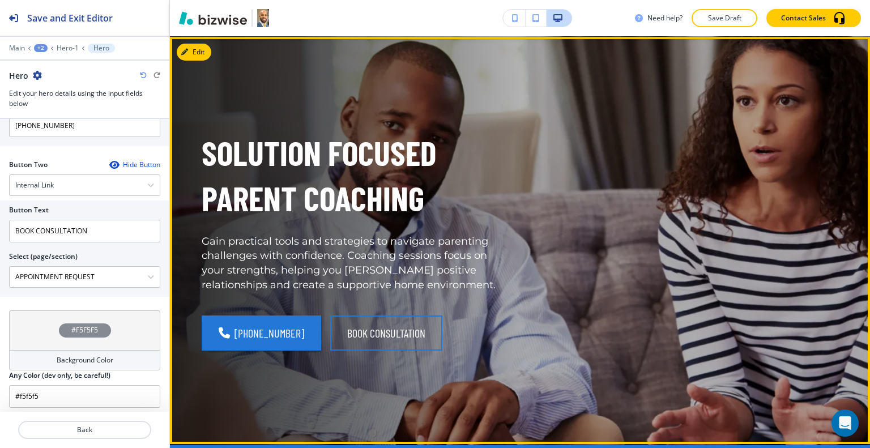
scroll to position [3, 0]
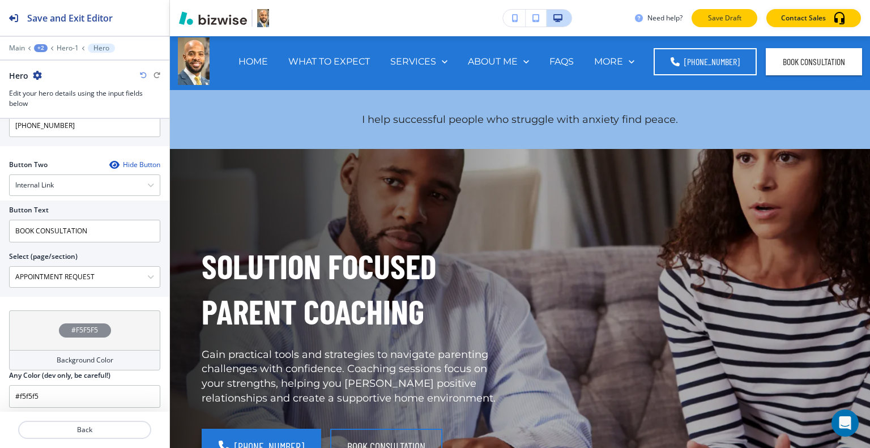
click at [710, 24] on button "Save Draft" at bounding box center [725, 18] width 66 height 18
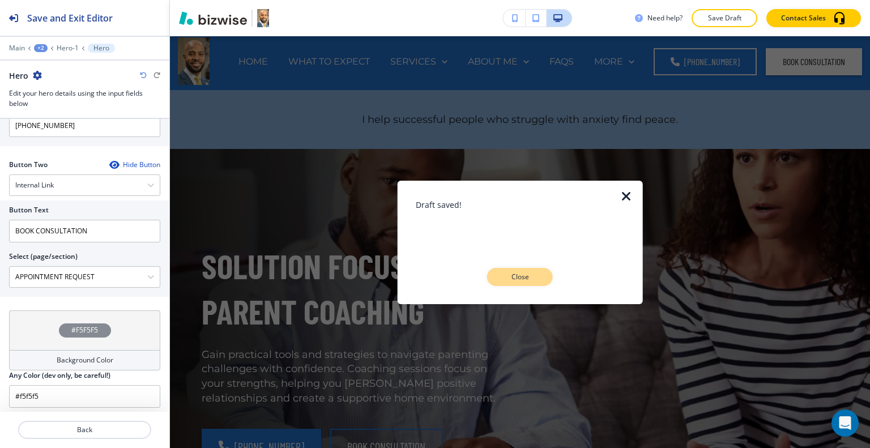
click at [513, 277] on p "Close" at bounding box center [520, 277] width 36 height 10
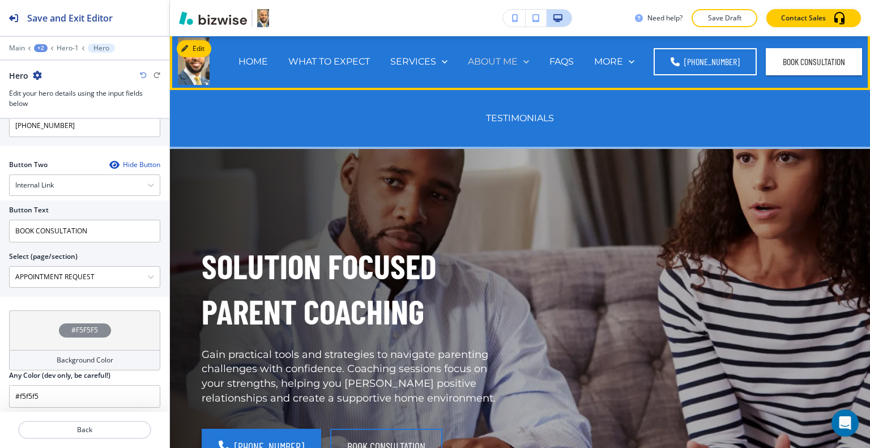
click at [507, 59] on p "ABOUT ME" at bounding box center [493, 61] width 50 height 13
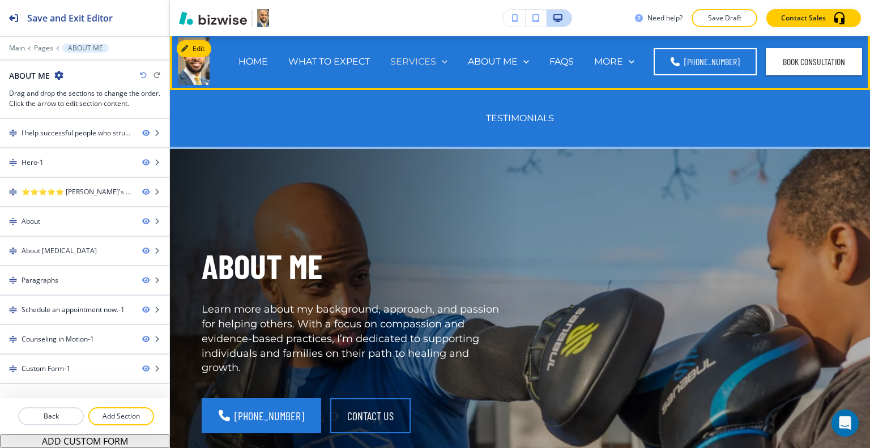
scroll to position [0, 0]
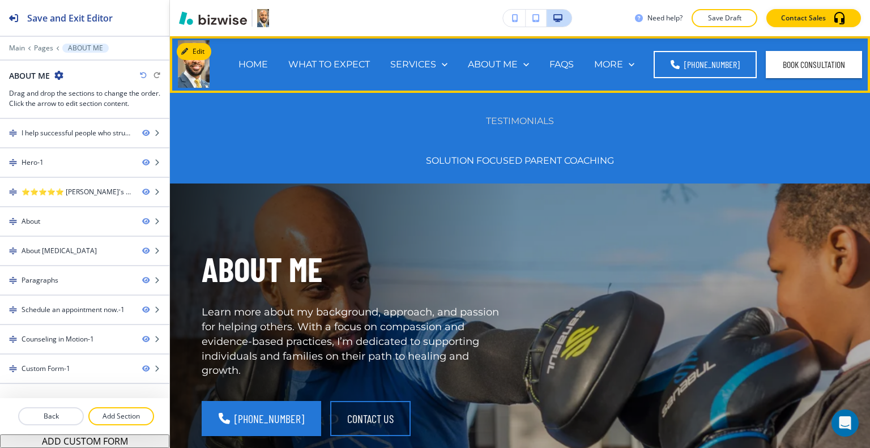
click at [513, 121] on p "TESTIMONIALS" at bounding box center [520, 120] width 68 height 13
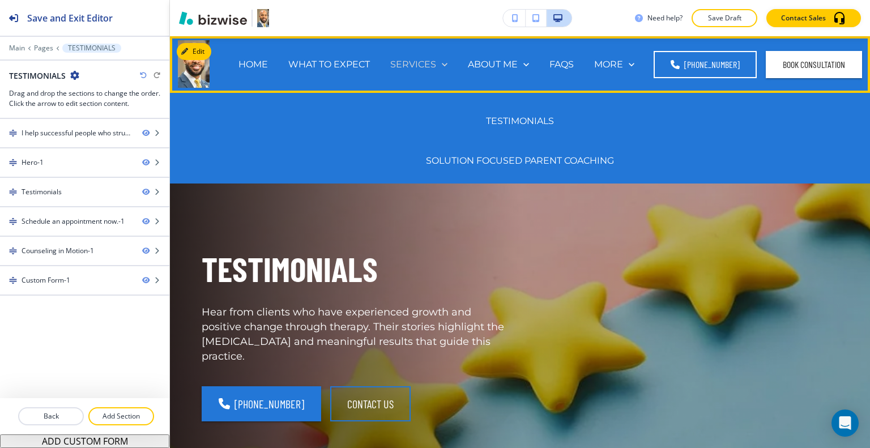
click at [407, 62] on p "SERVICES" at bounding box center [413, 64] width 46 height 13
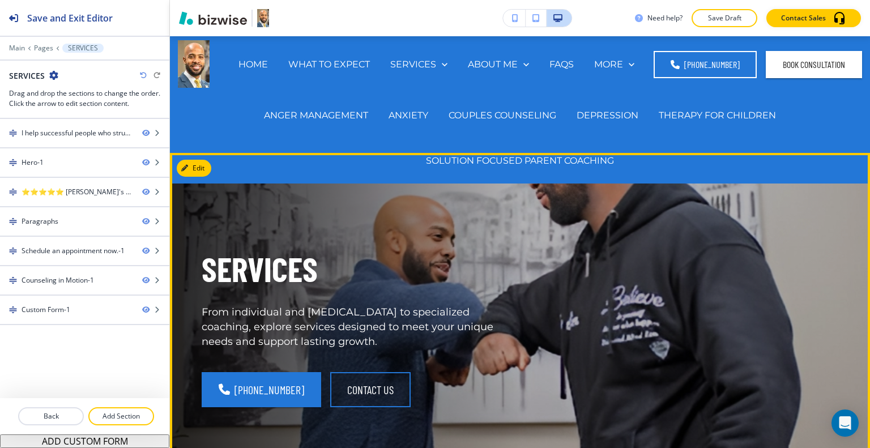
click at [249, 237] on div "SERVICES From individual and family therapy to specialized coaching, explore se…" at bounding box center [341, 326] width 332 height 215
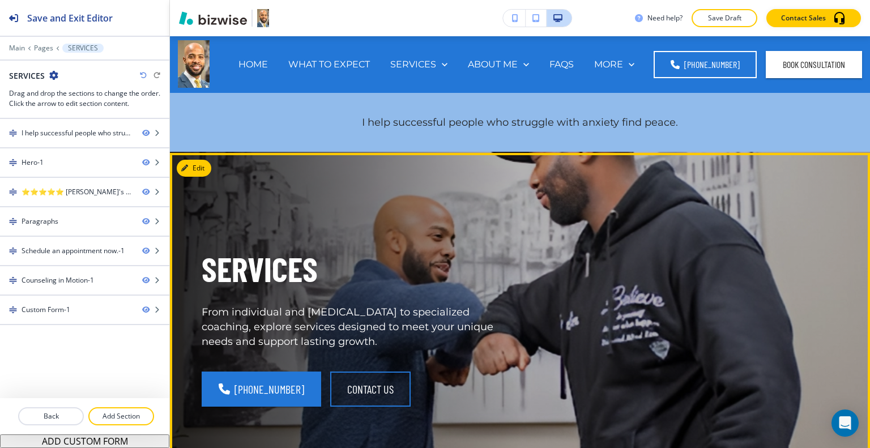
click at [269, 224] on div "SERVICES From individual and family therapy to specialized coaching, explore se…" at bounding box center [341, 326] width 332 height 215
click at [202, 172] on button "Edit This Section" at bounding box center [215, 168] width 76 height 17
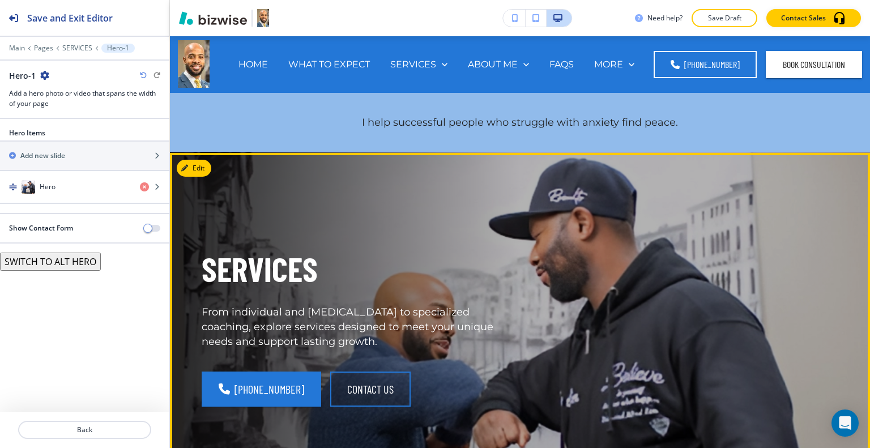
scroll to position [116, 0]
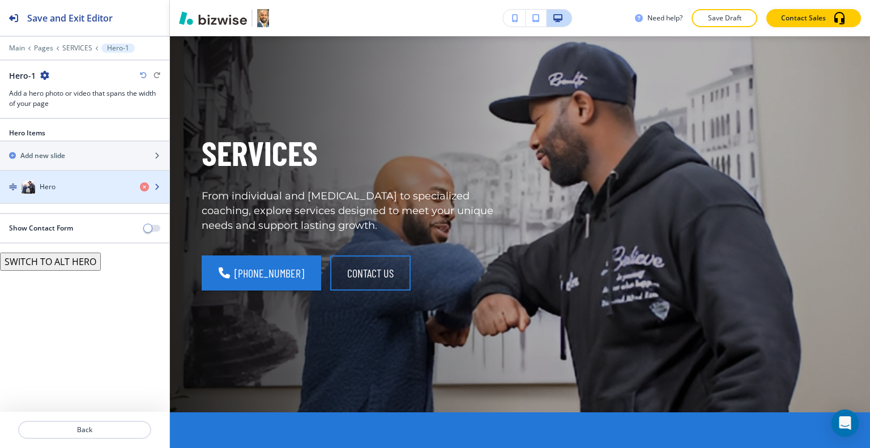
click at [55, 182] on h4 "Hero" at bounding box center [48, 187] width 16 height 10
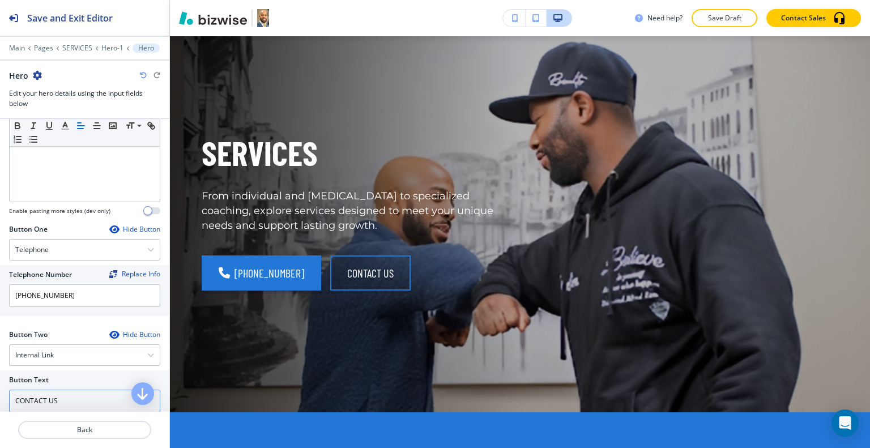
scroll to position [567, 0]
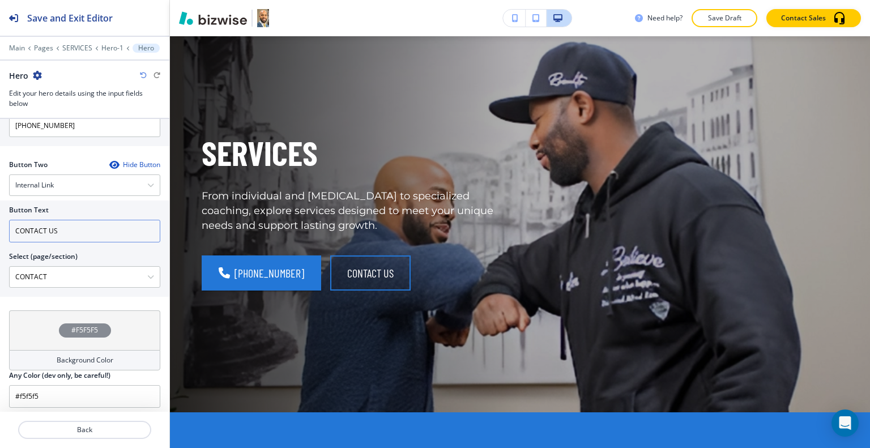
click at [98, 227] on input "CONTACT US" at bounding box center [84, 231] width 151 height 23
drag, startPoint x: 84, startPoint y: 228, endPoint x: 0, endPoint y: 215, distance: 84.9
click at [0, 215] on div "Button Text CONTACT US Select (page/section) CONTACT HOME HOME | I help success…" at bounding box center [84, 249] width 169 height 96
type input "BOOK X"
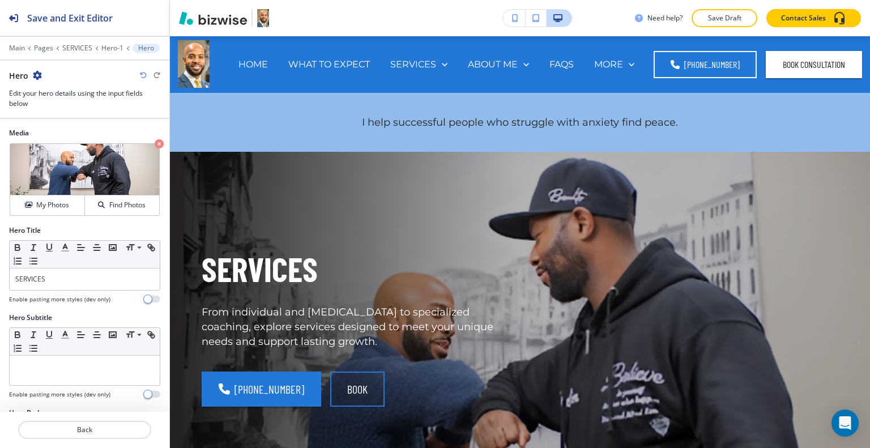
scroll to position [116, 0]
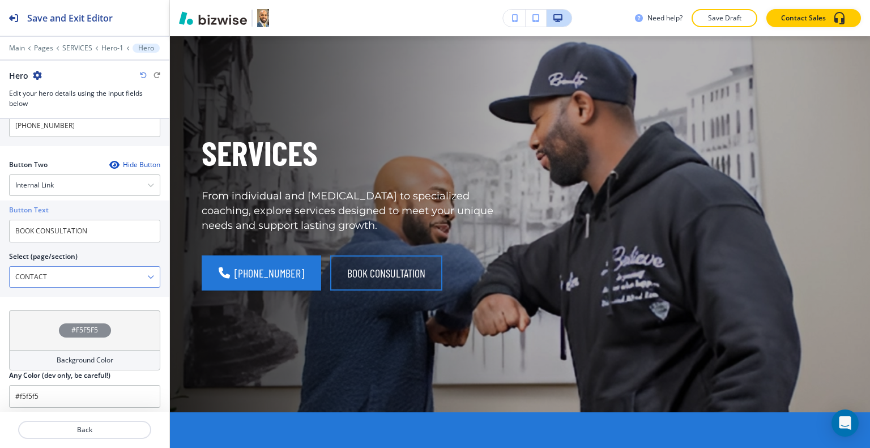
type input "BOOK CONSULTATION"
drag, startPoint x: 61, startPoint y: 279, endPoint x: 0, endPoint y: 274, distance: 61.4
click at [0, 274] on div "Button Text BOOK CONSULTATION Select (page/section) CONTACT HOME HOME | I help …" at bounding box center [84, 249] width 169 height 96
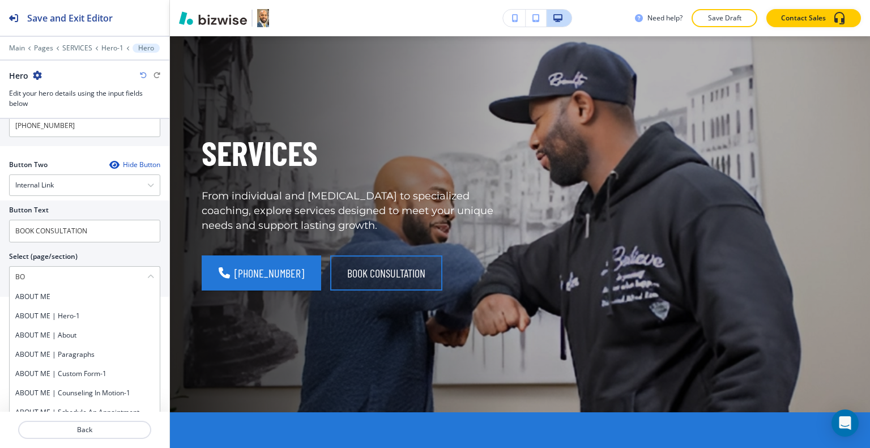
type \(page\/section\) "B"
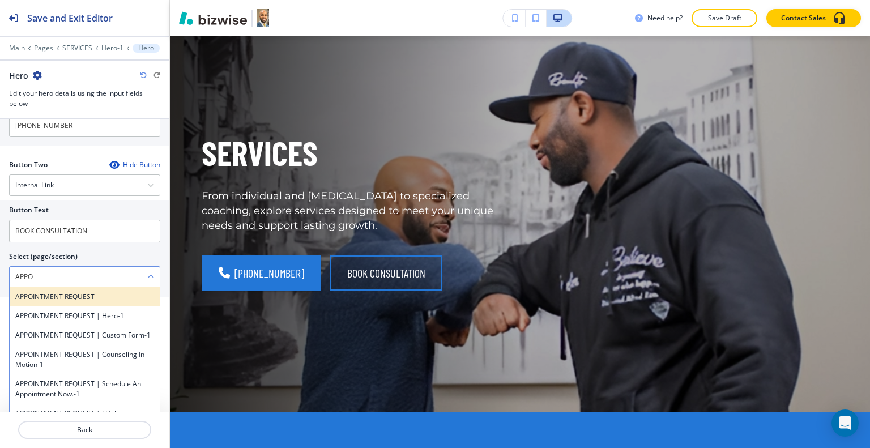
click at [29, 292] on h4 "APPOINTMENT REQUEST" at bounding box center [84, 297] width 139 height 10
type \(page\/section\) "APPOINTMENT REQUEST"
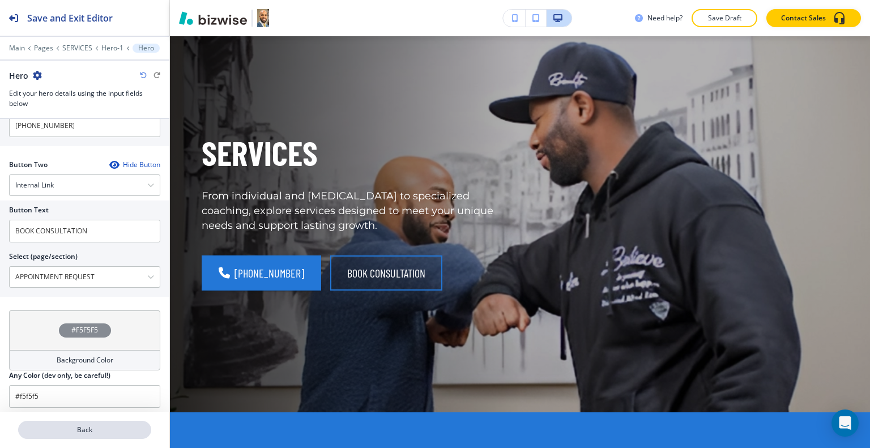
click at [84, 426] on p "Back" at bounding box center [84, 430] width 131 height 10
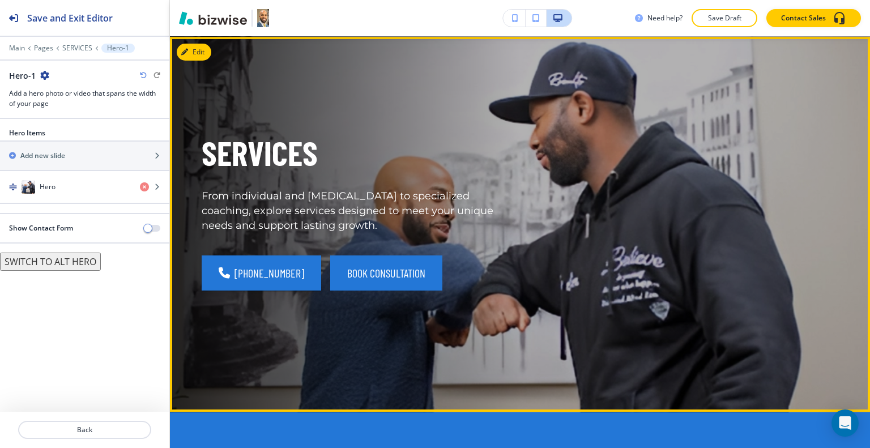
click at [397, 267] on button "BOOK CONSULTATION" at bounding box center [386, 273] width 112 height 35
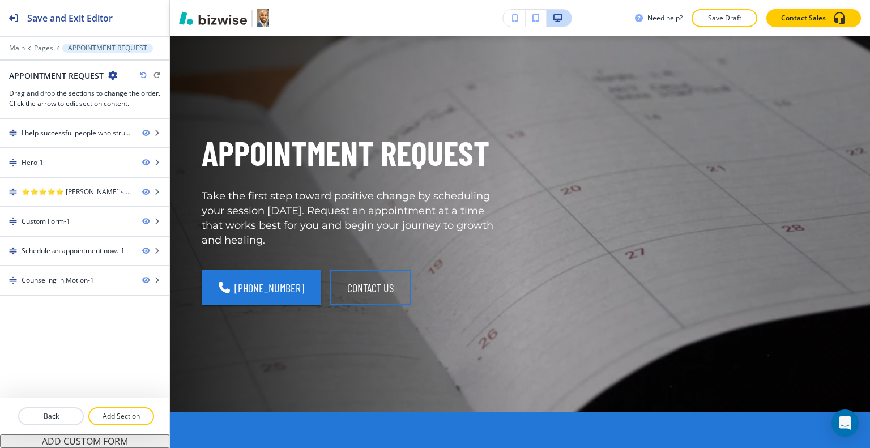
scroll to position [0, 0]
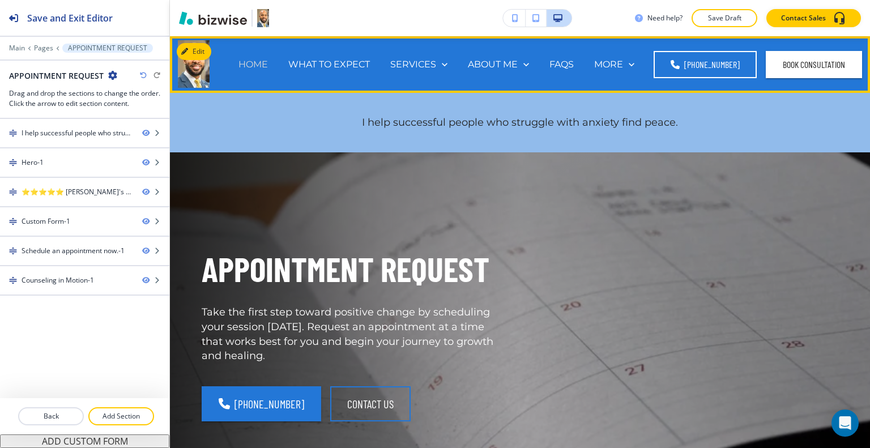
click at [265, 62] on p "HOME" at bounding box center [253, 64] width 29 height 13
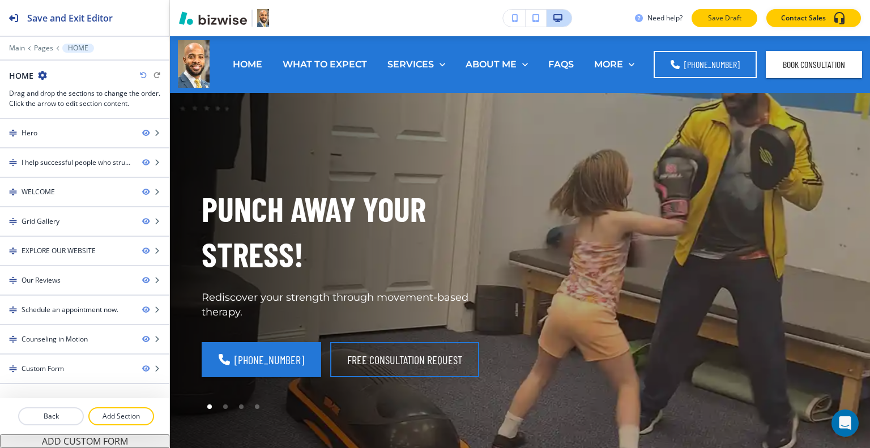
click at [724, 18] on p "Save Draft" at bounding box center [725, 18] width 36 height 10
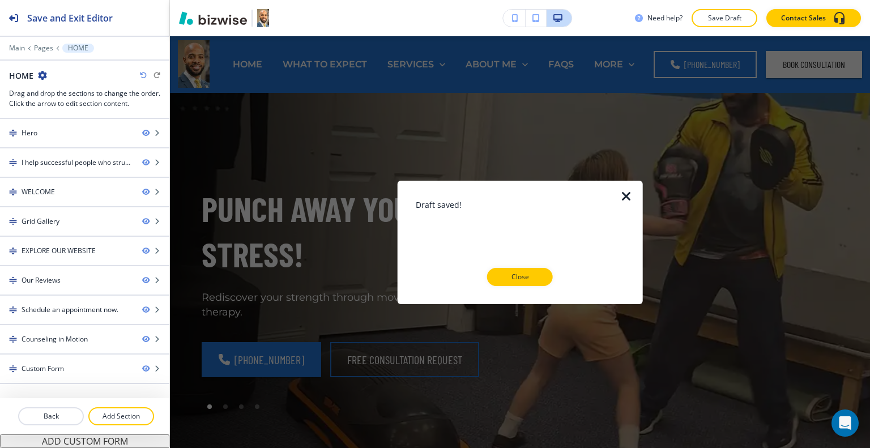
click at [633, 194] on div "Draft saved! Close" at bounding box center [520, 242] width 245 height 124
click at [627, 197] on icon "button" at bounding box center [627, 196] width 14 height 14
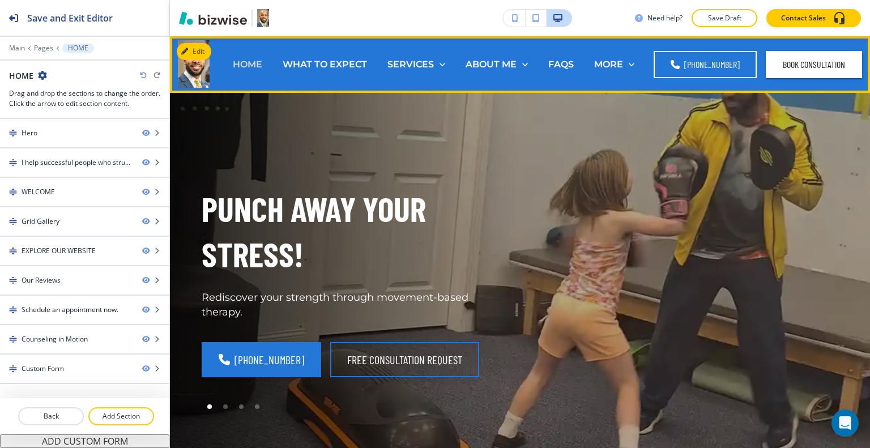
click at [252, 61] on p "HOME" at bounding box center [247, 64] width 29 height 13
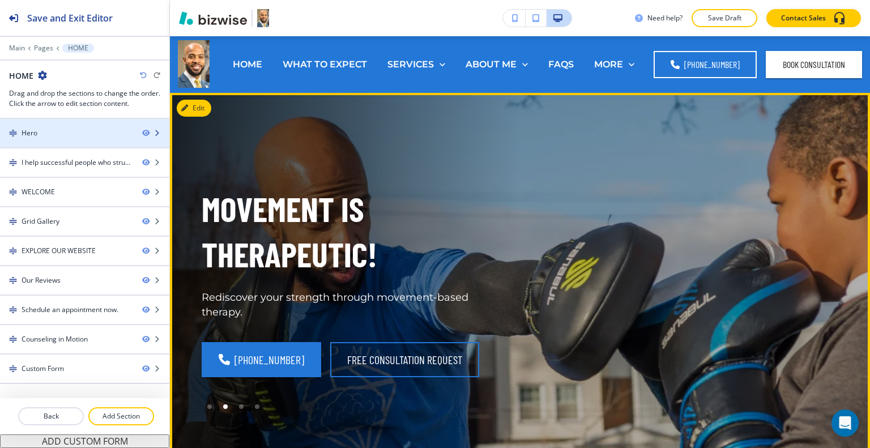
click at [83, 124] on div at bounding box center [84, 123] width 169 height 9
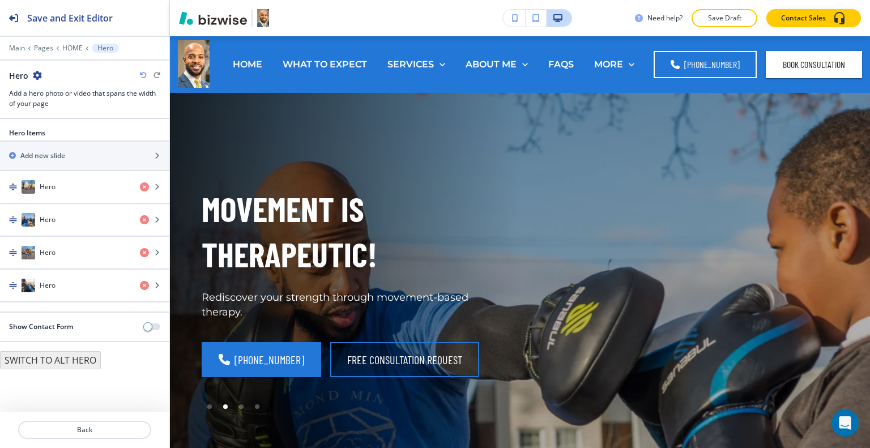
scroll to position [57, 0]
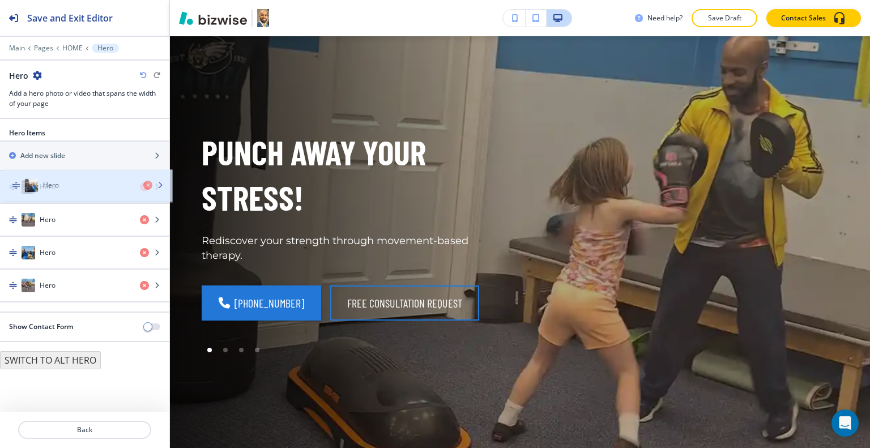
drag, startPoint x: 58, startPoint y: 294, endPoint x: 61, endPoint y: 195, distance: 99.2
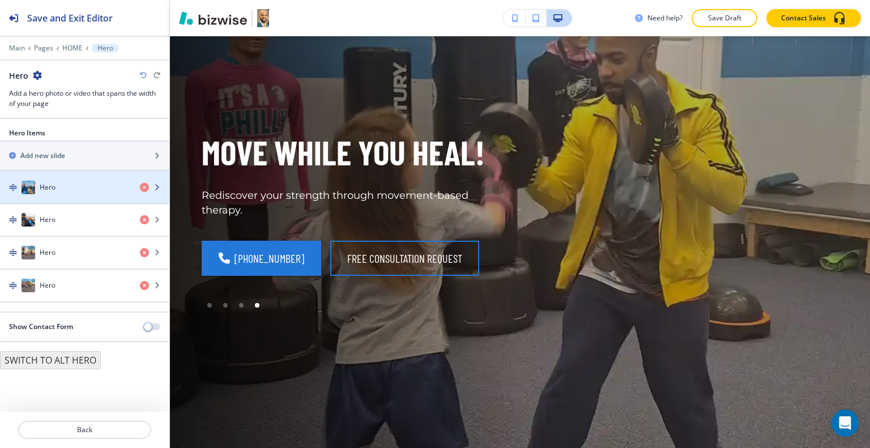
drag, startPoint x: 66, startPoint y: 254, endPoint x: 67, endPoint y: 196, distance: 58.4
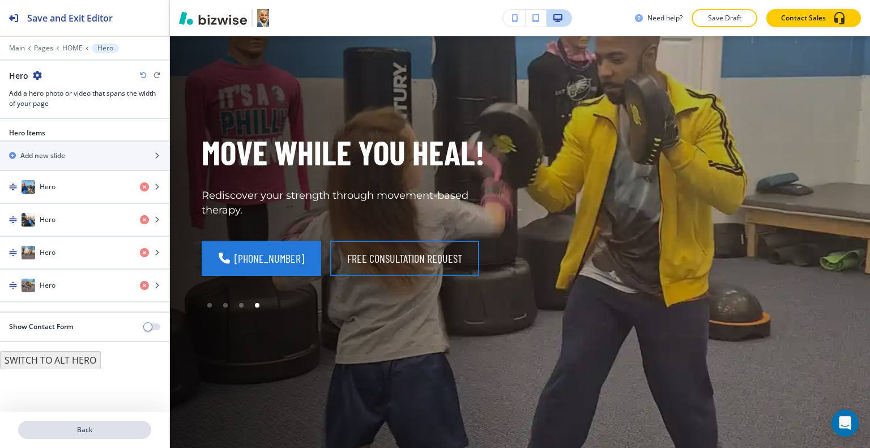
click at [88, 433] on p "Back" at bounding box center [84, 430] width 131 height 10
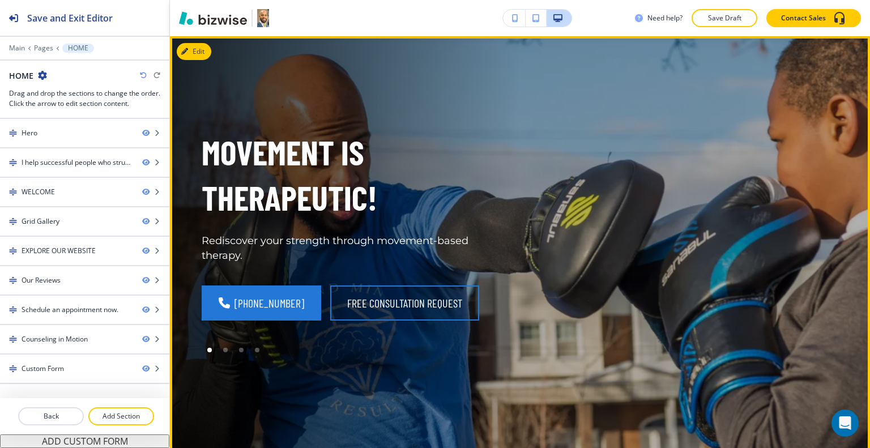
scroll to position [0, 0]
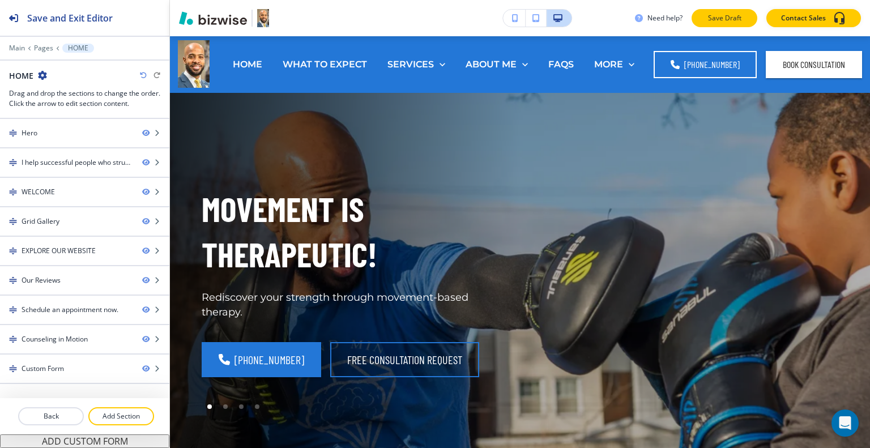
click at [724, 19] on p "Save Draft" at bounding box center [725, 18] width 36 height 10
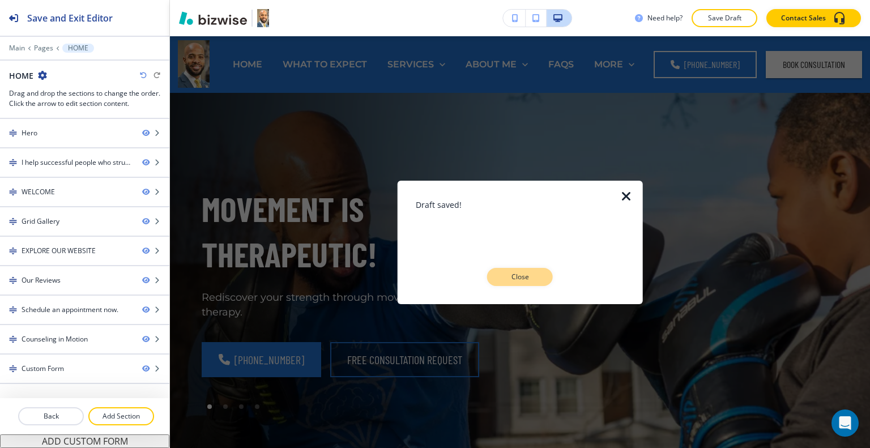
click at [518, 283] on button "Close" at bounding box center [520, 277] width 66 height 18
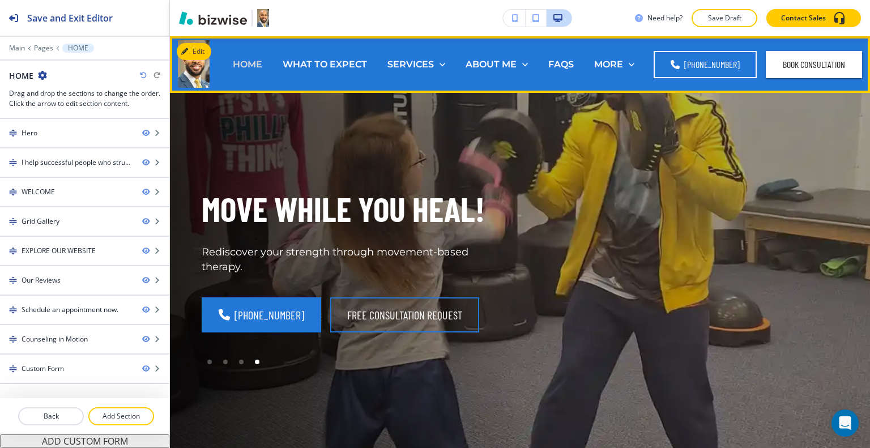
click at [249, 68] on p "HOME" at bounding box center [247, 64] width 29 height 13
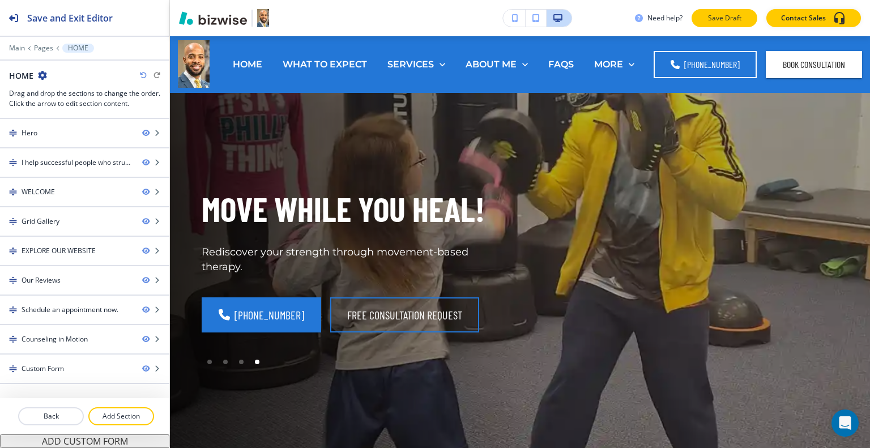
click at [710, 16] on p "Save Draft" at bounding box center [725, 18] width 36 height 10
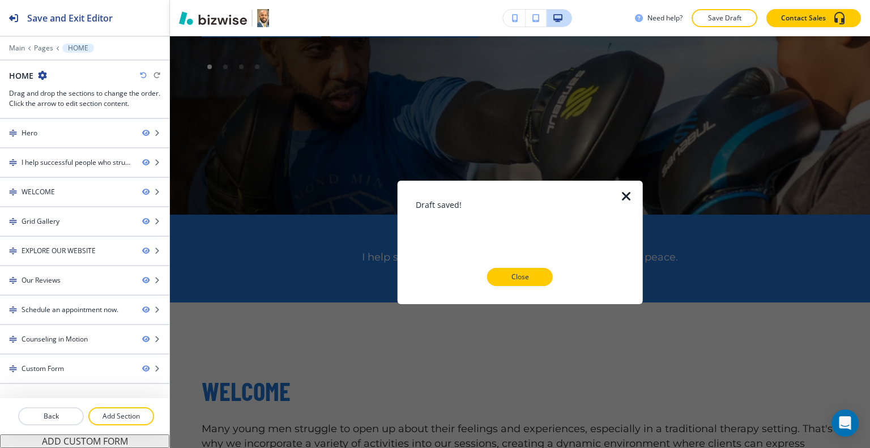
scroll to position [567, 0]
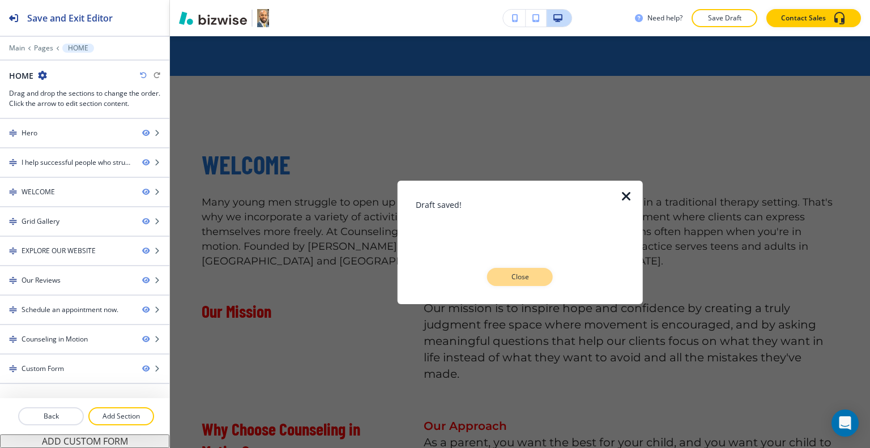
click at [530, 274] on p "Close" at bounding box center [520, 277] width 36 height 10
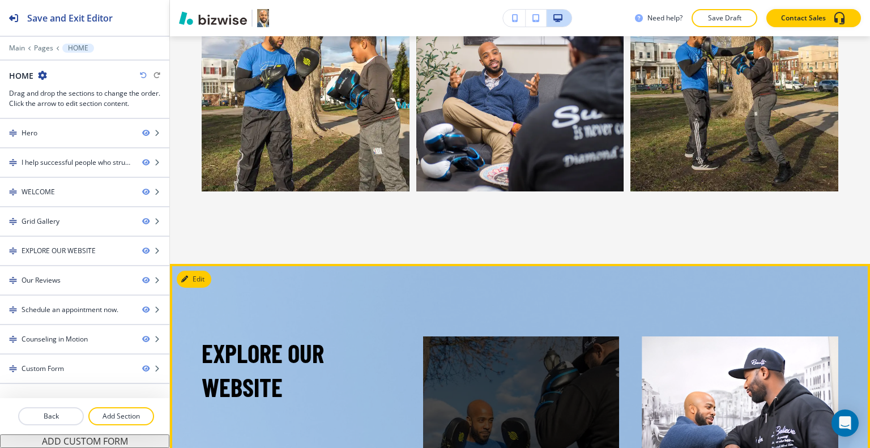
scroll to position [2323, 0]
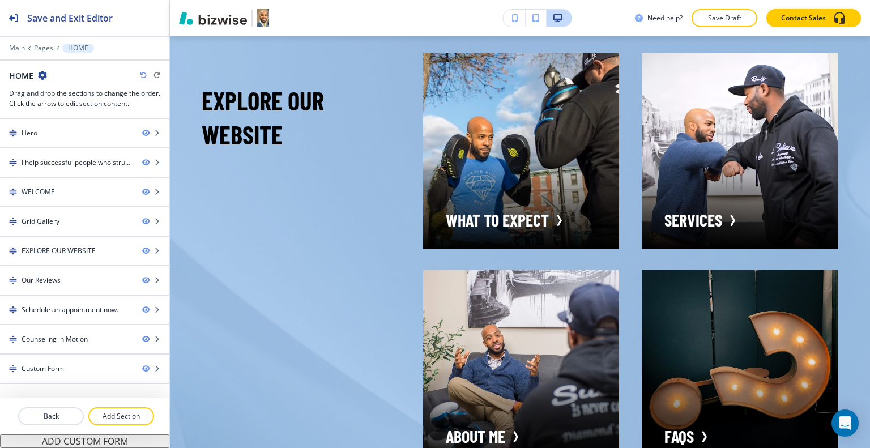
click at [504, 14] on button "button" at bounding box center [514, 18] width 23 height 17
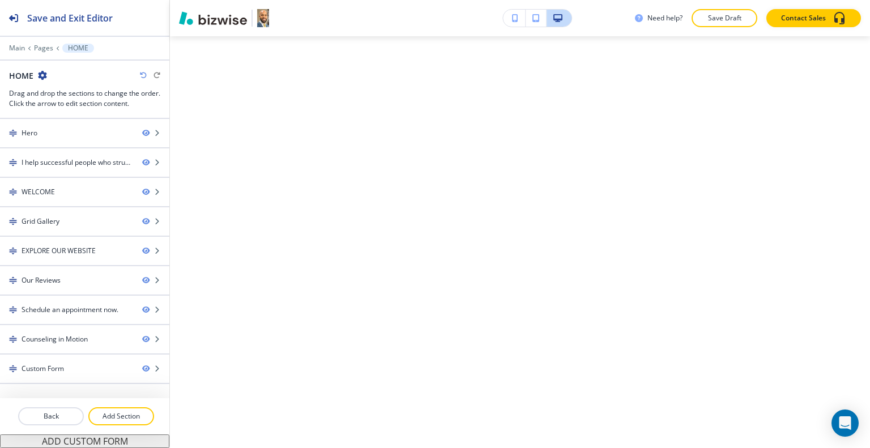
click at [522, 16] on button "button" at bounding box center [514, 18] width 23 height 17
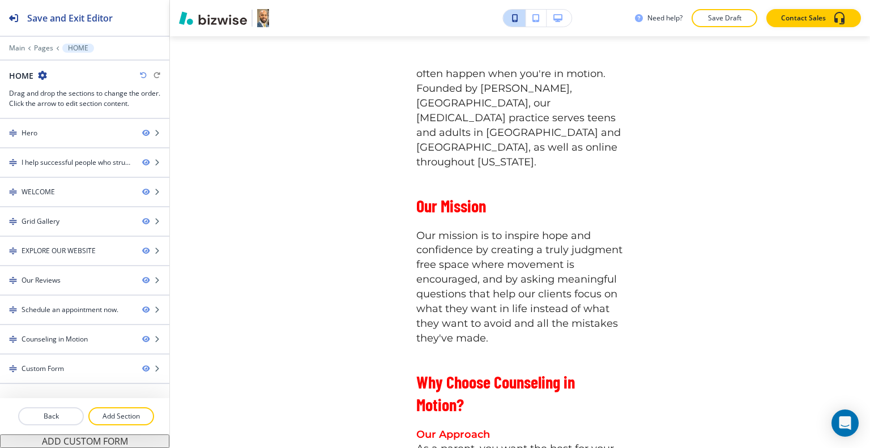
scroll to position [0, 0]
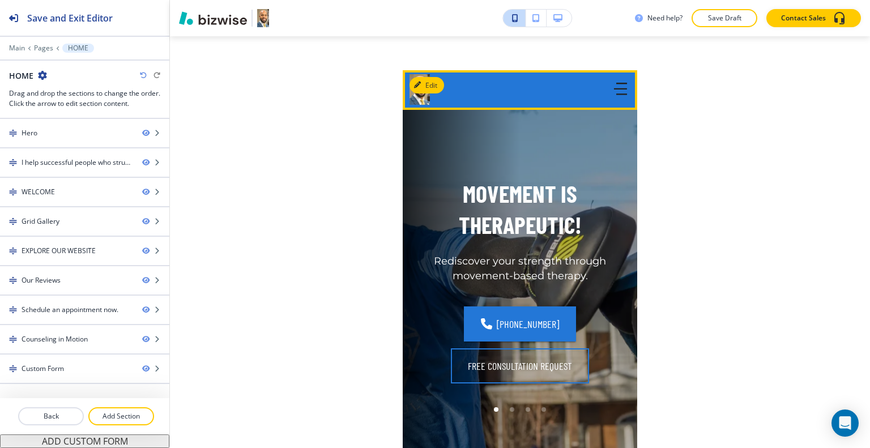
click at [617, 95] on icon "button" at bounding box center [622, 95] width 11 height 0
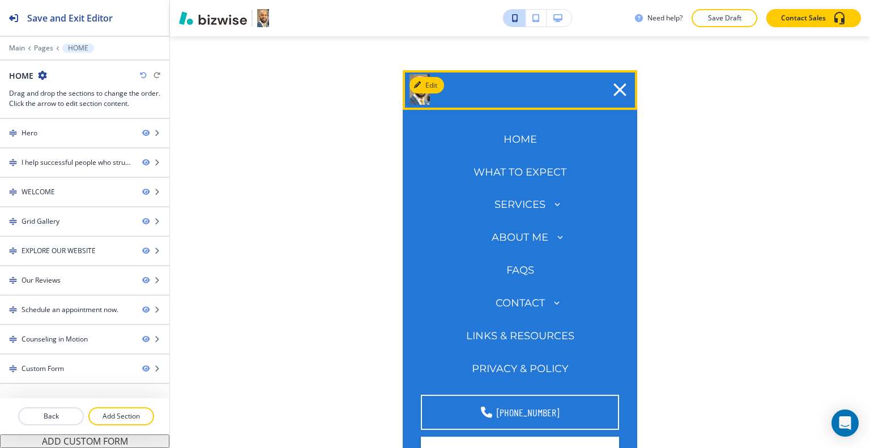
click at [610, 99] on icon "button" at bounding box center [620, 90] width 22 height 22
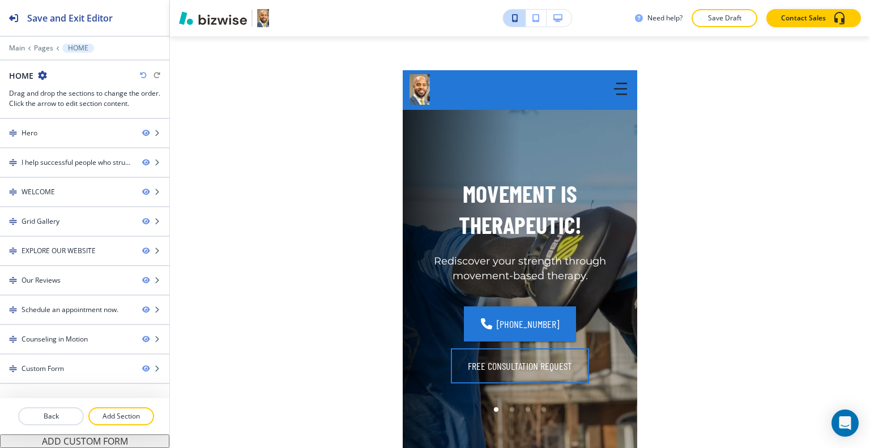
click at [554, 2] on div "Need help? Save Draft Contact Sales" at bounding box center [520, 18] width 700 height 36
click at [562, 18] on button "button" at bounding box center [559, 18] width 25 height 17
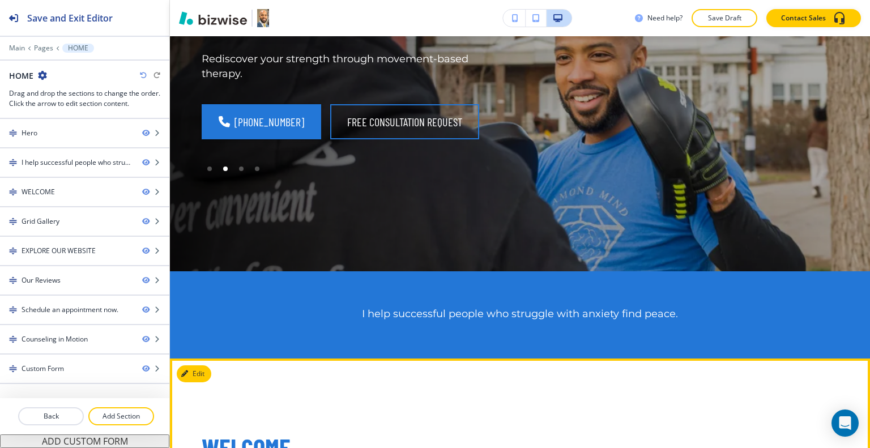
scroll to position [397, 0]
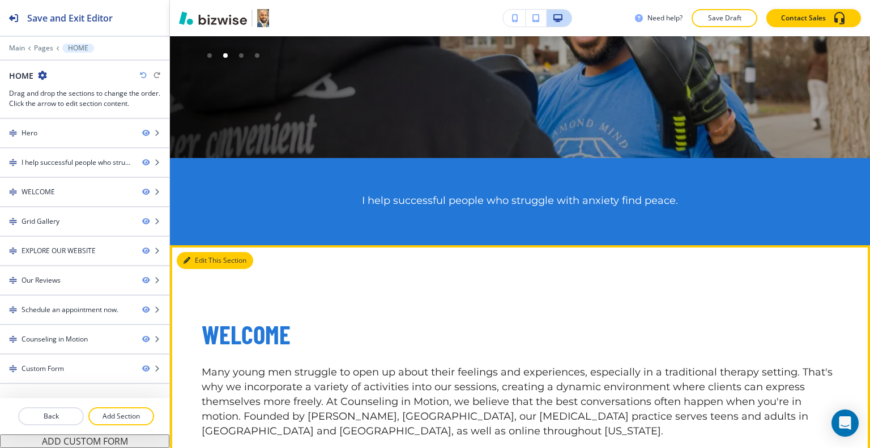
click at [204, 262] on button "Edit This Section" at bounding box center [215, 260] width 76 height 17
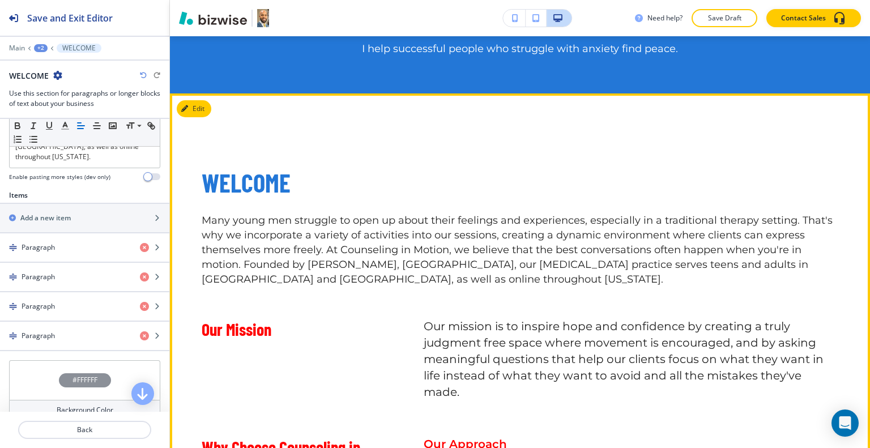
scroll to position [492, 0]
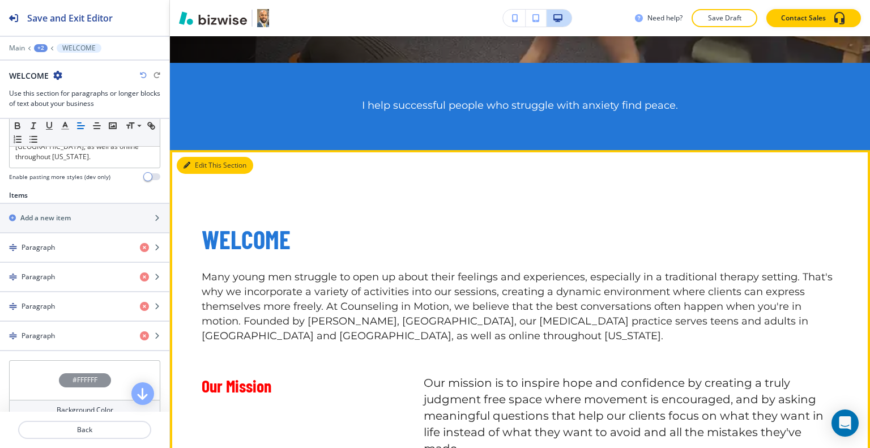
click at [208, 166] on button "Edit This Section" at bounding box center [215, 165] width 76 height 17
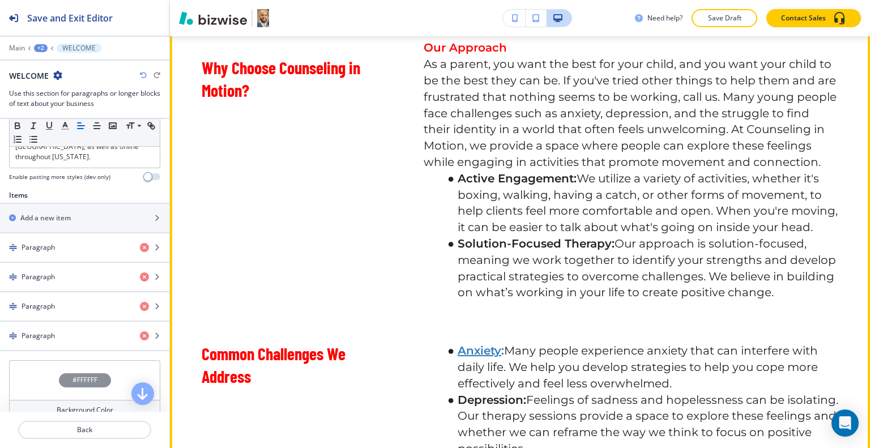
scroll to position [719, 0]
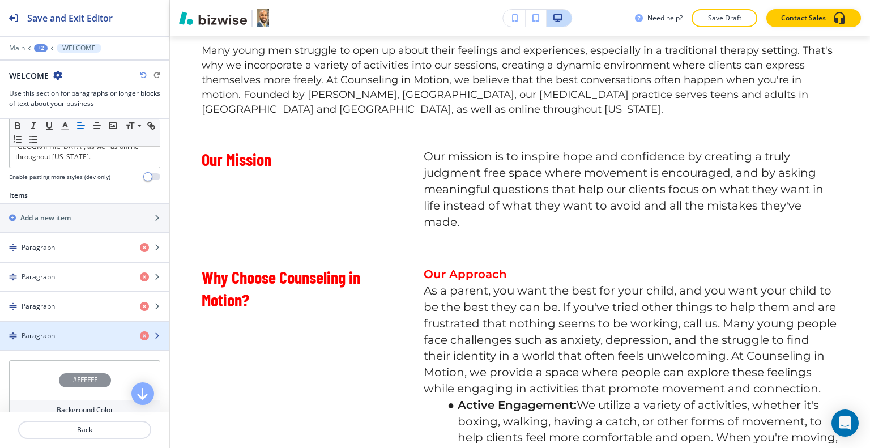
click at [84, 341] on div "button" at bounding box center [84, 345] width 169 height 9
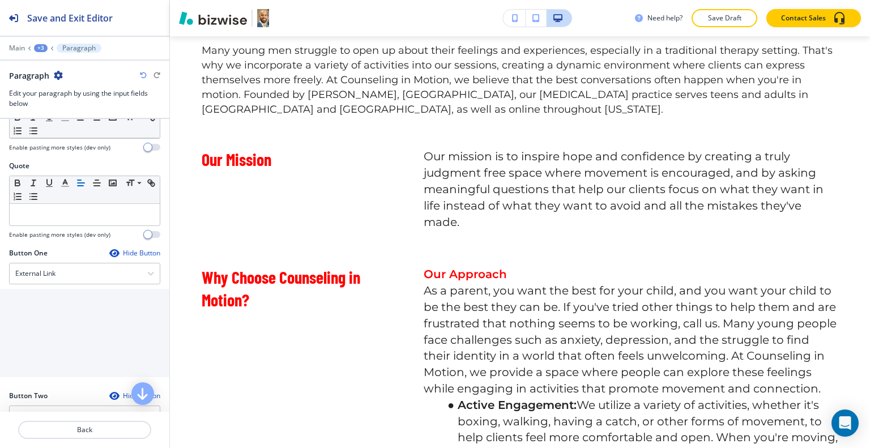
scroll to position [664, 0]
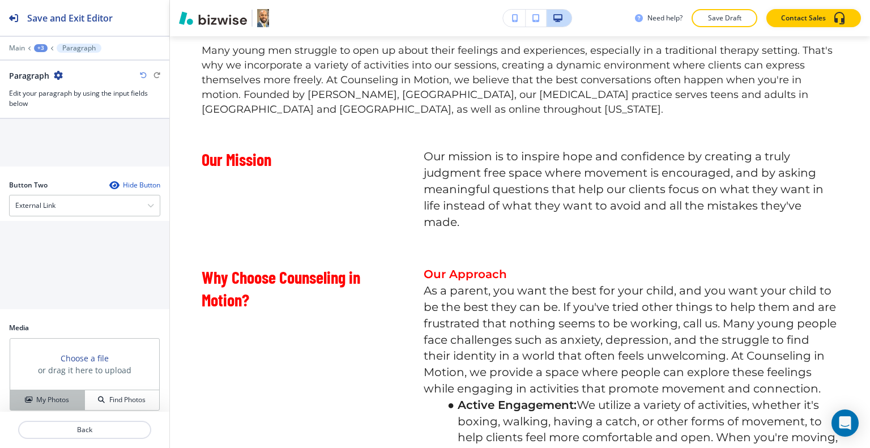
click at [43, 398] on button "My Photos" at bounding box center [47, 400] width 75 height 20
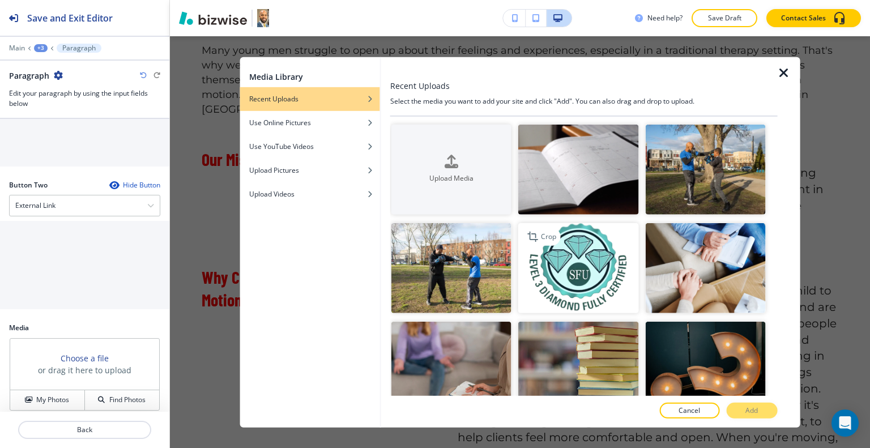
click at [562, 277] on img "button" at bounding box center [578, 268] width 120 height 90
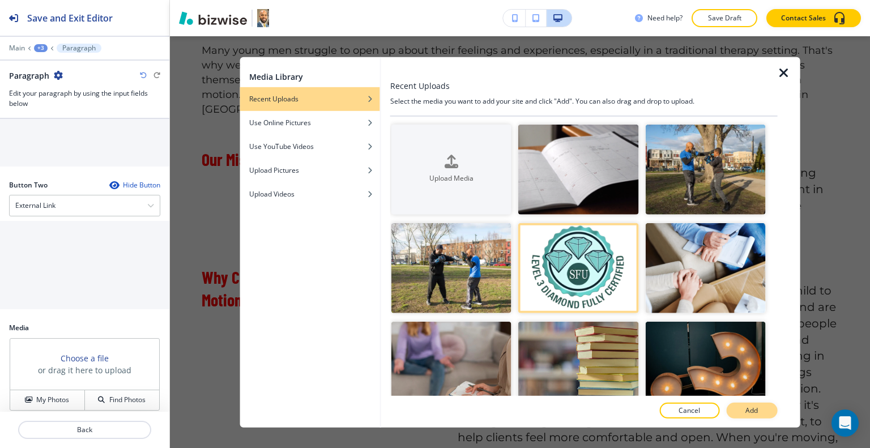
click at [755, 405] on button "Add" at bounding box center [751, 411] width 51 height 16
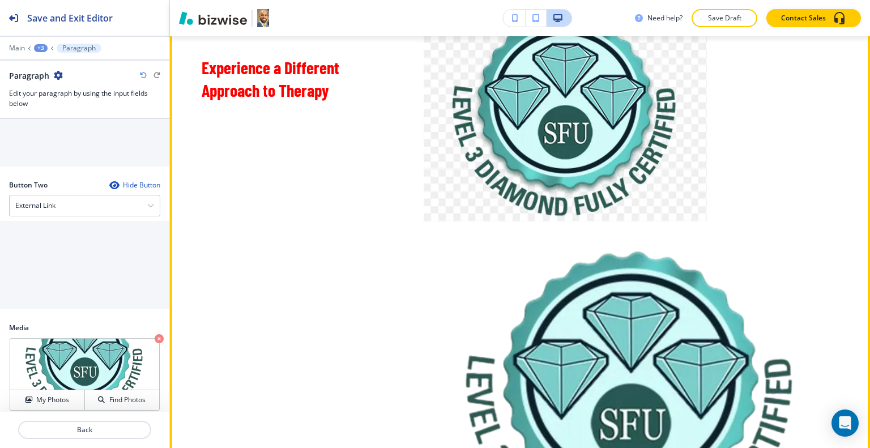
scroll to position [1852, 0]
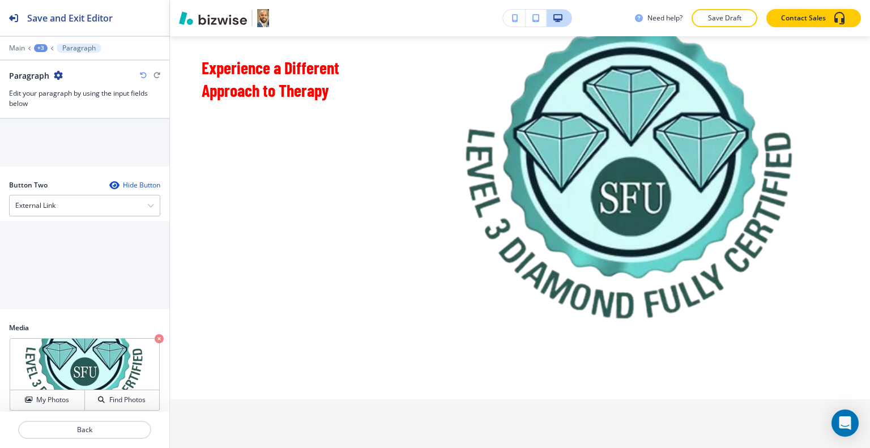
click at [512, 18] on button "button" at bounding box center [514, 18] width 23 height 17
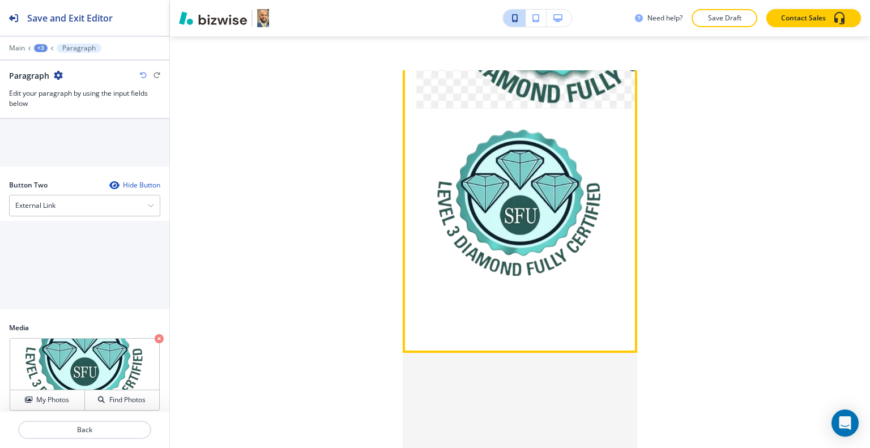
scroll to position [2212, 0]
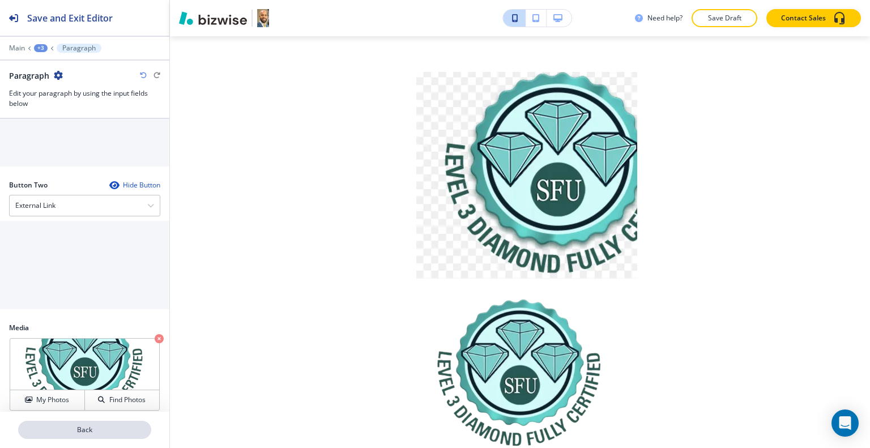
click at [79, 428] on p "Back" at bounding box center [84, 430] width 131 height 10
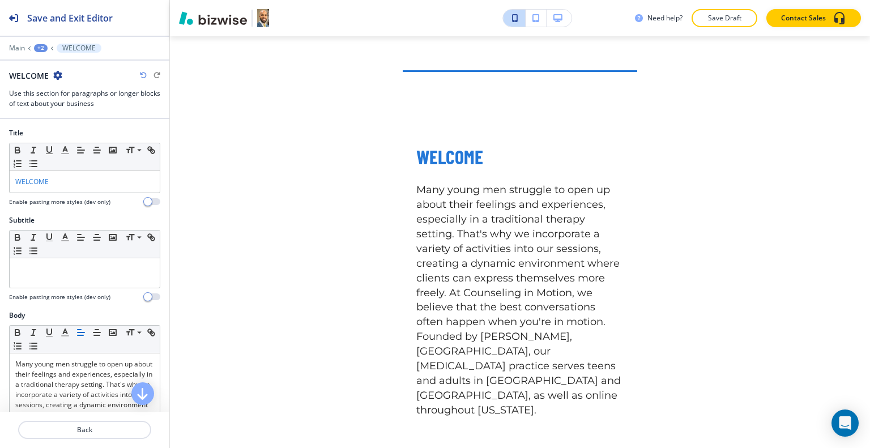
scroll to position [397, 0]
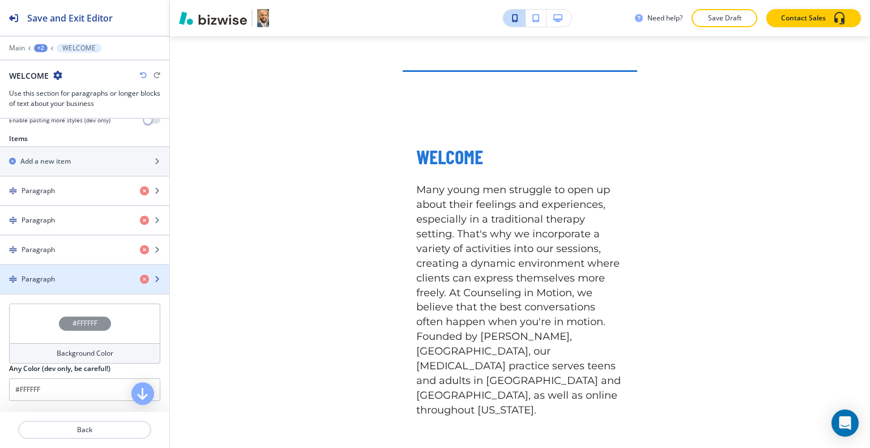
click at [77, 287] on div "button" at bounding box center [84, 288] width 169 height 9
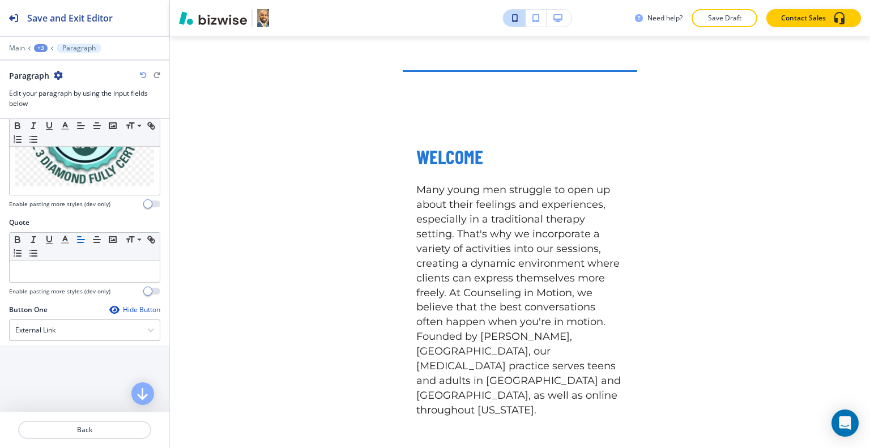
scroll to position [340, 0]
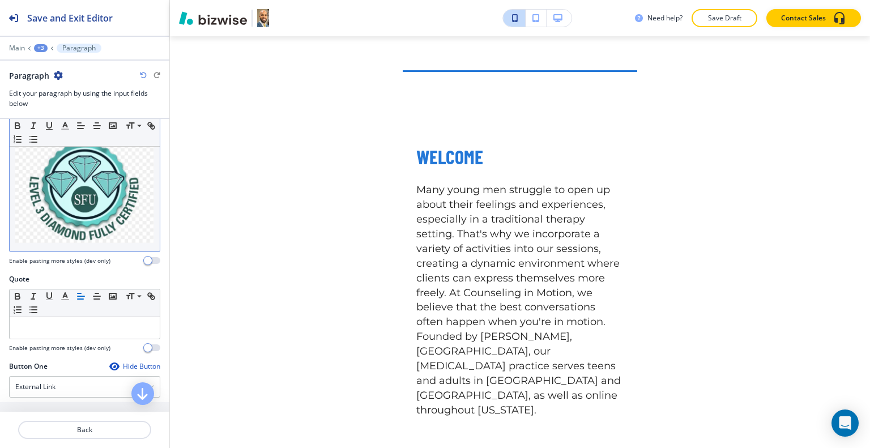
click at [150, 235] on div "If you've tried other therapies and left feeling worse, if you or your child do…" at bounding box center [85, 133] width 150 height 238
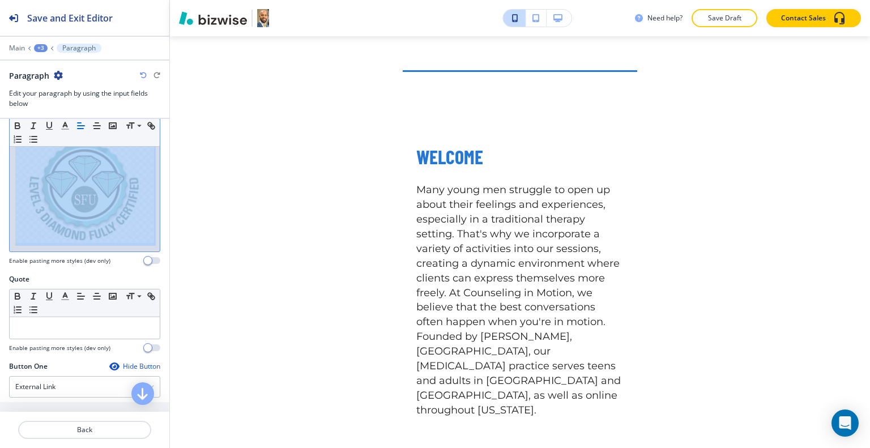
drag, startPoint x: 150, startPoint y: 235, endPoint x: 0, endPoint y: 209, distance: 151.8
click at [0, 209] on div "Body Small Normal Large Huge If you've tried other therapies and left feeling w…" at bounding box center [84, 123] width 169 height 304
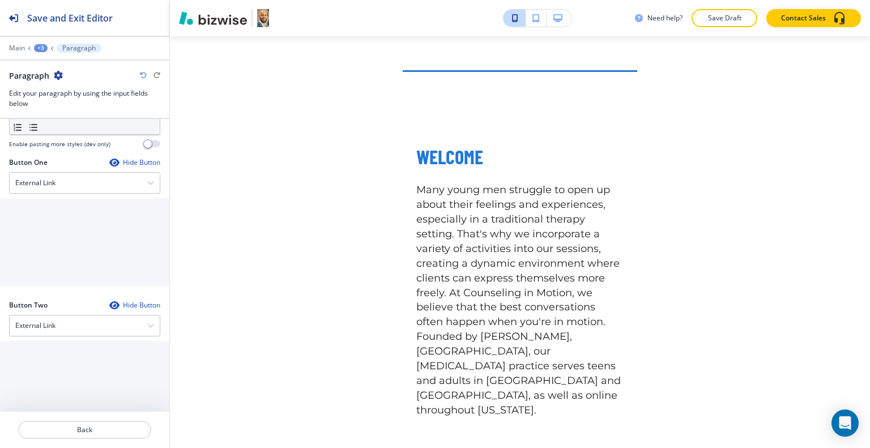
scroll to position [580, 0]
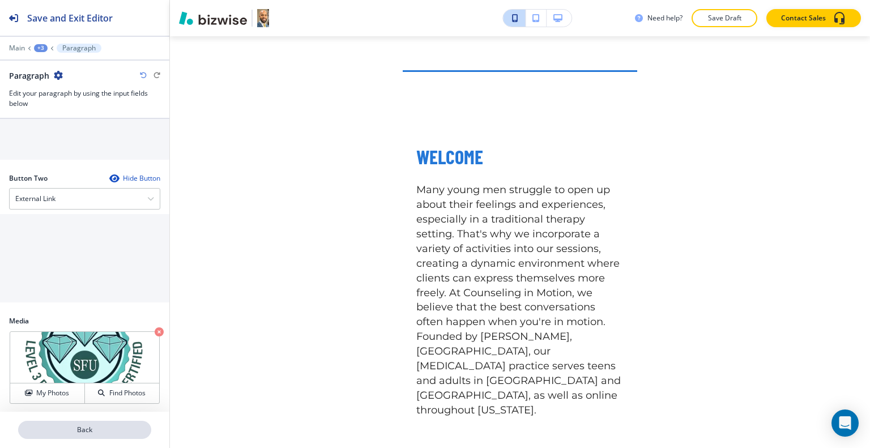
click at [66, 432] on p "Back" at bounding box center [84, 430] width 131 height 10
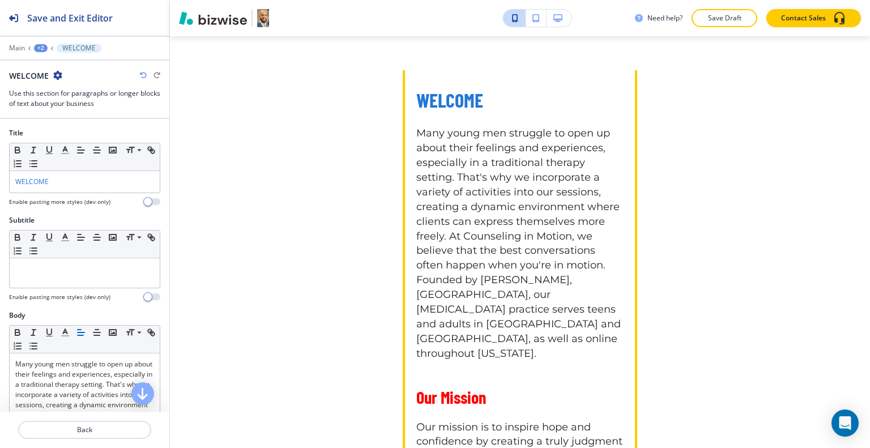
scroll to position [461, 0]
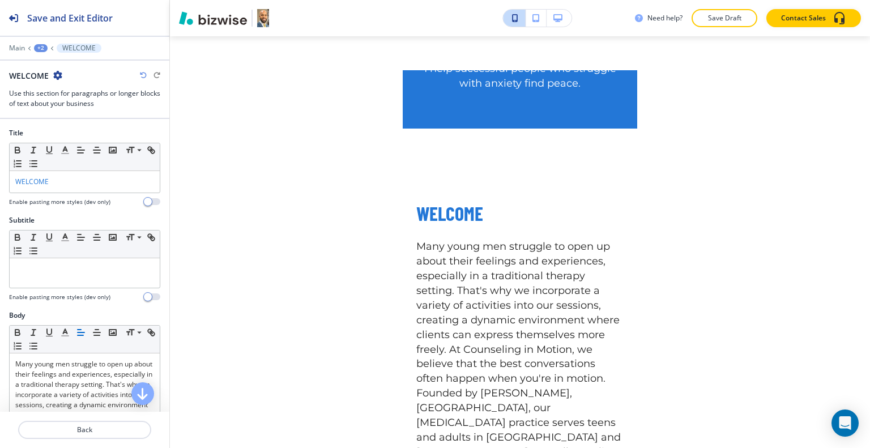
click at [564, 20] on button "button" at bounding box center [559, 18] width 25 height 17
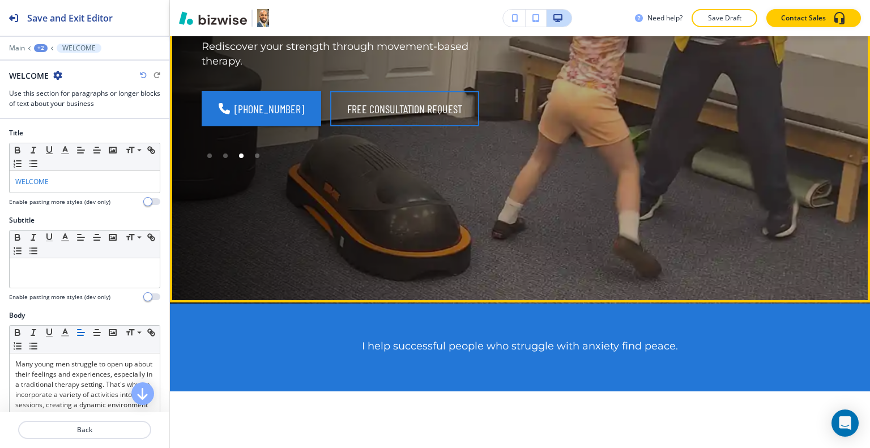
scroll to position [0, 0]
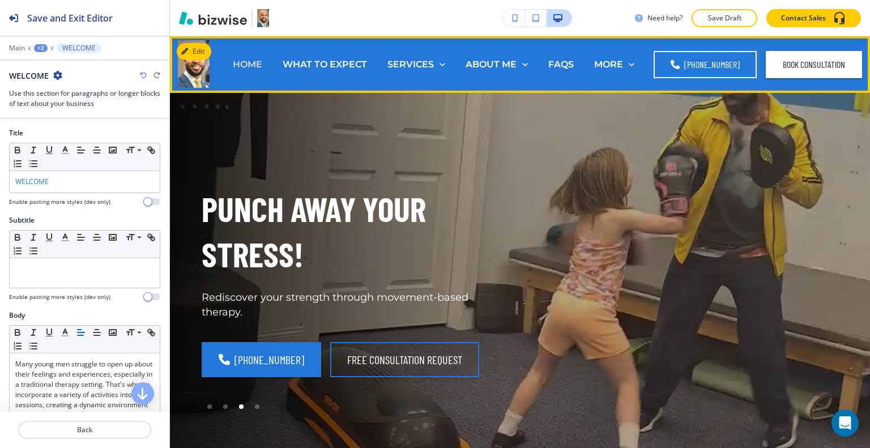
click at [258, 66] on p "HOME" at bounding box center [247, 64] width 29 height 13
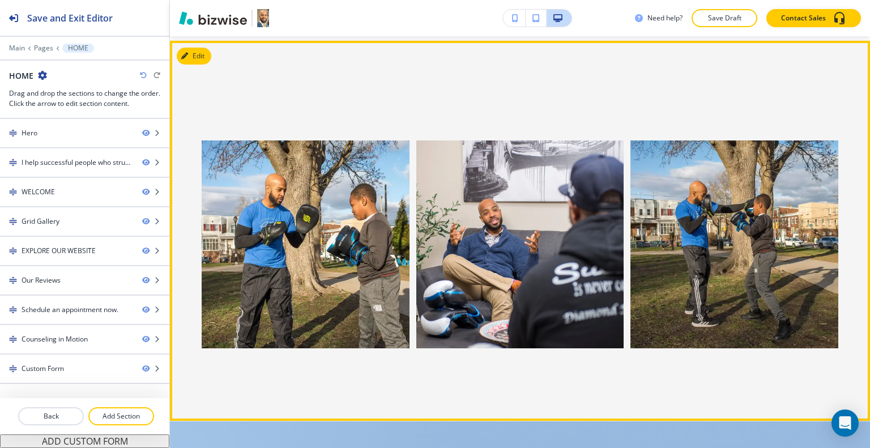
scroll to position [2380, 0]
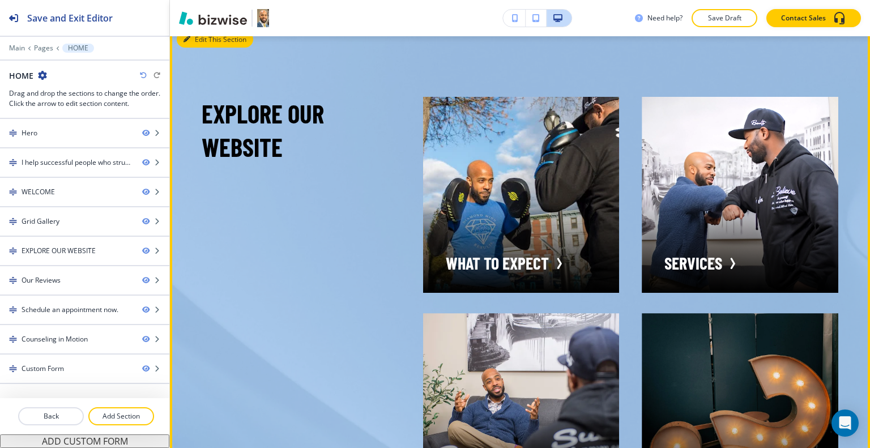
click at [198, 48] on button "Edit This Section" at bounding box center [215, 39] width 76 height 17
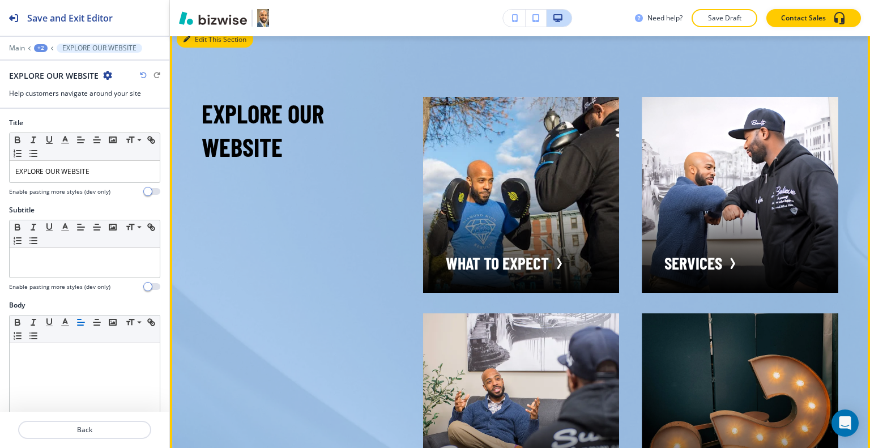
scroll to position [2427, 0]
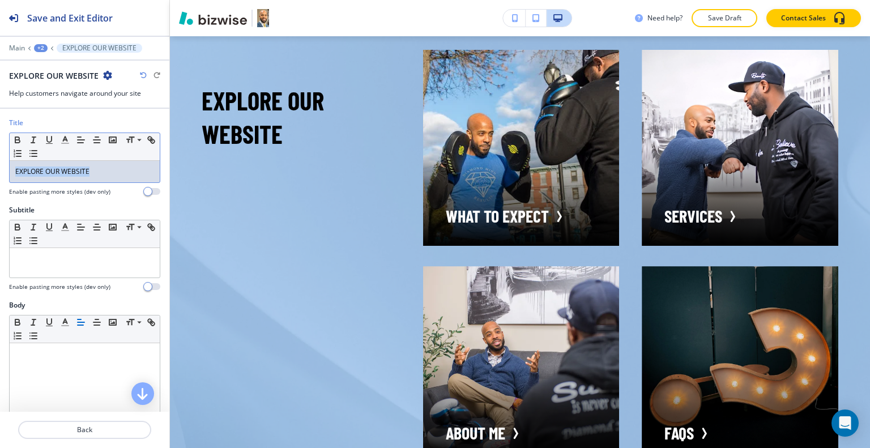
drag, startPoint x: 97, startPoint y: 175, endPoint x: 0, endPoint y: 169, distance: 97.0
click at [0, 169] on div "Title Small Normal Large Huge EXPLORE OUR WEBSITE Enable pasting more styles (d…" at bounding box center [84, 161] width 169 height 87
click at [63, 142] on icon "button" at bounding box center [65, 140] width 10 height 10
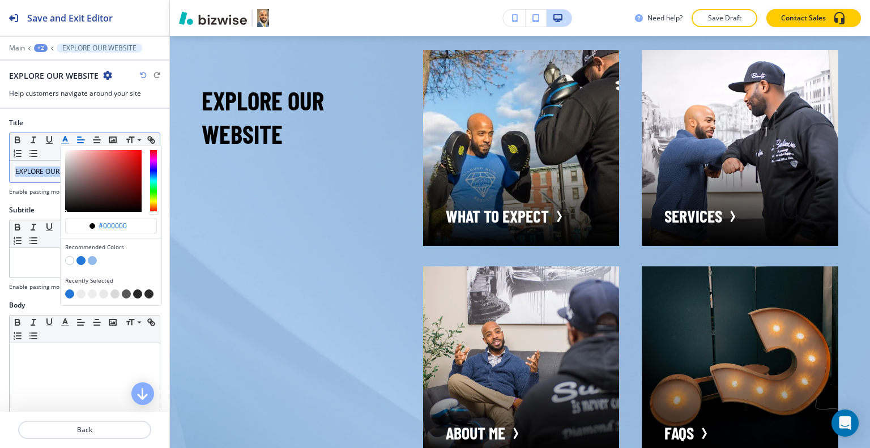
click at [69, 259] on button "button" at bounding box center [69, 260] width 9 height 9
type input "#ffffff"
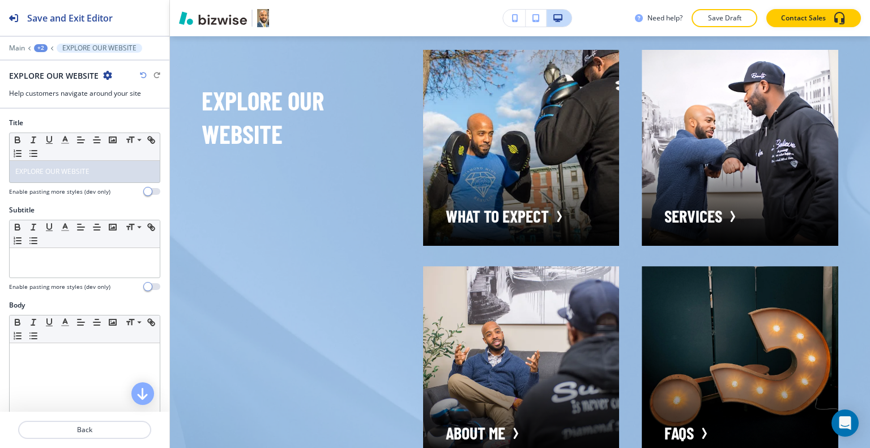
scroll to position [397, 0]
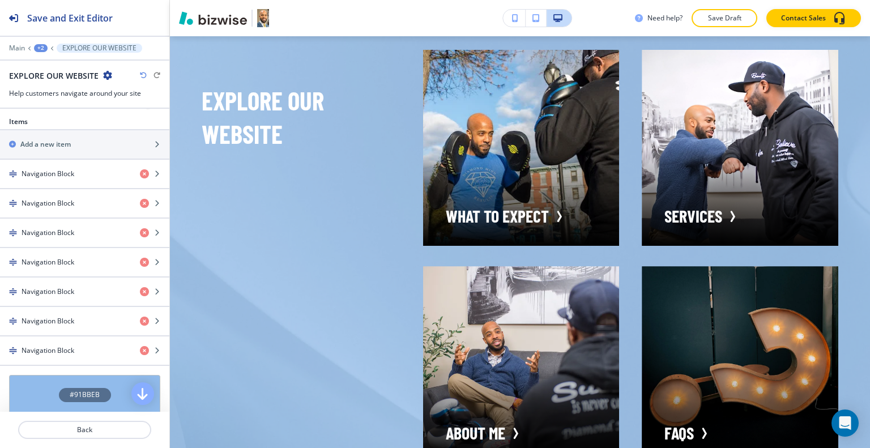
click at [50, 385] on div "#91BBEB" at bounding box center [84, 395] width 151 height 40
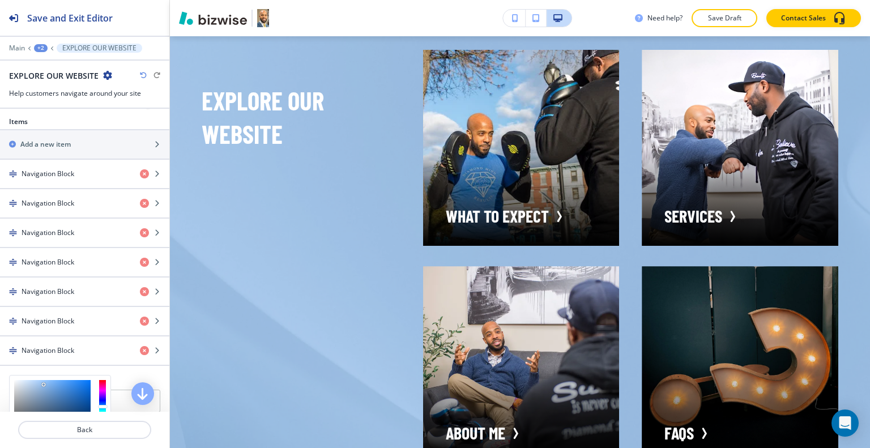
scroll to position [549, 0]
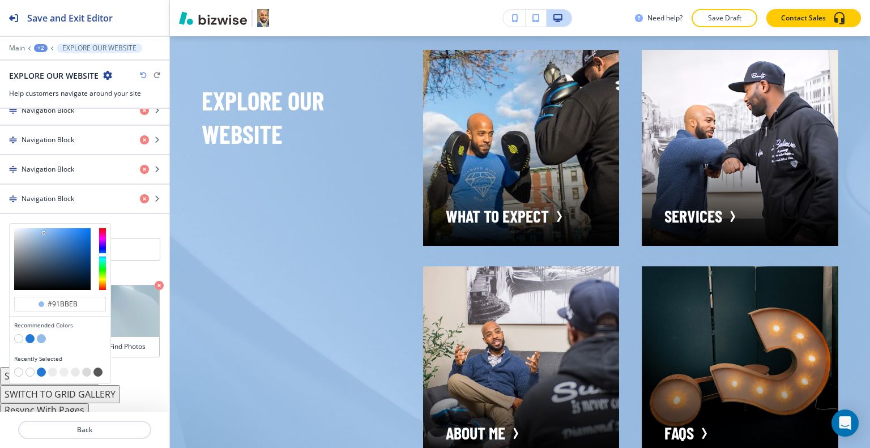
click at [41, 368] on button "button" at bounding box center [41, 372] width 9 height 9
type input "#2377d7"
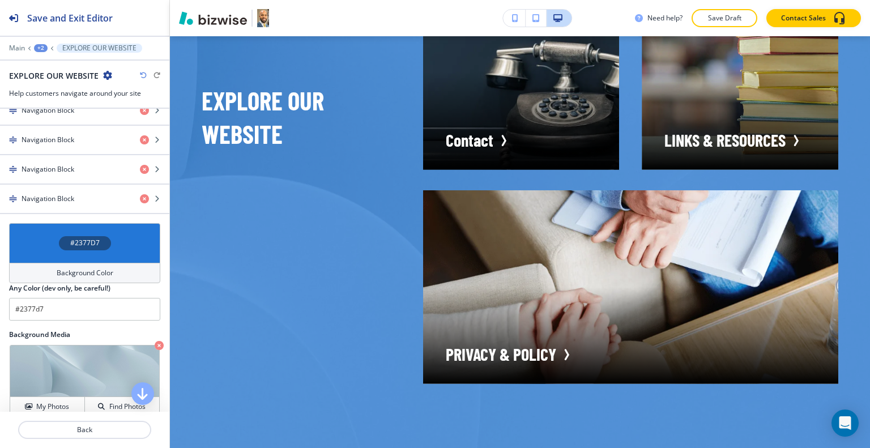
scroll to position [3277, 0]
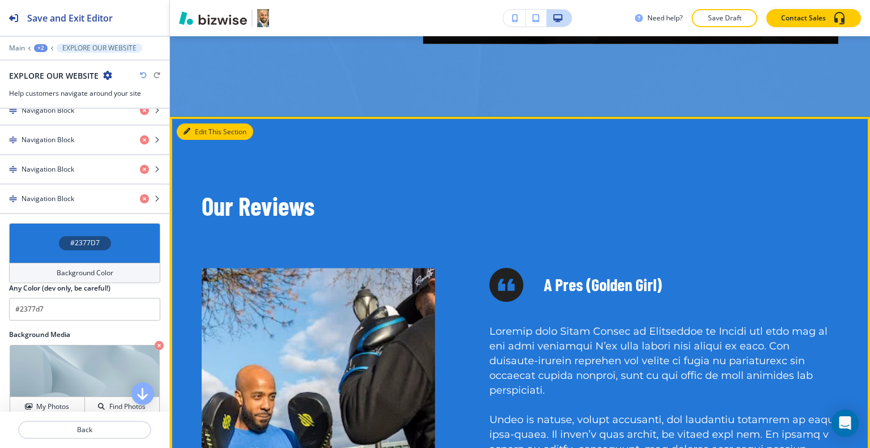
click at [202, 141] on button "Edit This Section" at bounding box center [215, 132] width 76 height 17
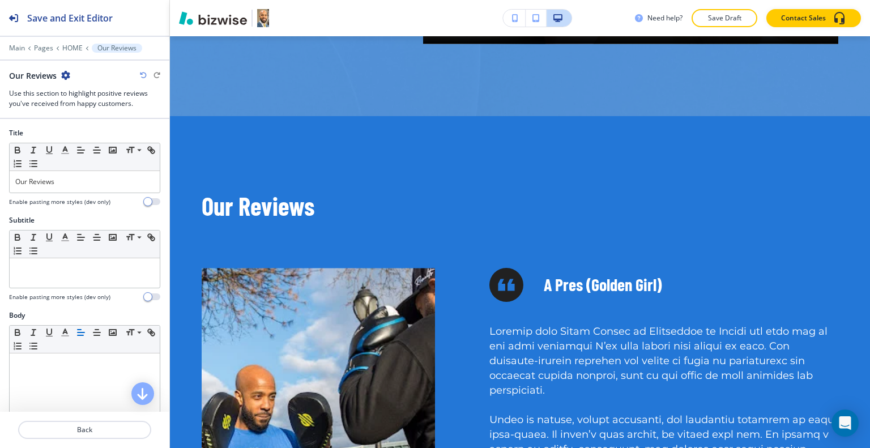
scroll to position [3407, 0]
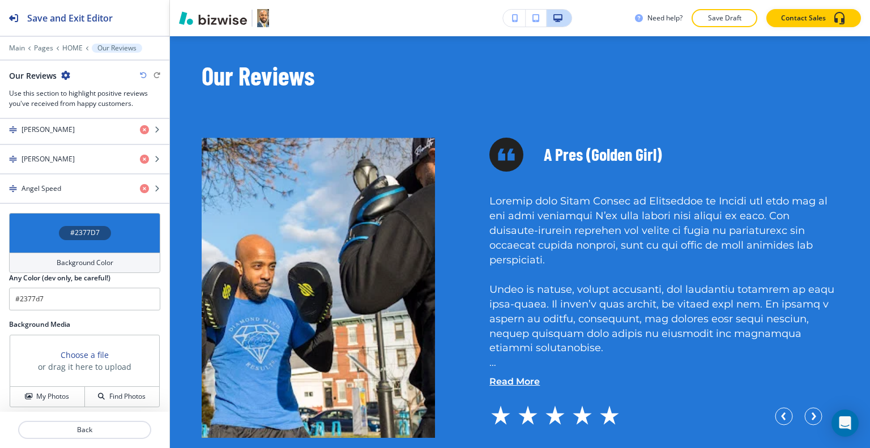
click at [45, 228] on div "#2377D7" at bounding box center [84, 233] width 151 height 40
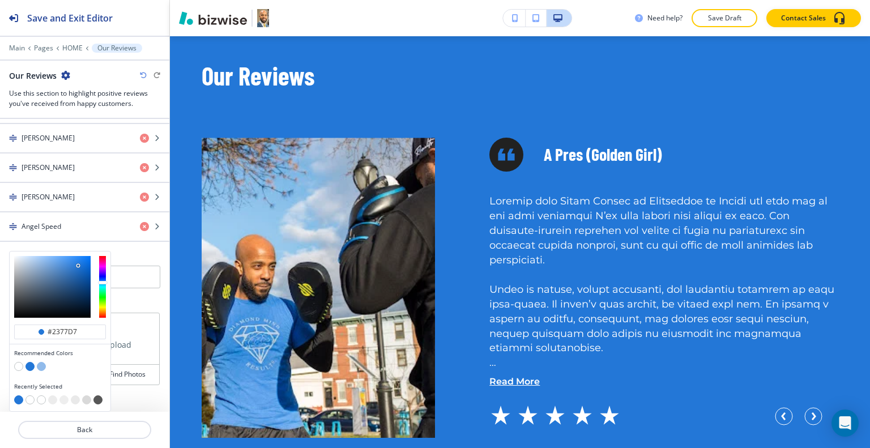
scroll to position [727, 0]
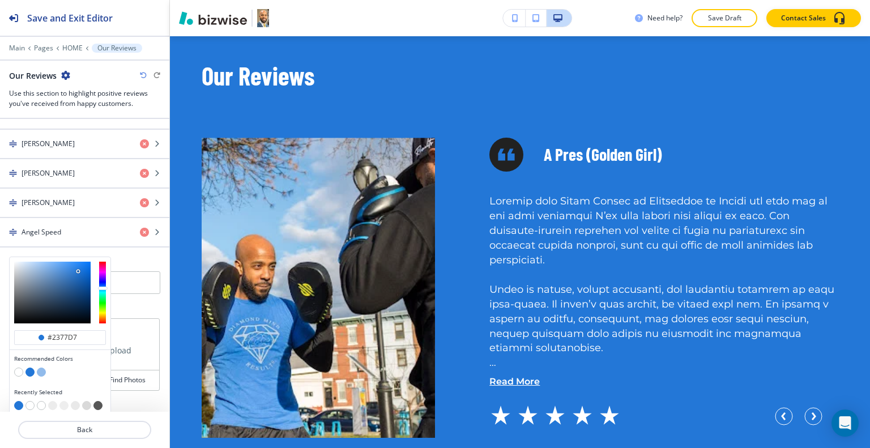
drag, startPoint x: 41, startPoint y: 365, endPoint x: 55, endPoint y: 360, distance: 15.1
click at [41, 368] on button "button" at bounding box center [41, 372] width 9 height 9
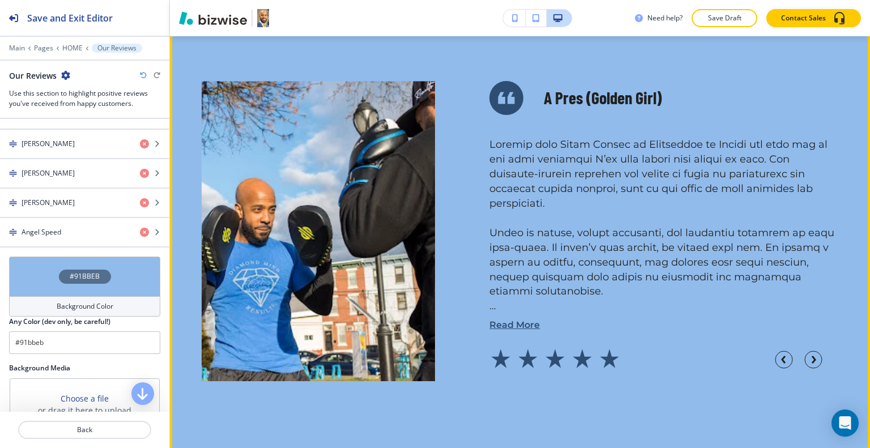
scroll to position [3294, 0]
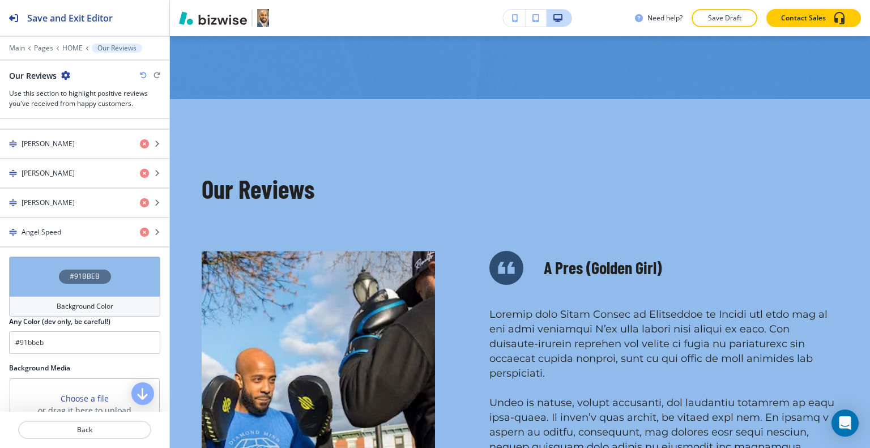
click at [27, 266] on div "#91BBEB" at bounding box center [84, 277] width 151 height 40
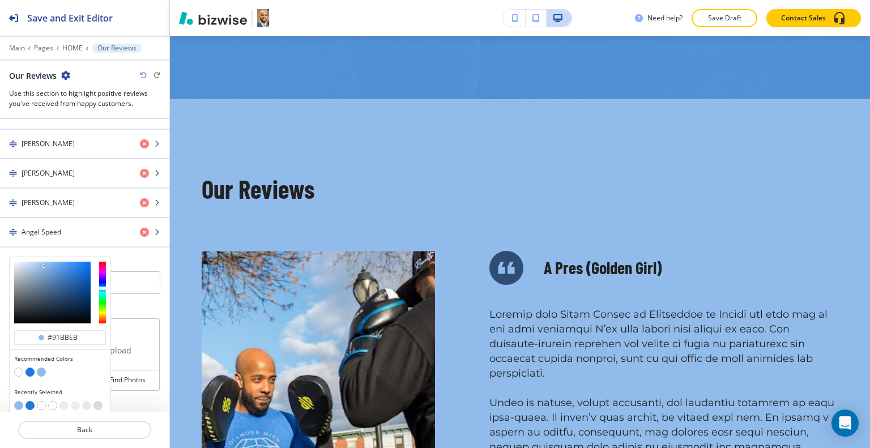
click at [30, 403] on button "button" at bounding box center [29, 405] width 9 height 9
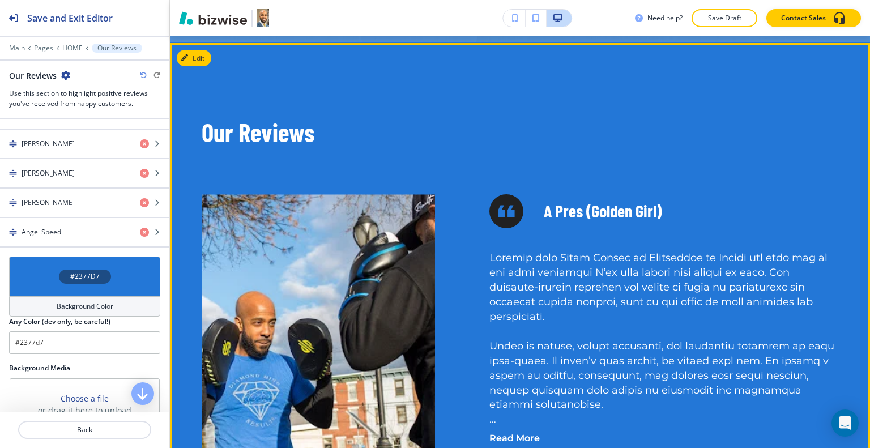
scroll to position [3464, 0]
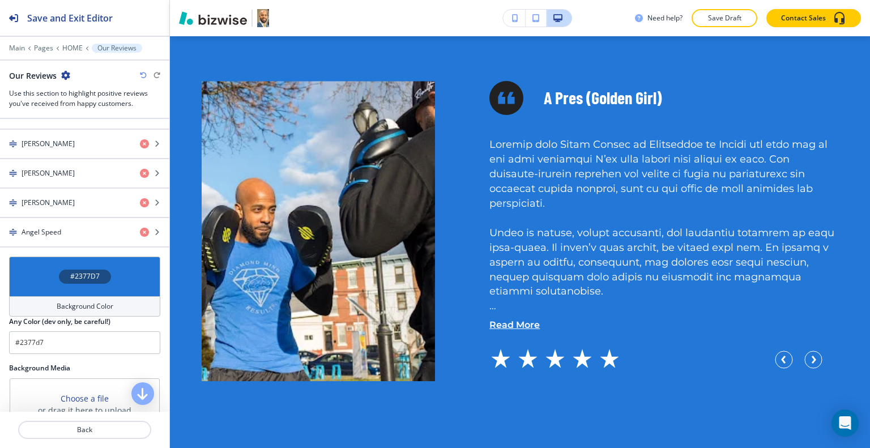
click at [35, 269] on div "#2377D7" at bounding box center [84, 277] width 151 height 40
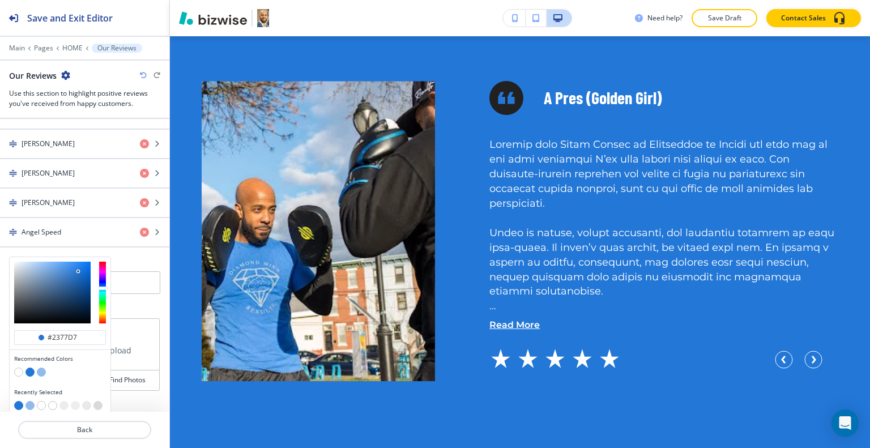
click at [29, 368] on button "button" at bounding box center [29, 372] width 9 height 9
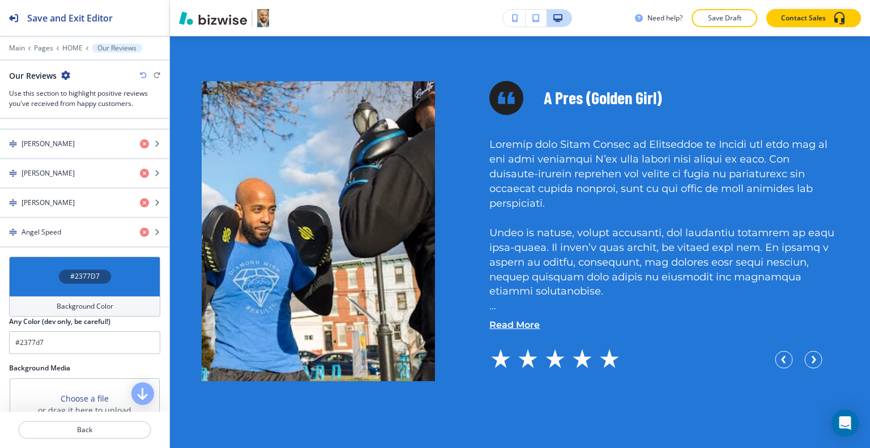
click at [45, 284] on div "#2377D7" at bounding box center [84, 277] width 151 height 40
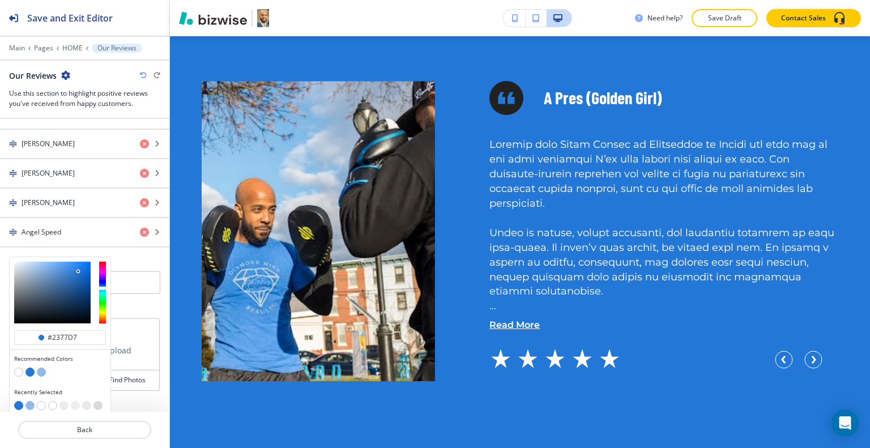
click at [41, 368] on button "button" at bounding box center [41, 372] width 9 height 9
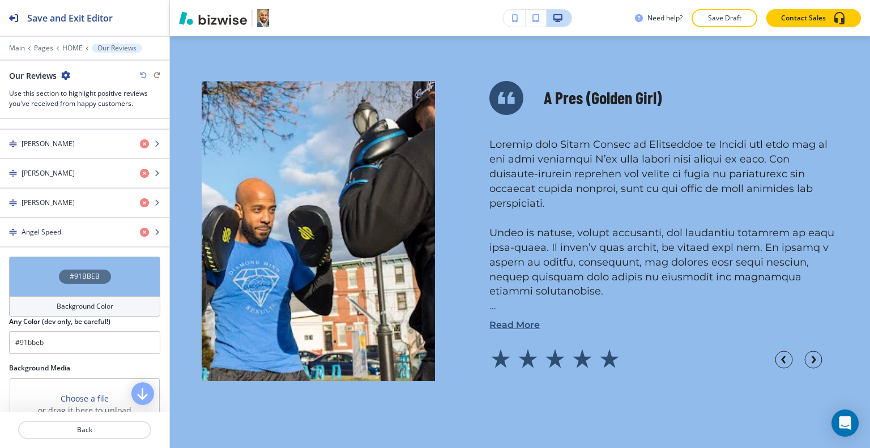
click at [29, 272] on div "#91BBEB" at bounding box center [84, 277] width 151 height 40
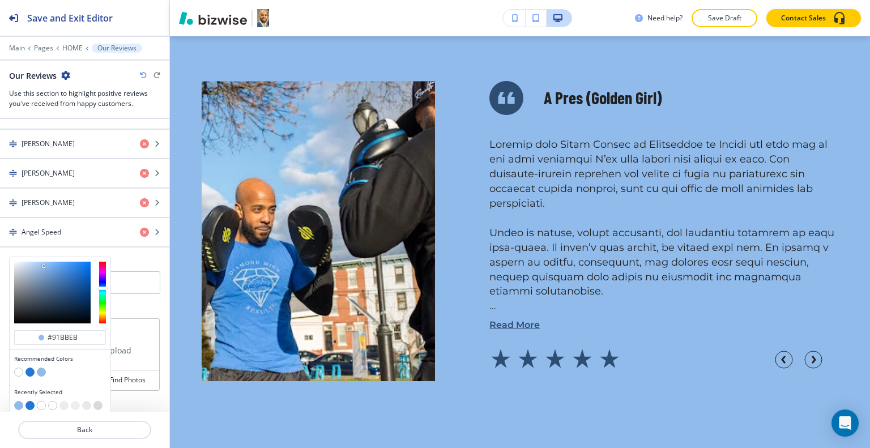
click at [63, 401] on button "button" at bounding box center [63, 405] width 9 height 9
type input "#ececec"
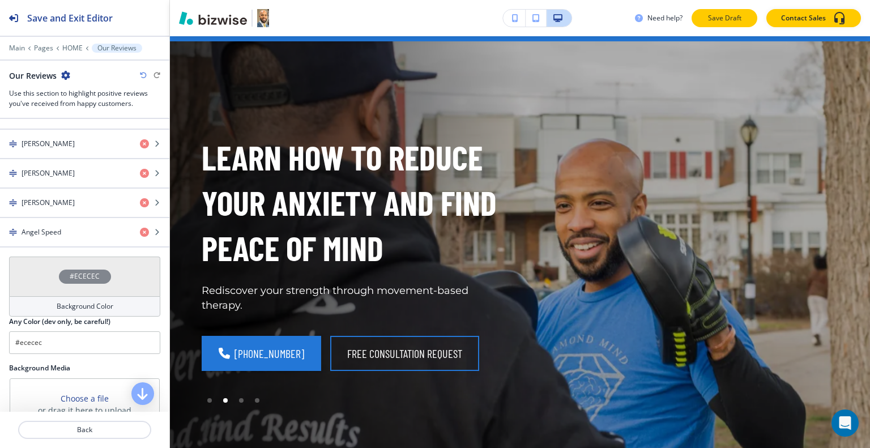
scroll to position [0, 0]
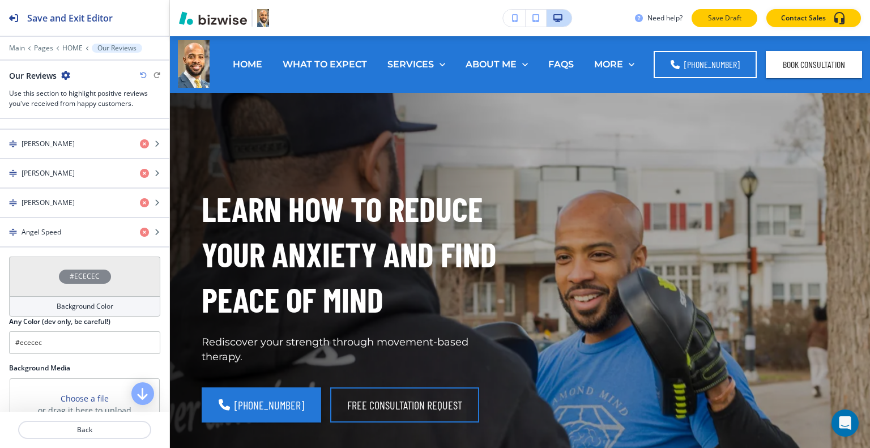
click at [714, 15] on p "Save Draft" at bounding box center [725, 18] width 36 height 10
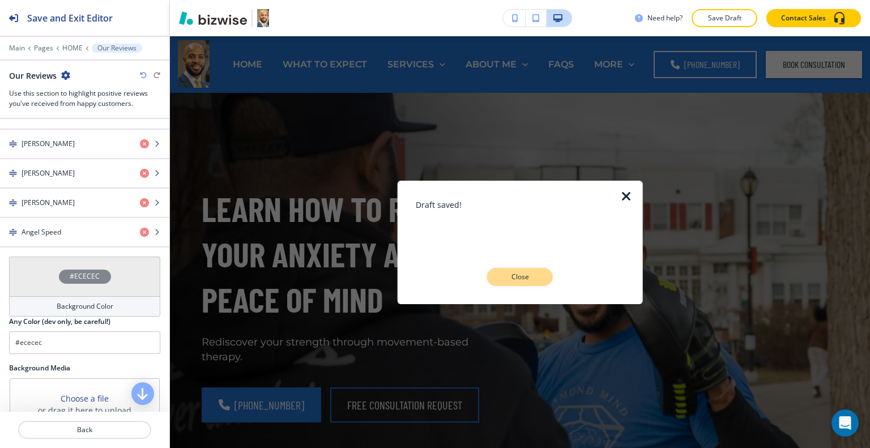
click at [519, 276] on p "Close" at bounding box center [520, 277] width 36 height 10
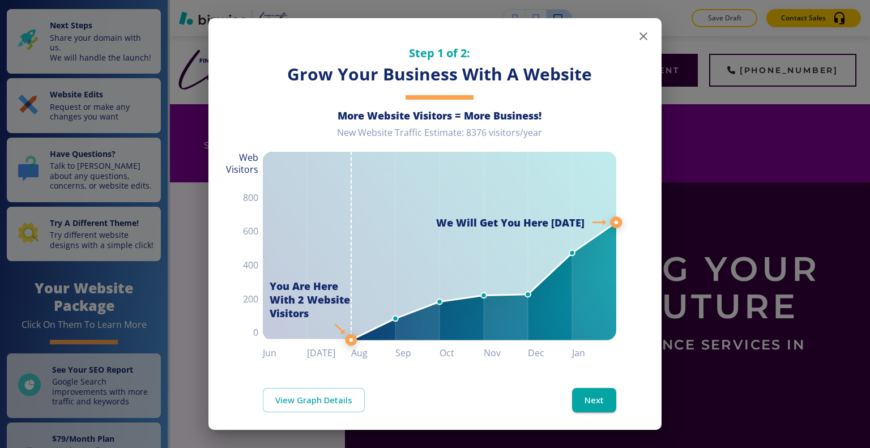
click at [637, 32] on icon "button" at bounding box center [644, 36] width 14 height 14
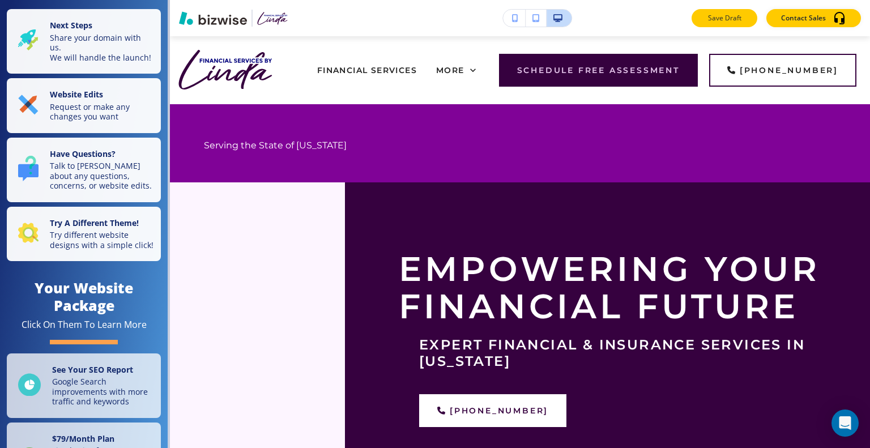
click at [719, 20] on p "Save Draft" at bounding box center [725, 18] width 36 height 10
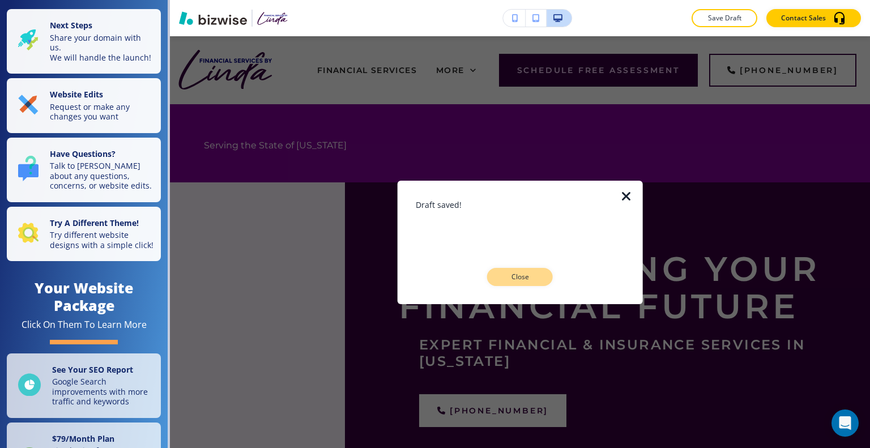
click at [524, 278] on p "Close" at bounding box center [520, 277] width 36 height 10
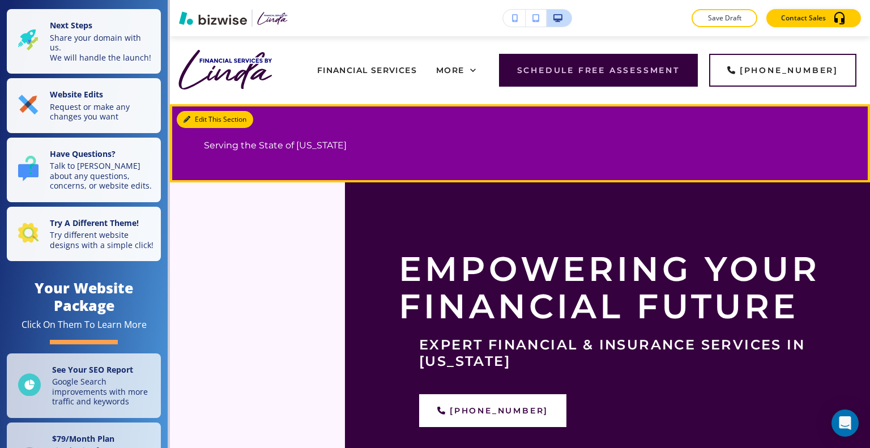
click at [198, 125] on button "Edit This Section" at bounding box center [215, 119] width 76 height 17
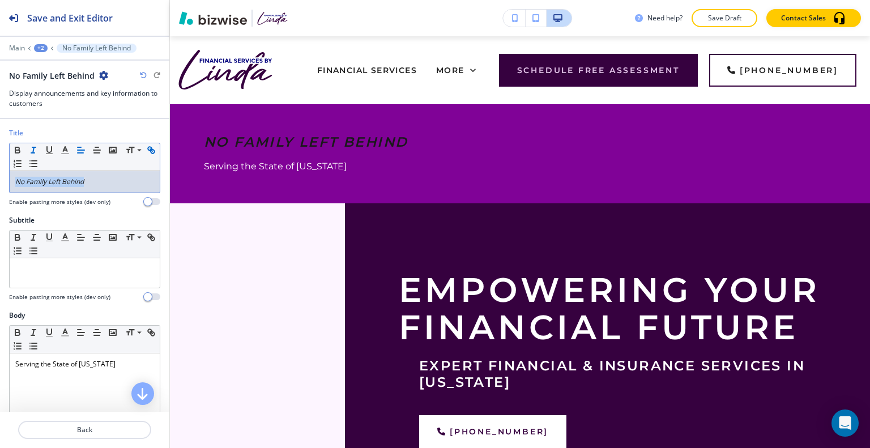
drag, startPoint x: 93, startPoint y: 182, endPoint x: 23, endPoint y: 158, distance: 74.9
click at [0, 168] on div "Title Small Normal Large Huge No Family Left Behind Enable pasting more styles …" at bounding box center [84, 171] width 169 height 87
click at [67, 150] on icon "button" at bounding box center [65, 150] width 10 height 10
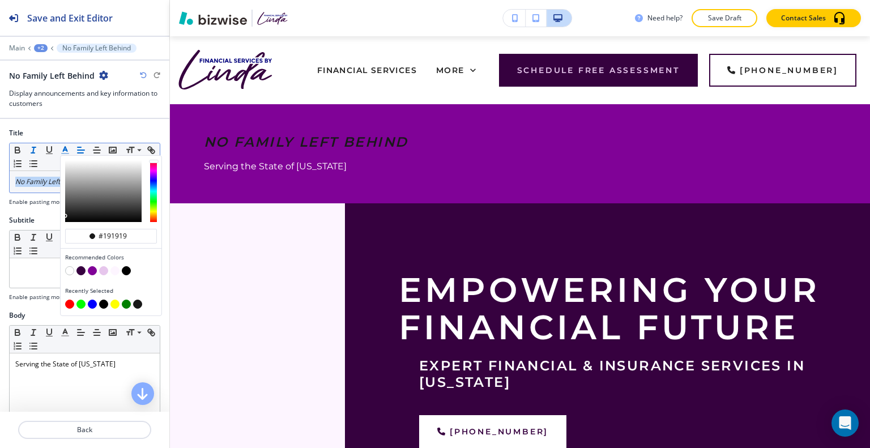
click at [103, 269] on button "button" at bounding box center [103, 270] width 9 height 9
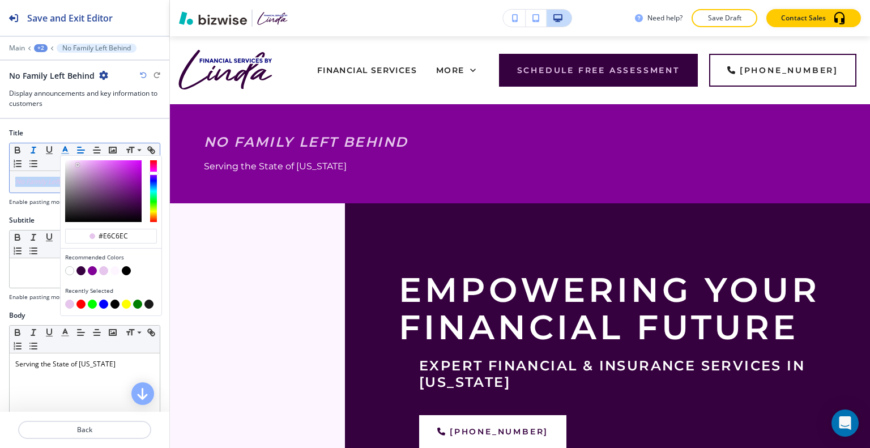
click at [71, 270] on button "button" at bounding box center [69, 270] width 9 height 9
type input "#ffffff"
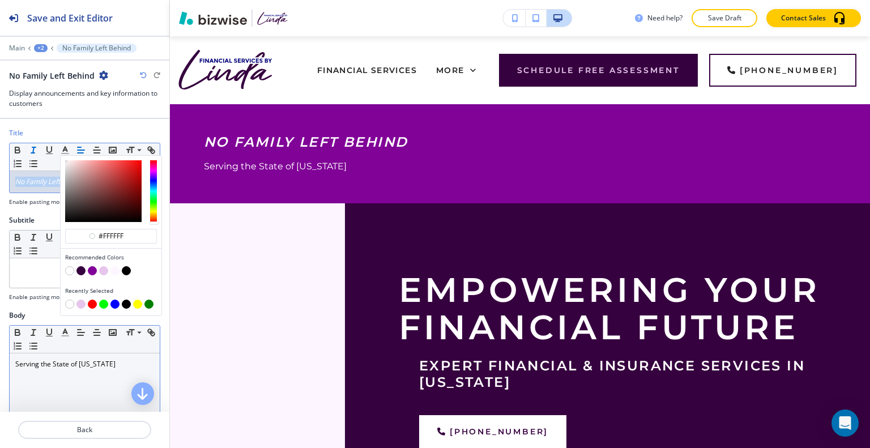
scroll to position [57, 0]
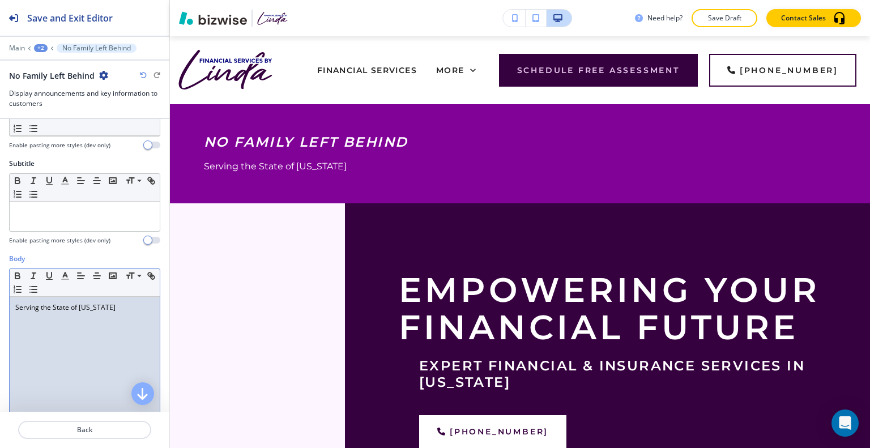
click at [78, 331] on div "Serving the State of Colorado" at bounding box center [85, 370] width 150 height 147
drag, startPoint x: 128, startPoint y: 307, endPoint x: 0, endPoint y: 307, distance: 128.1
click at [0, 307] on div "Body Small Normal Large Huge Serving the State of Colorado Enable pasting more …" at bounding box center [84, 360] width 169 height 213
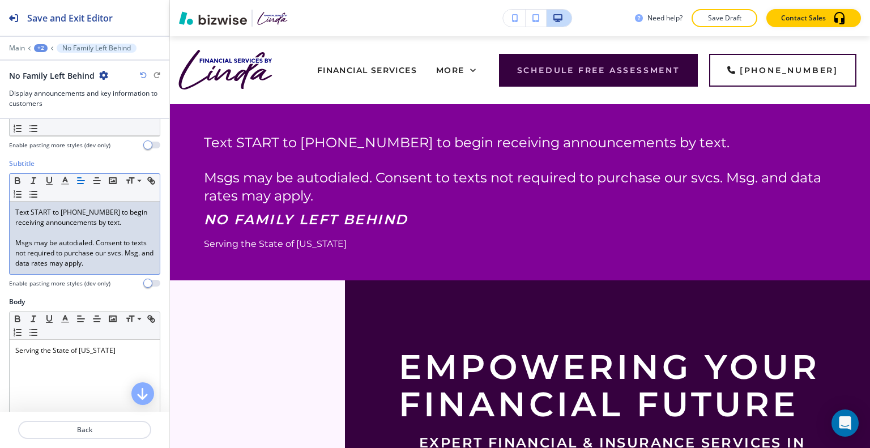
scroll to position [0, 0]
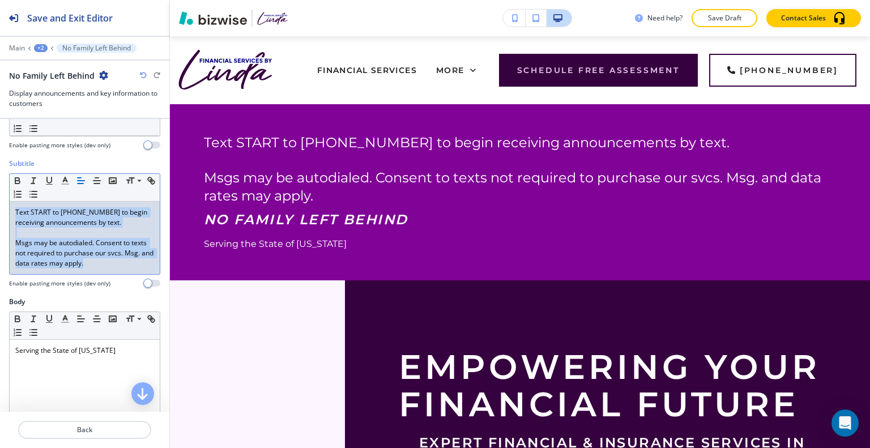
drag, startPoint x: 125, startPoint y: 263, endPoint x: 0, endPoint y: 178, distance: 151.4
click at [0, 178] on div "Subtitle Small Normal Large Huge Text START to (720) 710-0420 to begin receivin…" at bounding box center [84, 228] width 169 height 138
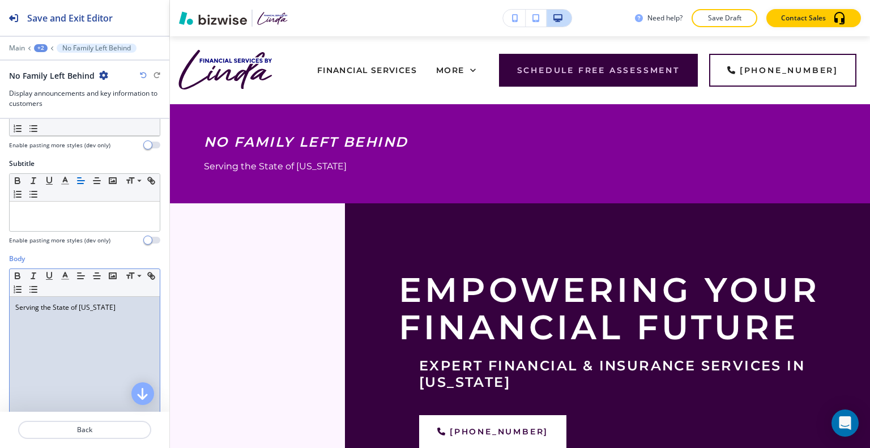
click at [72, 322] on div "Serving the State of Colorado" at bounding box center [85, 370] width 150 height 147
drag, startPoint x: 113, startPoint y: 308, endPoint x: 7, endPoint y: 302, distance: 106.1
click at [7, 302] on div "Body Small Normal Large Huge Serving the State of Colorado Enable pasting more …" at bounding box center [84, 360] width 169 height 213
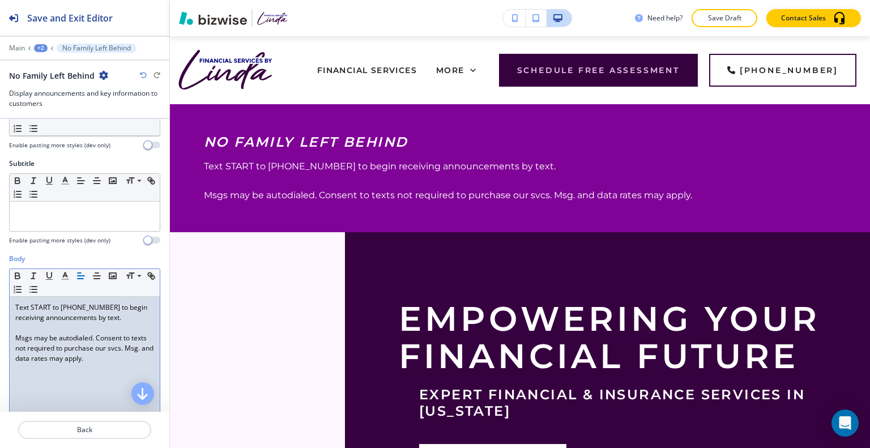
click at [11, 337] on div "Text START to (720) 710-0420 to begin receiving announcements by text. Msgs may…" at bounding box center [85, 370] width 150 height 147
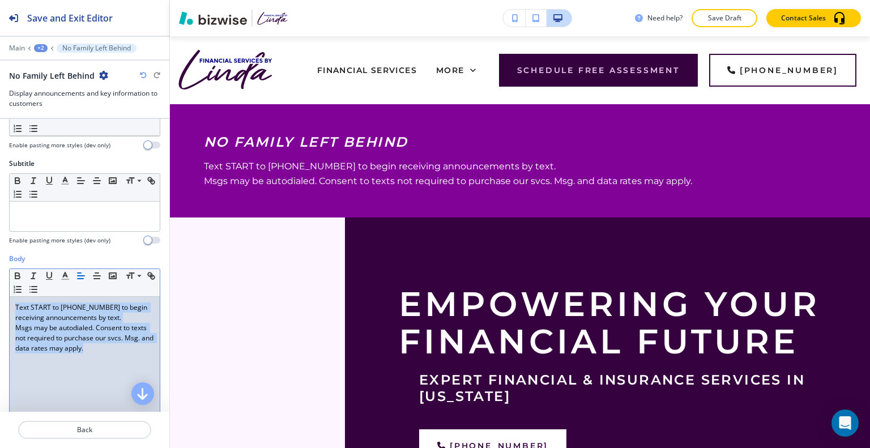
drag, startPoint x: 120, startPoint y: 355, endPoint x: 67, endPoint y: 288, distance: 85.9
click at [3, 296] on div "Body Small Normal Large Huge Text START to (720) 710-0420 to begin receiving an…" at bounding box center [84, 360] width 169 height 213
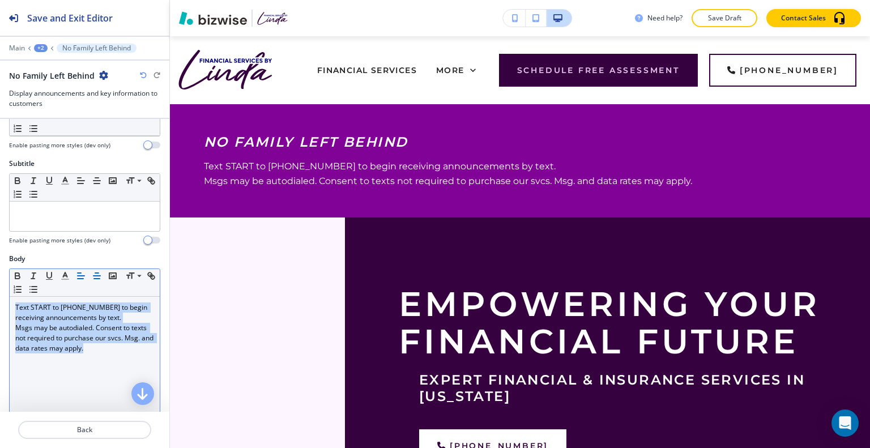
click at [95, 278] on icon "button" at bounding box center [97, 276] width 10 height 10
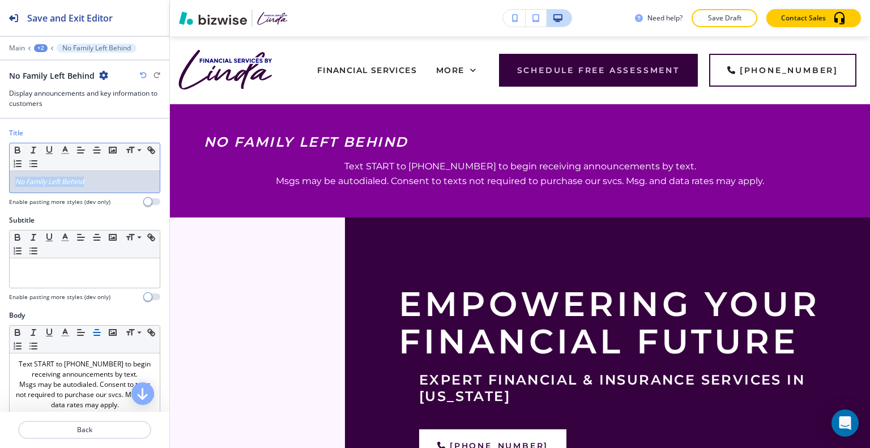
drag, startPoint x: 113, startPoint y: 179, endPoint x: 7, endPoint y: 167, distance: 106.6
click at [0, 169] on div "Title Small Normal Large Huge No Family Left Behind Enable pasting more styles …" at bounding box center [84, 171] width 169 height 87
click at [98, 150] on line "button" at bounding box center [96, 150] width 7 height 0
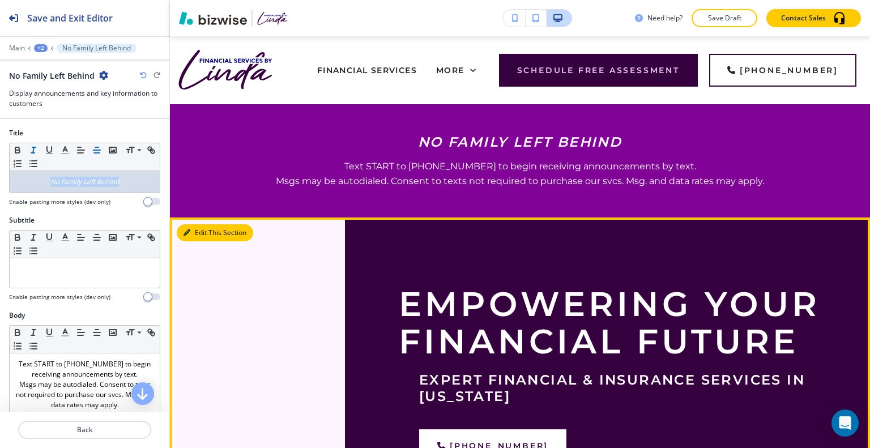
click at [199, 228] on button "Edit This Section" at bounding box center [215, 232] width 76 height 17
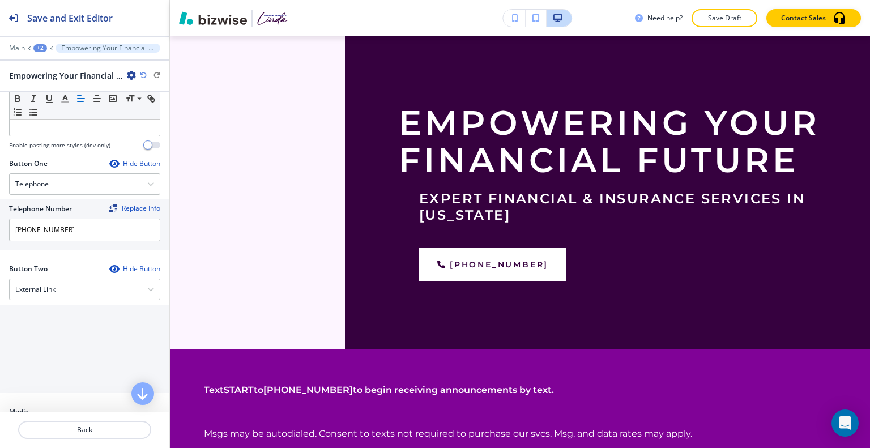
scroll to position [567, 0]
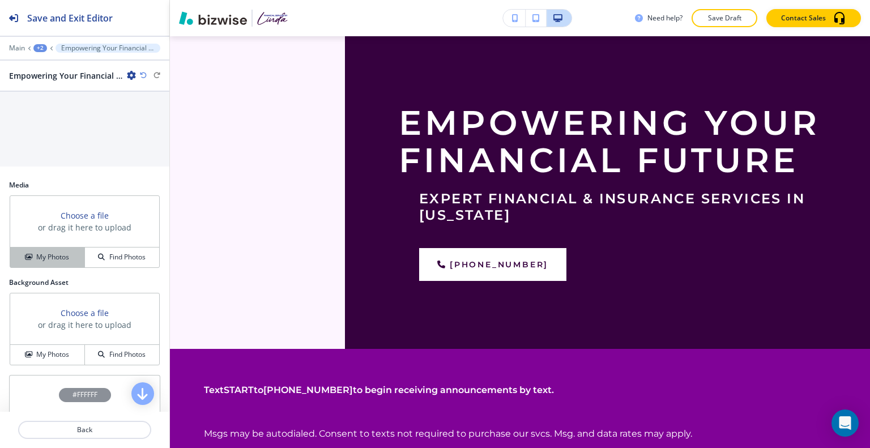
click at [59, 260] on button "My Photos" at bounding box center [47, 258] width 75 height 20
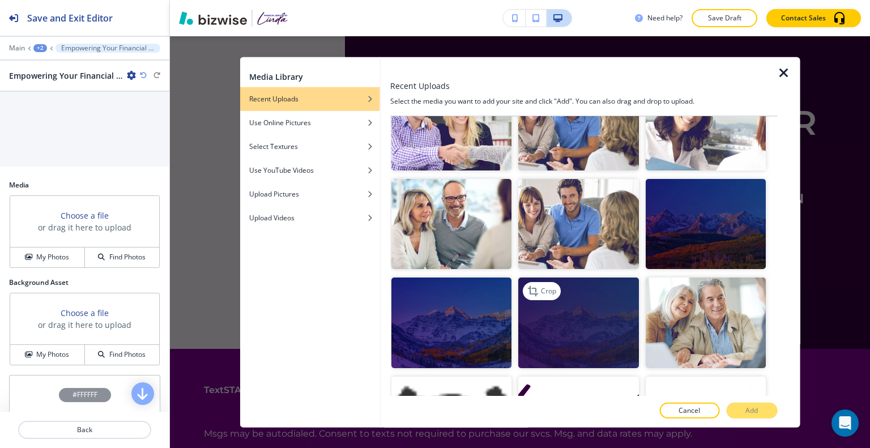
scroll to position [397, 0]
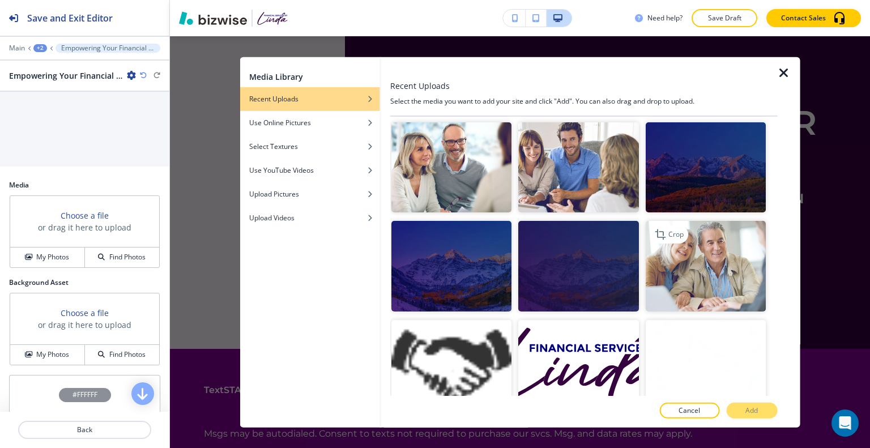
click at [654, 250] on img "button" at bounding box center [705, 266] width 120 height 90
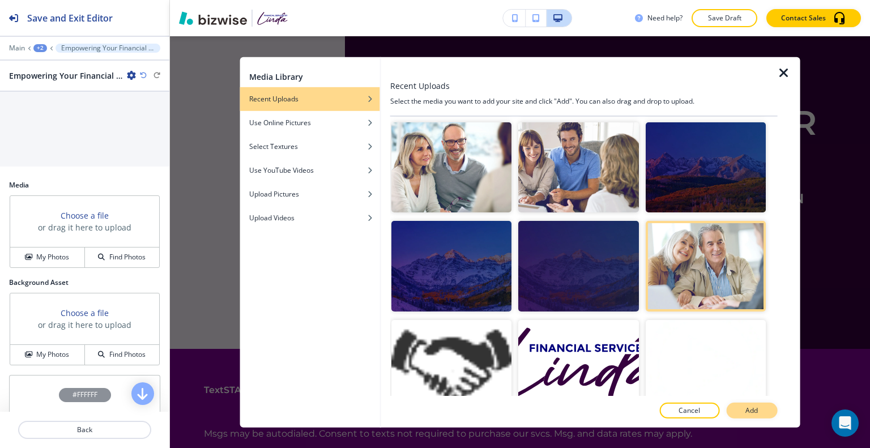
click at [739, 410] on button "Add" at bounding box center [751, 411] width 51 height 16
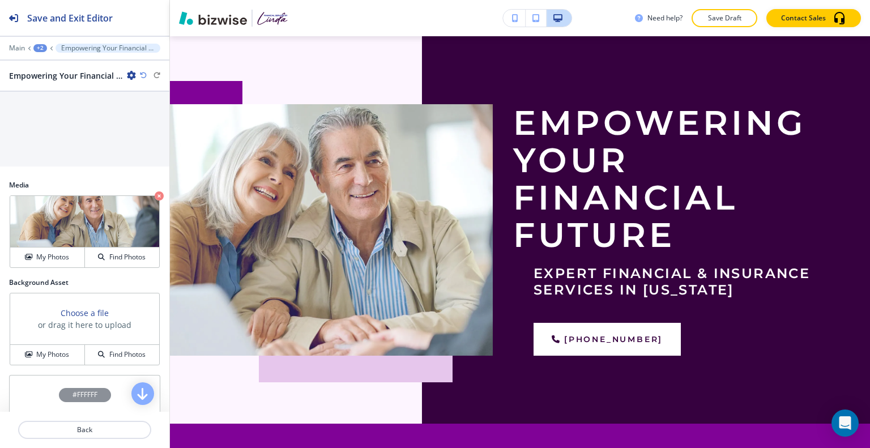
scroll to position [125, 0]
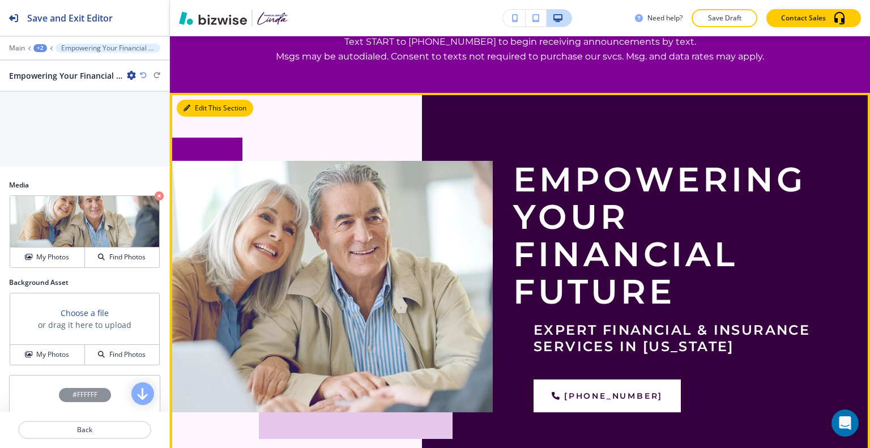
click at [205, 108] on button "Edit This Section" at bounding box center [215, 108] width 76 height 17
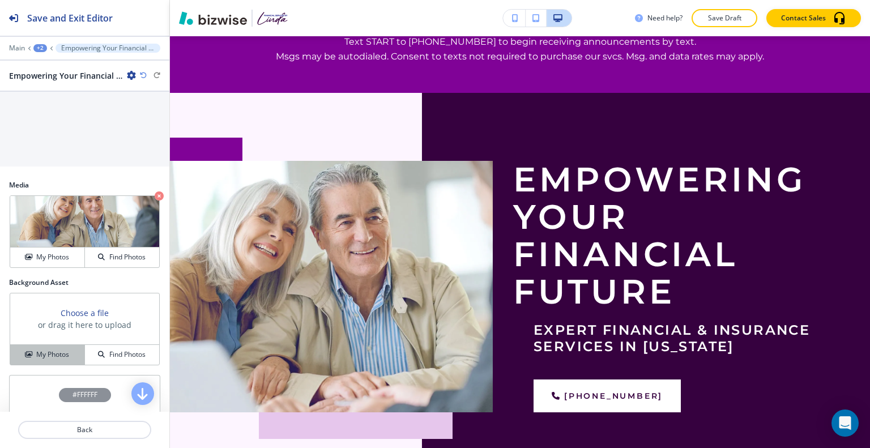
click at [60, 353] on h4 "My Photos" at bounding box center [52, 355] width 33 height 10
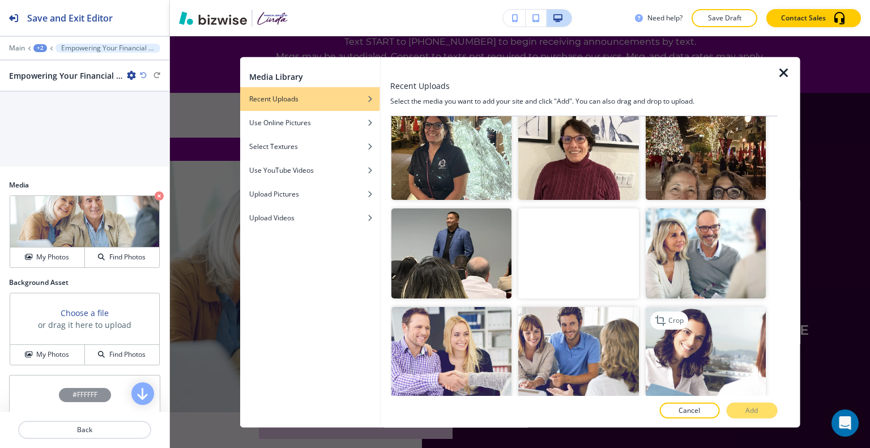
scroll to position [340, 0]
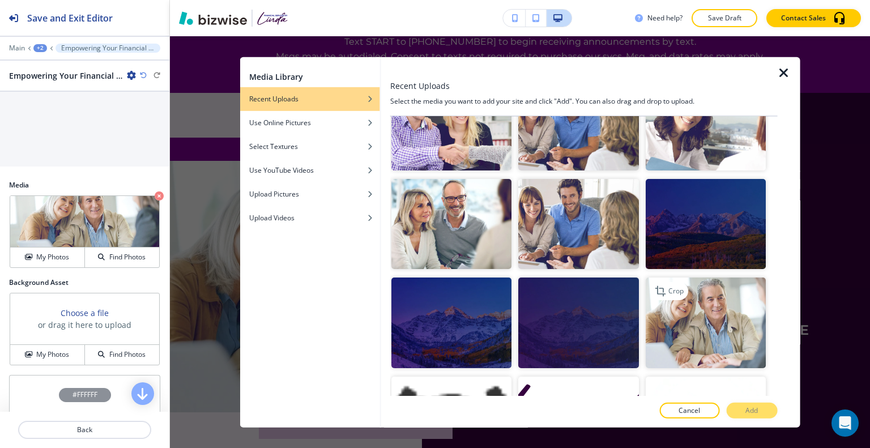
click at [726, 297] on img "button" at bounding box center [705, 323] width 120 height 90
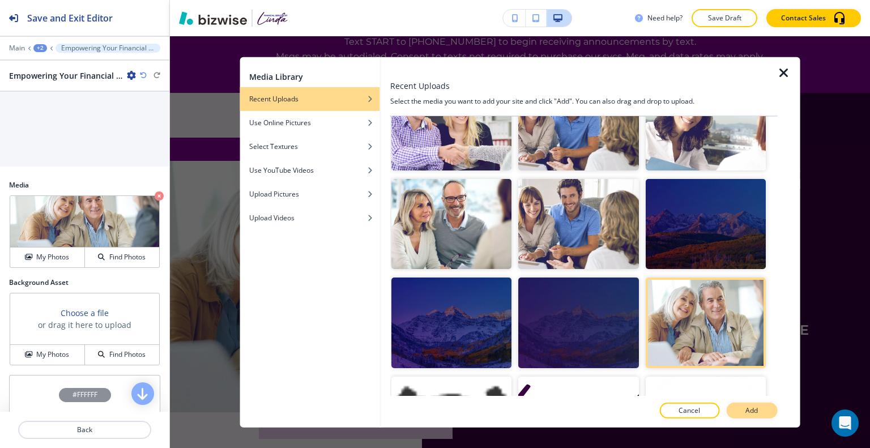
drag, startPoint x: 759, startPoint y: 420, endPoint x: 755, endPoint y: 415, distance: 6.8
click at [759, 420] on div at bounding box center [584, 423] width 388 height 9
click at [751, 407] on p "Add" at bounding box center [752, 411] width 12 height 10
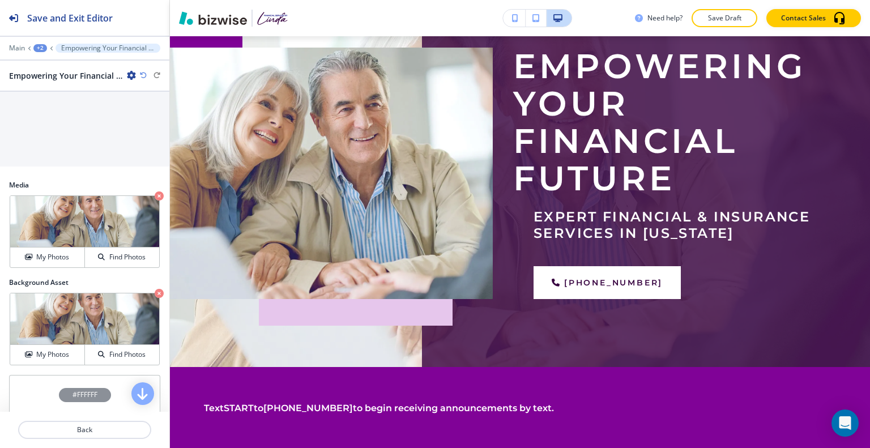
scroll to position [125, 0]
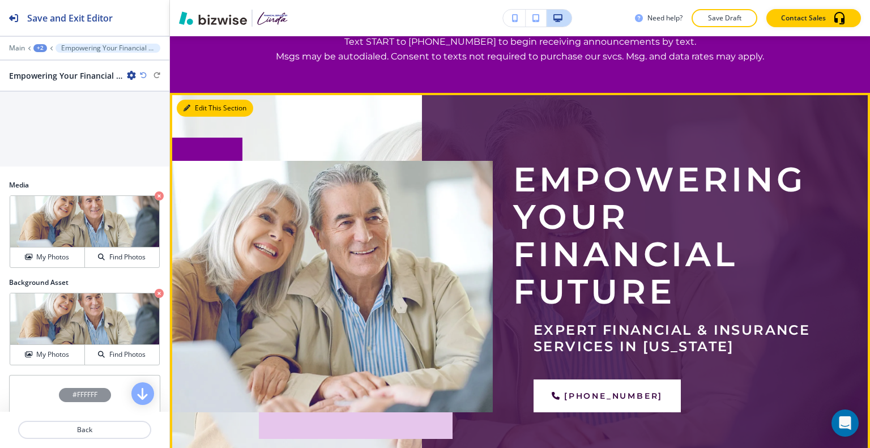
click at [197, 105] on button "Edit This Section" at bounding box center [215, 108] width 76 height 17
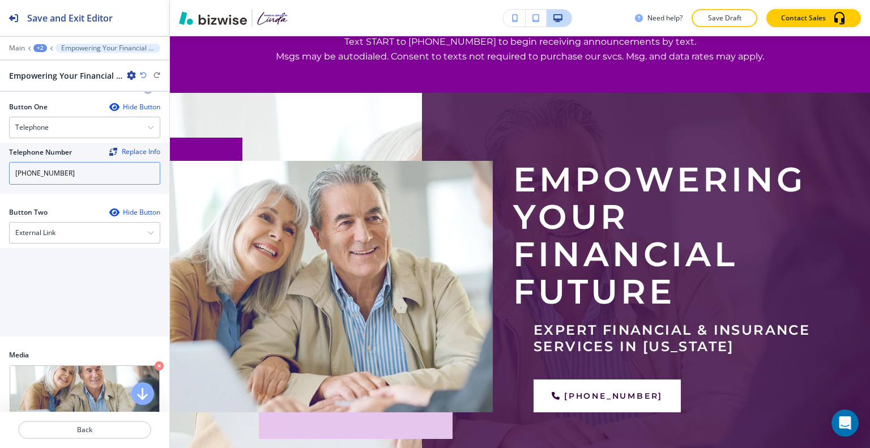
scroll to position [340, 0]
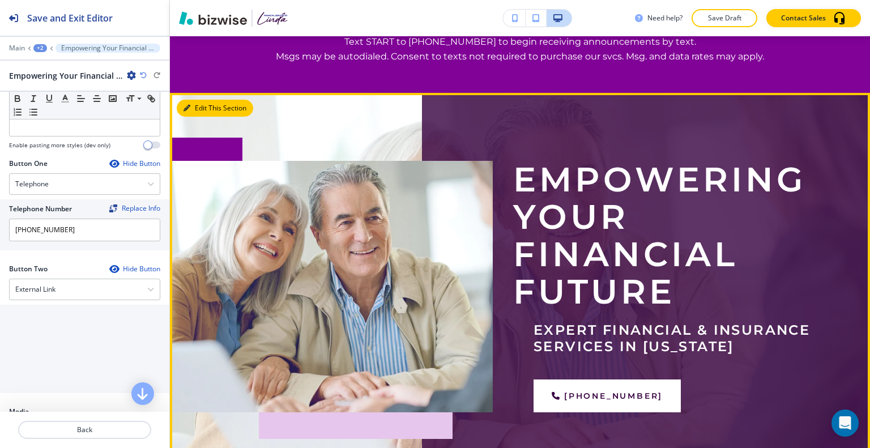
click at [205, 109] on button "Edit This Section" at bounding box center [215, 108] width 76 height 17
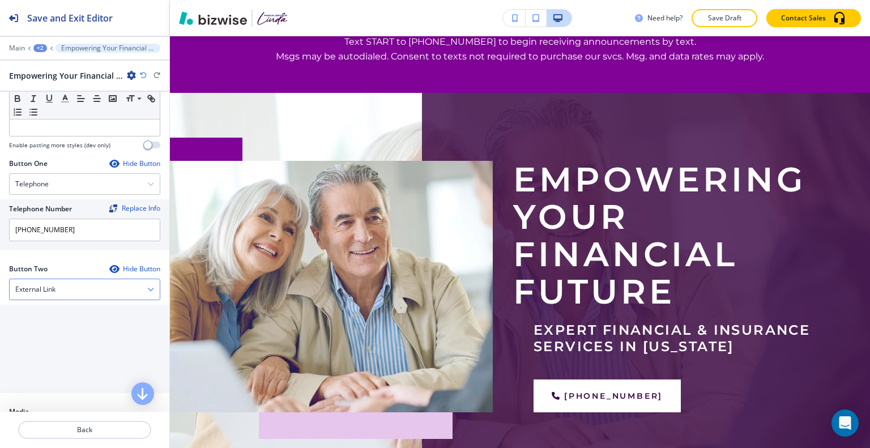
click at [90, 287] on div "External Link" at bounding box center [85, 289] width 150 height 20
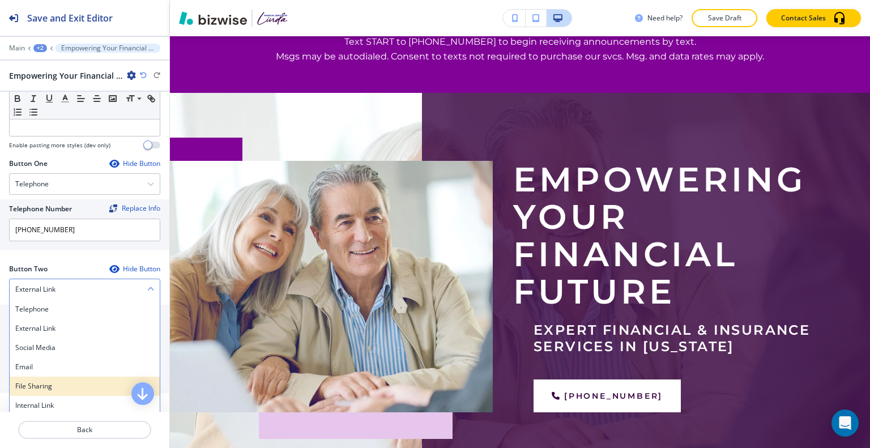
scroll to position [453, 0]
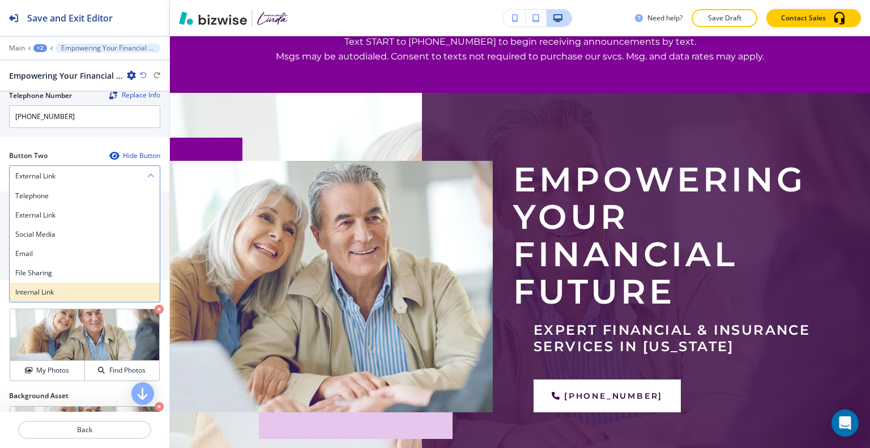
click at [74, 287] on h4 "Internal Link" at bounding box center [84, 292] width 139 height 10
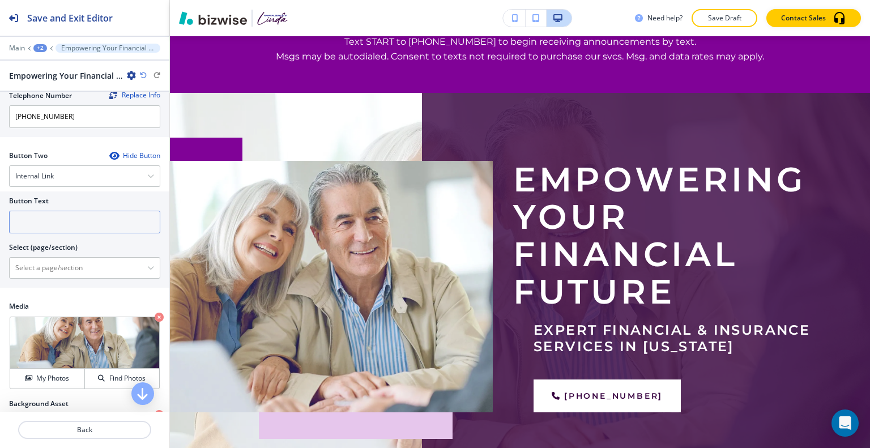
click at [43, 214] on input "text" at bounding box center [84, 222] width 151 height 23
type input "contact us"
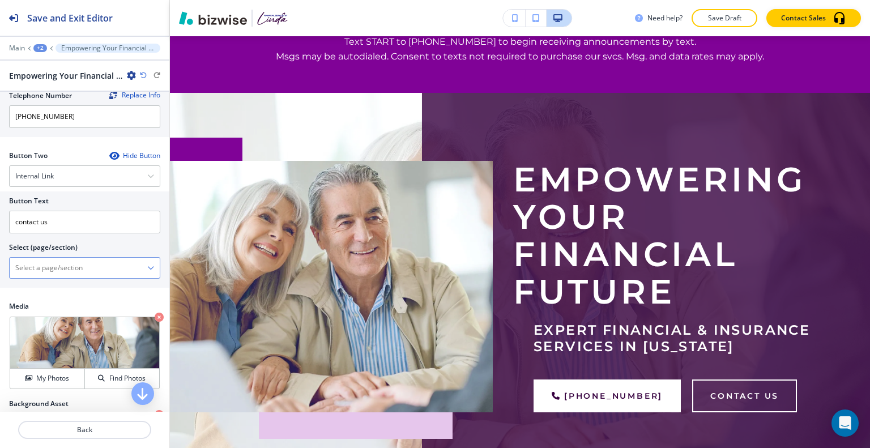
click at [46, 267] on \(page\/section\) "Manual Input" at bounding box center [79, 267] width 138 height 19
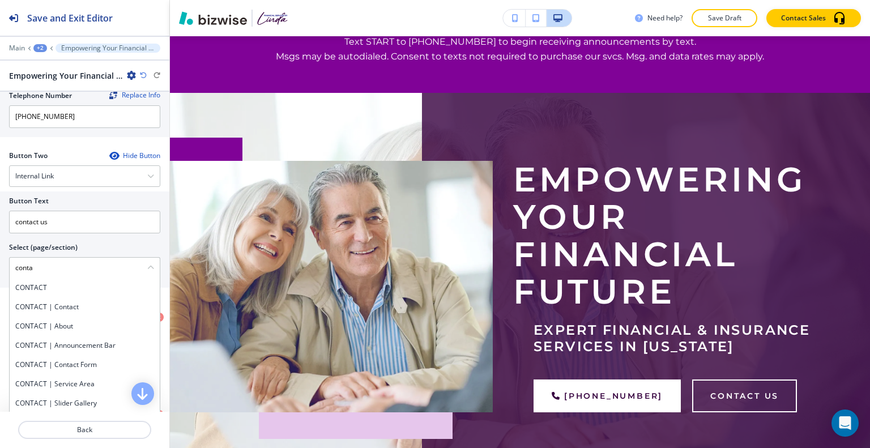
click at [41, 283] on h4 "CONTACT" at bounding box center [84, 288] width 139 height 10
type \(page\/section\) "CONTACT"
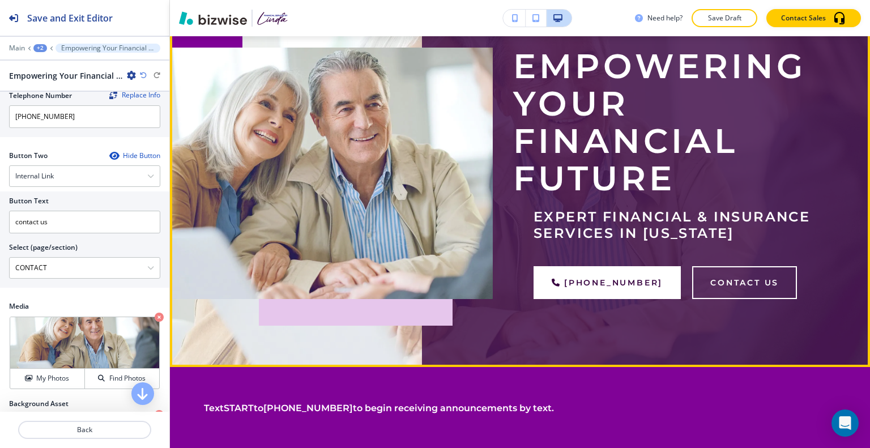
scroll to position [125, 0]
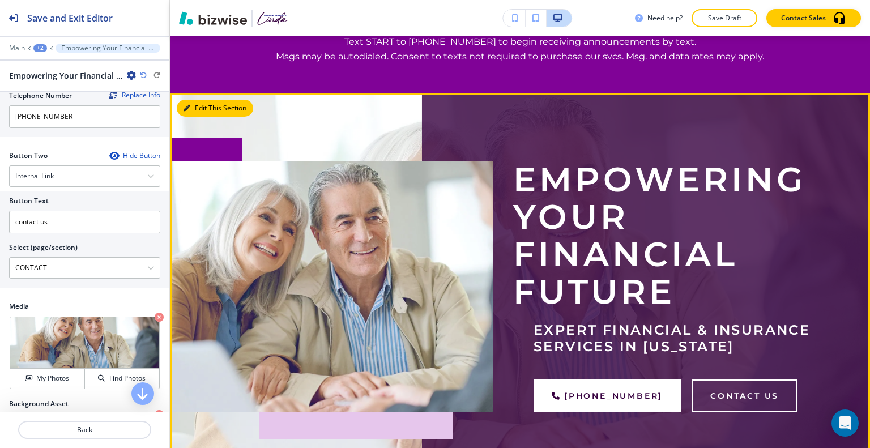
click at [203, 112] on button "Edit This Section" at bounding box center [215, 108] width 76 height 17
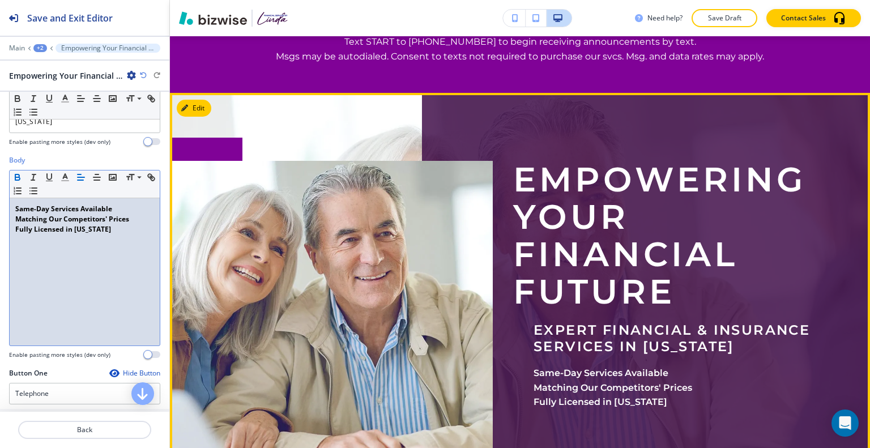
scroll to position [238, 0]
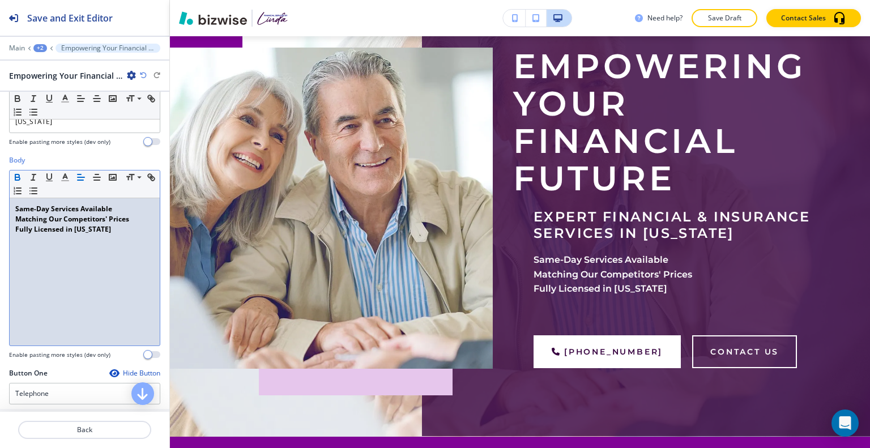
click at [127, 229] on p "Fully Licensed in Colorado" at bounding box center [84, 229] width 139 height 10
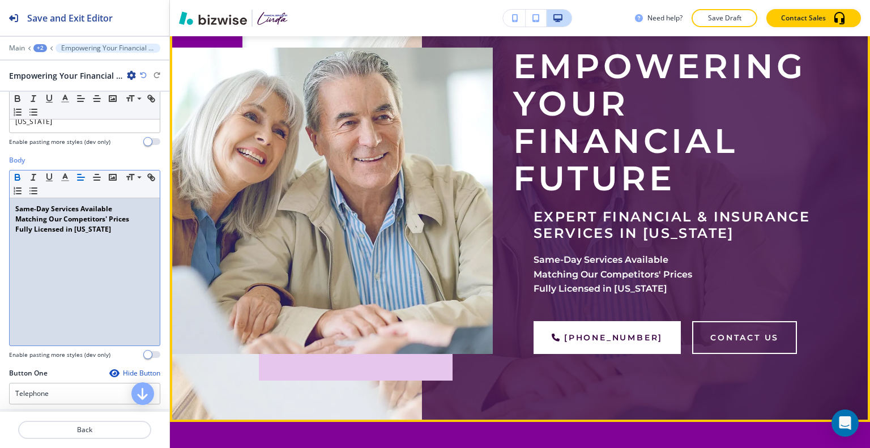
scroll to position [125, 0]
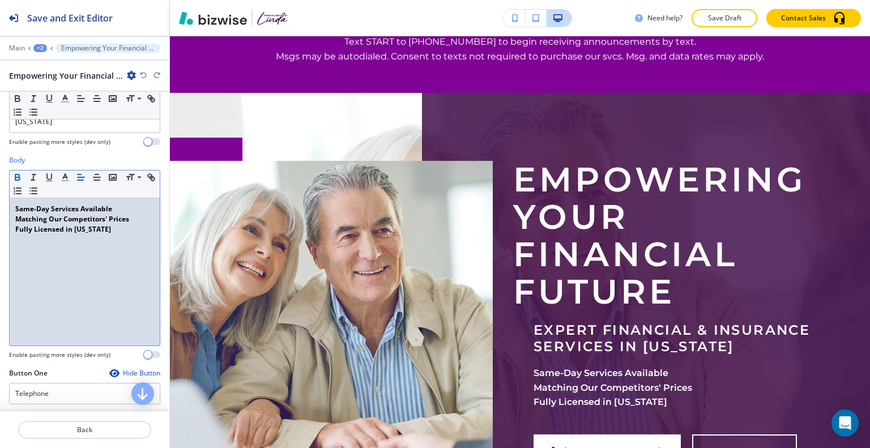
click at [121, 236] on div "Same-Day Services Available Matching Our Competitors' Prices Fully Licensed in …" at bounding box center [85, 271] width 150 height 147
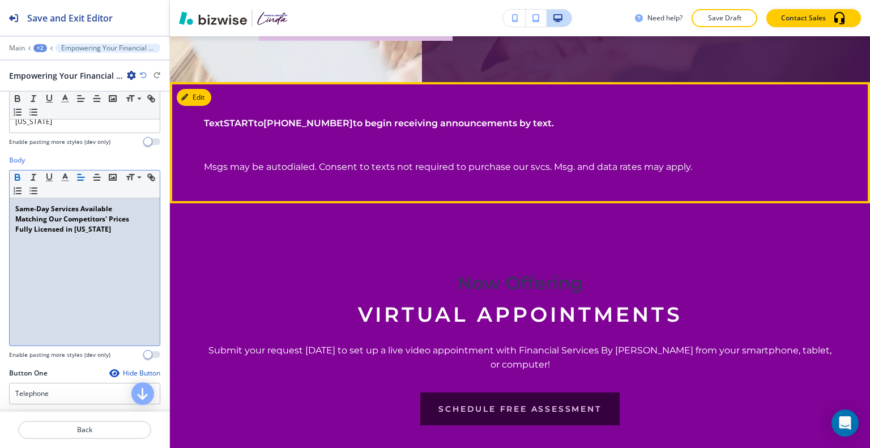
scroll to position [521, 0]
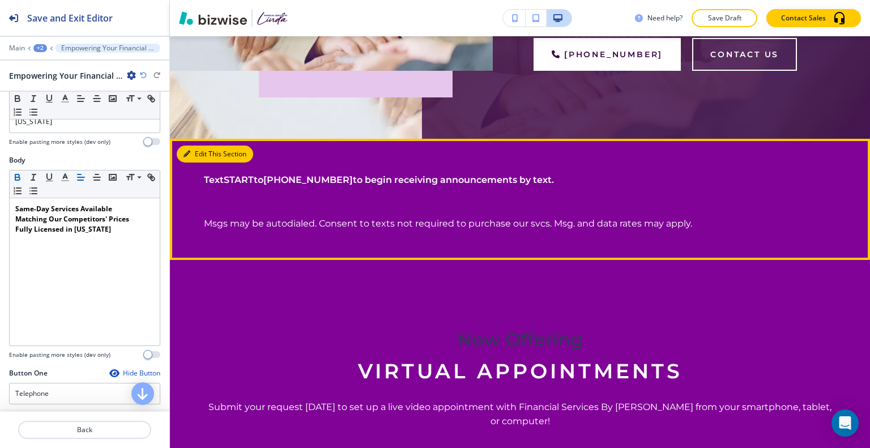
click at [204, 151] on button "Edit This Section" at bounding box center [215, 154] width 76 height 17
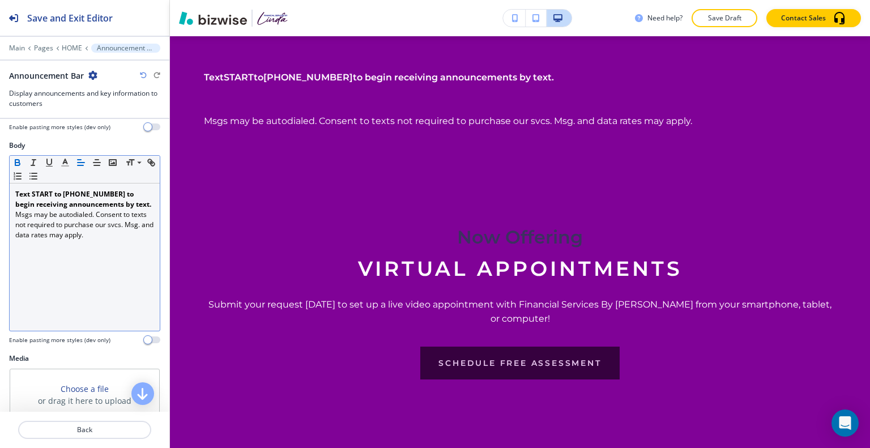
scroll to position [57, 0]
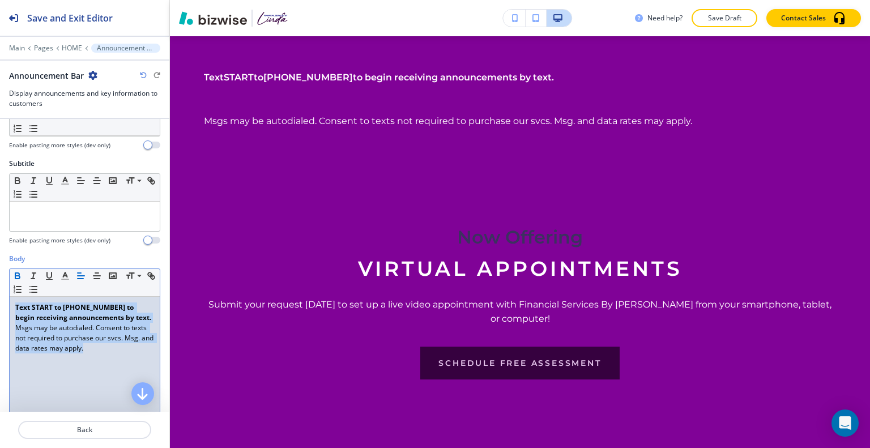
drag, startPoint x: 120, startPoint y: 346, endPoint x: 0, endPoint y: 262, distance: 146.0
click at [0, 262] on div "Body Small Normal Large Huge Text START to (720) 710-0420 to begin receiving an…" at bounding box center [84, 360] width 169 height 213
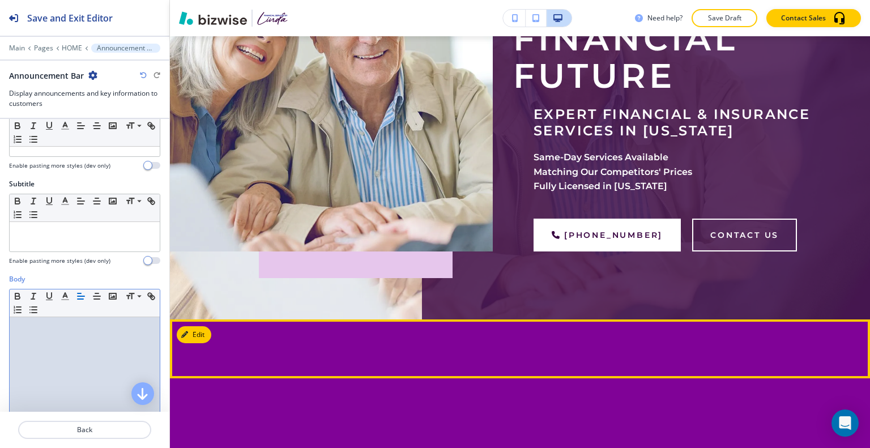
scroll to position [397, 0]
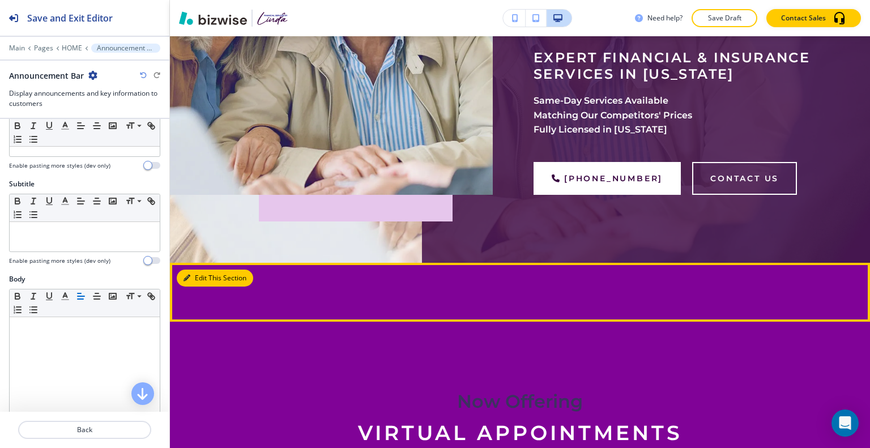
click at [197, 277] on button "Edit This Section" at bounding box center [215, 278] width 76 height 17
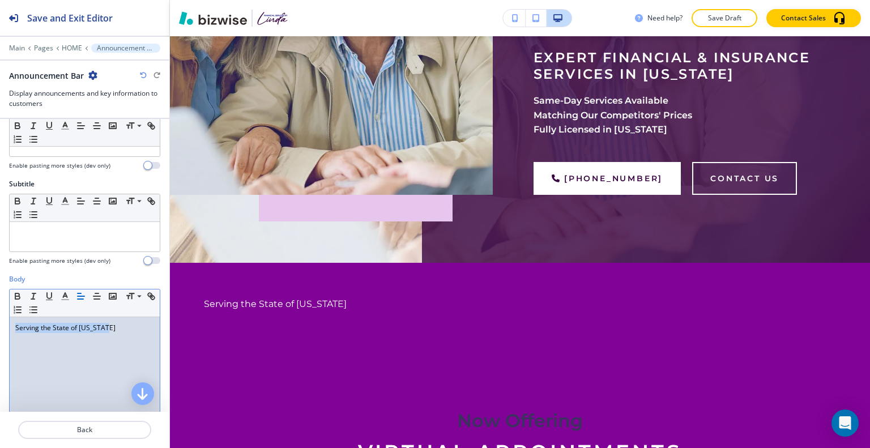
drag, startPoint x: 131, startPoint y: 330, endPoint x: 0, endPoint y: 328, distance: 130.9
click at [0, 328] on div "Body Small Normal Large Huge Serving the State of Colorado Enable pasting more …" at bounding box center [84, 380] width 169 height 213
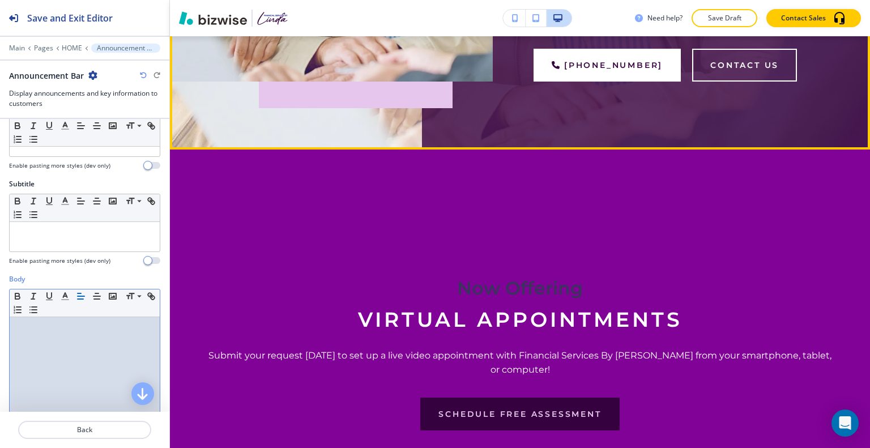
scroll to position [171, 0]
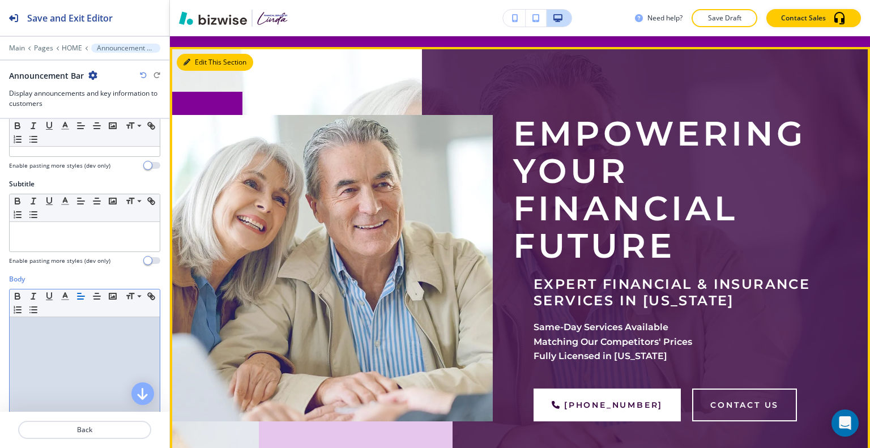
click at [203, 61] on button "Edit This Section" at bounding box center [215, 62] width 76 height 17
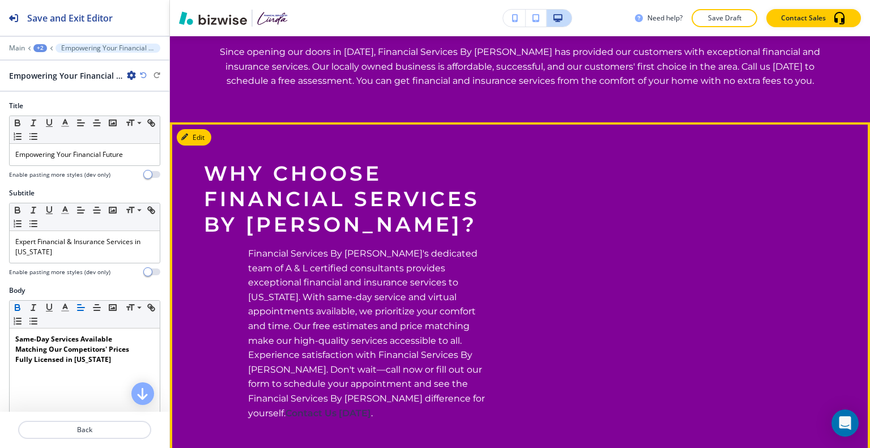
scroll to position [1315, 0]
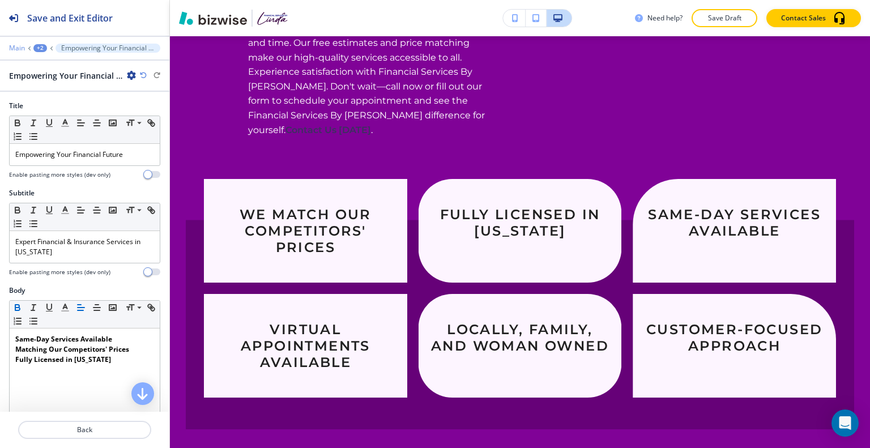
click at [16, 46] on p "Main" at bounding box center [17, 48] width 16 height 8
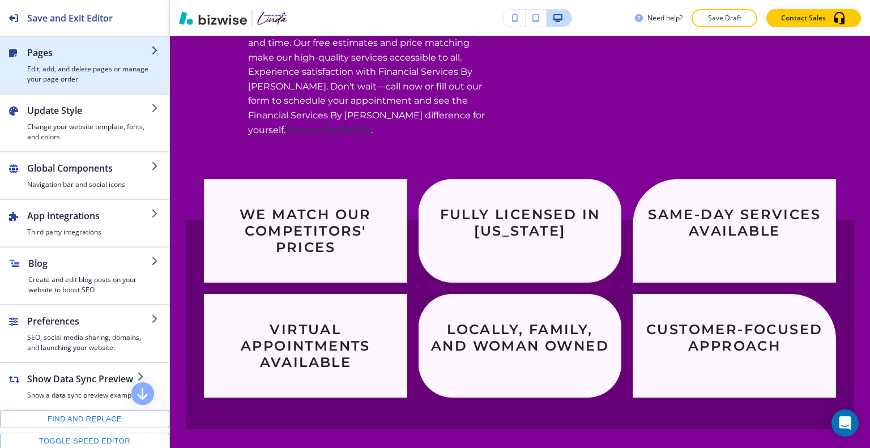
click at [57, 62] on div "button" at bounding box center [89, 61] width 124 height 5
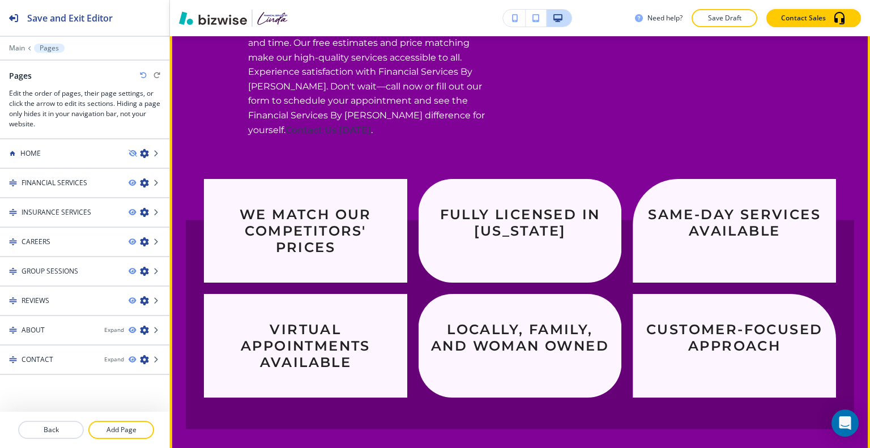
scroll to position [1145, 0]
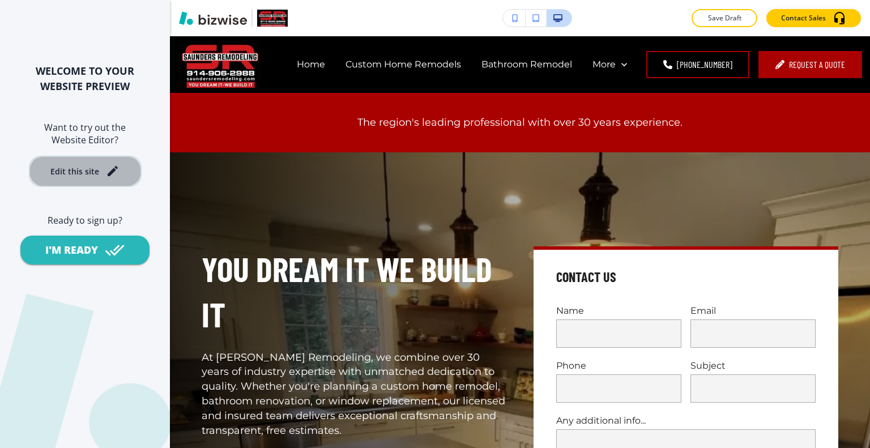
click at [73, 180] on button "Edit this site" at bounding box center [85, 171] width 113 height 31
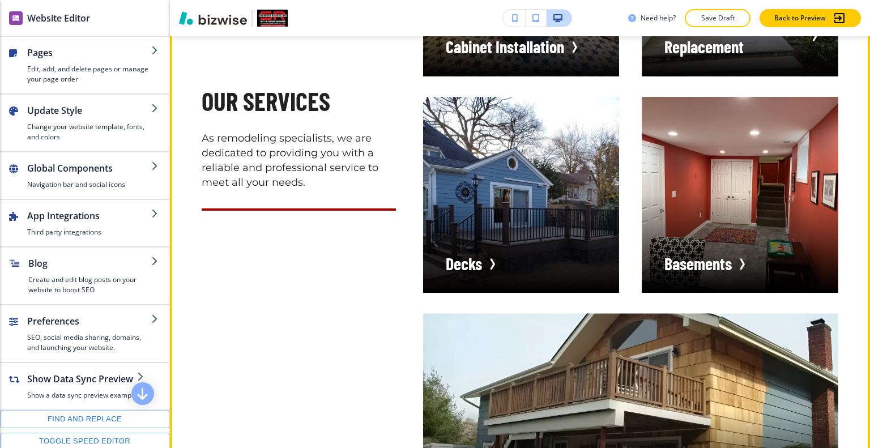
scroll to position [1813, 0]
